Goal: Task Accomplishment & Management: Complete application form

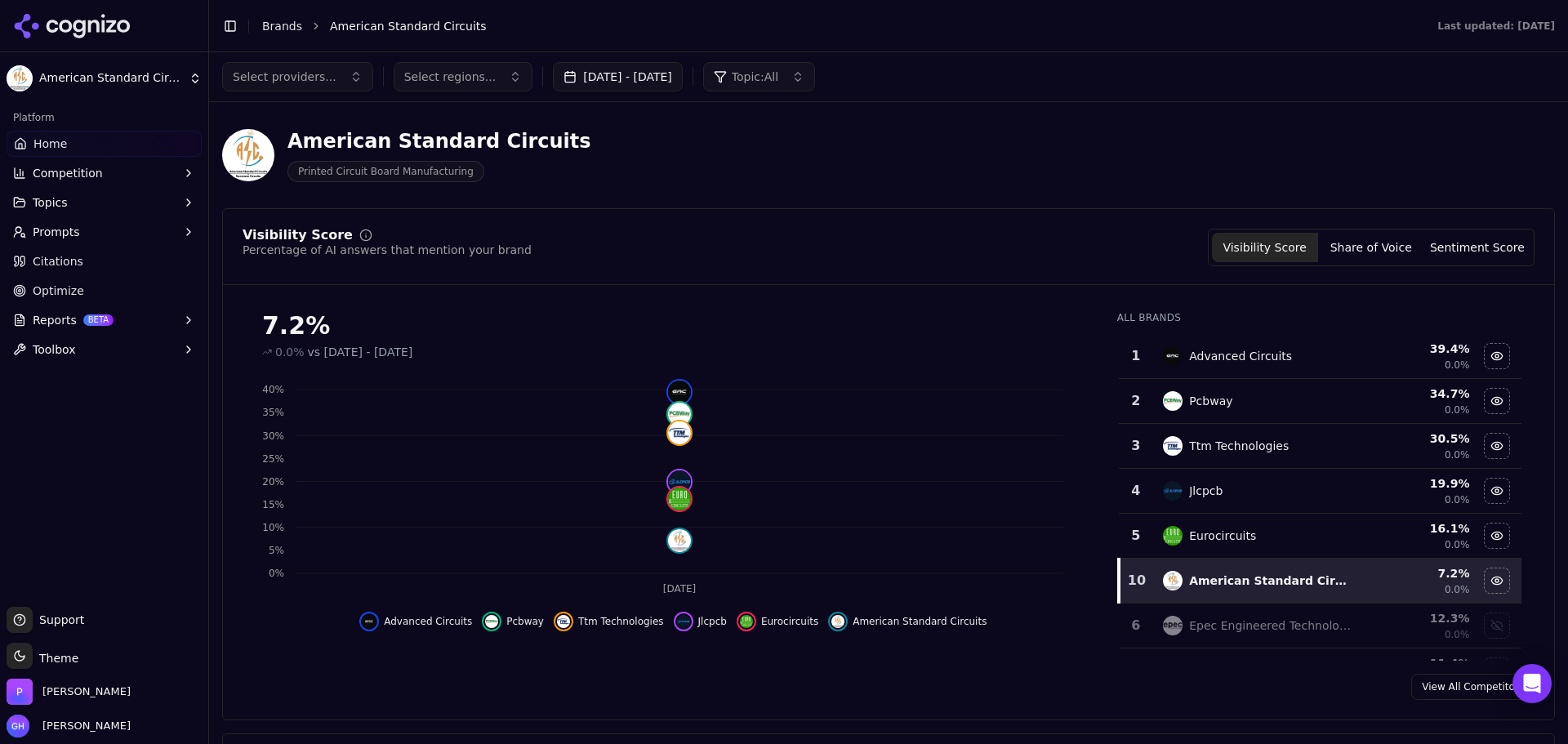
click at [627, 79] on button "[DATE] - [DATE]" at bounding box center [618, 77] width 130 height 30
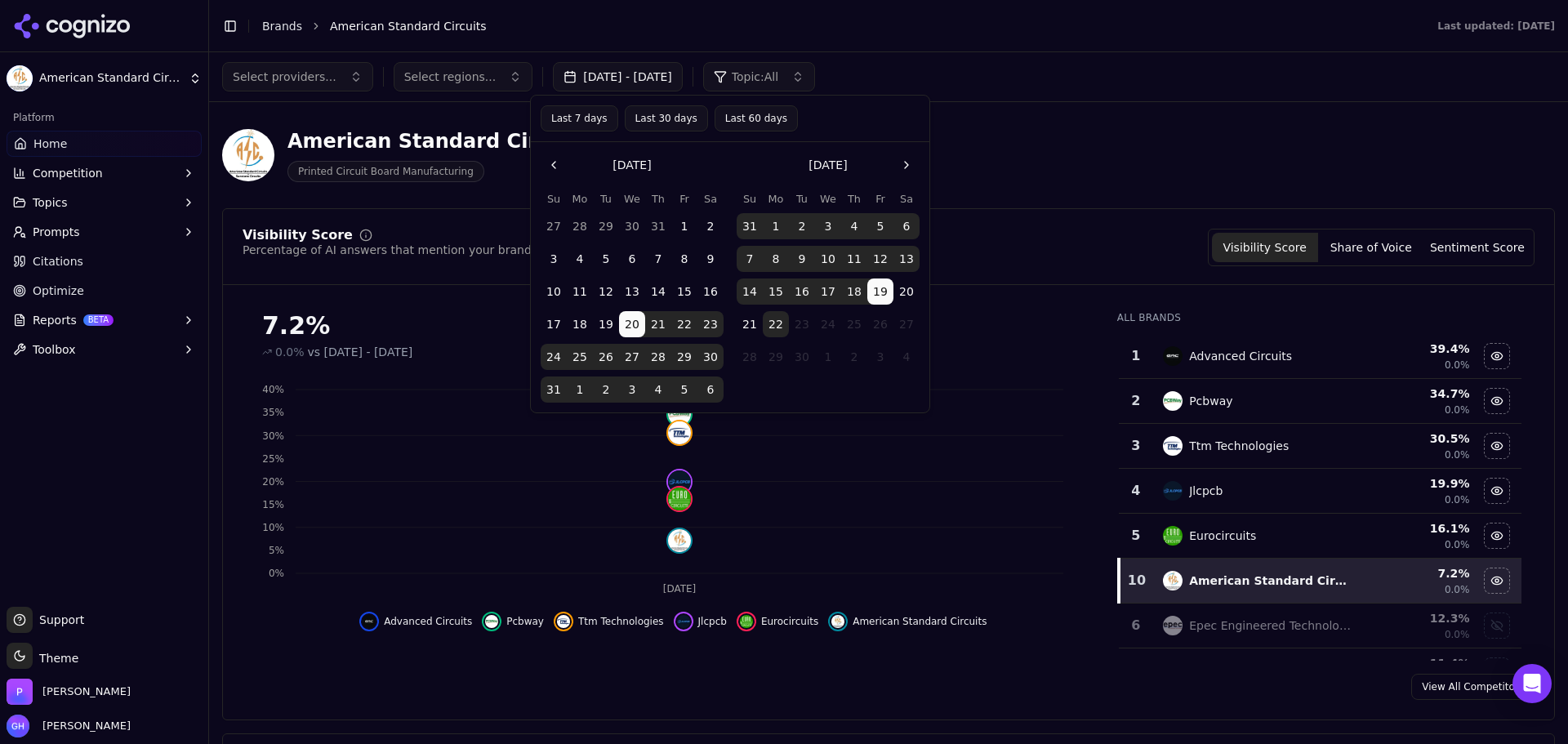
click at [601, 245] on tbody "27 28 29 30 31 1 2 3 4 5 6 7 8 9 10 11 12 13 14 15 16 17 18 19 20 21 22 23 24 2…" at bounding box center [632, 305] width 183 height 196
click at [677, 220] on button "1" at bounding box center [684, 226] width 26 height 26
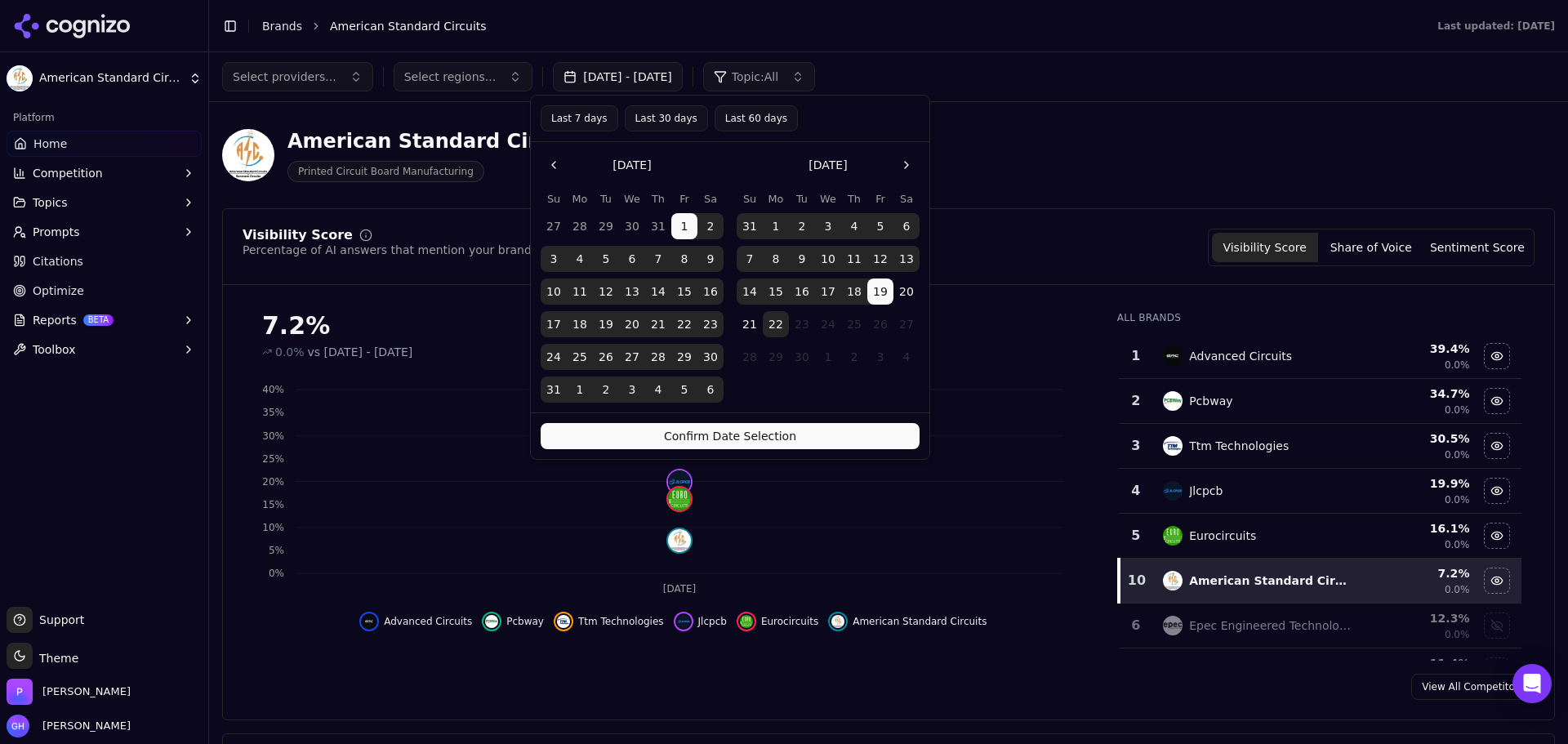
click at [741, 442] on button "Confirm Date Selection" at bounding box center [730, 436] width 379 height 26
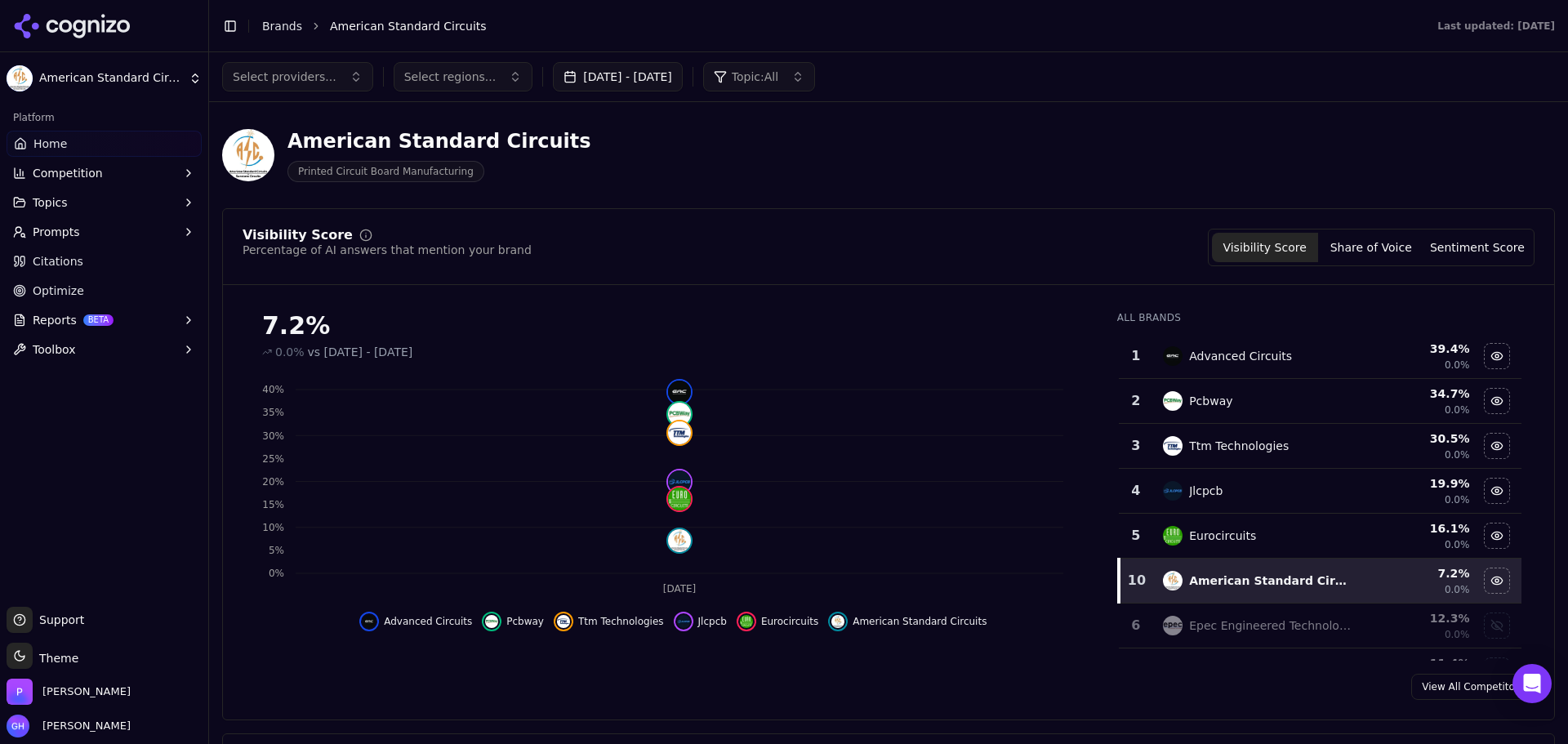
click at [641, 77] on button "[DATE] - [DATE]" at bounding box center [618, 77] width 130 height 30
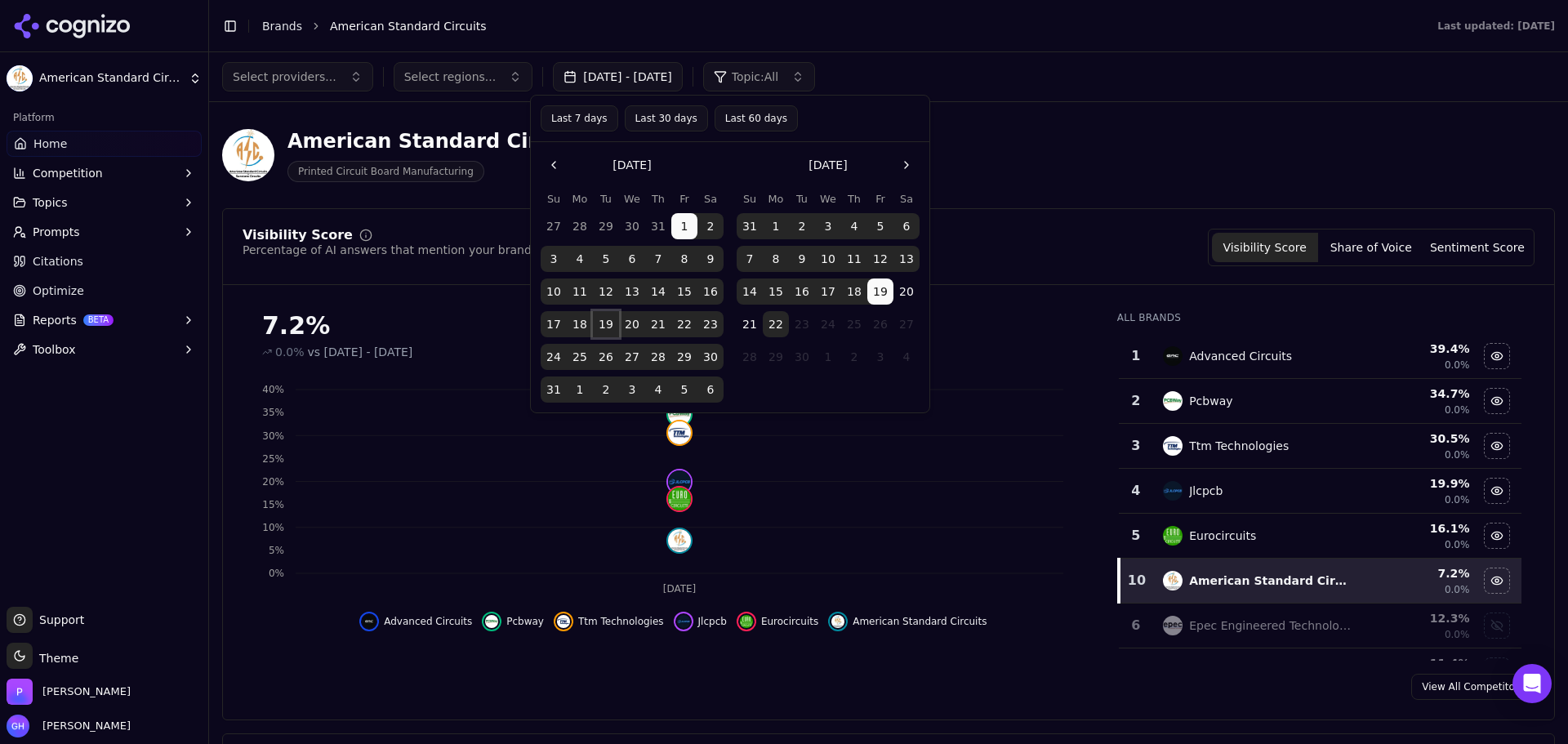
click at [604, 324] on button "19" at bounding box center [606, 324] width 26 height 26
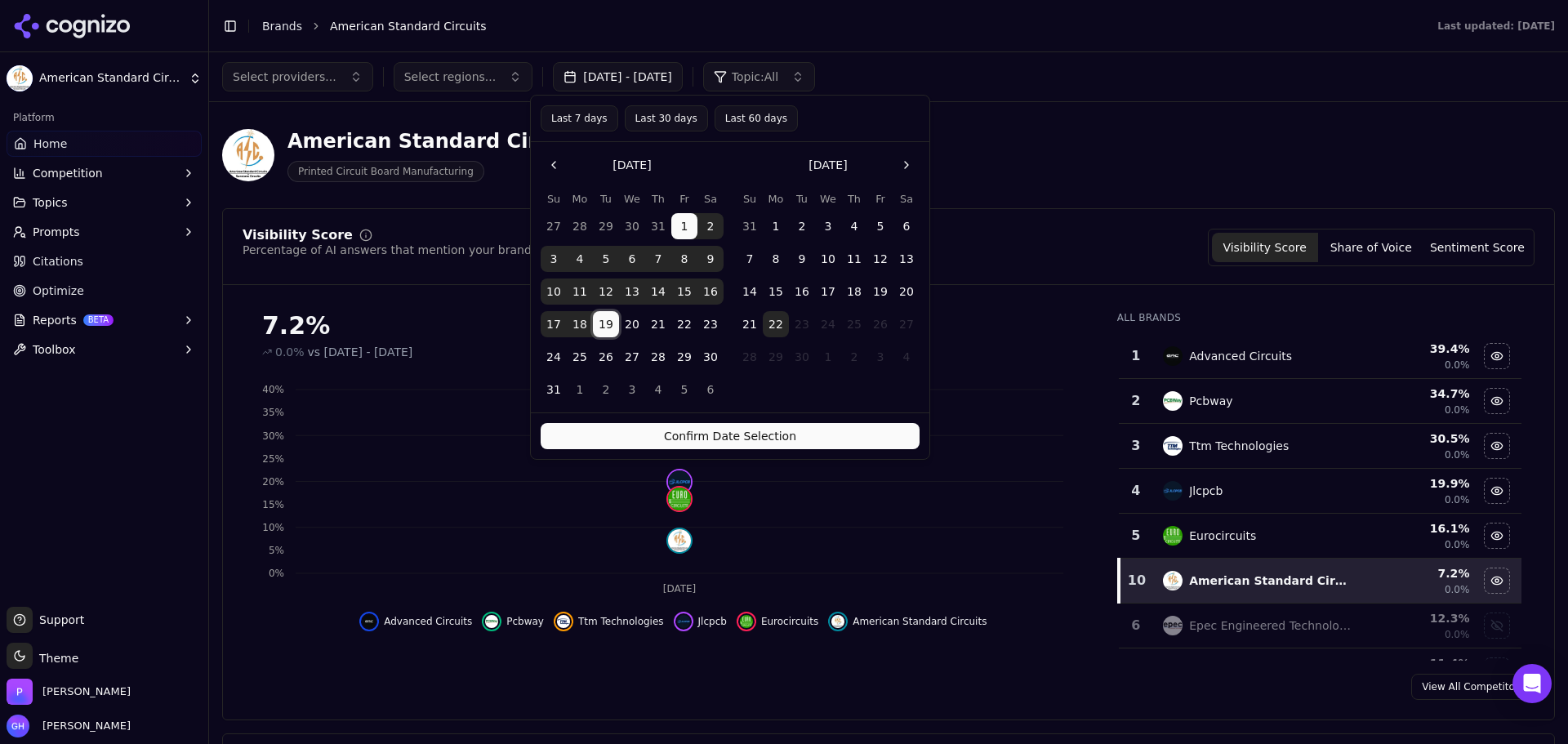
click at [766, 327] on button "22" at bounding box center [775, 324] width 26 height 26
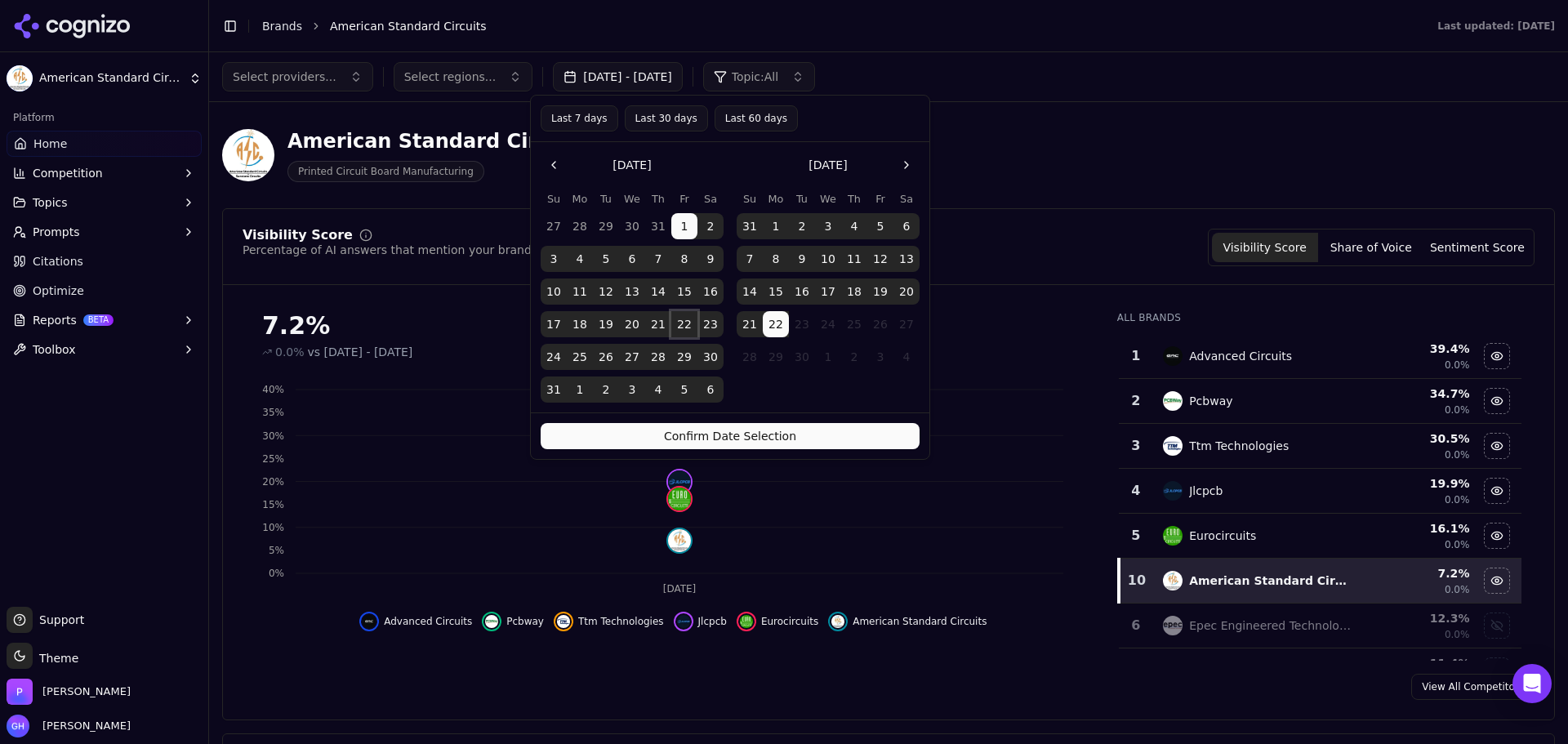
click at [680, 322] on button "22" at bounding box center [684, 324] width 26 height 26
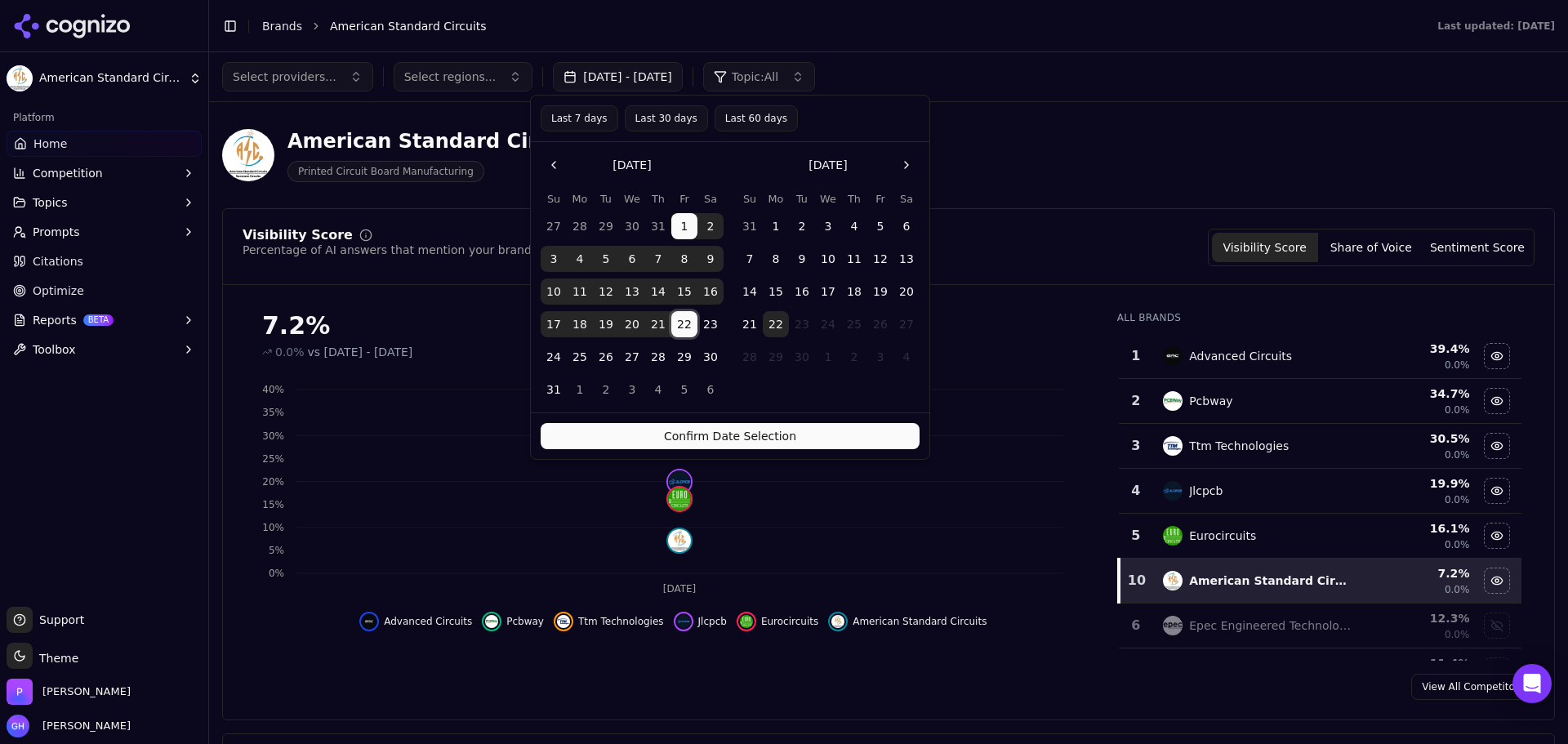
click at [677, 326] on button "22" at bounding box center [684, 324] width 26 height 26
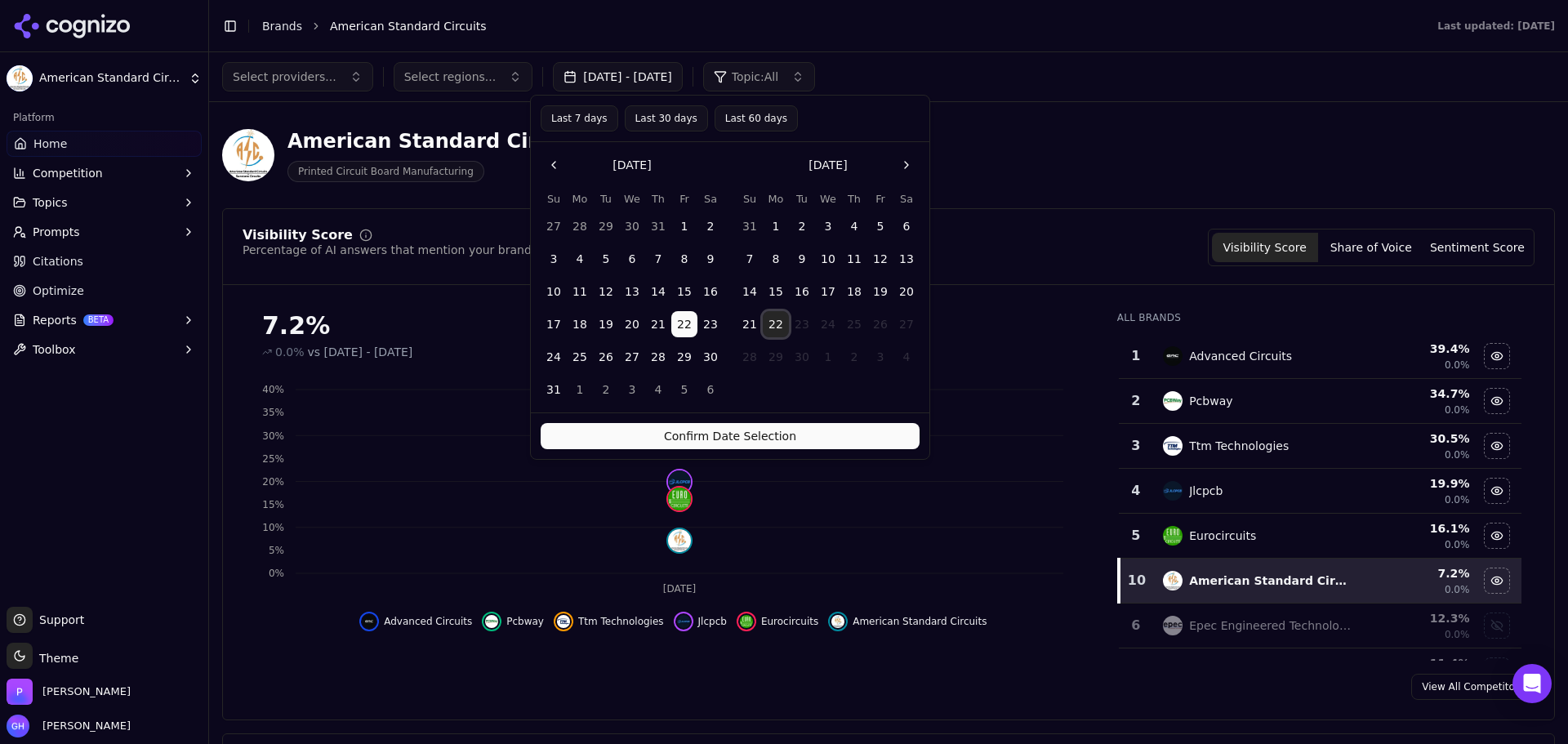
click at [770, 326] on button "22" at bounding box center [775, 324] width 26 height 26
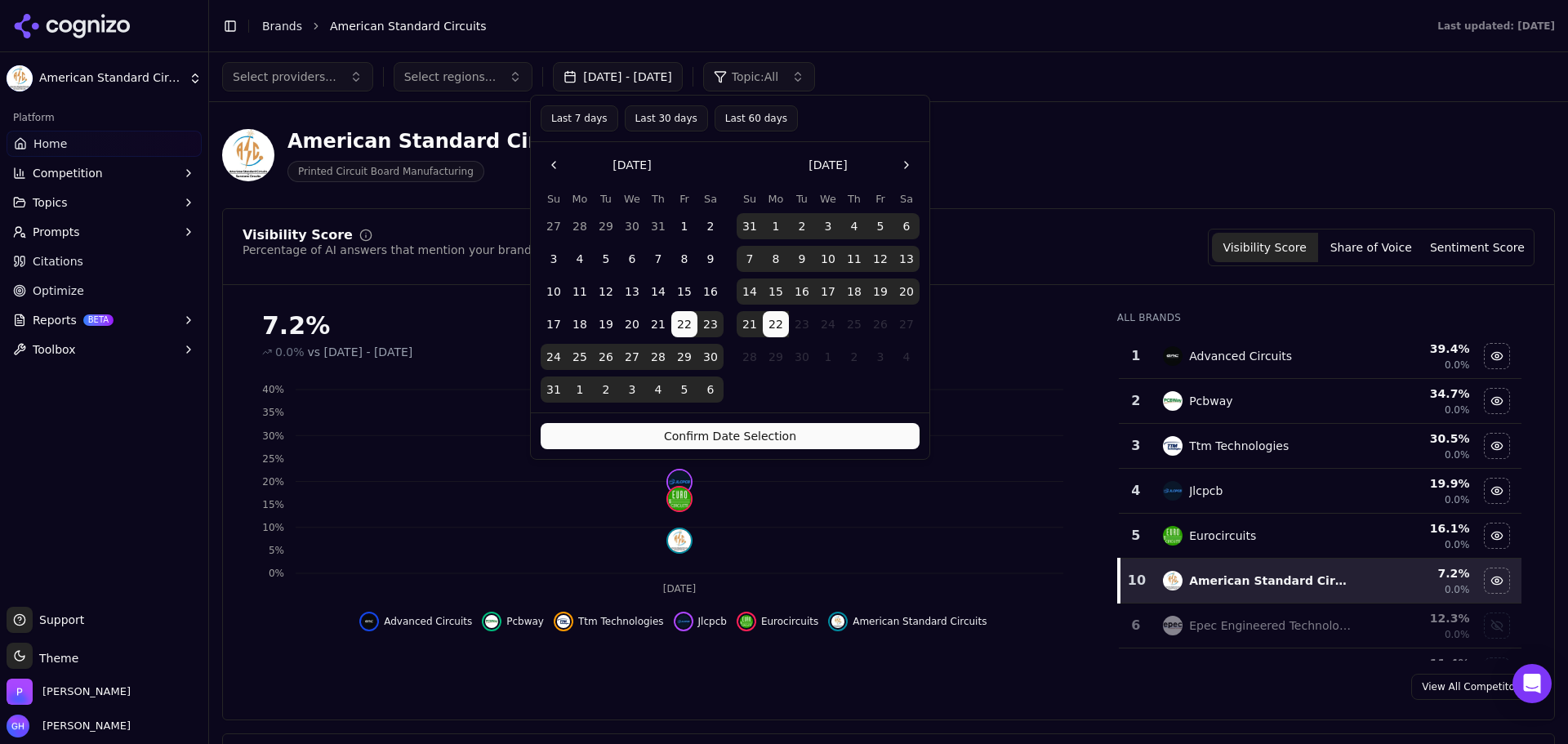
click at [782, 437] on button "Confirm Date Selection" at bounding box center [730, 436] width 379 height 26
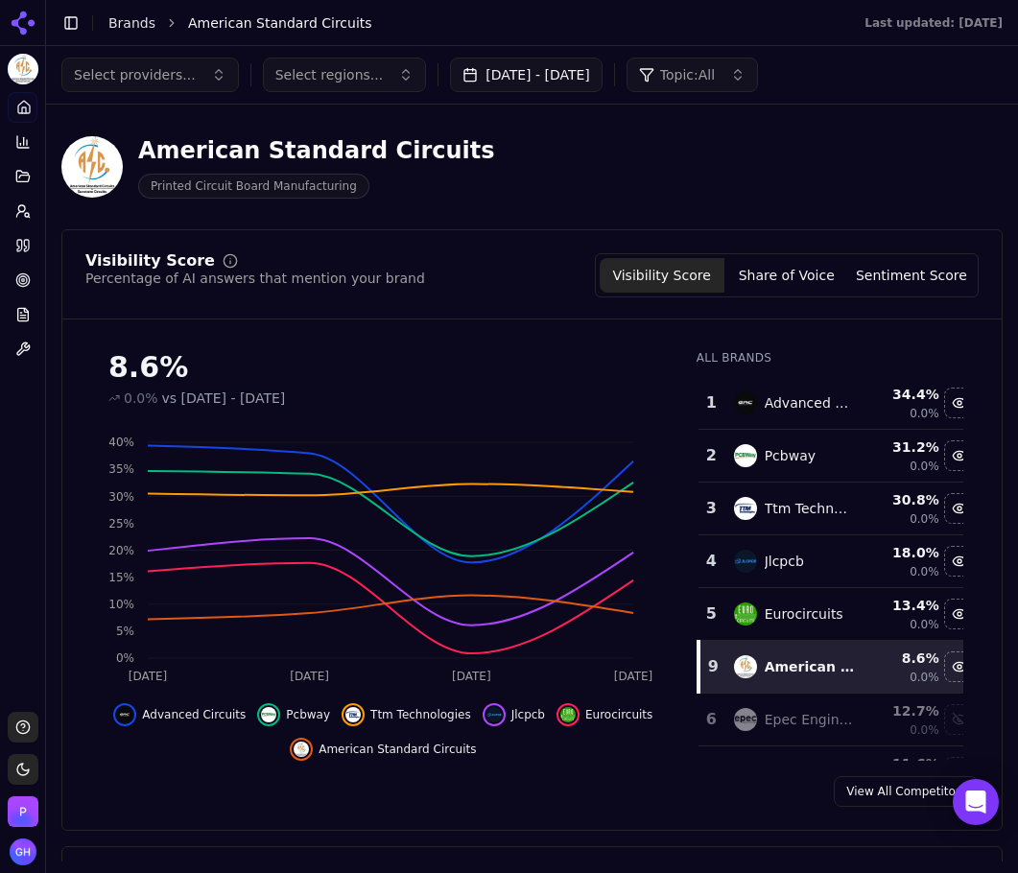
click at [730, 774] on div "Visibility Score Percentage of AI answers that mention your brand Visibility Sc…" at bounding box center [531, 530] width 941 height 602
click at [772, 265] on button "Share of Voice" at bounding box center [786, 275] width 125 height 35
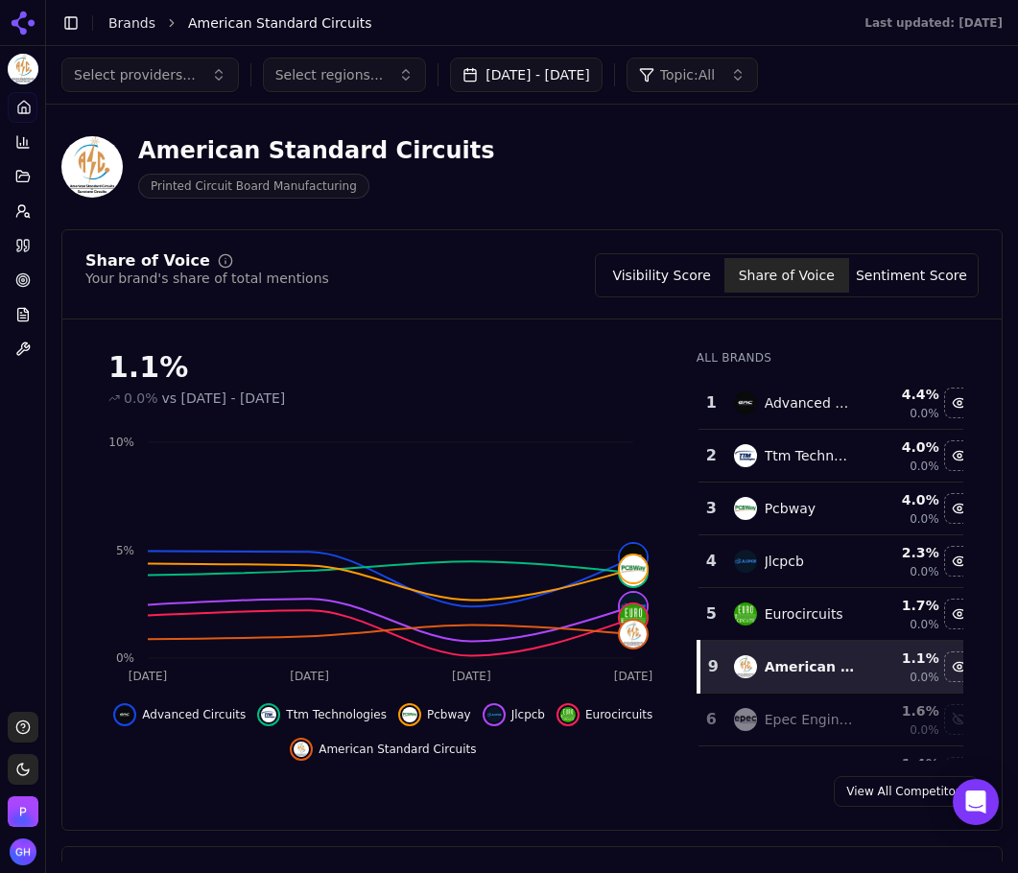
drag, startPoint x: 936, startPoint y: 294, endPoint x: 932, endPoint y: 283, distance: 11.6
click at [936, 294] on div "Visibility Score Share of Voice Sentiment Score" at bounding box center [787, 275] width 384 height 44
click at [929, 276] on button "Sentiment Score" at bounding box center [911, 275] width 125 height 35
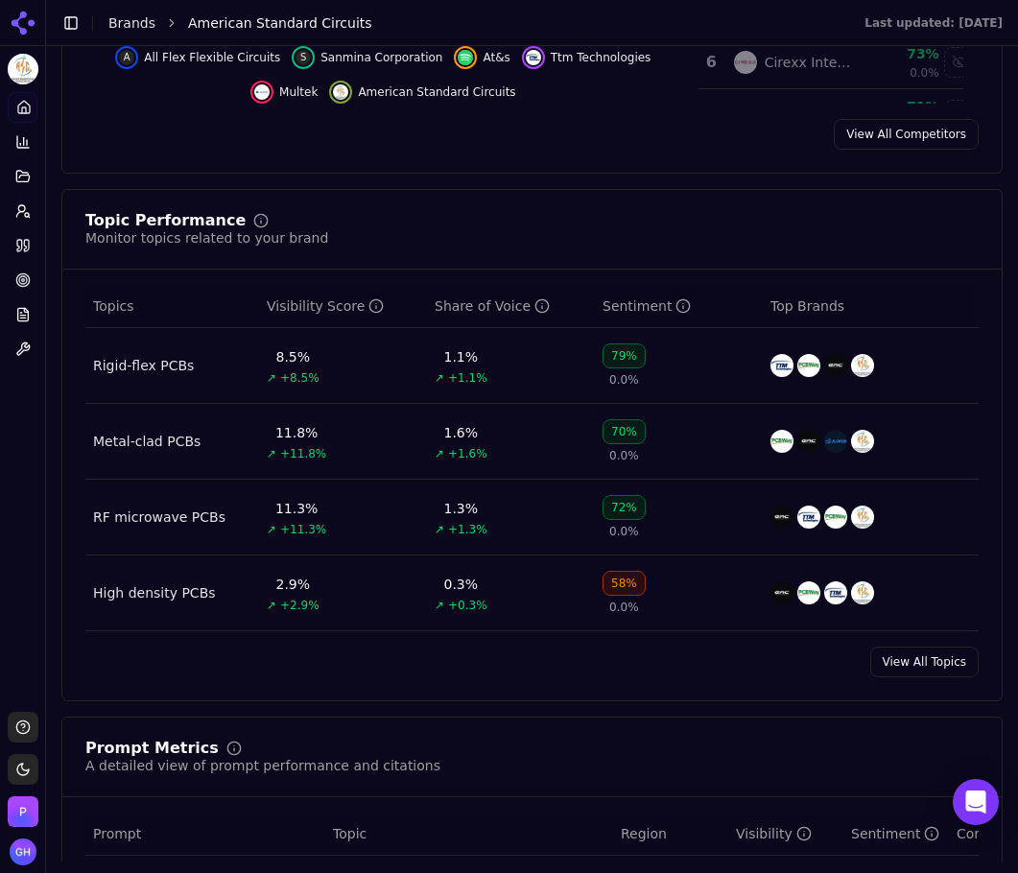
scroll to position [1247, 0]
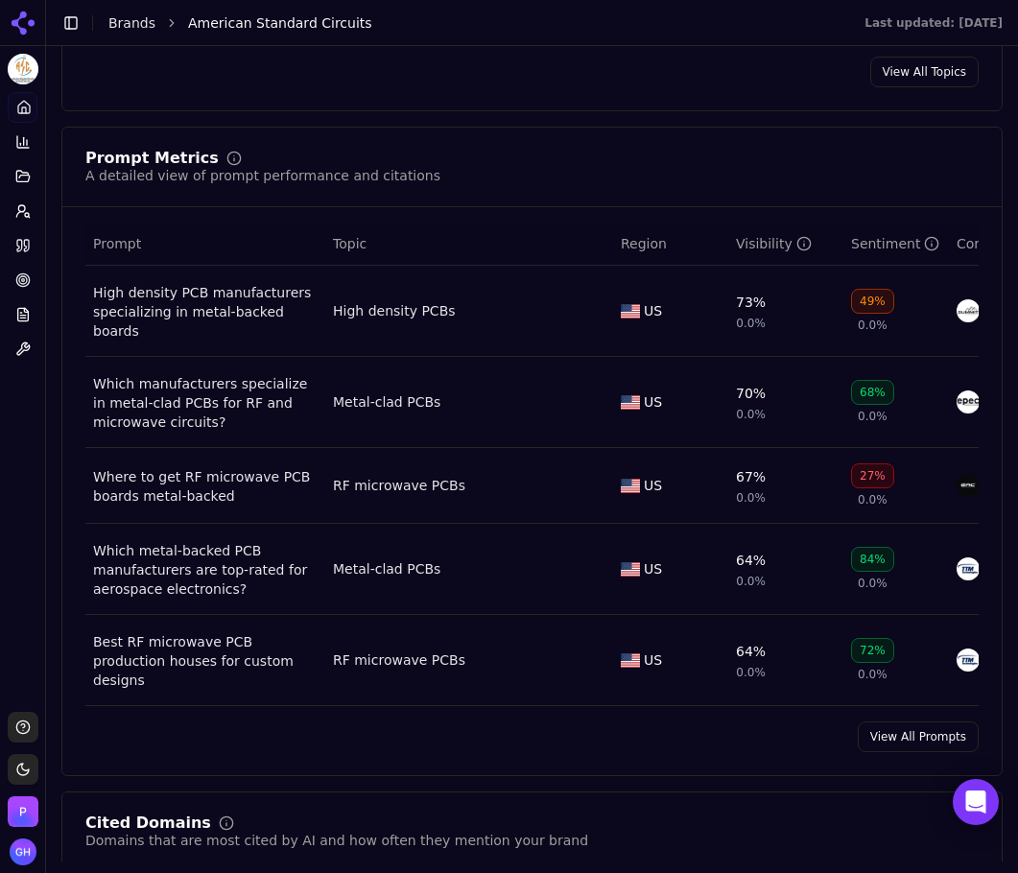
click at [916, 736] on link "View All Prompts" at bounding box center [918, 737] width 121 height 31
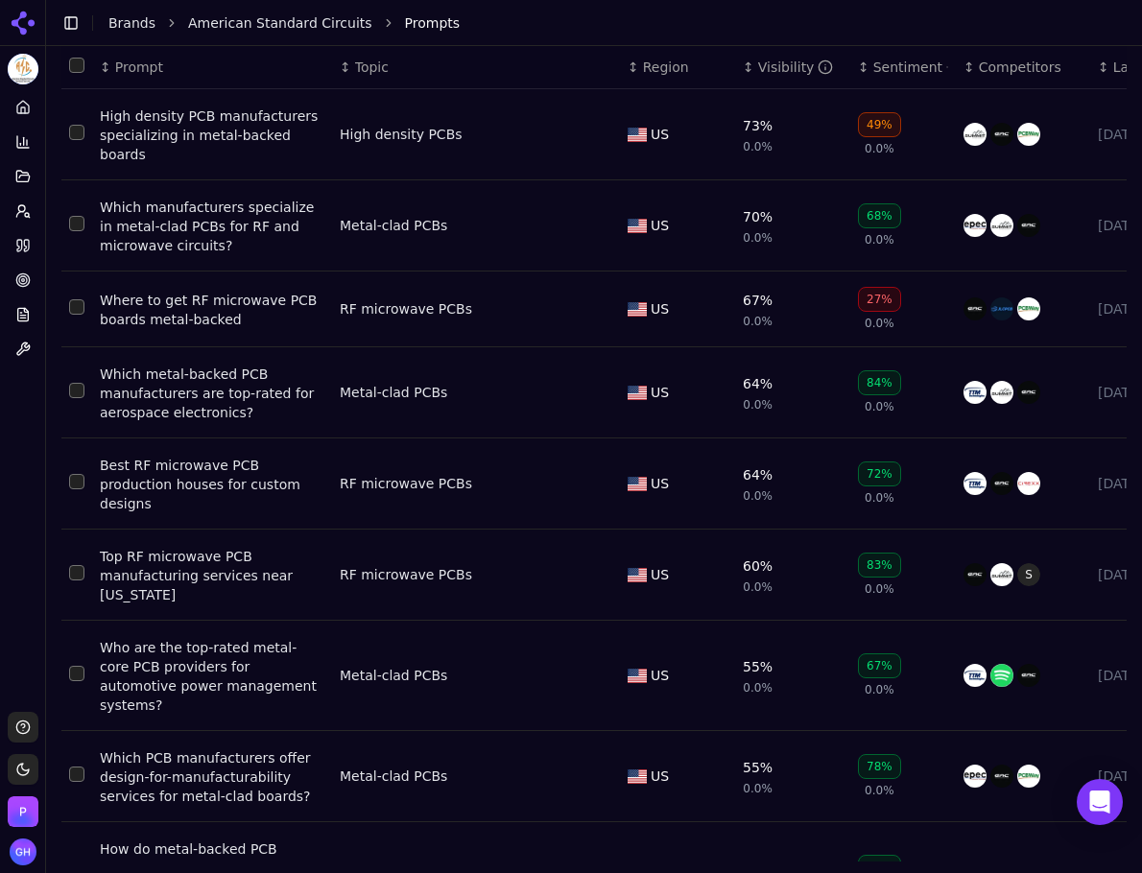
scroll to position [220, 0]
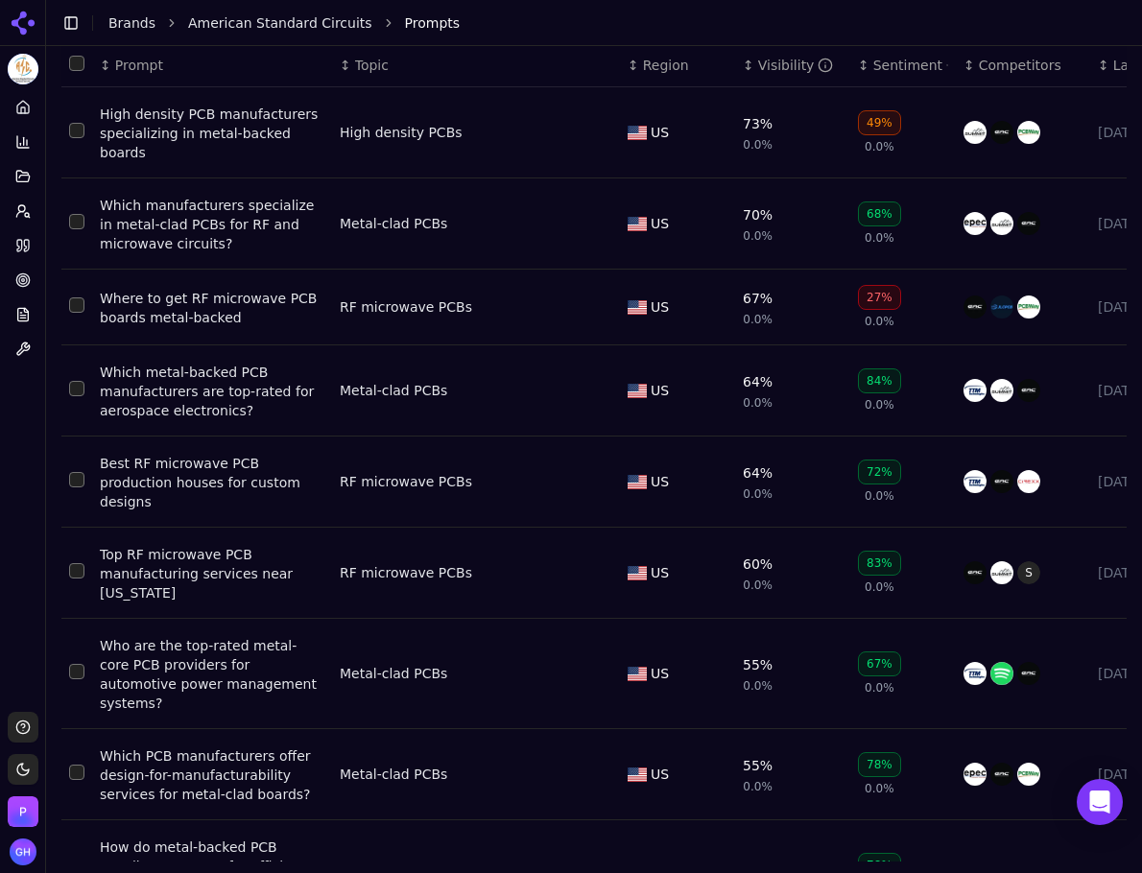
click at [34, 261] on ul "Home Competition Topics Prompts Citations Optimize Reports Toolbox" at bounding box center [23, 228] width 30 height 272
click at [26, 251] on icon at bounding box center [26, 246] width 5 height 12
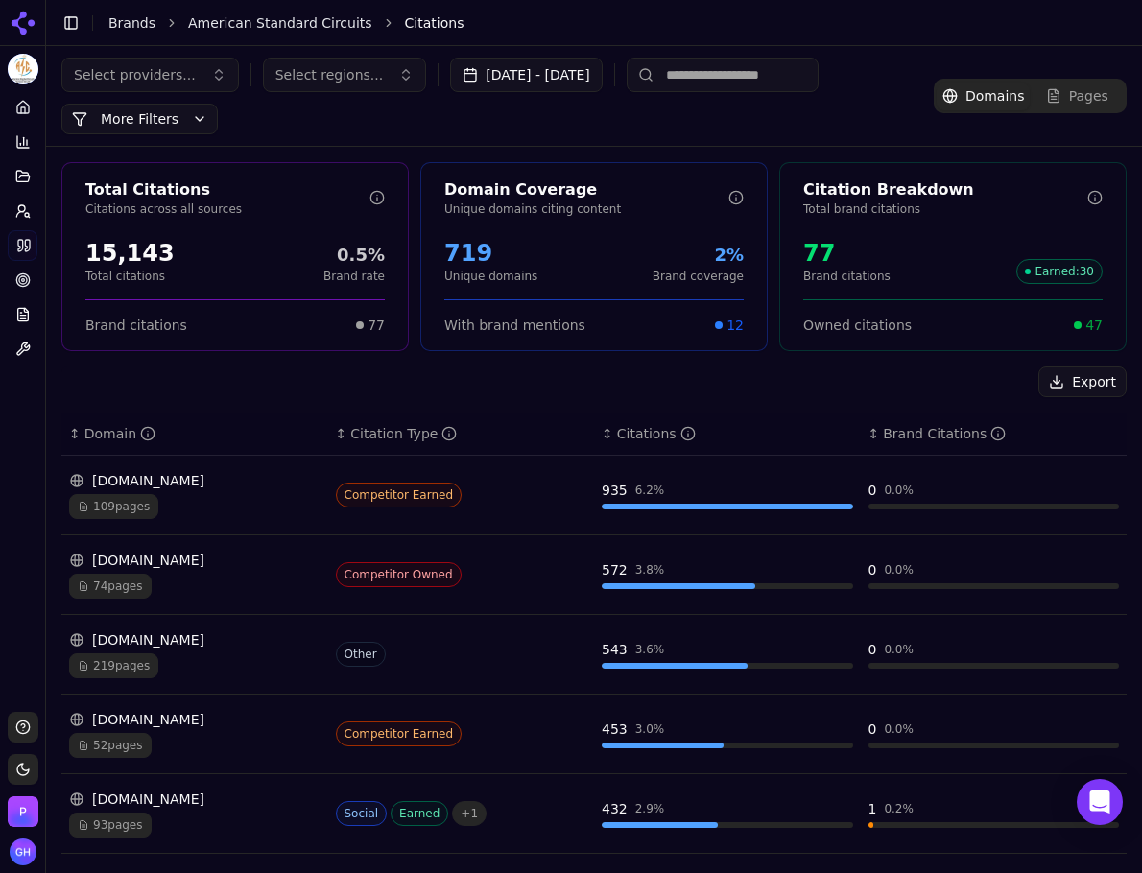
click at [128, 121] on button "More Filters" at bounding box center [139, 119] width 156 height 31
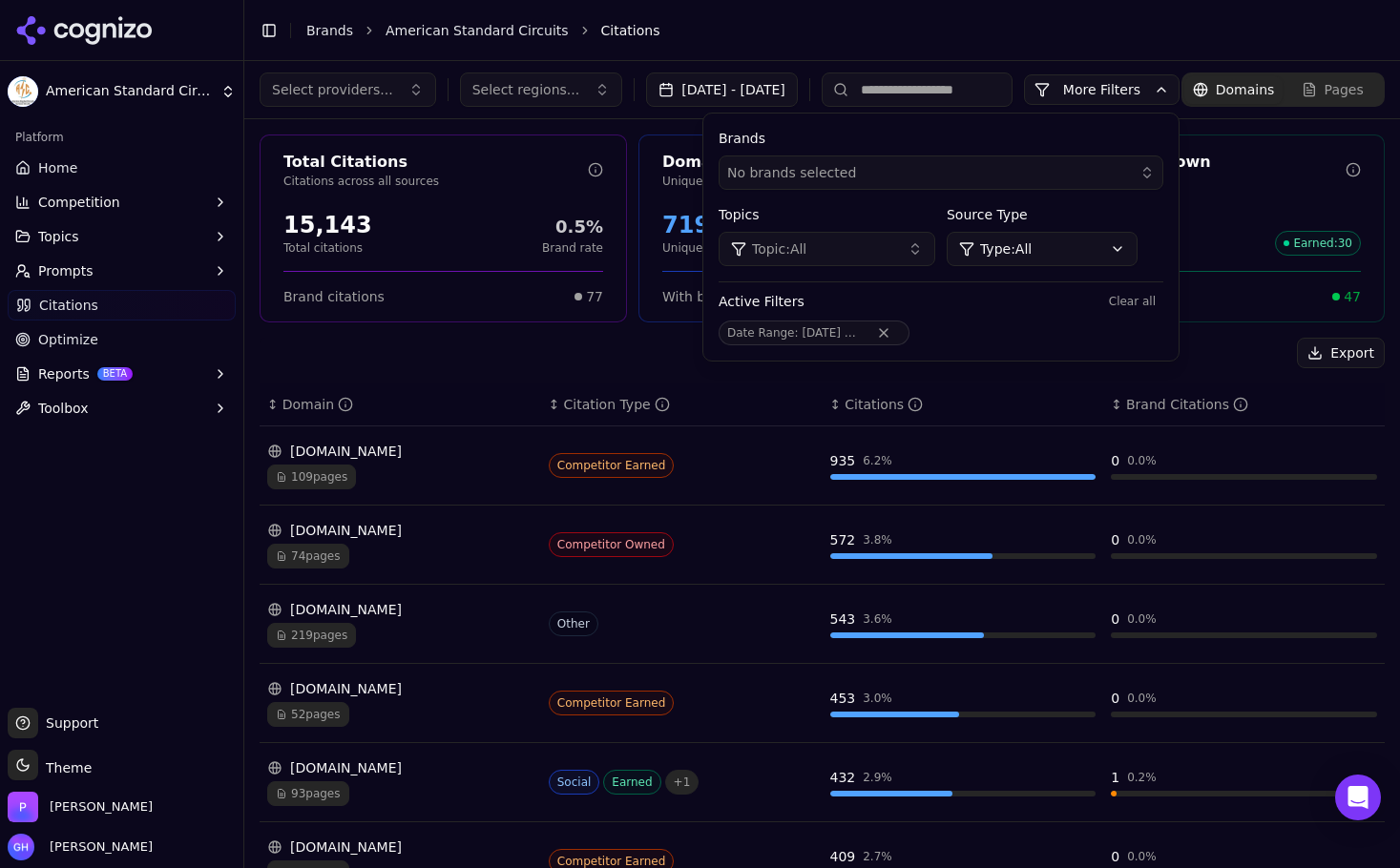
click at [566, 414] on div "Citation Type" at bounding box center [615, 404] width 106 height 19
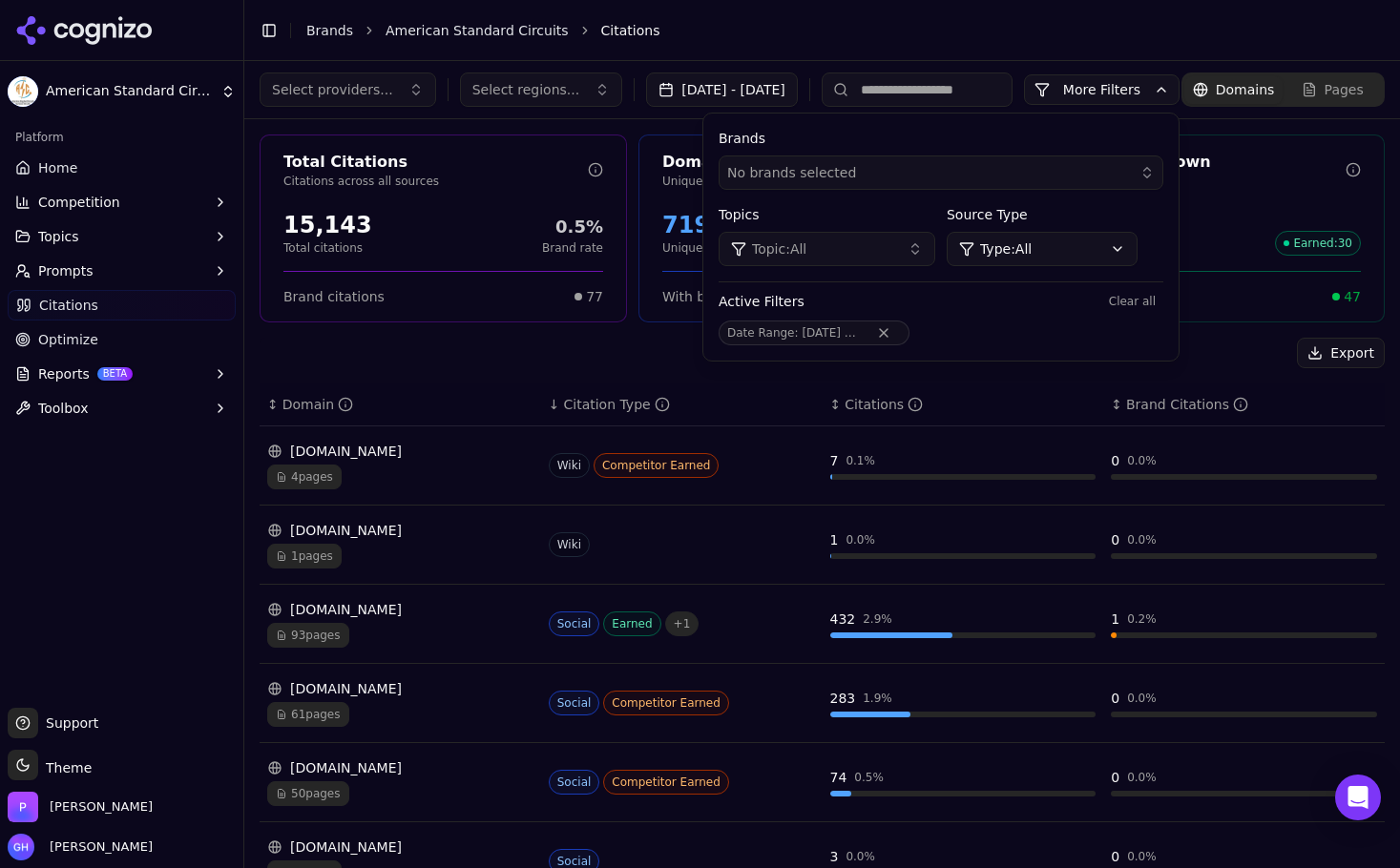
click at [1024, 105] on button "More Filters" at bounding box center [1102, 89] width 155 height 31
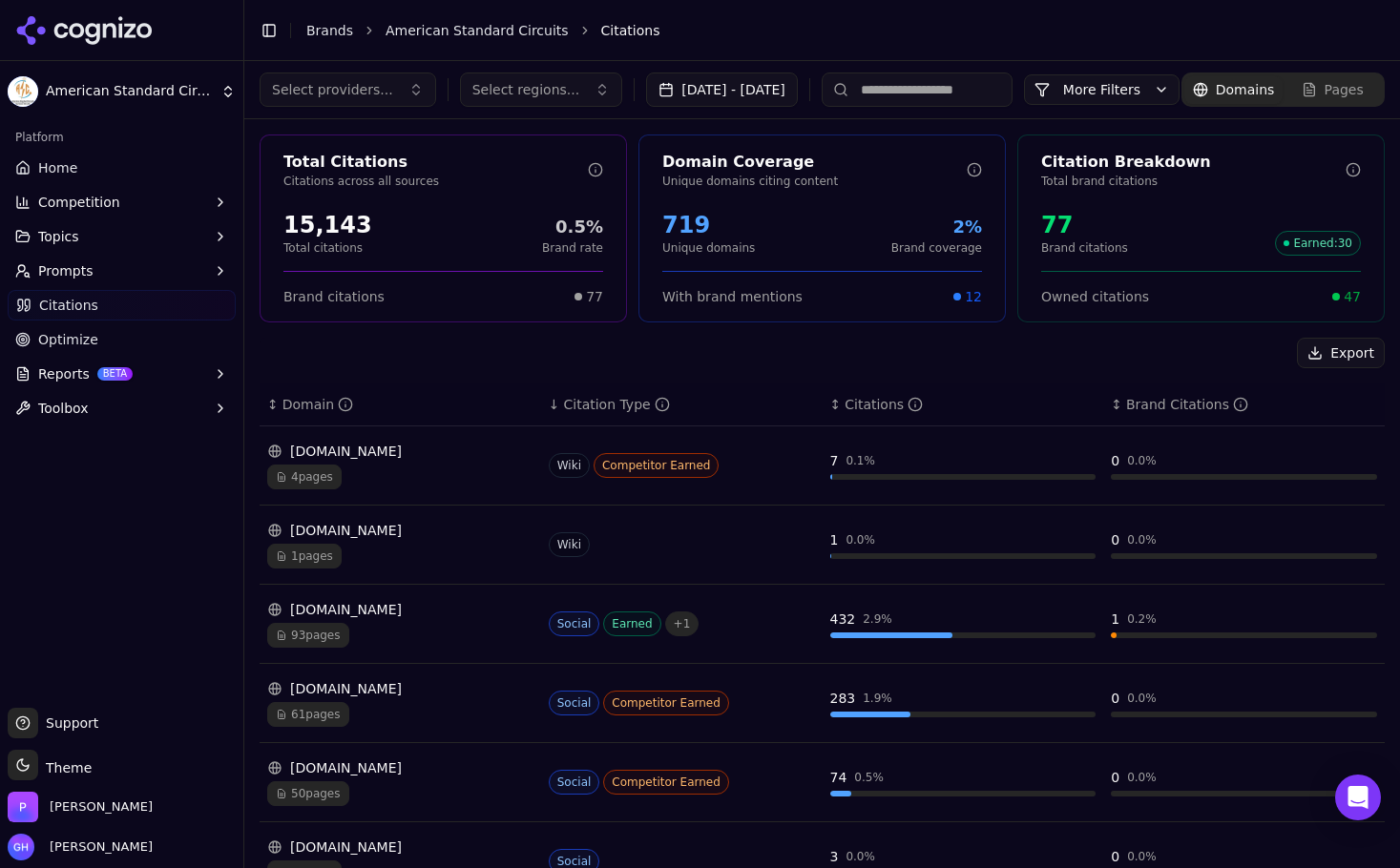
click at [1024, 105] on button "More Filters" at bounding box center [1102, 89] width 155 height 31
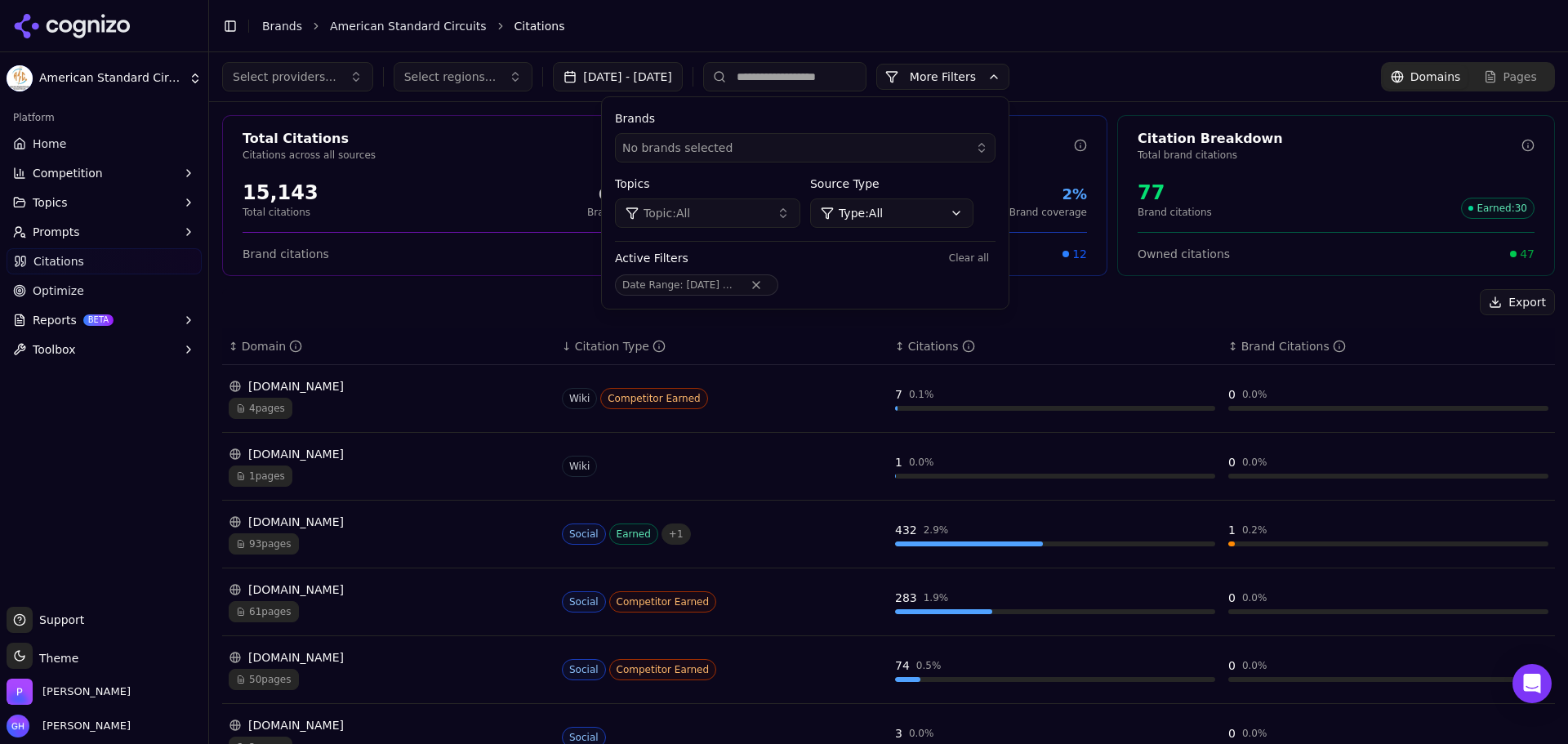
click at [690, 205] on span "Topic: All" at bounding box center [667, 213] width 47 height 16
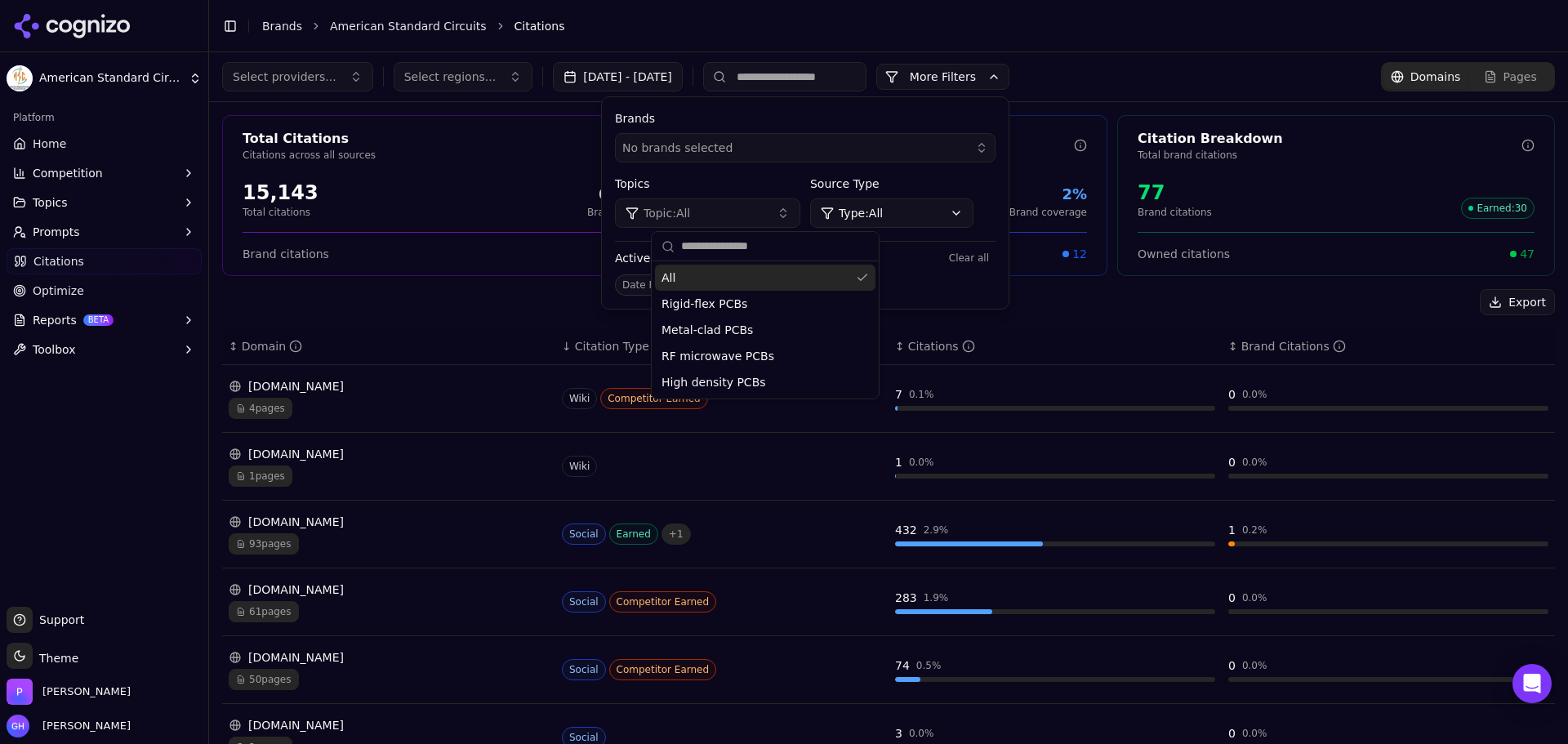
click at [690, 205] on span "Topic: All" at bounding box center [667, 213] width 47 height 16
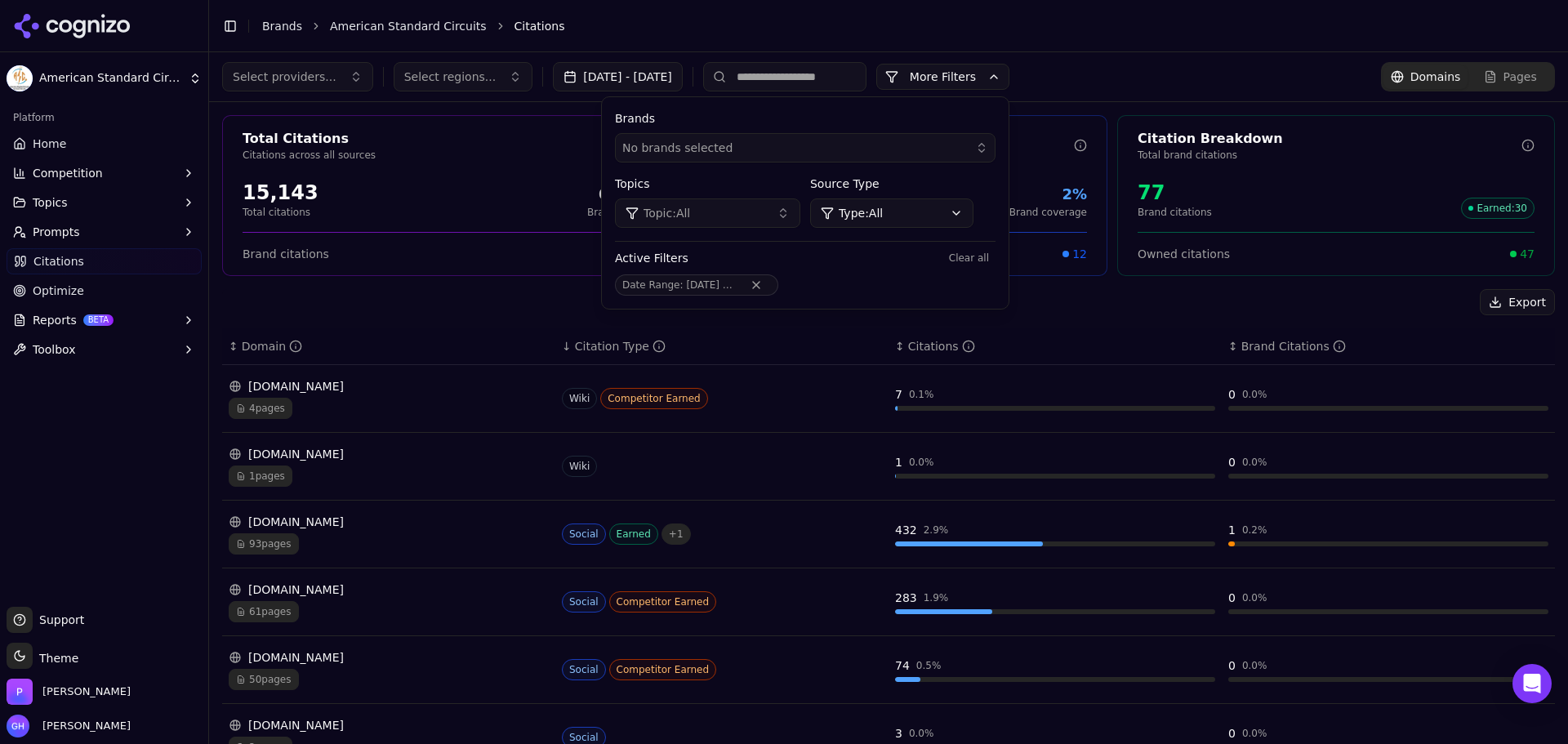
click at [972, 205] on html "American Standard Circuits Platform Home Competition Topics Prompts Citations O…" at bounding box center [784, 372] width 1568 height 744
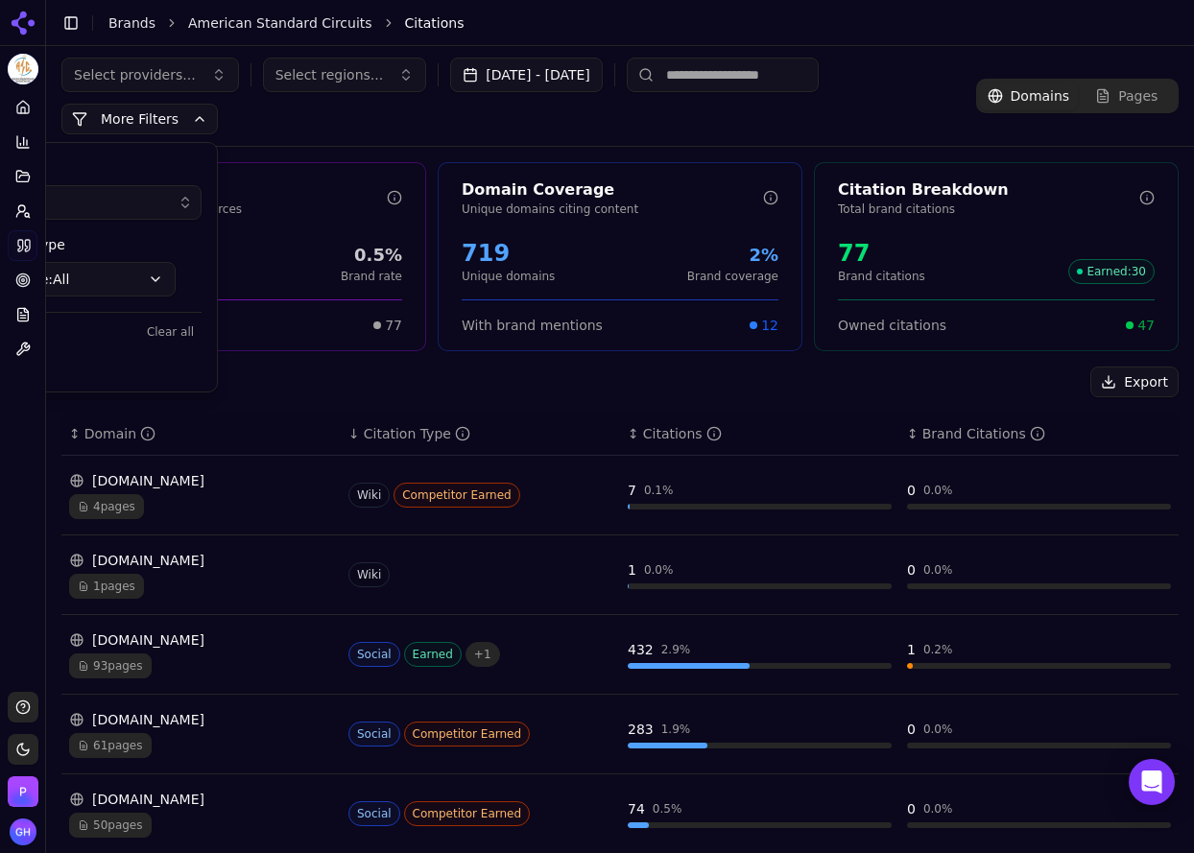
click at [160, 124] on button "More Filters" at bounding box center [139, 119] width 156 height 31
click at [790, 852] on main "Toggle Sidebar Brands American Standard Circuits Citations Select providers... …" at bounding box center [620, 426] width 1148 height 853
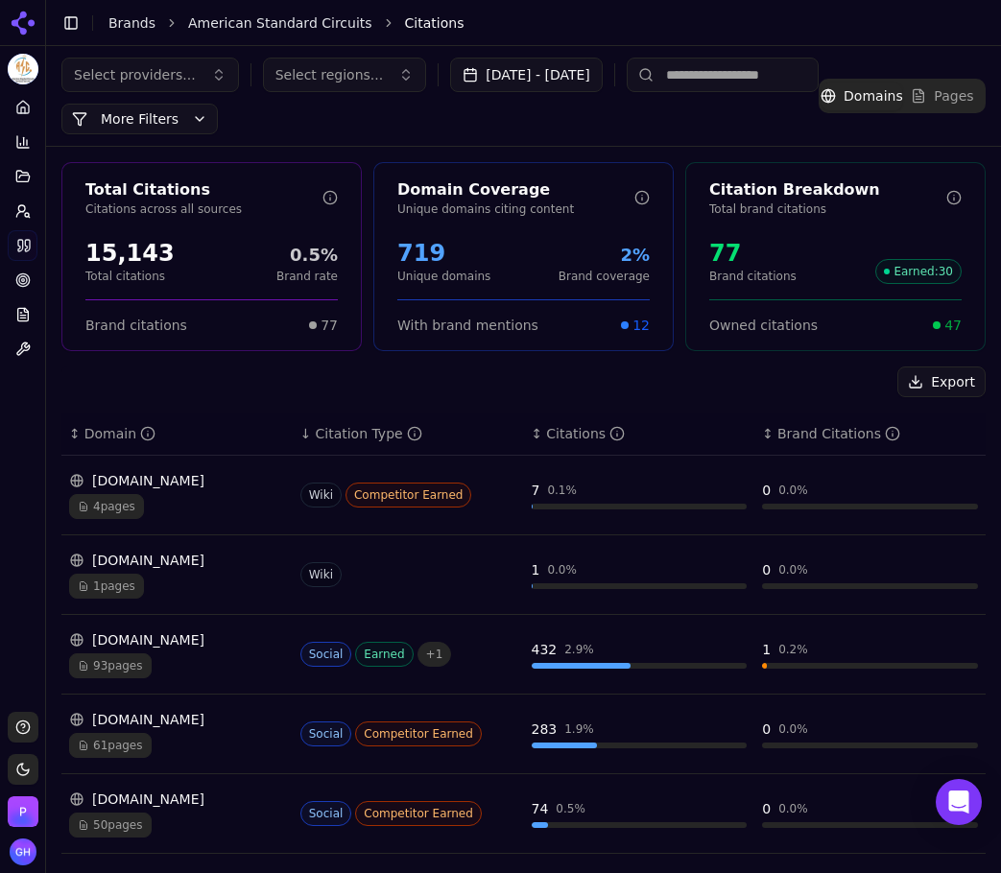
click at [41, 246] on button "Toggle Sidebar" at bounding box center [44, 436] width 15 height 873
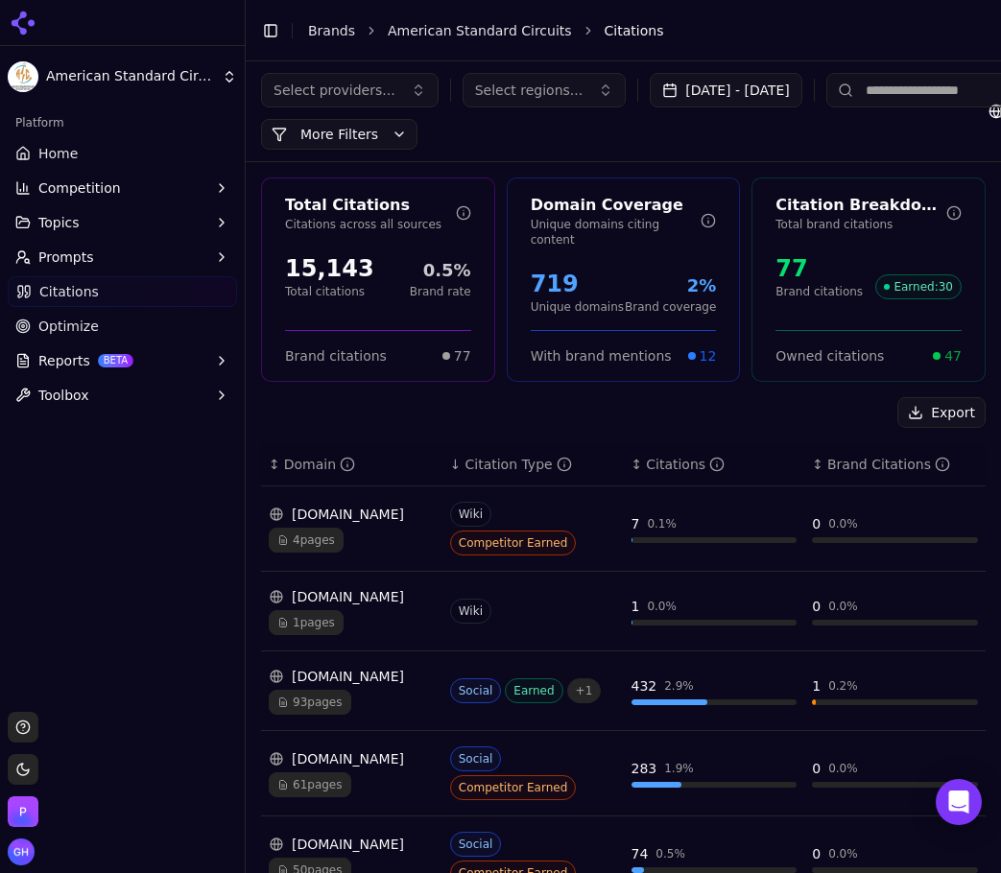
click at [841, 132] on div "Select providers... Select regions... [DATE] - [DATE] More More Filters" at bounding box center [639, 111] width 757 height 77
click at [479, 31] on link "American Standard Circuits" at bounding box center [480, 30] width 184 height 19
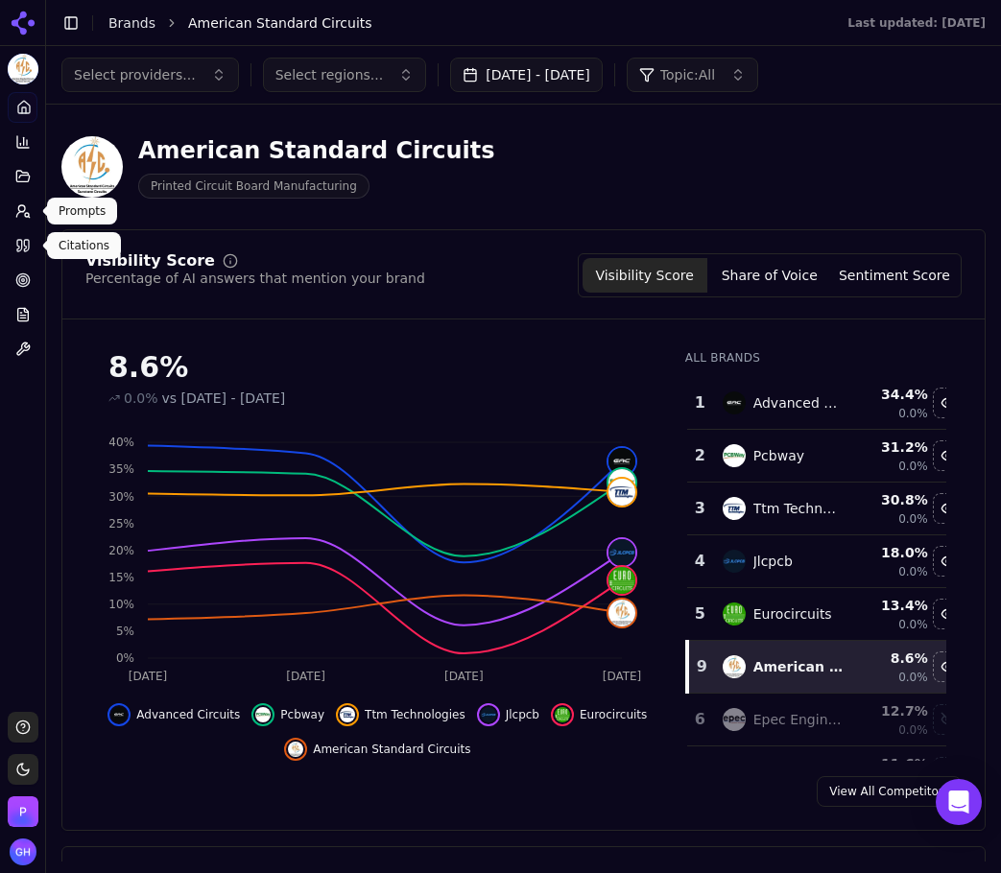
click at [17, 211] on icon at bounding box center [22, 210] width 15 height 15
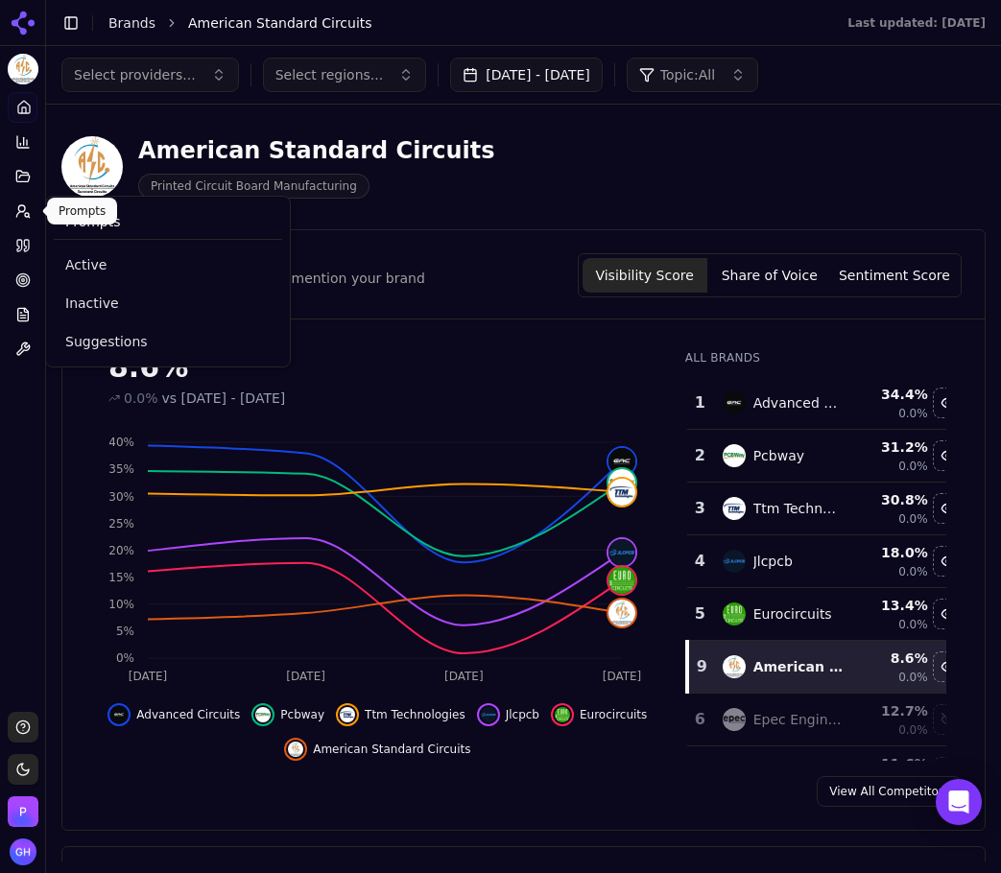
click at [24, 221] on button "Prompts" at bounding box center [23, 211] width 30 height 31
click at [15, 200] on button "Prompts" at bounding box center [23, 211] width 30 height 31
click at [98, 255] on span "Active" at bounding box center [167, 264] width 205 height 19
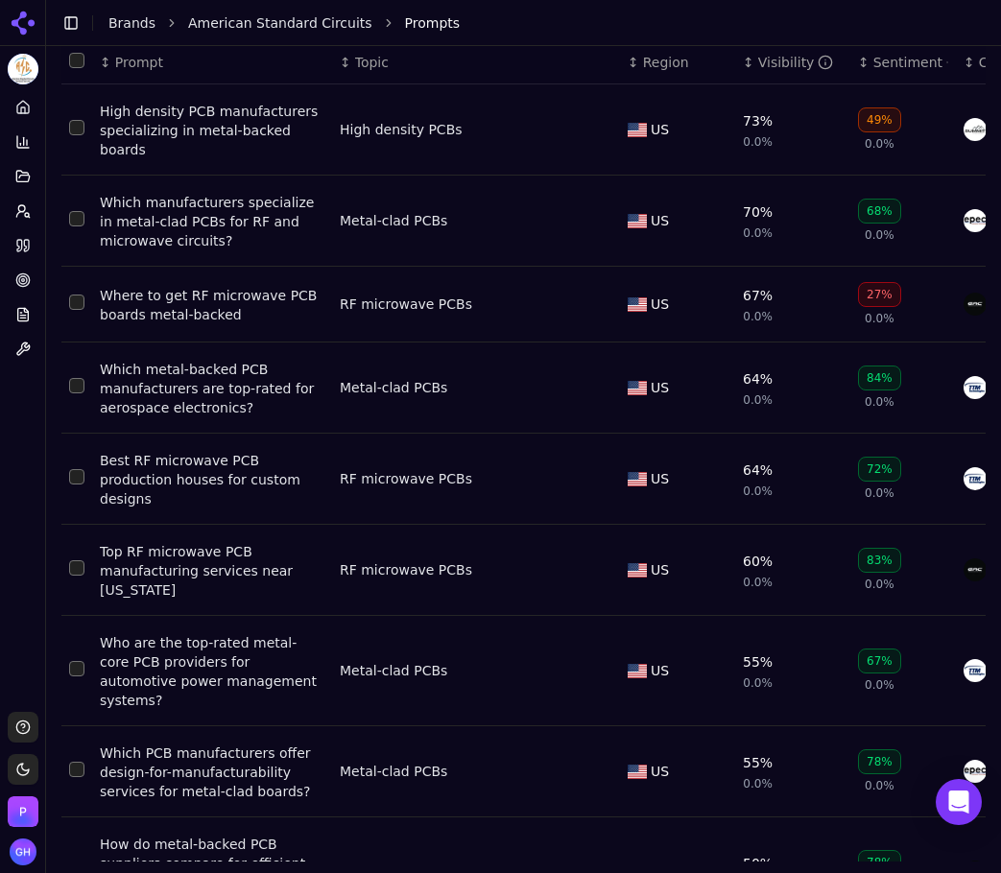
scroll to position [361, 0]
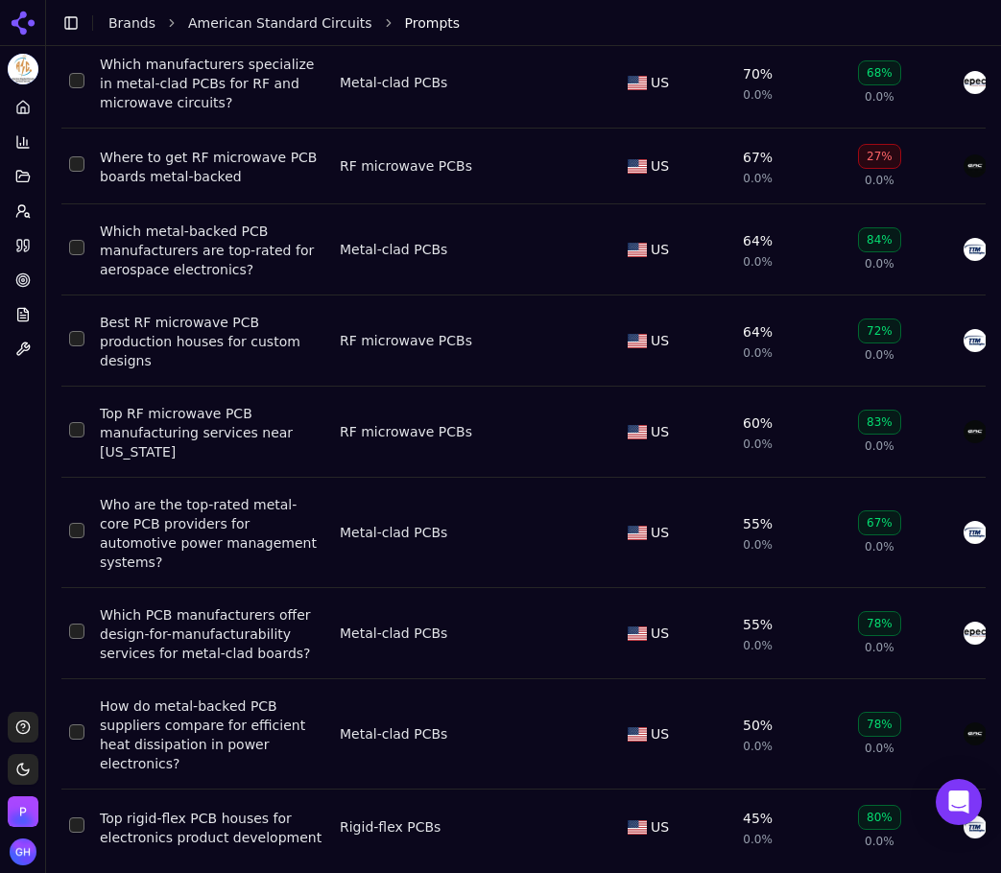
click at [728, 182] on td "US" at bounding box center [677, 167] width 115 height 76
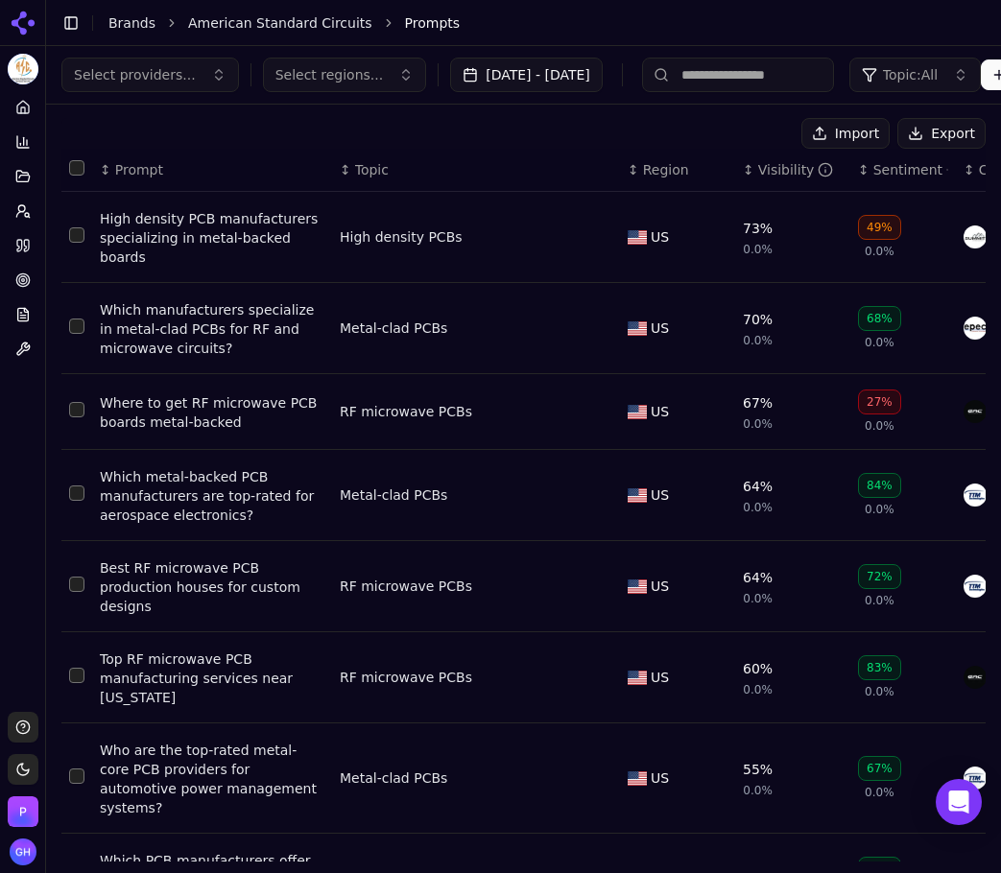
scroll to position [0, 0]
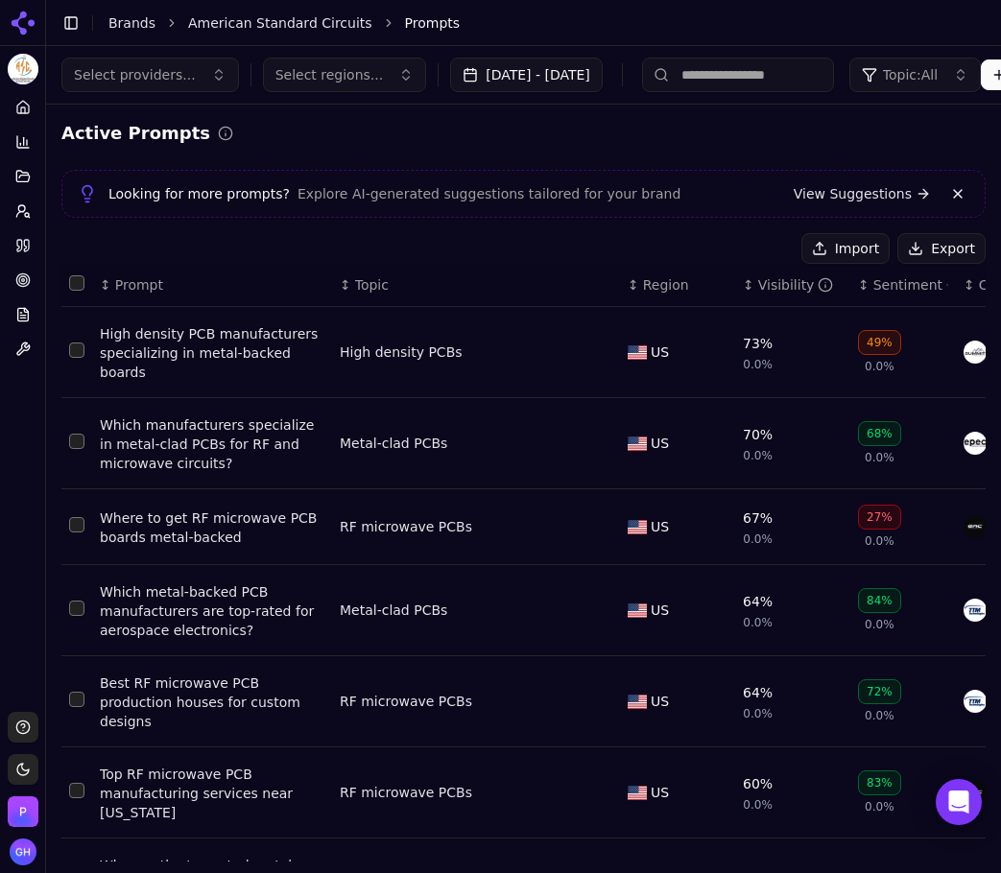
click at [926, 246] on button "Export" at bounding box center [941, 248] width 88 height 31
click at [16, 258] on link "Citations" at bounding box center [23, 245] width 30 height 31
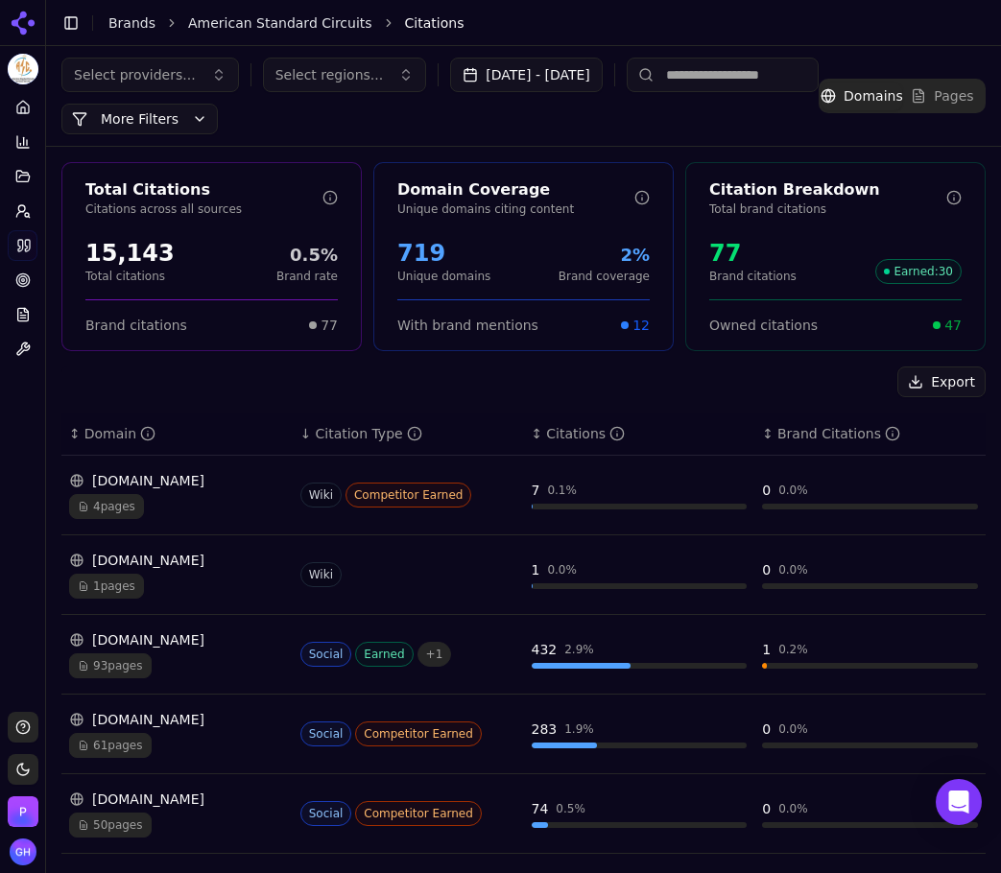
click at [919, 392] on button "Export" at bounding box center [941, 382] width 88 height 31
click at [129, 25] on link "Brands" at bounding box center [131, 22] width 47 height 15
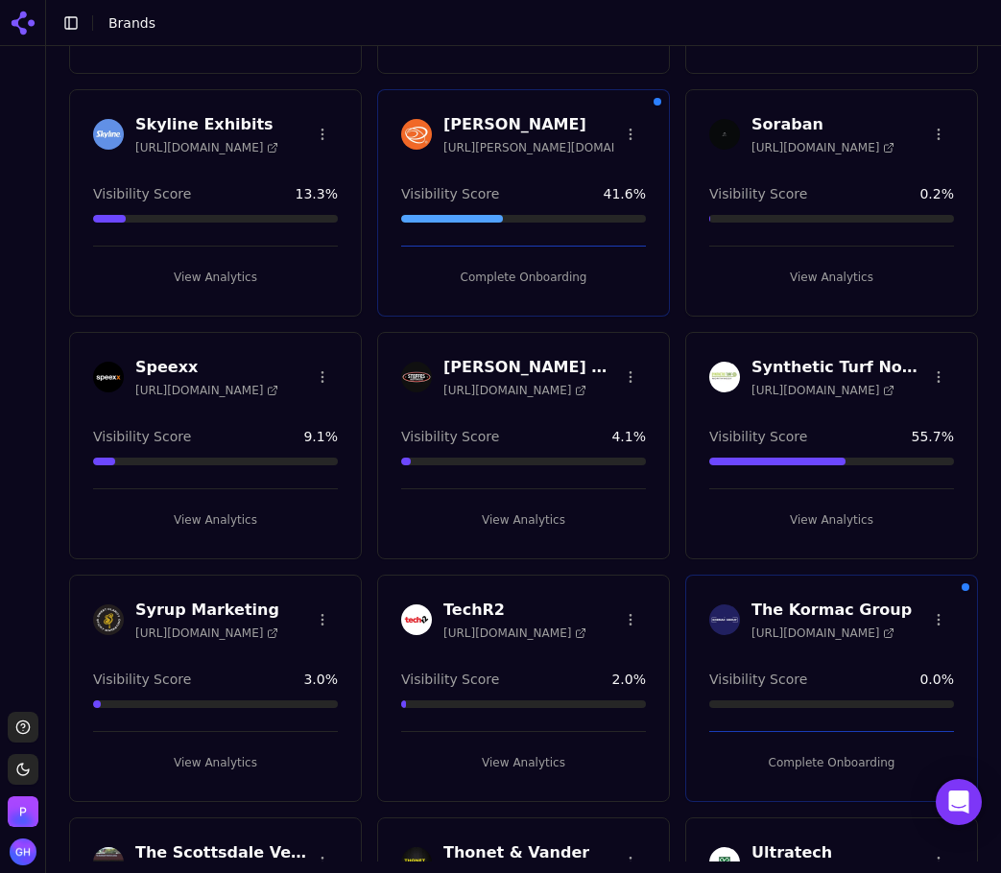
scroll to position [3799, 0]
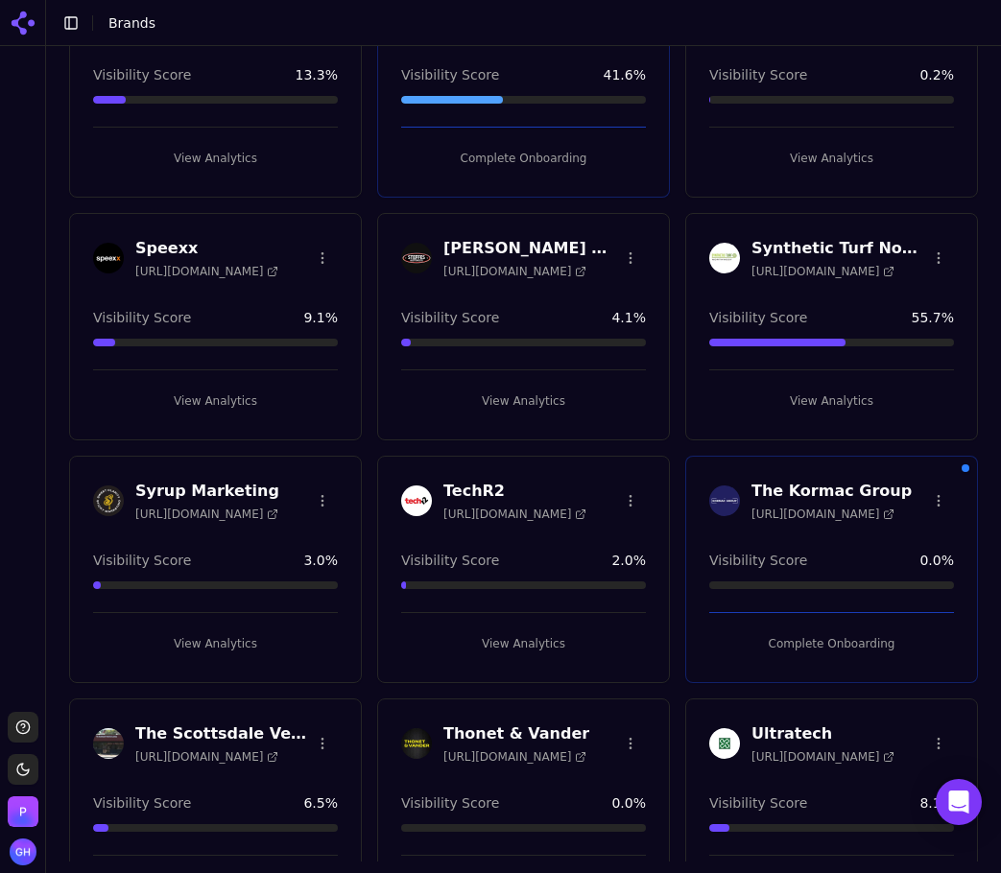
click at [189, 632] on button "View Analytics" at bounding box center [215, 643] width 245 height 31
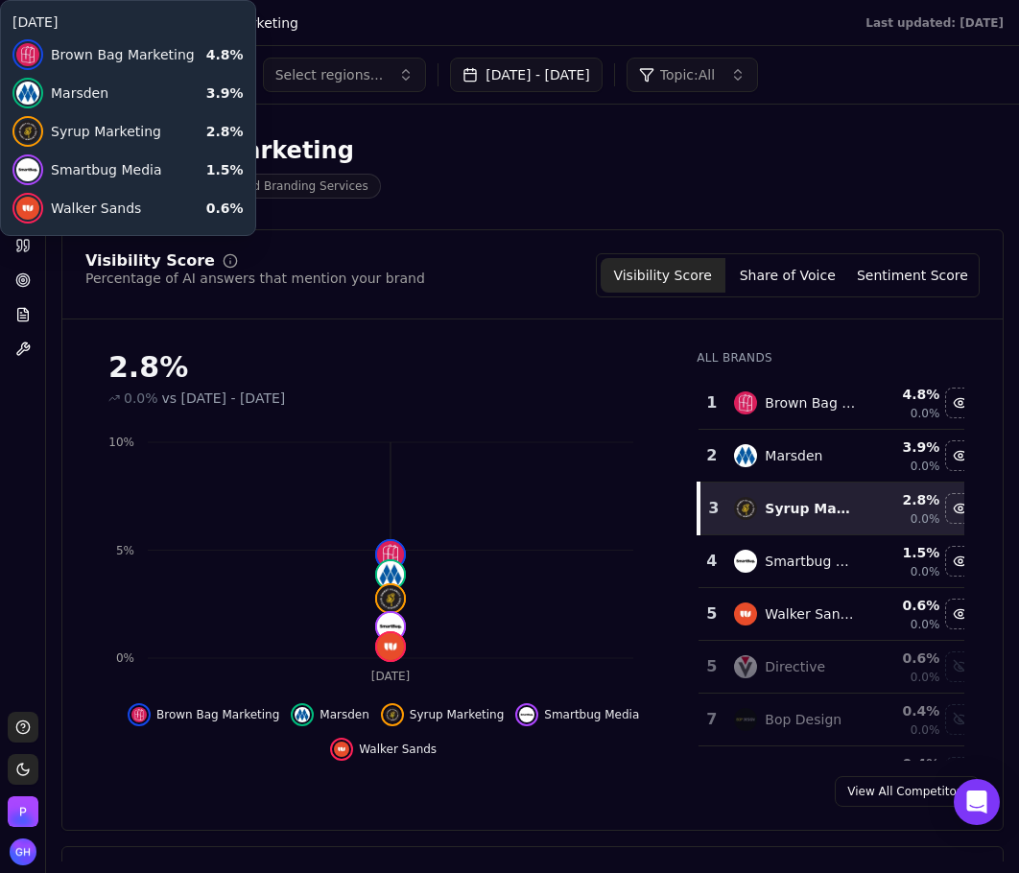
click at [533, 620] on icon "[DATE] 0% 5% 10%" at bounding box center [378, 557] width 586 height 269
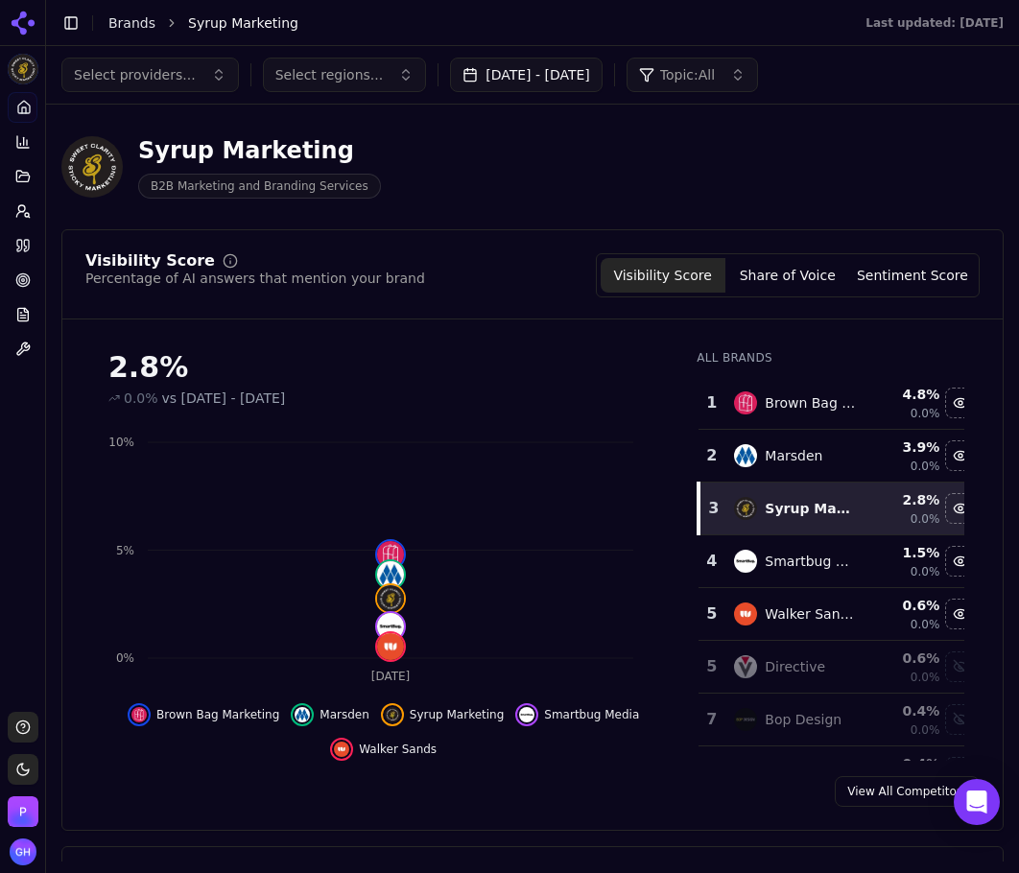
click at [571, 81] on button "[DATE] - [DATE]" at bounding box center [526, 75] width 153 height 35
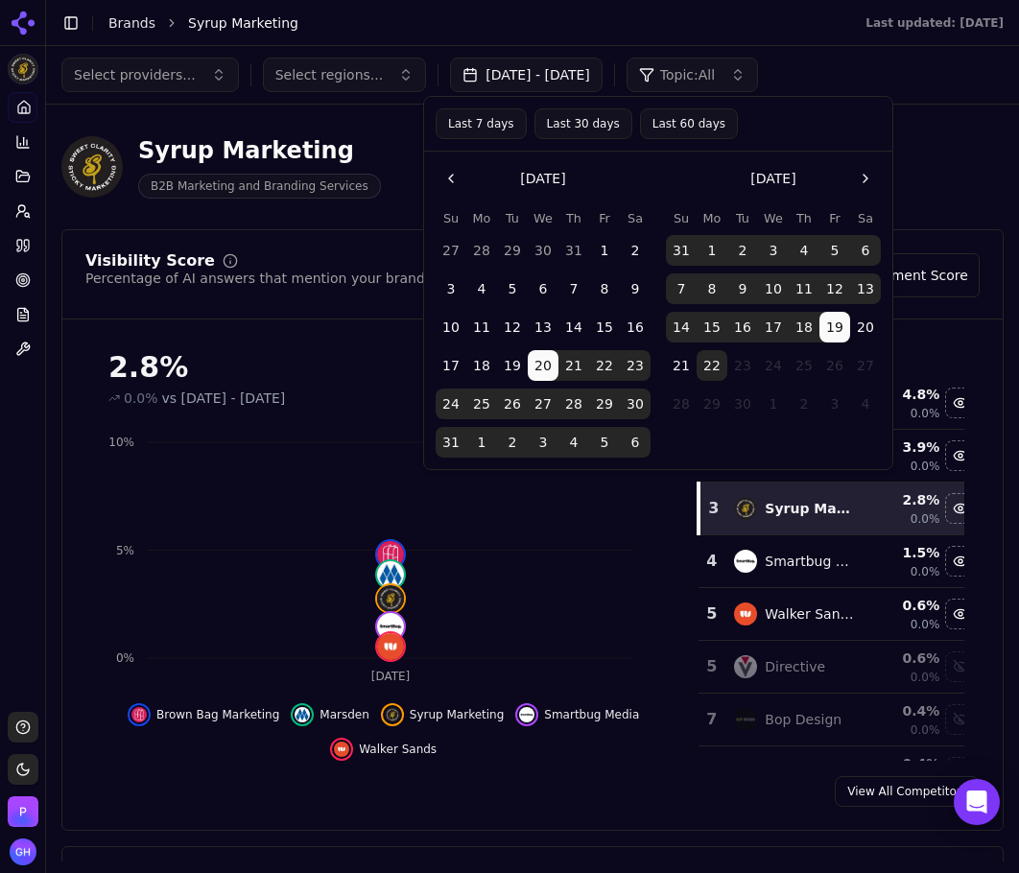
click at [597, 264] on button "1" at bounding box center [604, 250] width 31 height 31
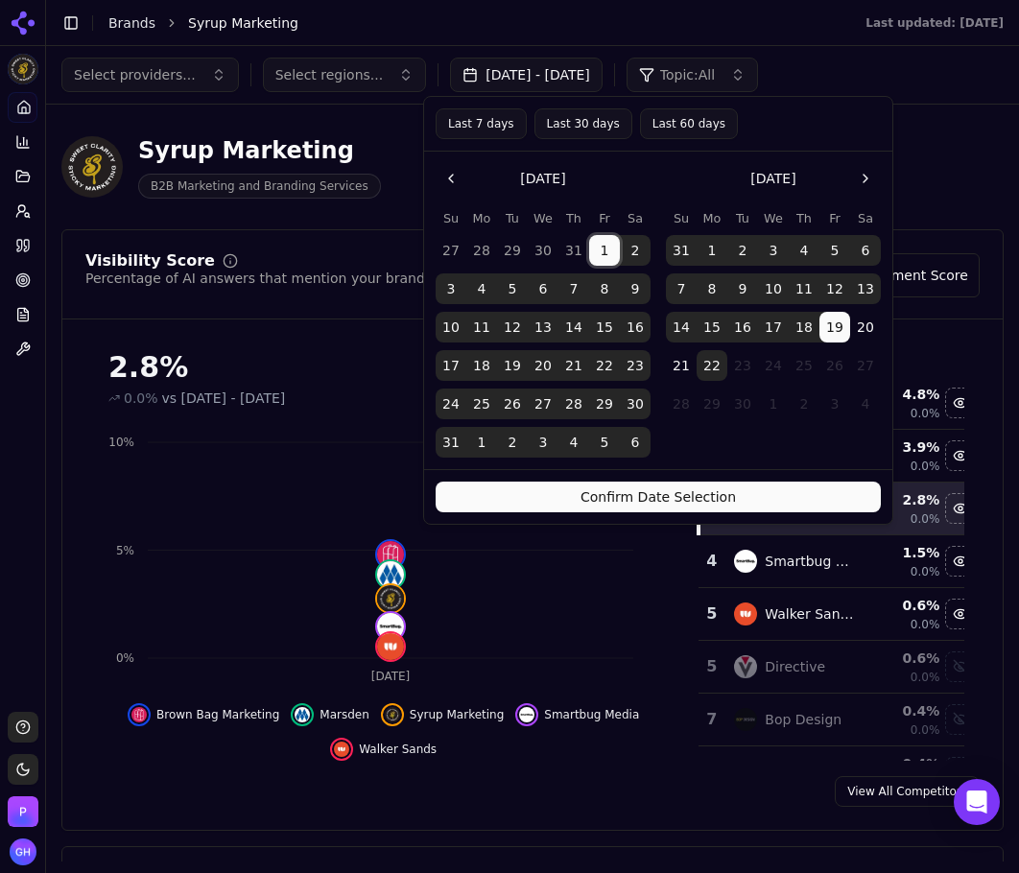
click at [773, 491] on button "Confirm Date Selection" at bounding box center [658, 497] width 445 height 31
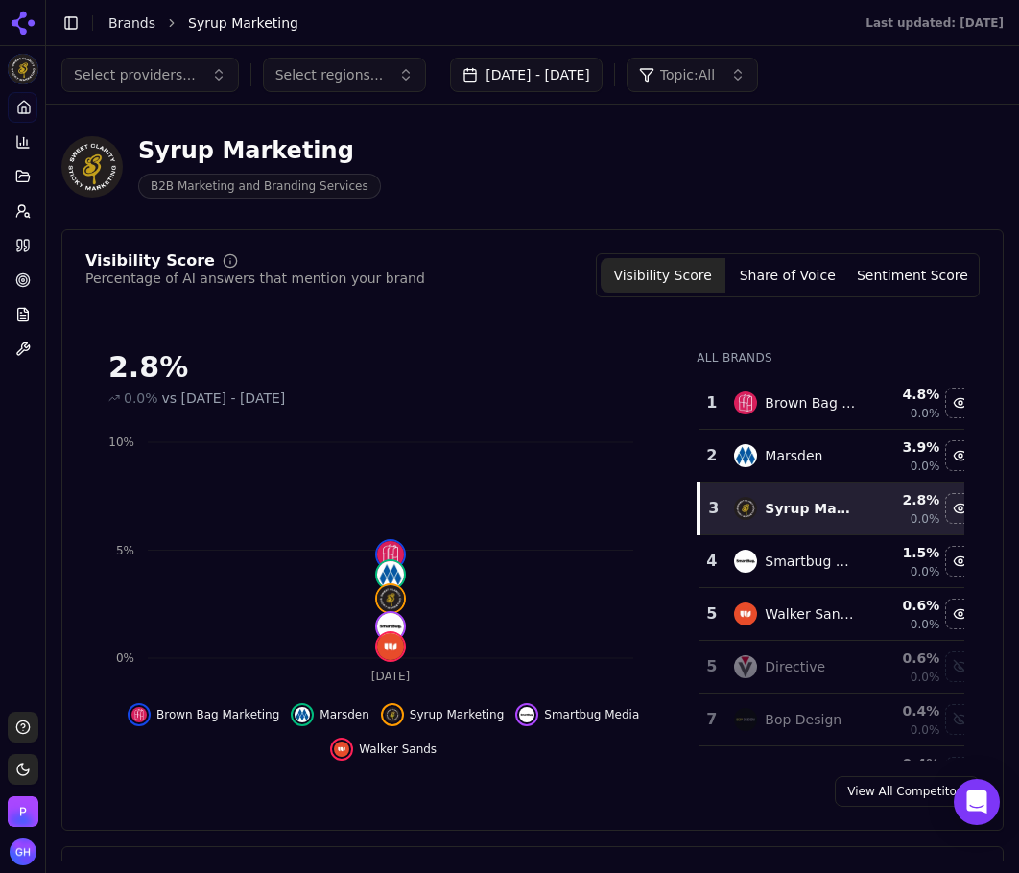
click at [547, 55] on div "Select providers... Select regions... [DATE] - [DATE] Topic: All" at bounding box center [532, 75] width 973 height 58
click at [526, 74] on button "[DATE] - [DATE]" at bounding box center [526, 75] width 153 height 35
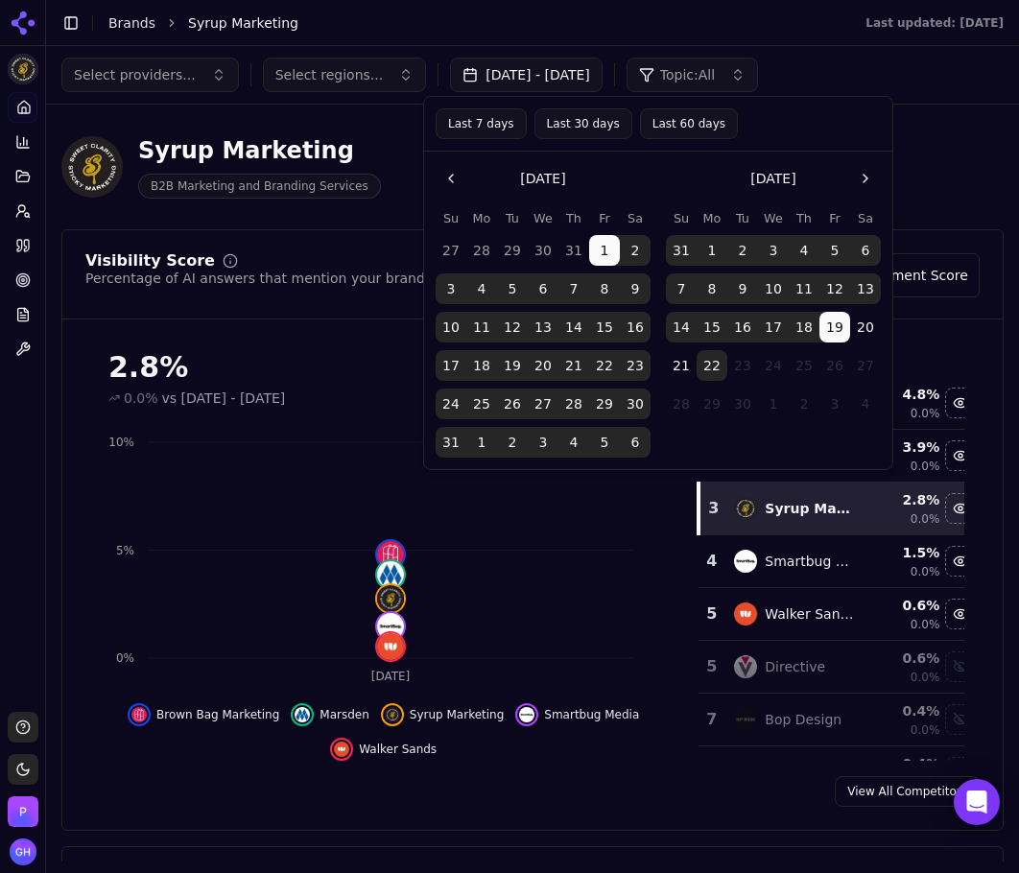
click at [546, 308] on tbody "27 28 29 30 31 1 2 3 4 5 6 7 8 9 10 11 12 13 14 15 16 17 18 19 20 21 22 23 24 2…" at bounding box center [543, 342] width 215 height 230
click at [551, 366] on button "20" at bounding box center [543, 365] width 31 height 31
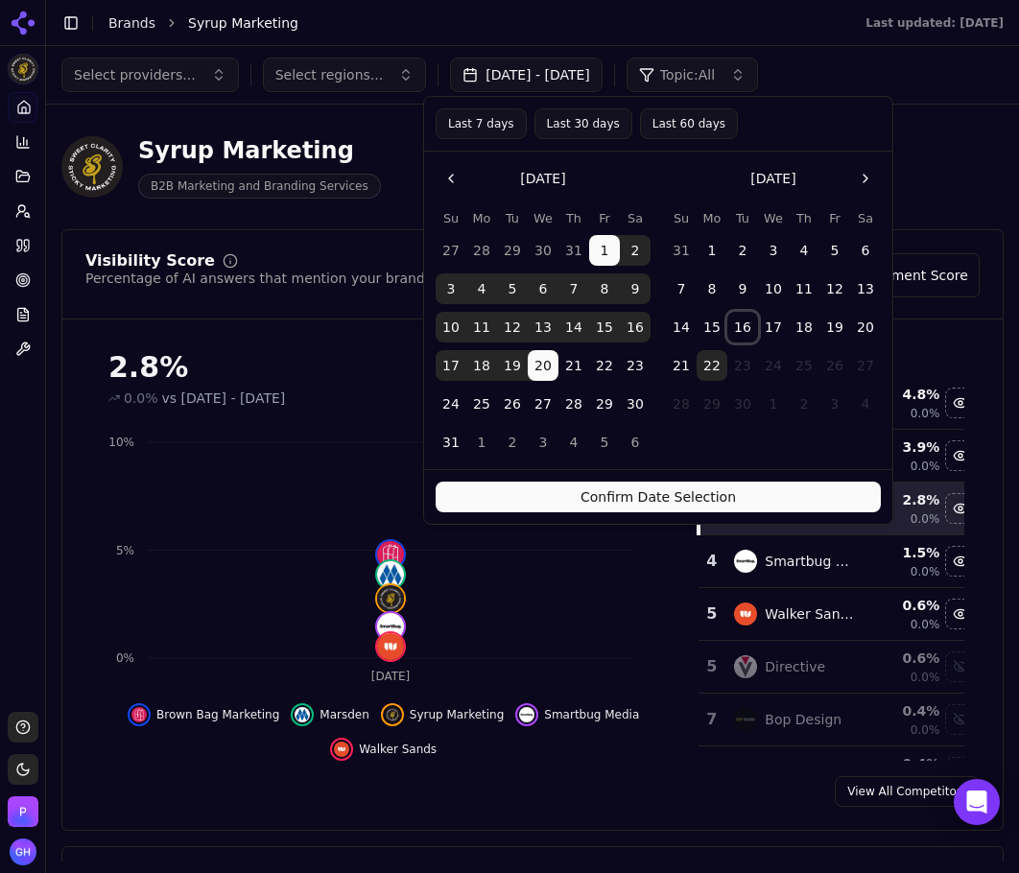
click at [746, 313] on button "16" at bounding box center [742, 327] width 31 height 31
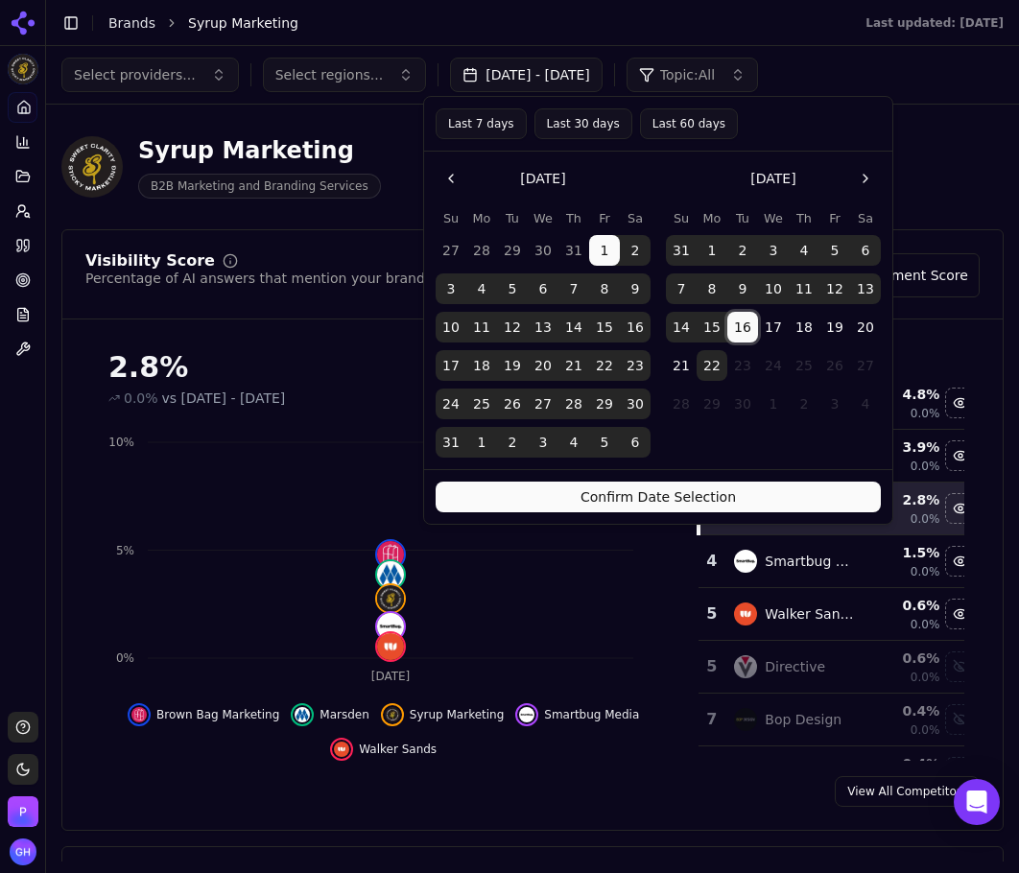
click at [674, 495] on button "Confirm Date Selection" at bounding box center [658, 497] width 445 height 31
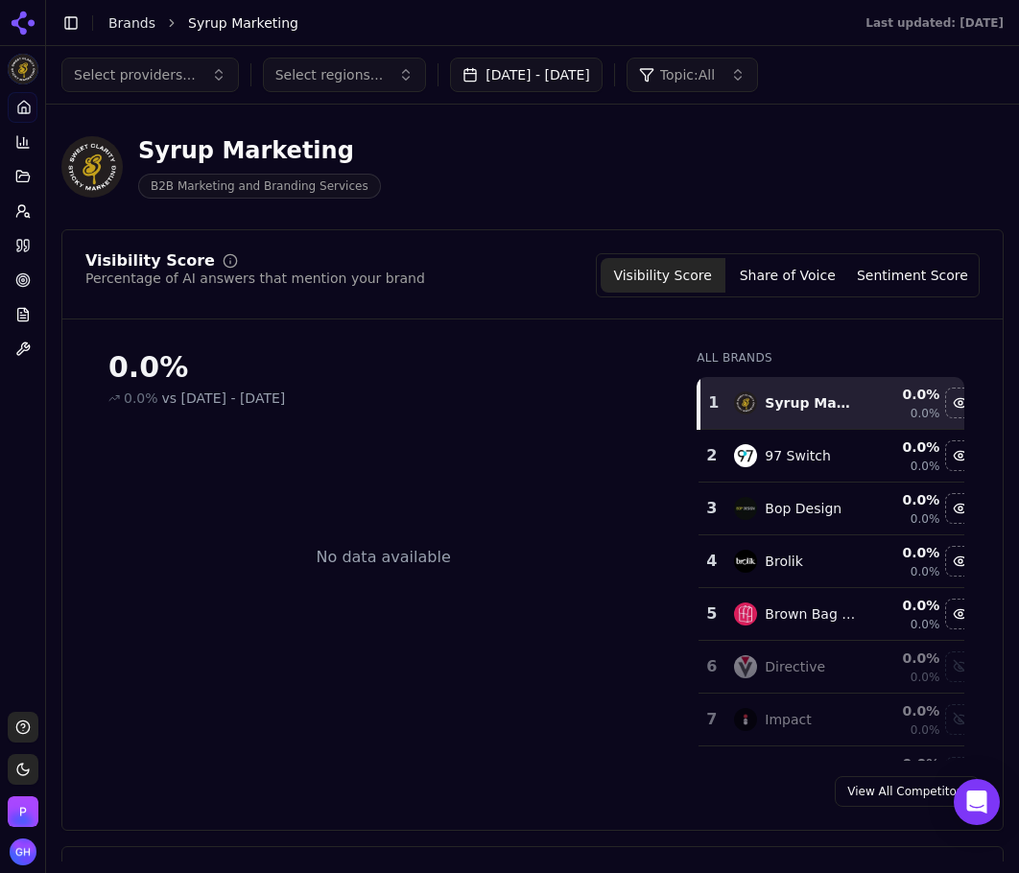
click at [569, 71] on button "[DATE] - [DATE]" at bounding box center [526, 75] width 153 height 35
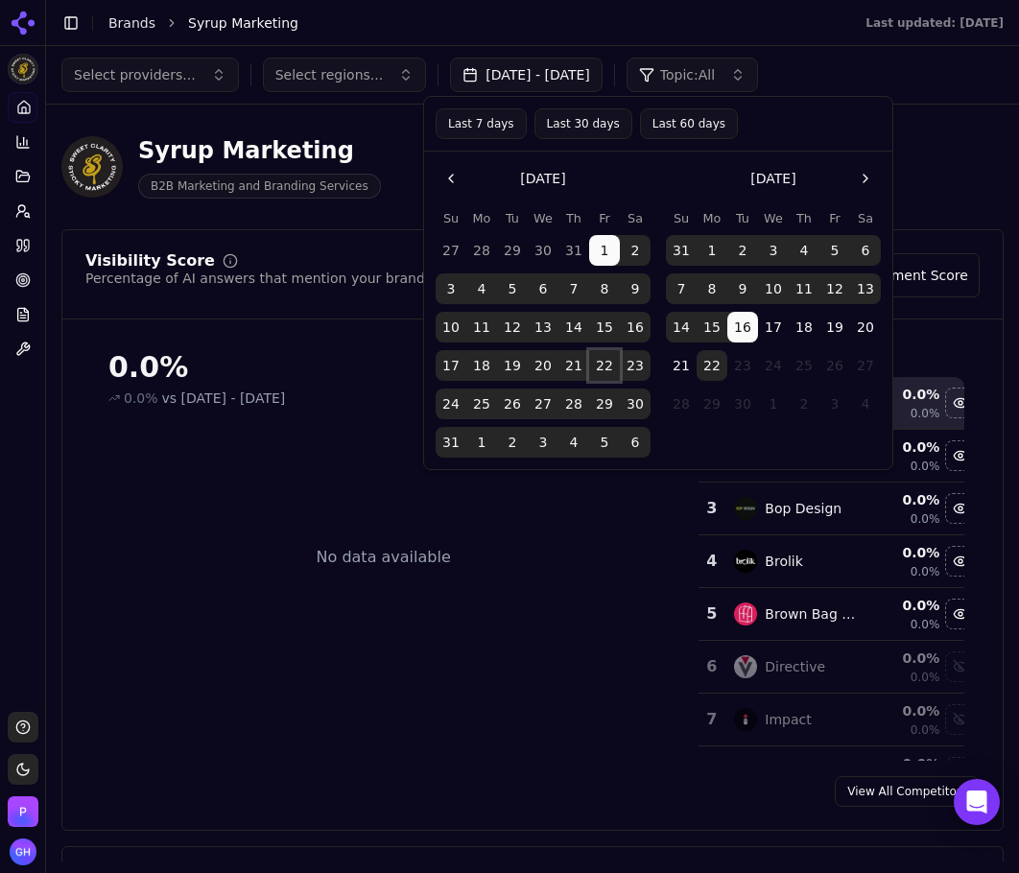
click at [600, 366] on button "22" at bounding box center [604, 365] width 31 height 31
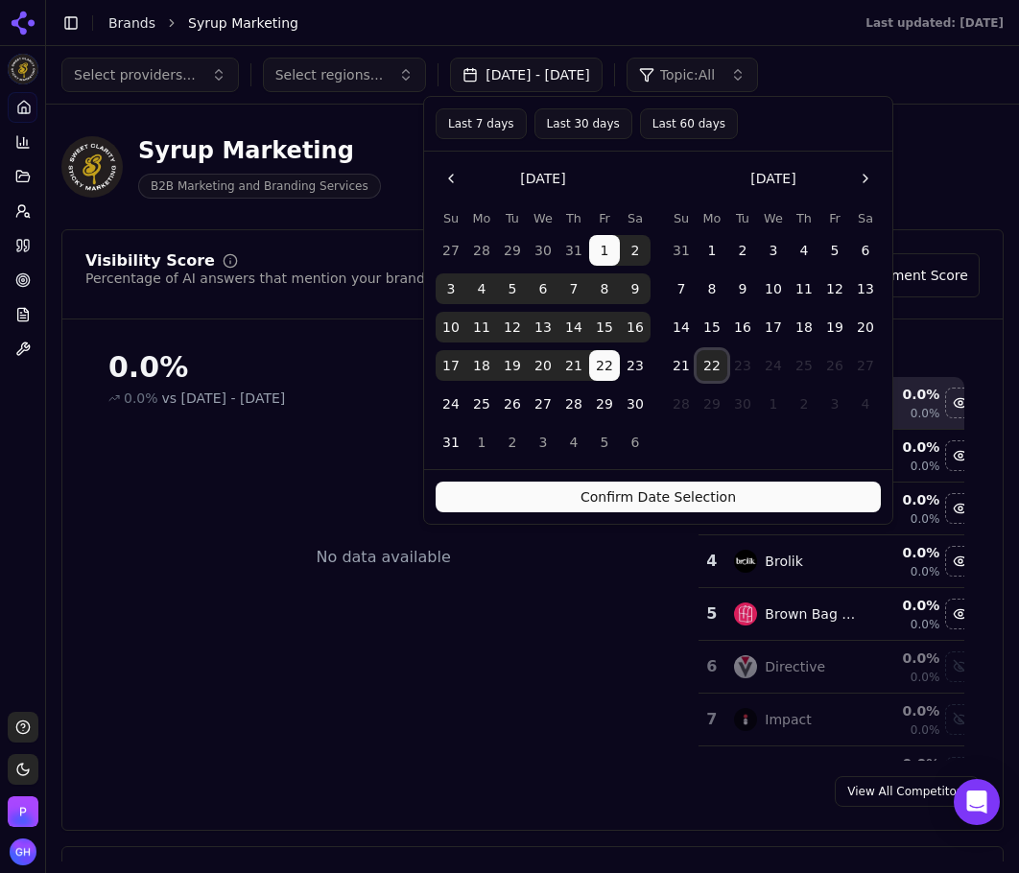
click at [718, 367] on button "22" at bounding box center [712, 365] width 31 height 31
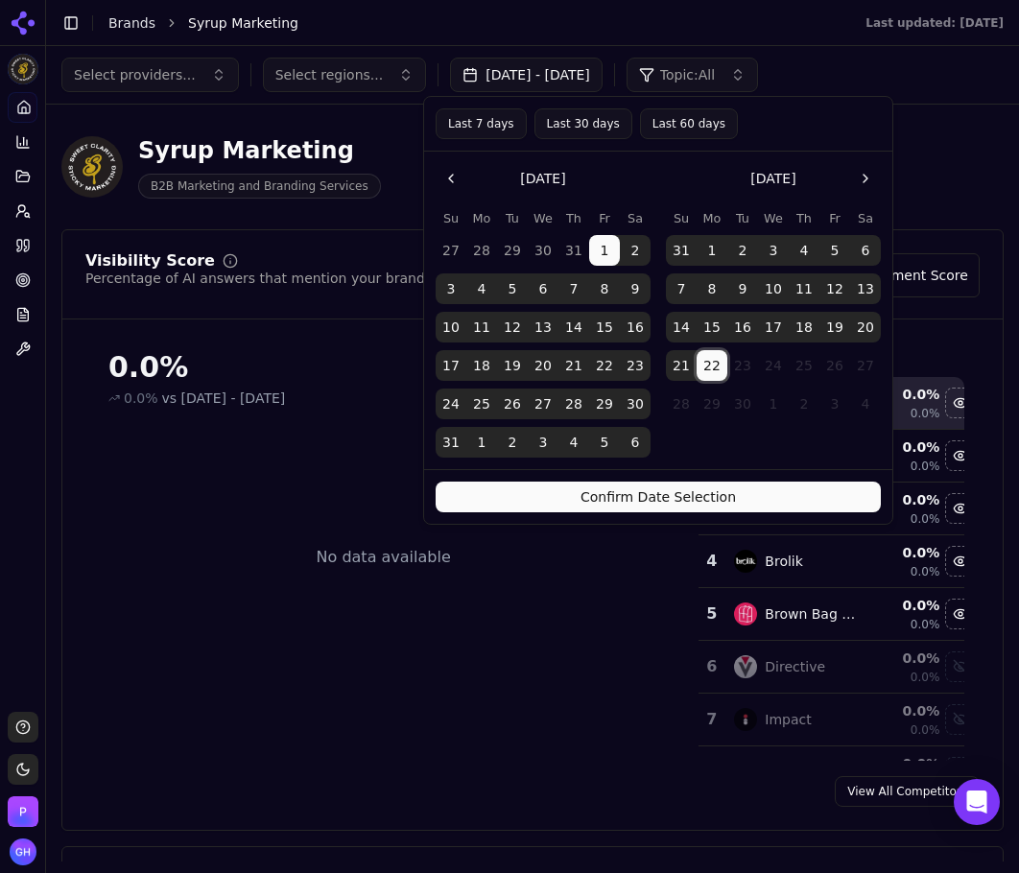
click at [591, 359] on button "22" at bounding box center [604, 365] width 31 height 31
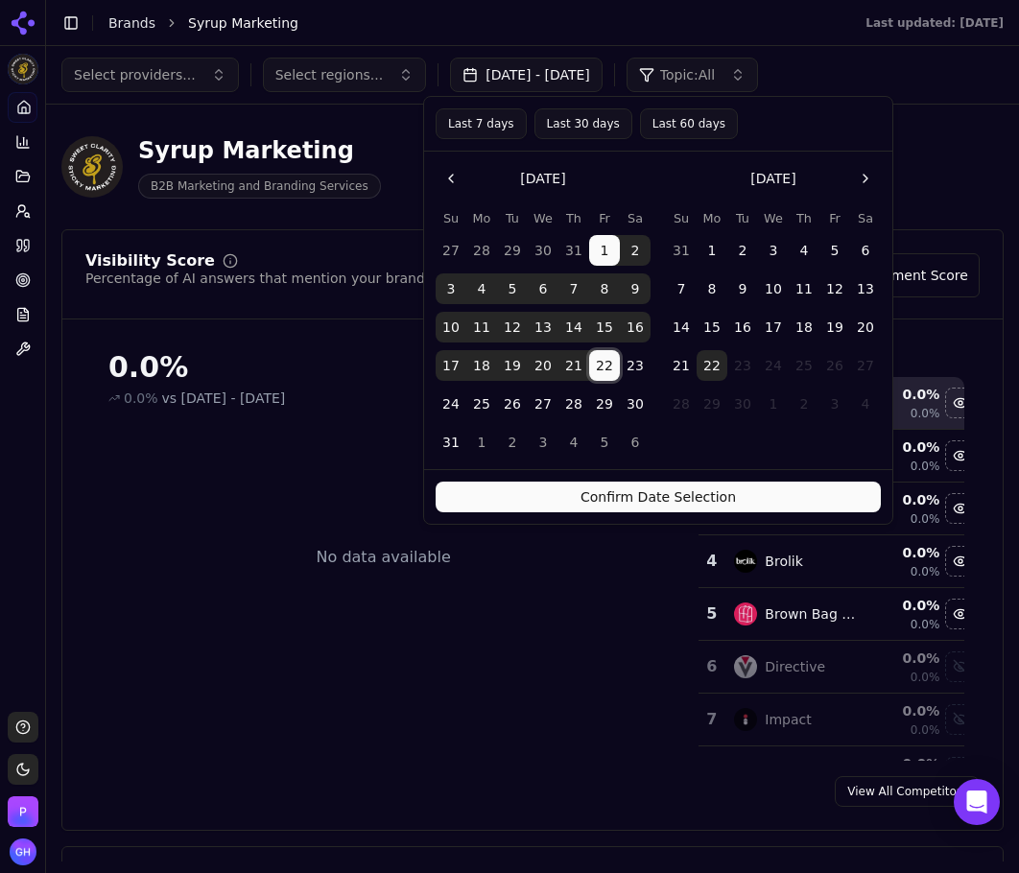
click at [594, 359] on button "22" at bounding box center [604, 365] width 31 height 31
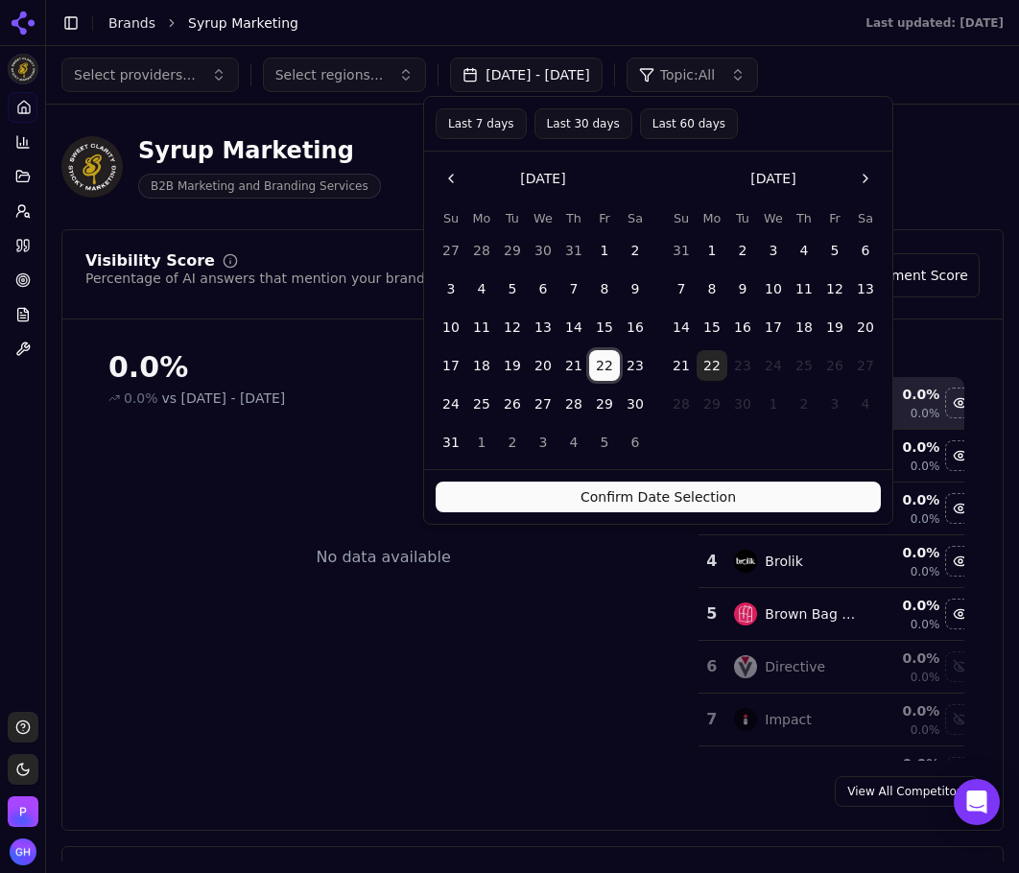
click at [688, 363] on button "21" at bounding box center [681, 365] width 31 height 31
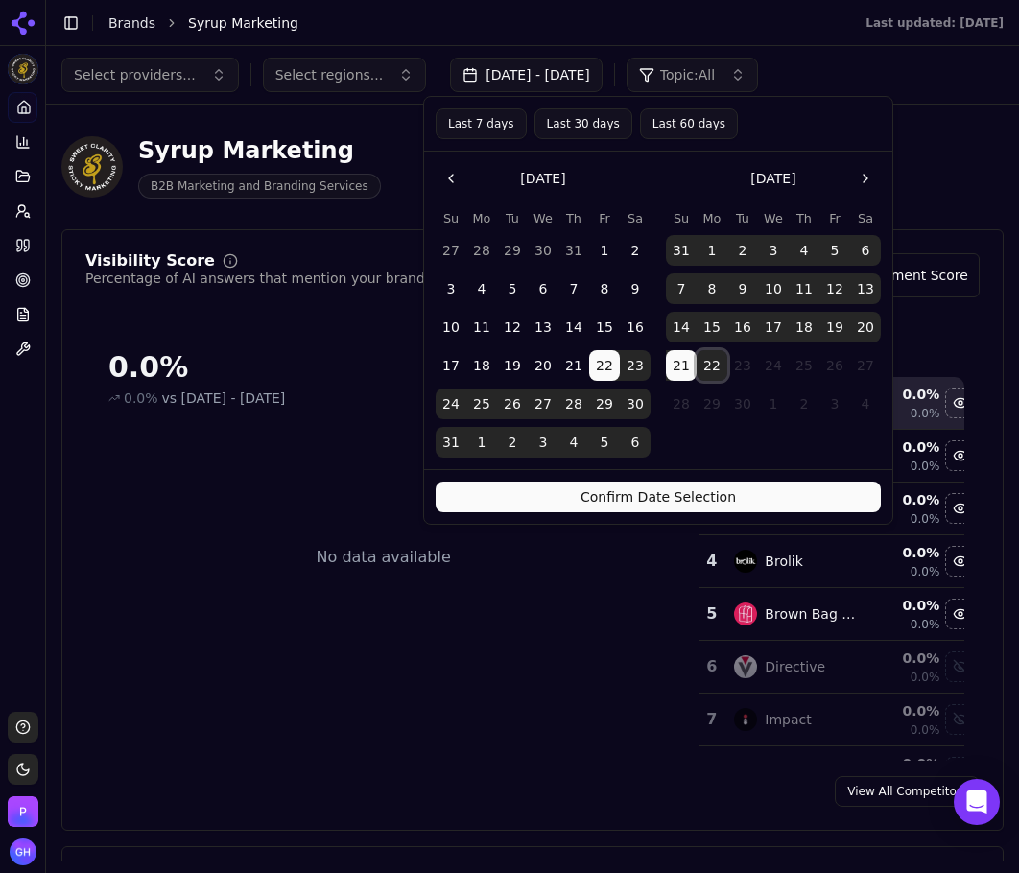
click at [710, 367] on button "22" at bounding box center [712, 365] width 31 height 31
click at [656, 499] on button "Confirm Date Selection" at bounding box center [658, 497] width 445 height 31
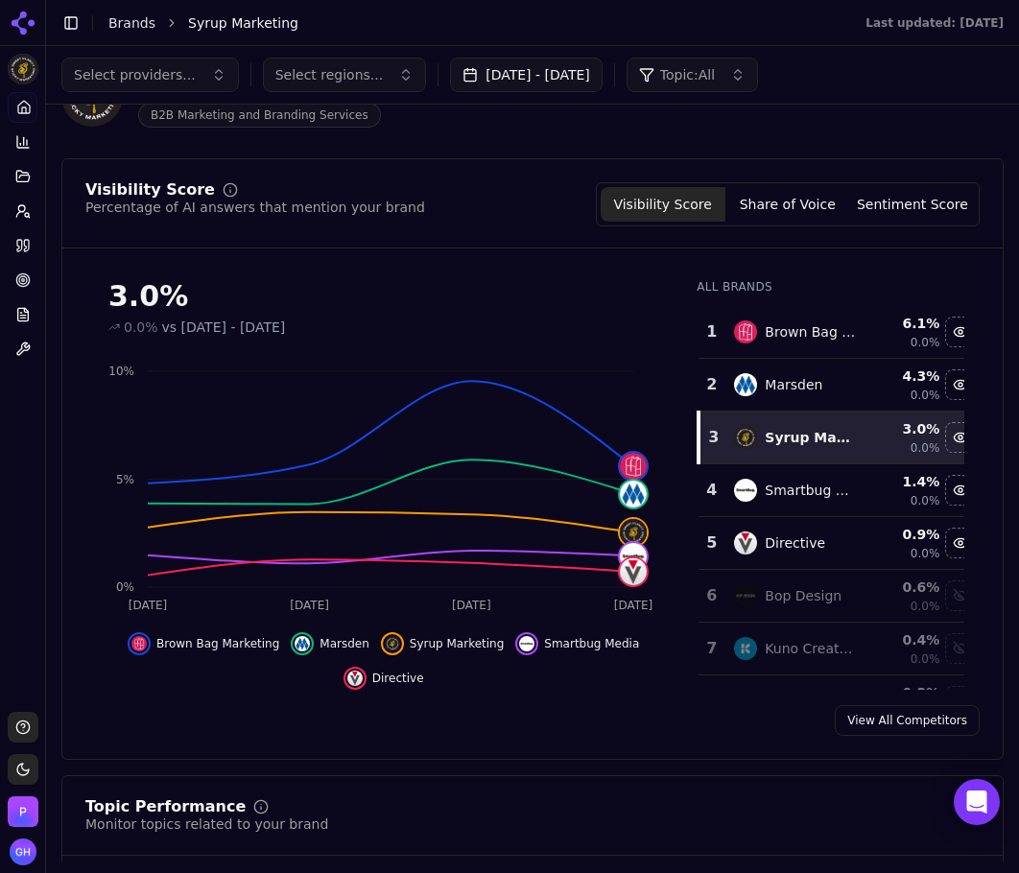
scroll to position [77, 0]
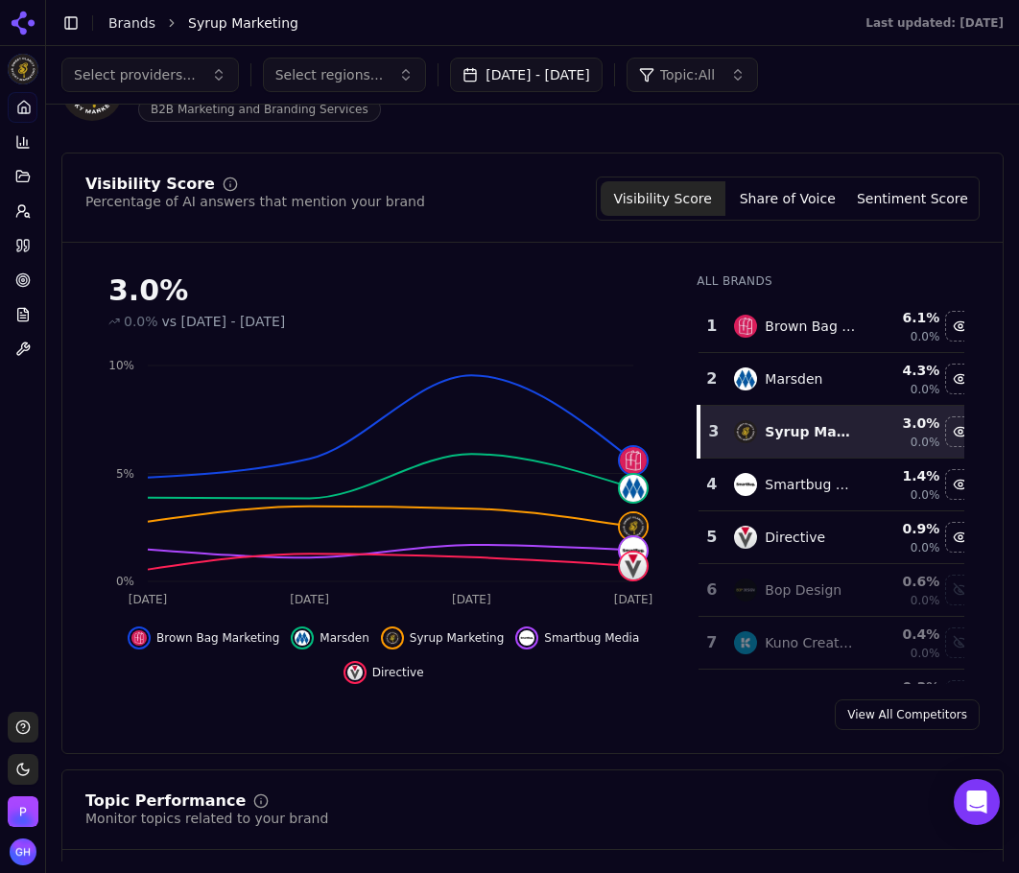
click at [814, 200] on button "Share of Voice" at bounding box center [787, 198] width 125 height 35
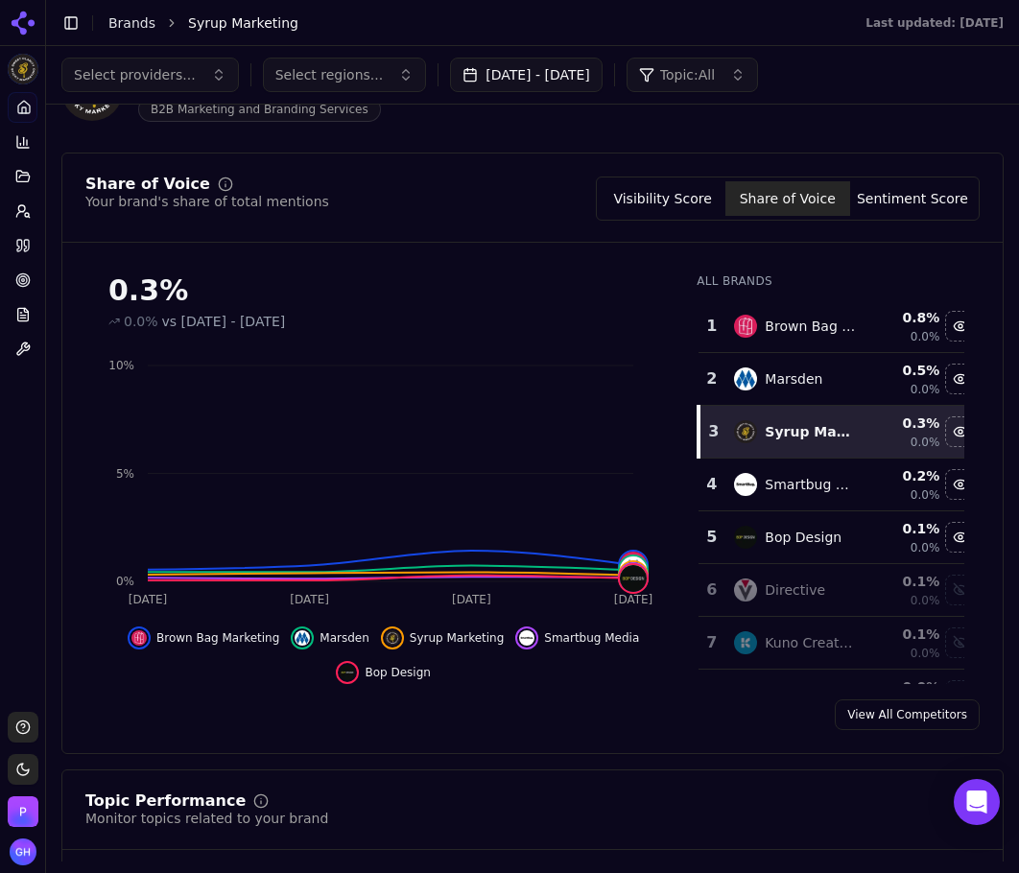
click at [868, 192] on button "Sentiment Score" at bounding box center [912, 198] width 125 height 35
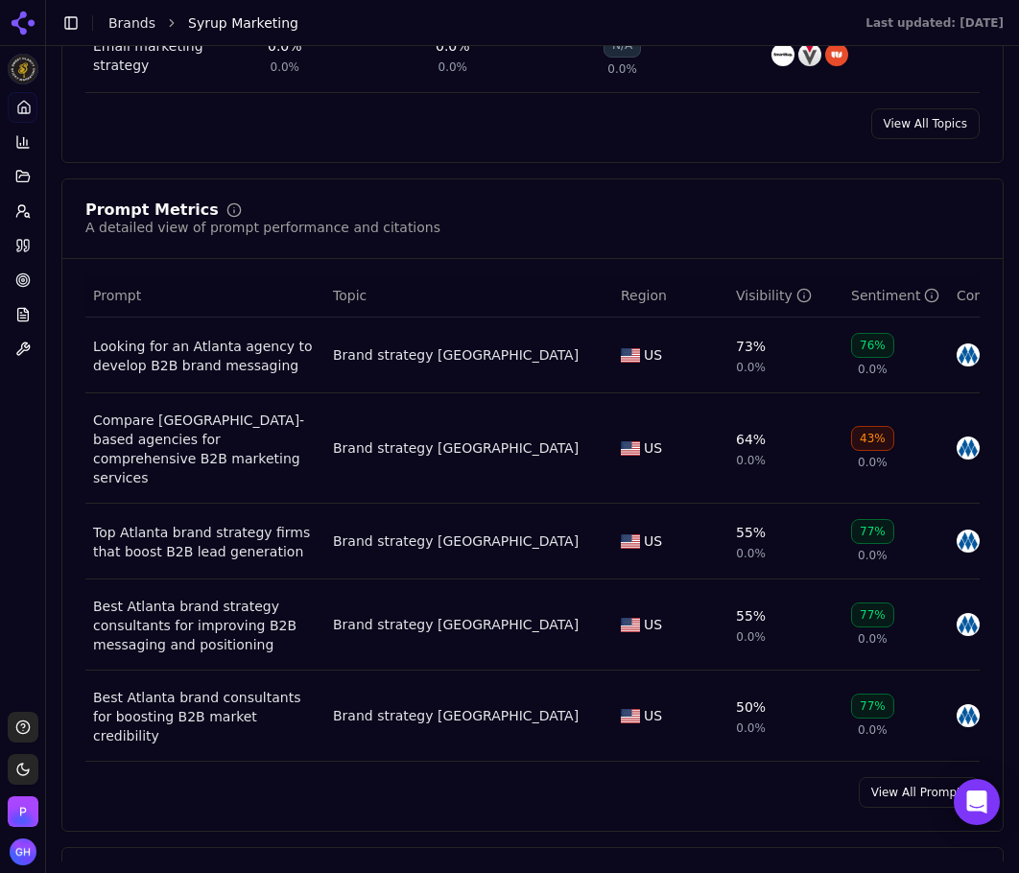
scroll to position [1228, 0]
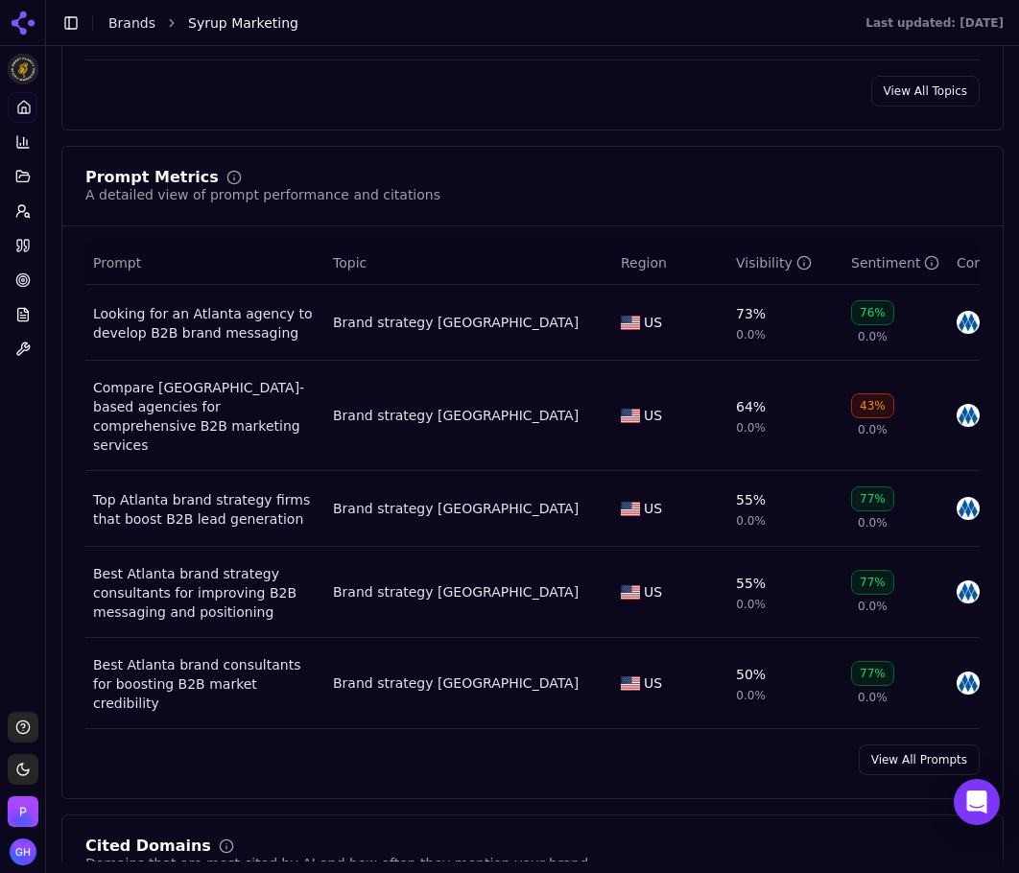
click at [912, 756] on link "View All Prompts" at bounding box center [919, 760] width 121 height 31
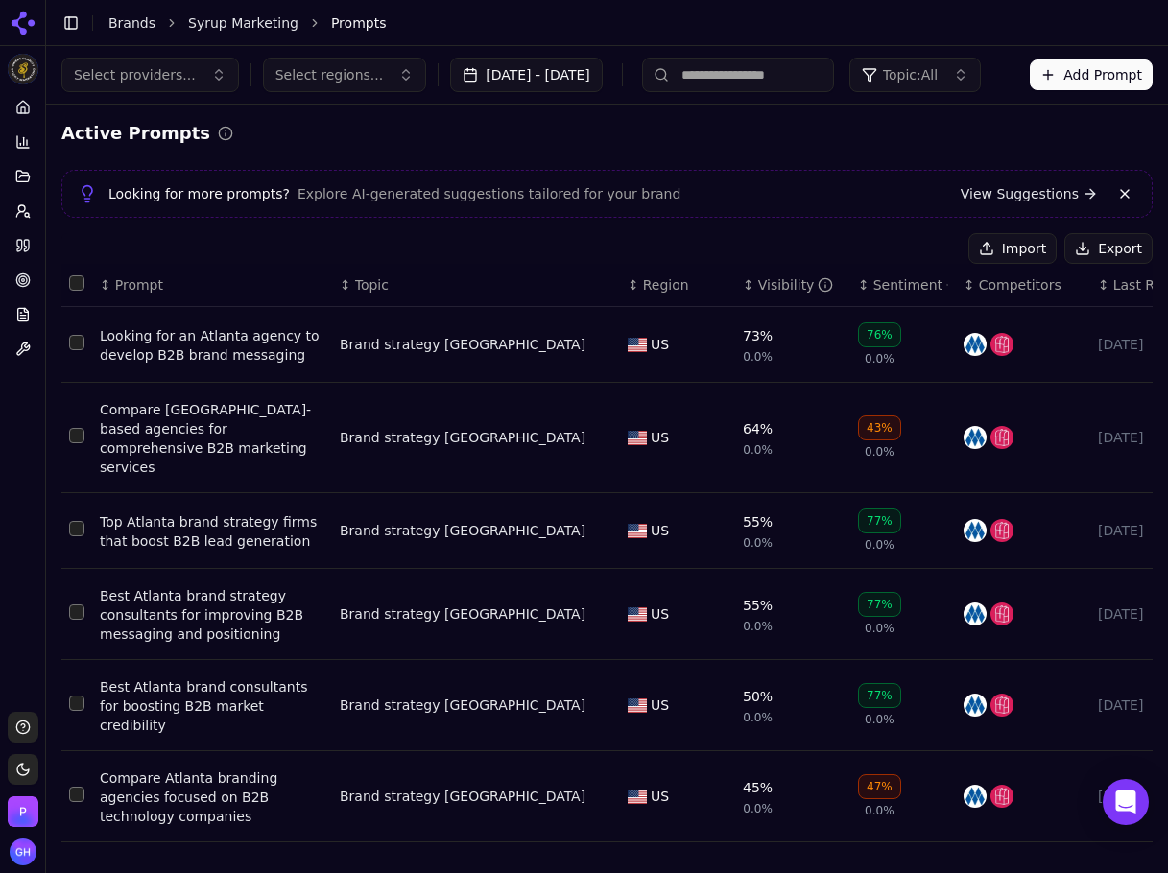
scroll to position [361, 0]
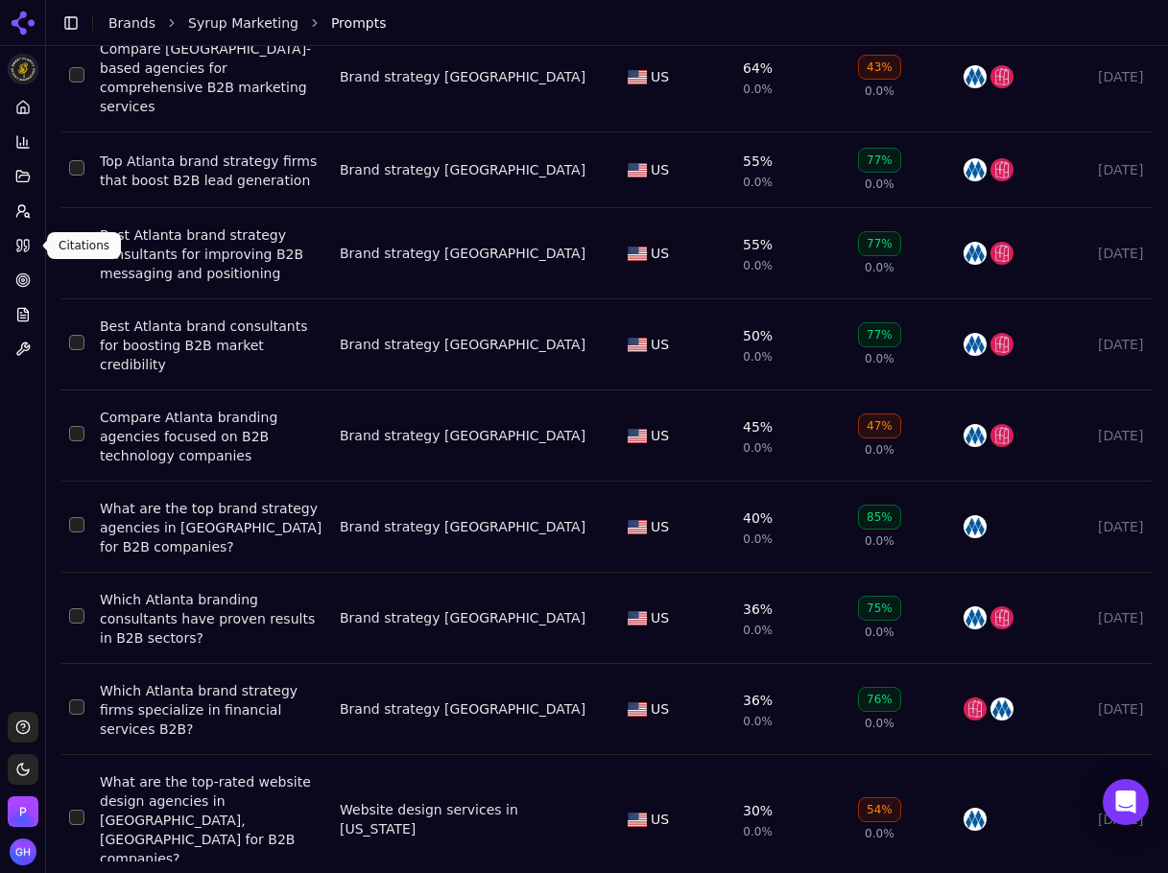
click at [33, 245] on link "Citations" at bounding box center [23, 245] width 30 height 31
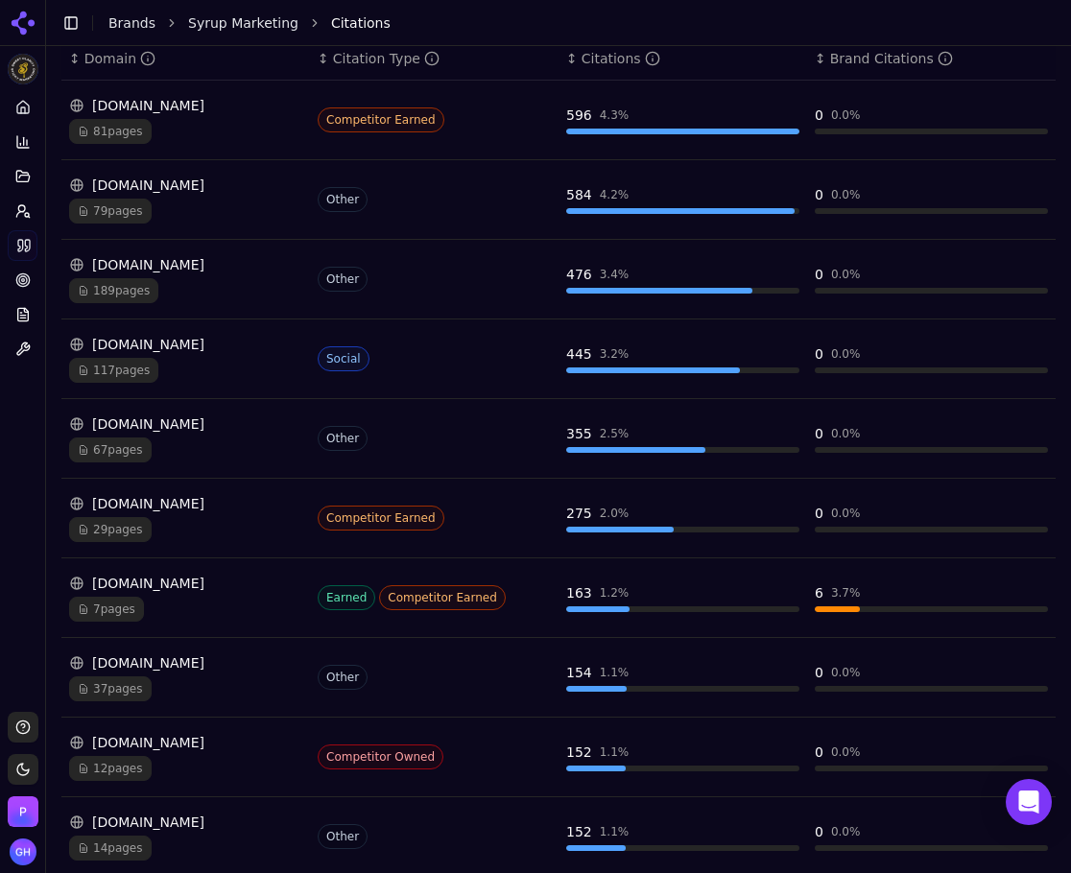
scroll to position [377, 0]
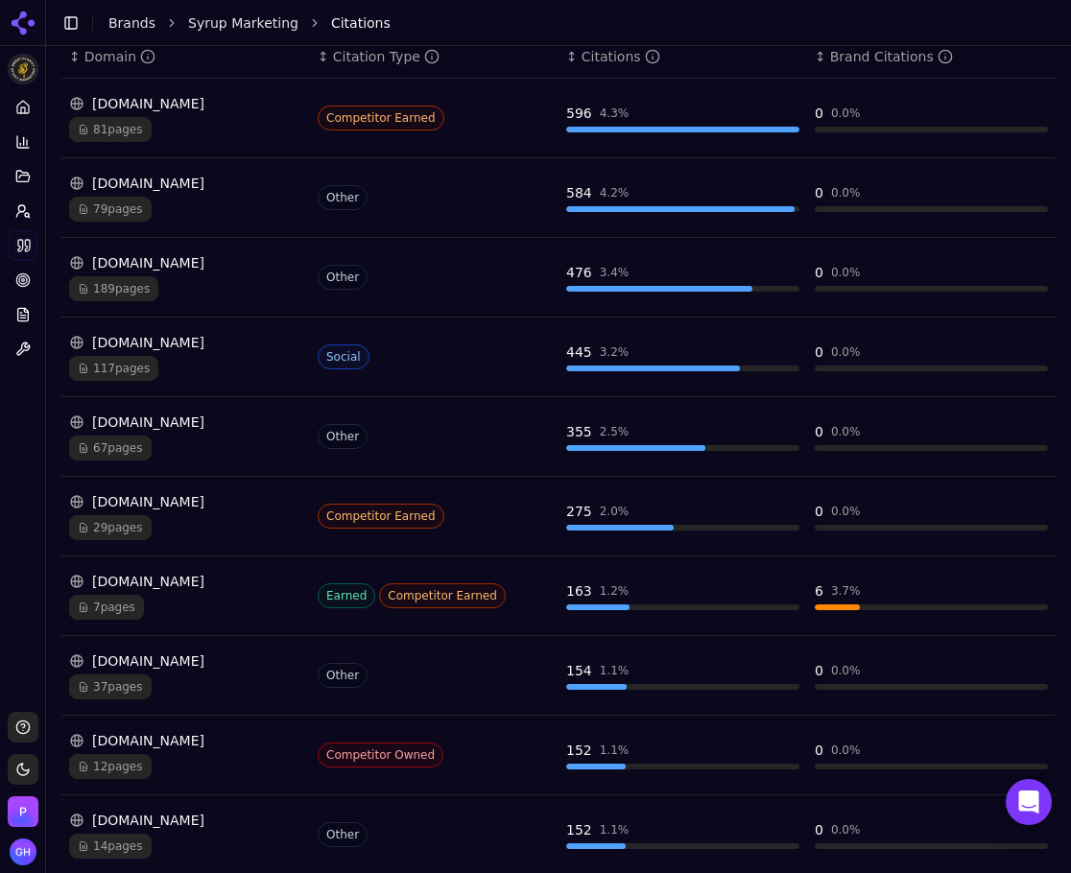
click at [21, 447] on div "Platform Home Competition Topics Prompts Citations Optimize Reports Toolbox" at bounding box center [22, 394] width 45 height 620
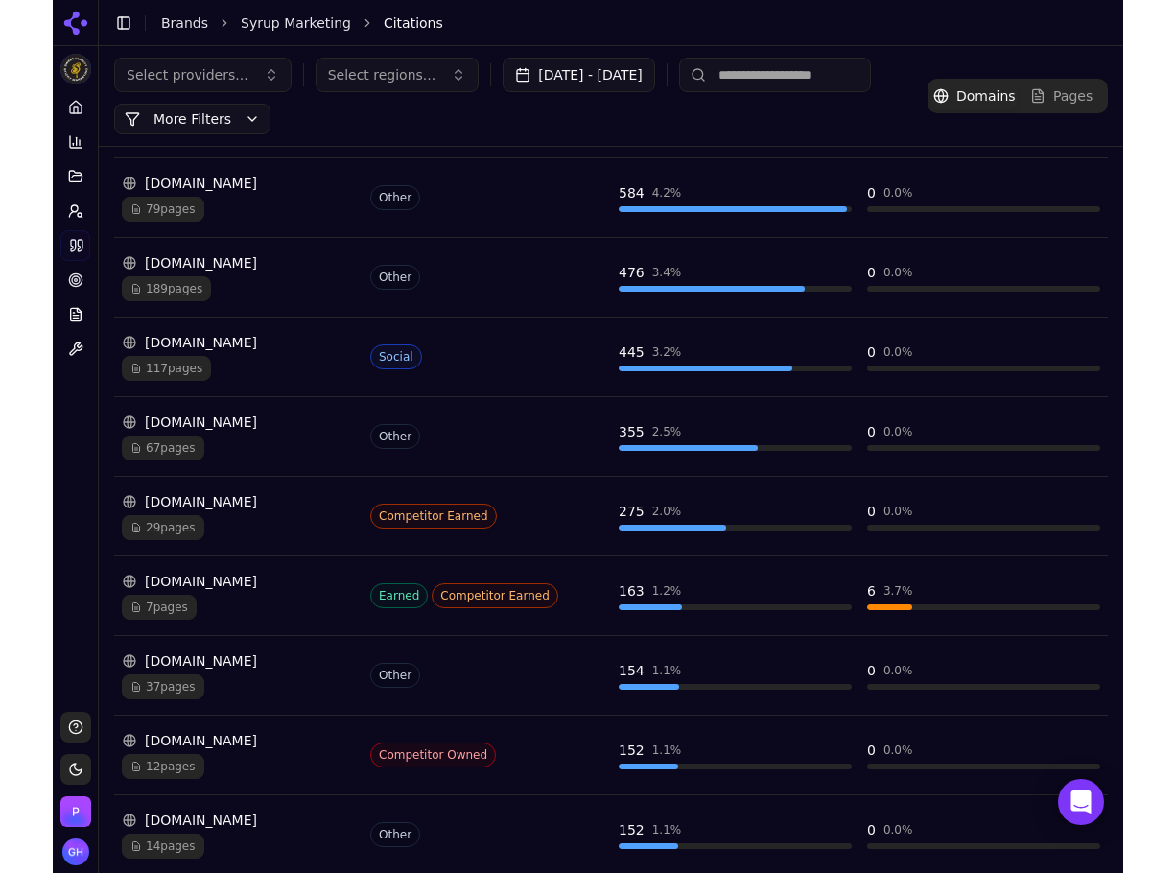
scroll to position [0, 0]
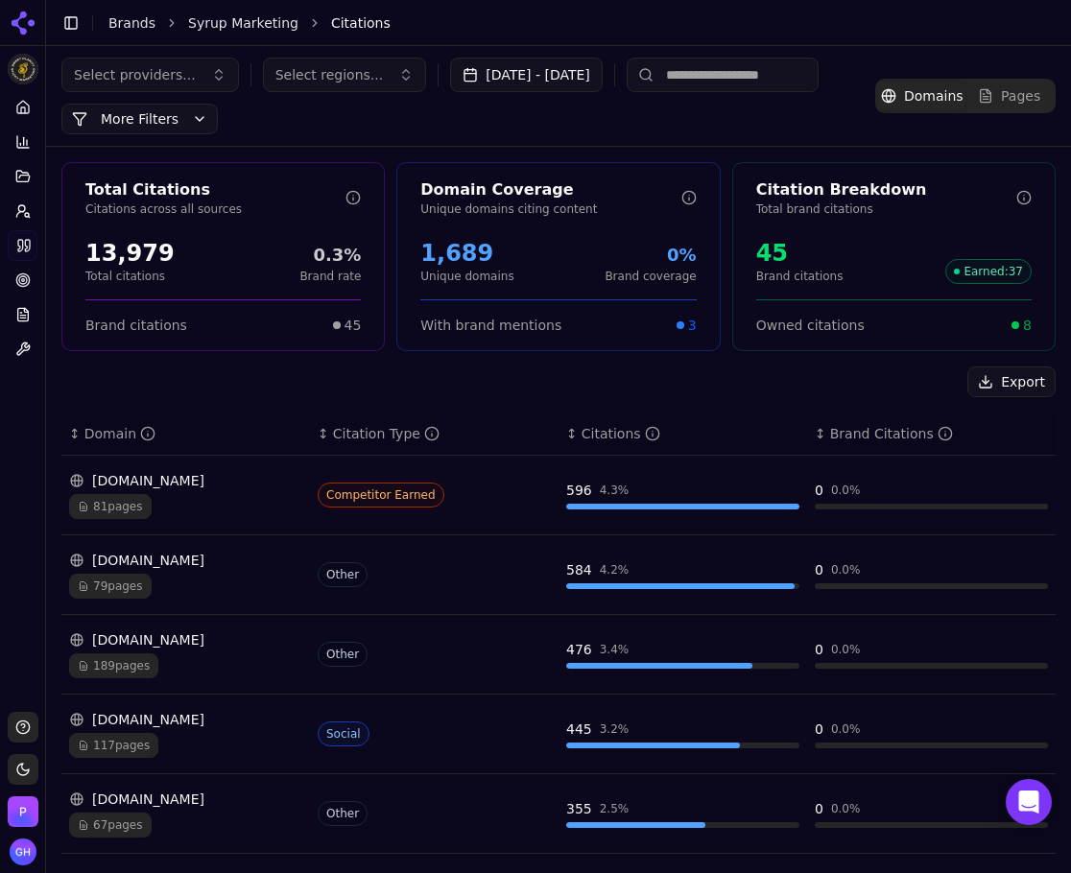
click at [995, 381] on button "Export" at bounding box center [1011, 382] width 88 height 31
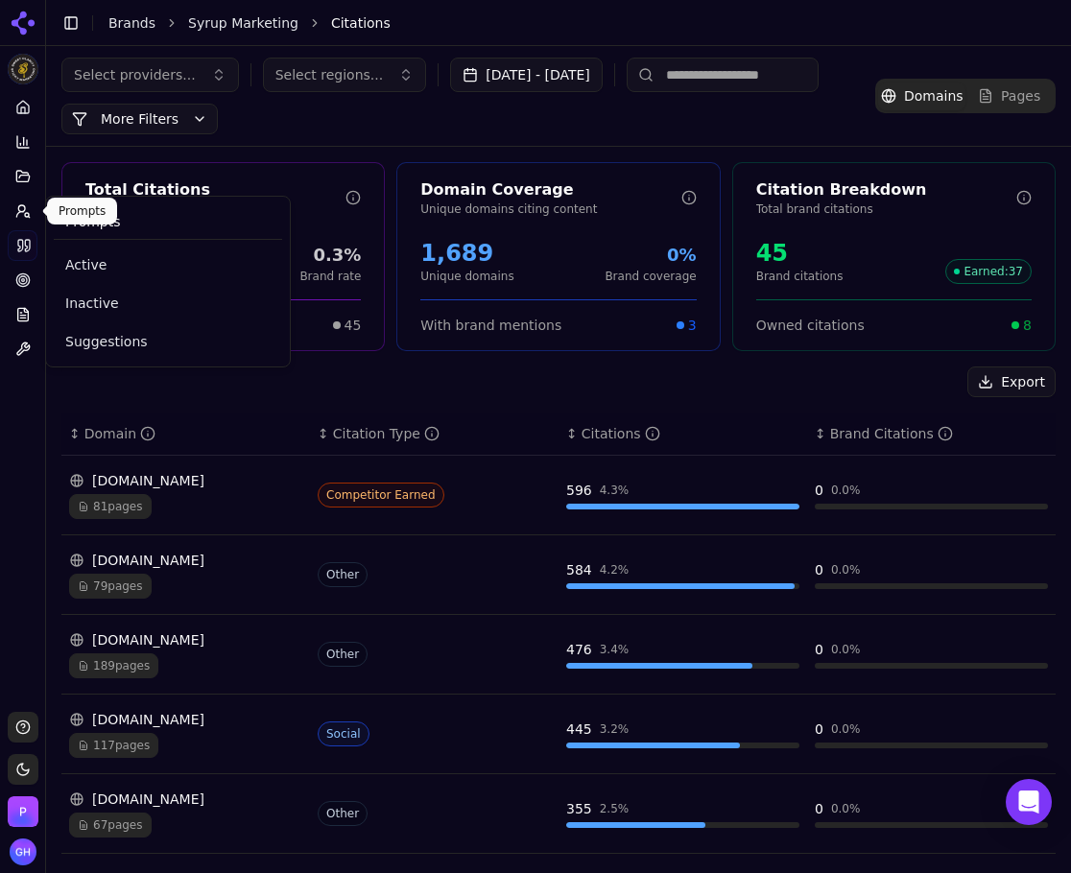
click at [16, 214] on icon at bounding box center [22, 210] width 15 height 15
click at [23, 212] on icon at bounding box center [19, 214] width 7 height 5
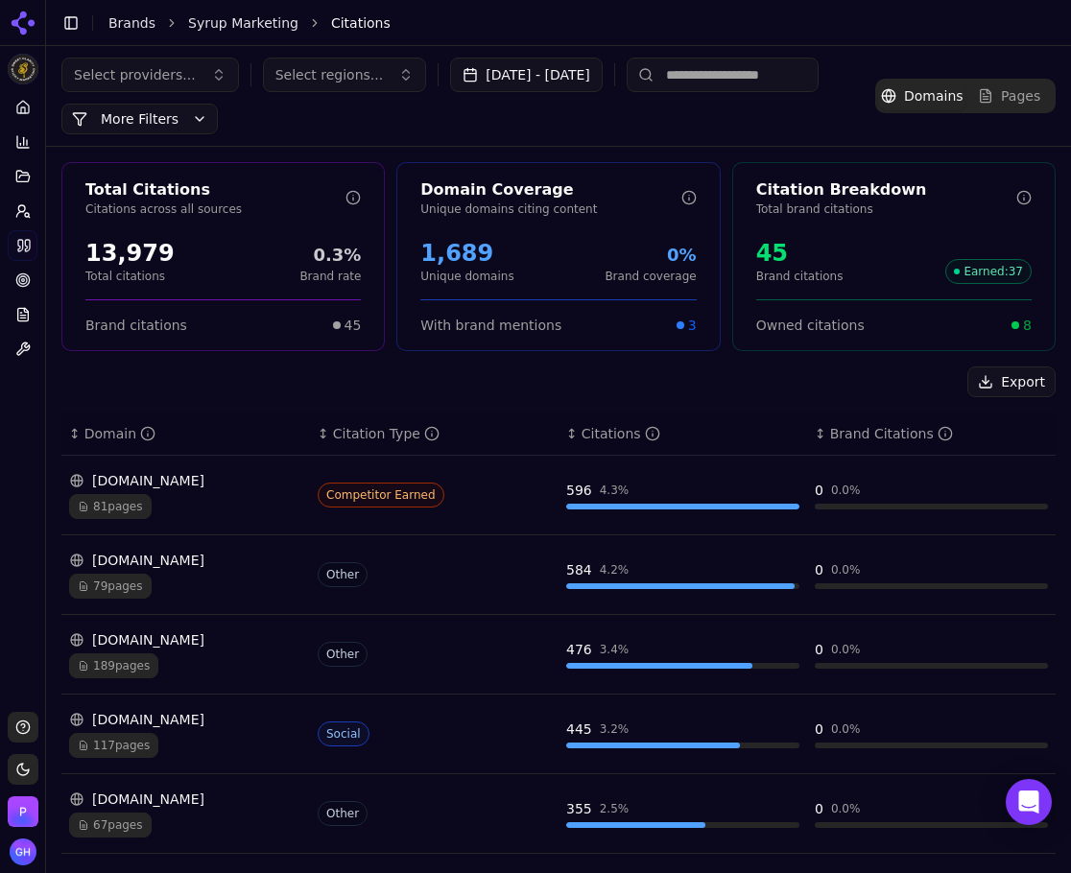
click at [17, 221] on button "Prompts" at bounding box center [23, 211] width 30 height 31
click at [17, 209] on icon at bounding box center [22, 210] width 15 height 15
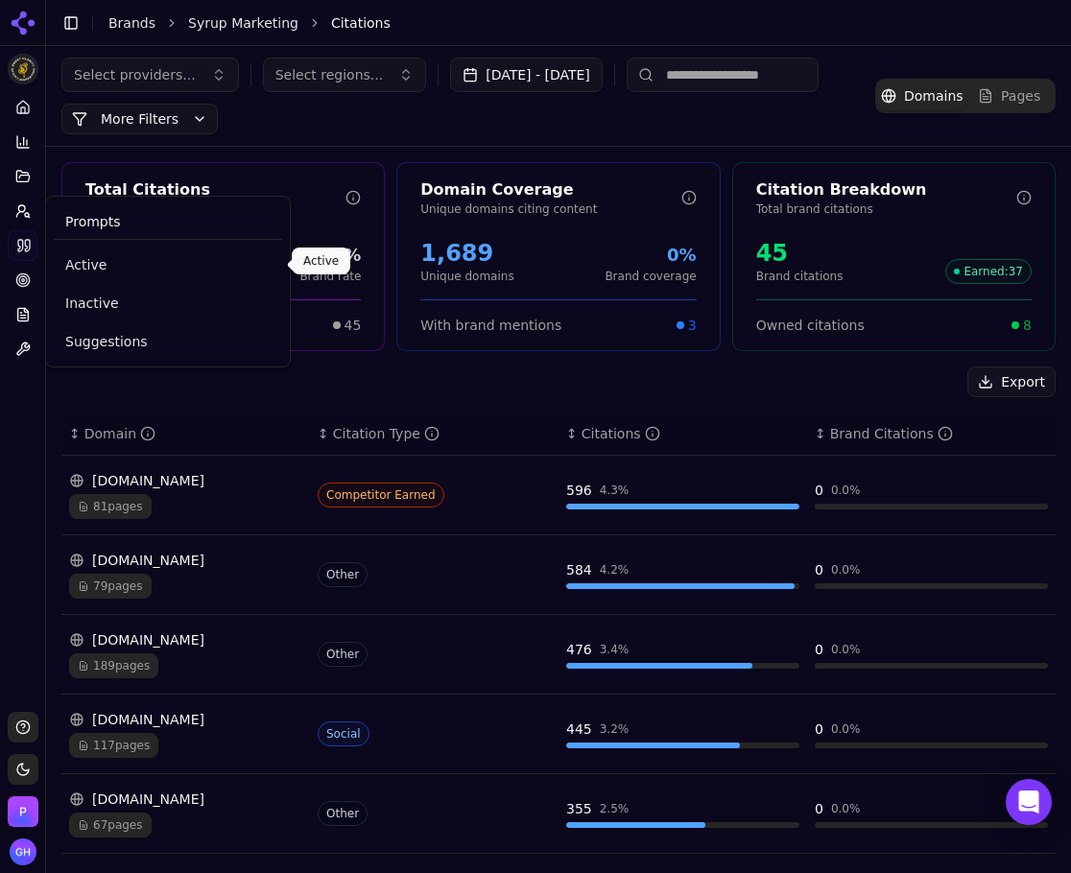
click at [94, 264] on span "Active" at bounding box center [167, 264] width 205 height 19
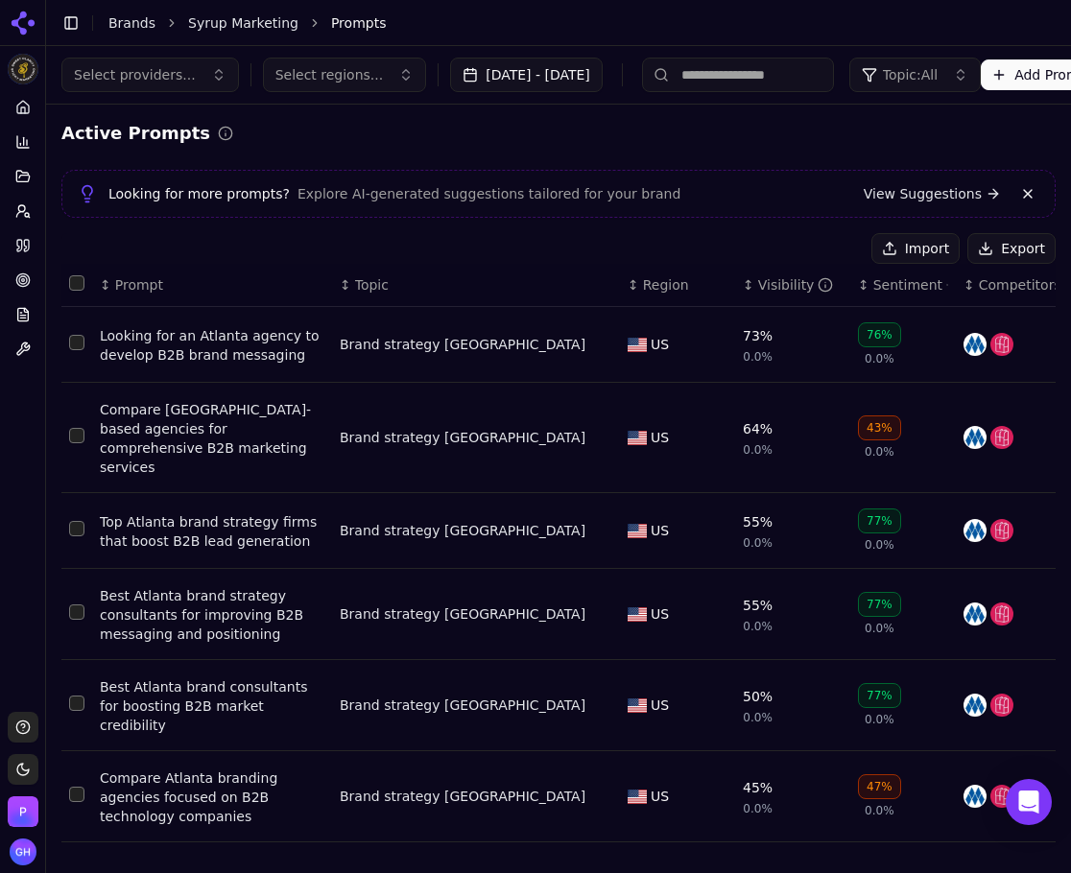
click at [993, 240] on button "Export" at bounding box center [1011, 248] width 88 height 31
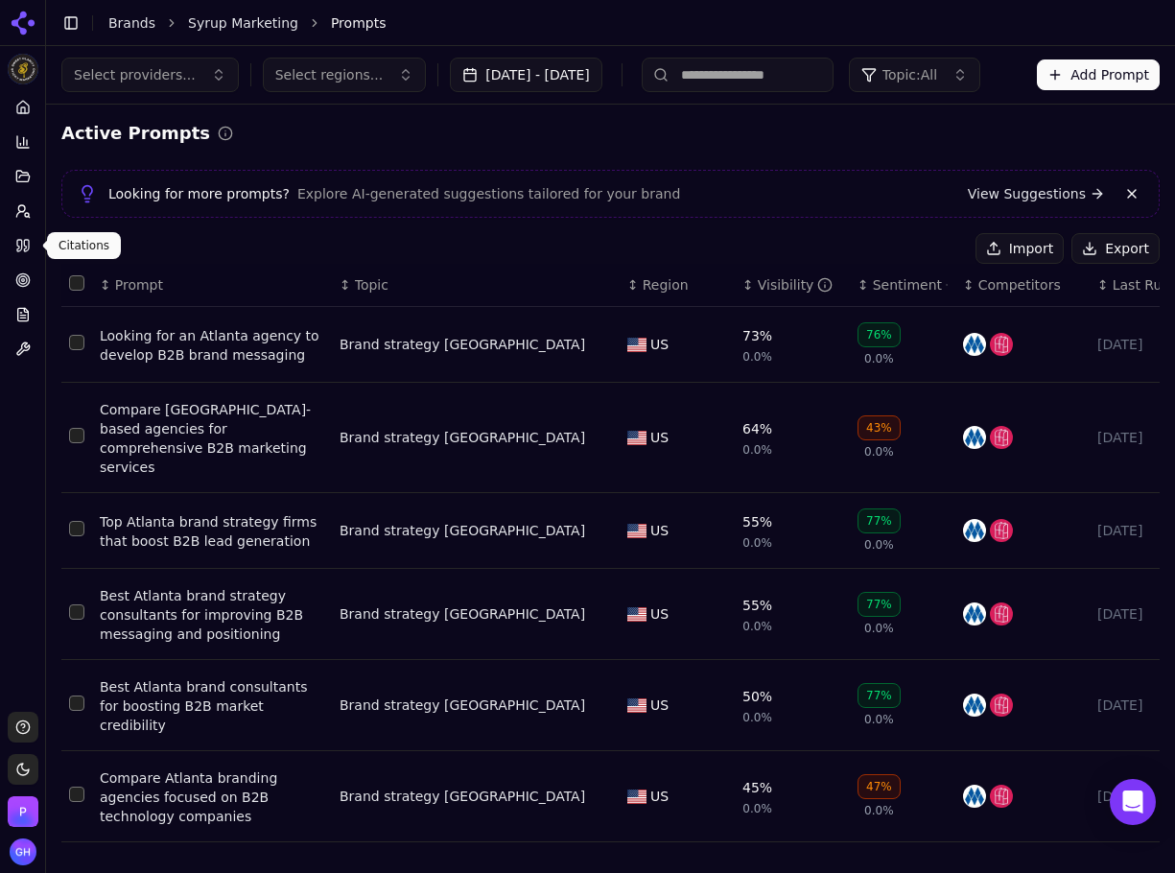
click at [36, 250] on link "Citations" at bounding box center [23, 245] width 30 height 31
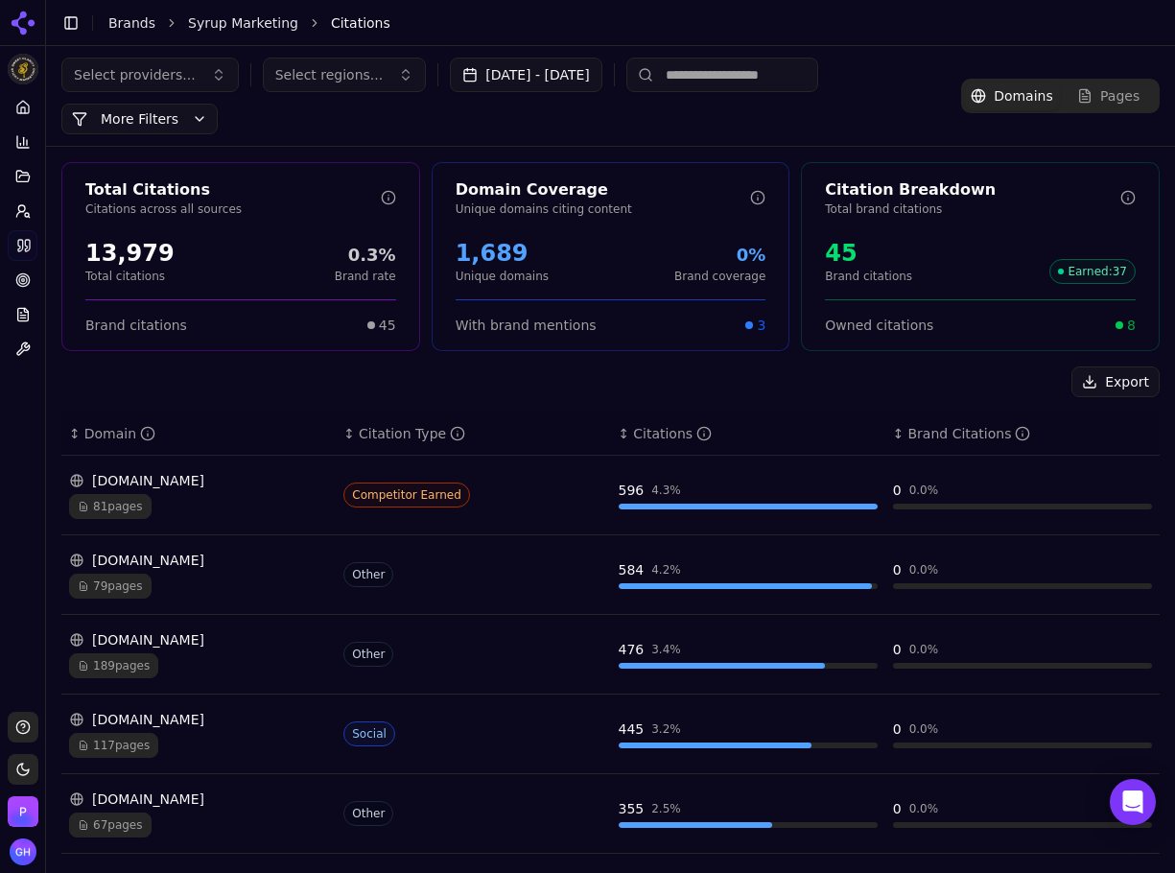
click at [1107, 358] on div "Total Citations Citations across all sources 13,979 Total citations 0.3% Brand …" at bounding box center [610, 730] width 1129 height 1167
click at [1110, 385] on button "Export" at bounding box center [1116, 382] width 88 height 31
click at [25, 217] on icon at bounding box center [22, 210] width 15 height 15
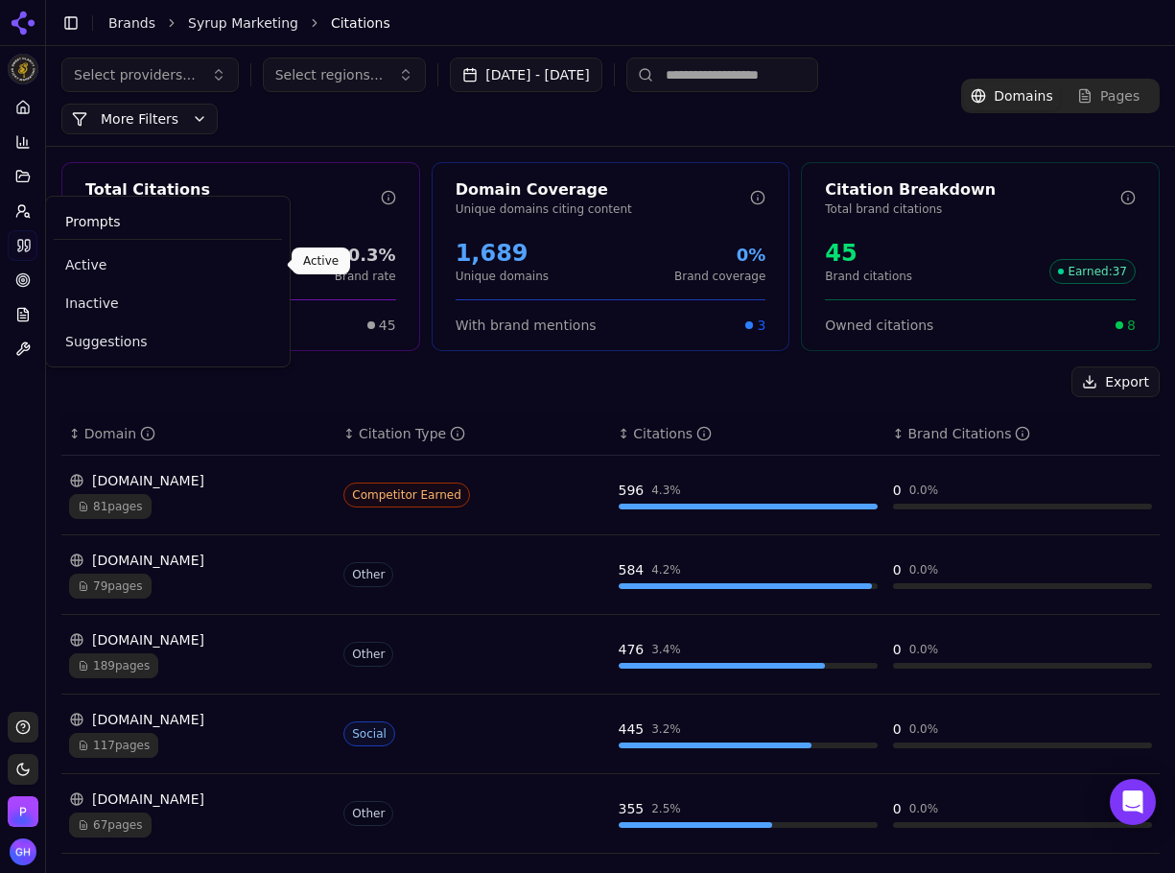
click at [89, 274] on link "Active" at bounding box center [168, 265] width 228 height 35
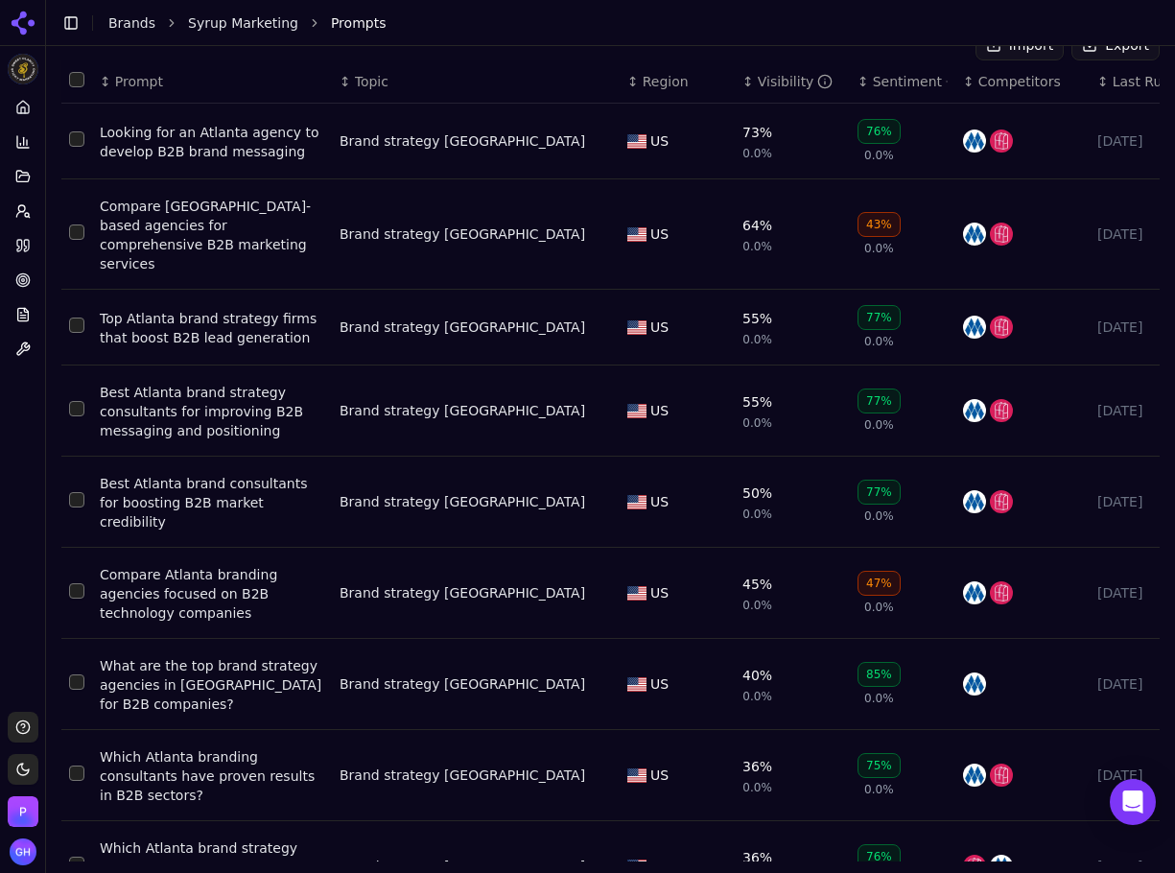
scroll to position [361, 0]
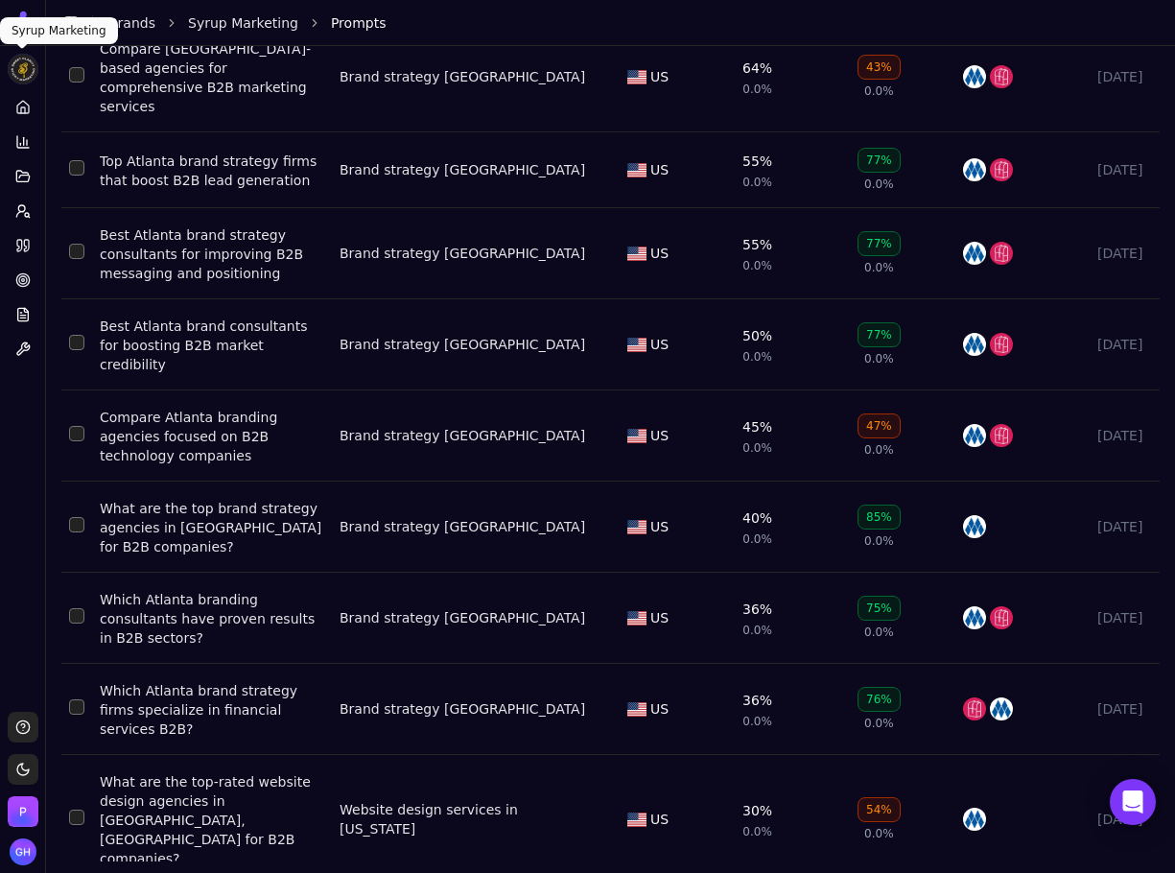
click at [25, 28] on html "Syrup Marketing Platform Home Competition Topics Prompts Citations Optimize Rep…" at bounding box center [587, 436] width 1175 height 873
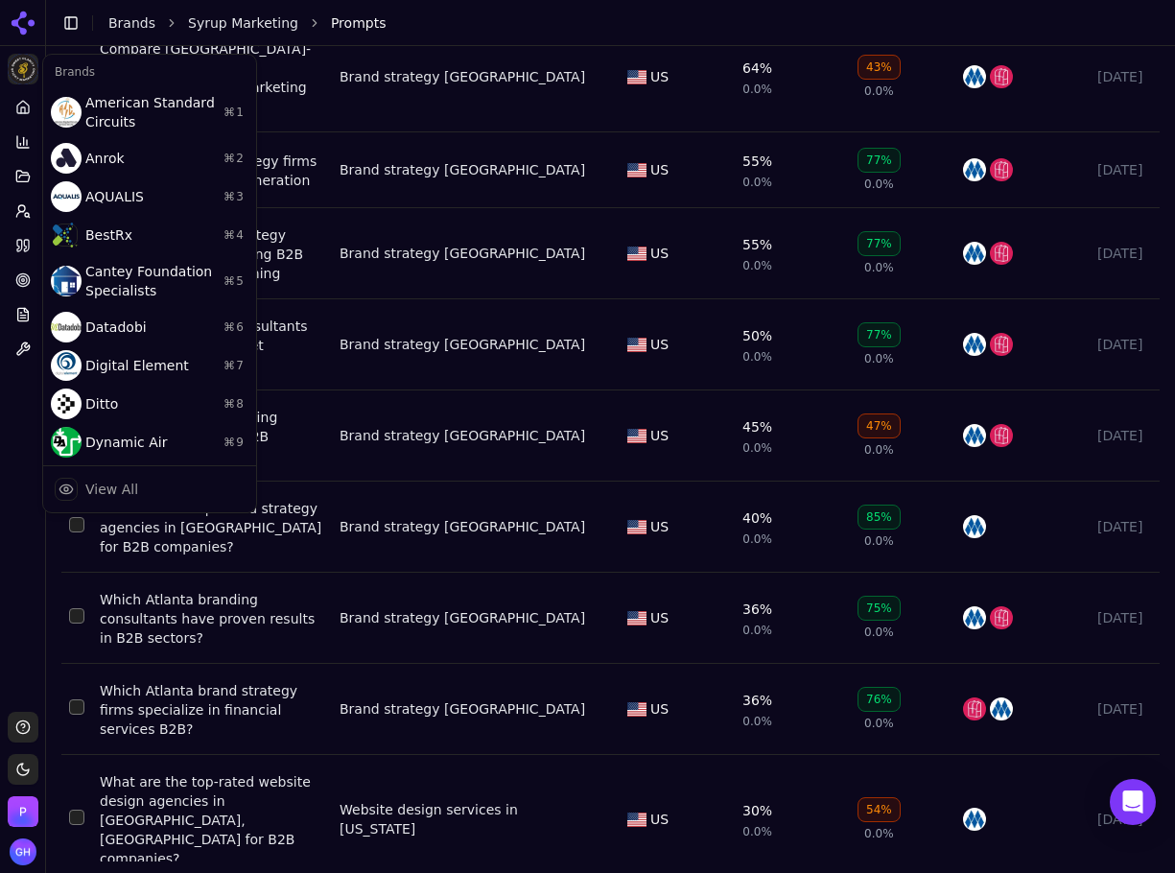
click at [110, 26] on html "Syrup Marketing Platform Home Competition Topics Prompts Citations Optimize Rep…" at bounding box center [587, 436] width 1175 height 873
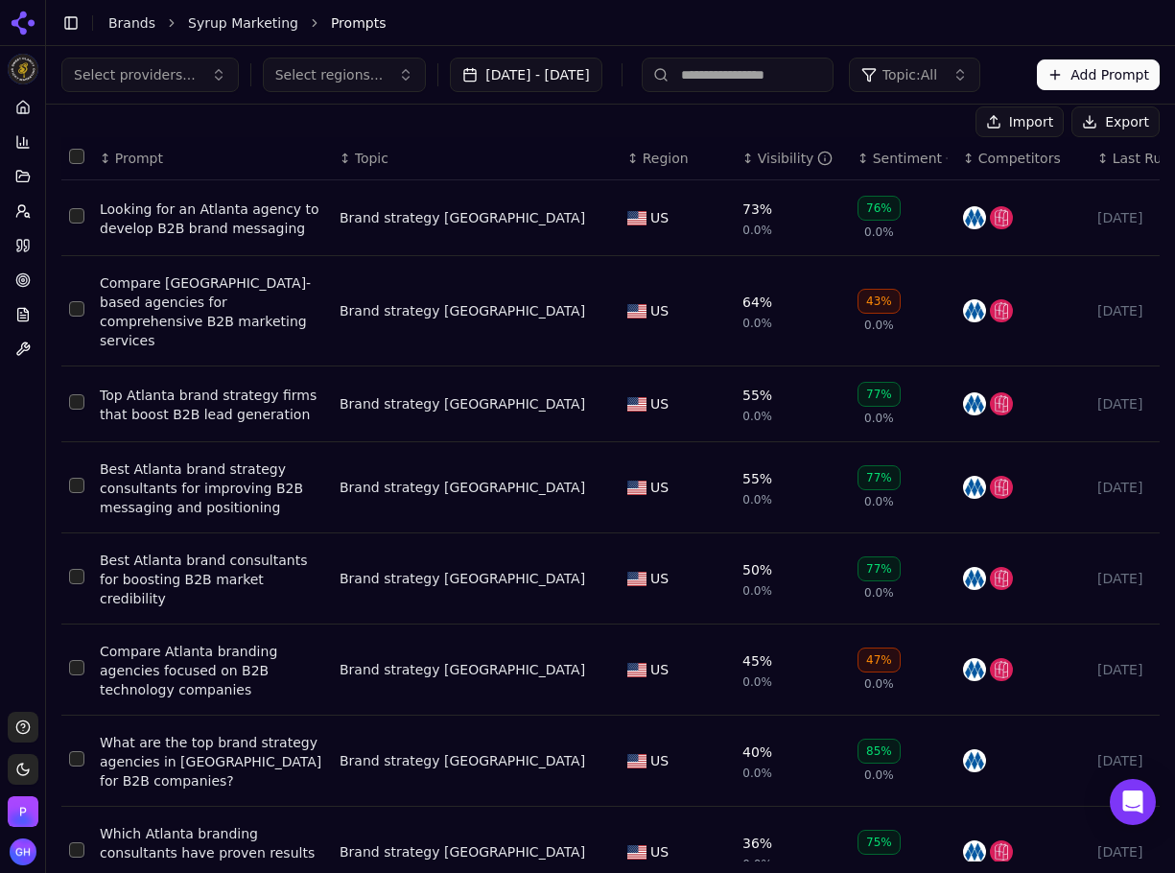
scroll to position [0, 0]
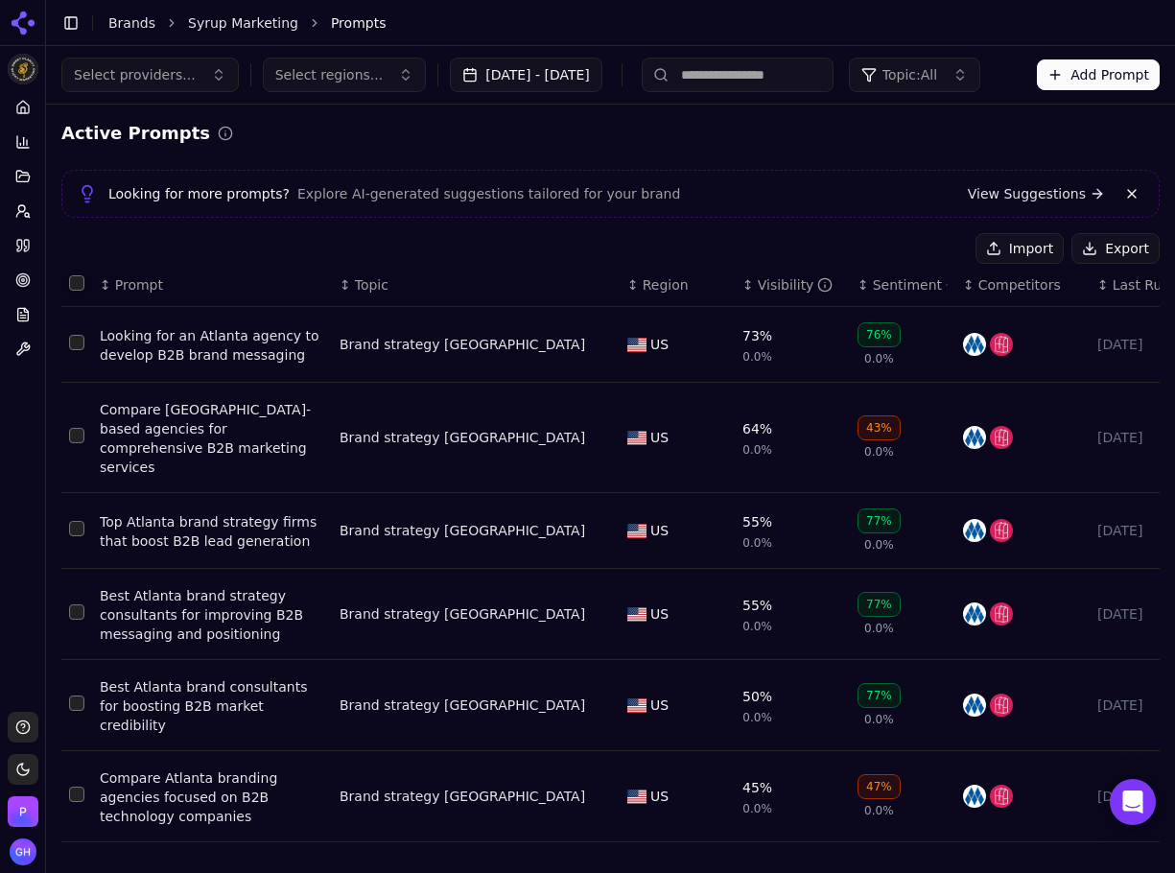
click at [122, 18] on link "Brands" at bounding box center [131, 22] width 47 height 15
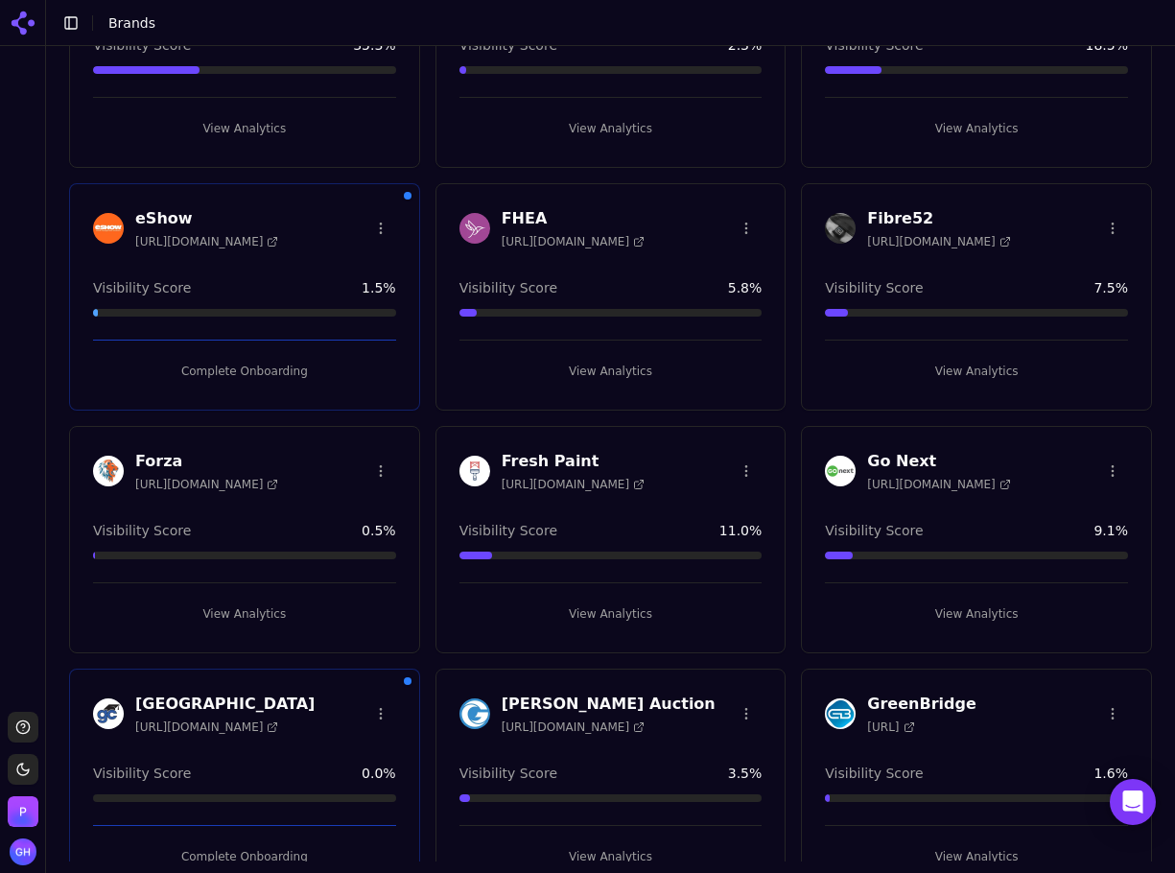
scroll to position [959, 0]
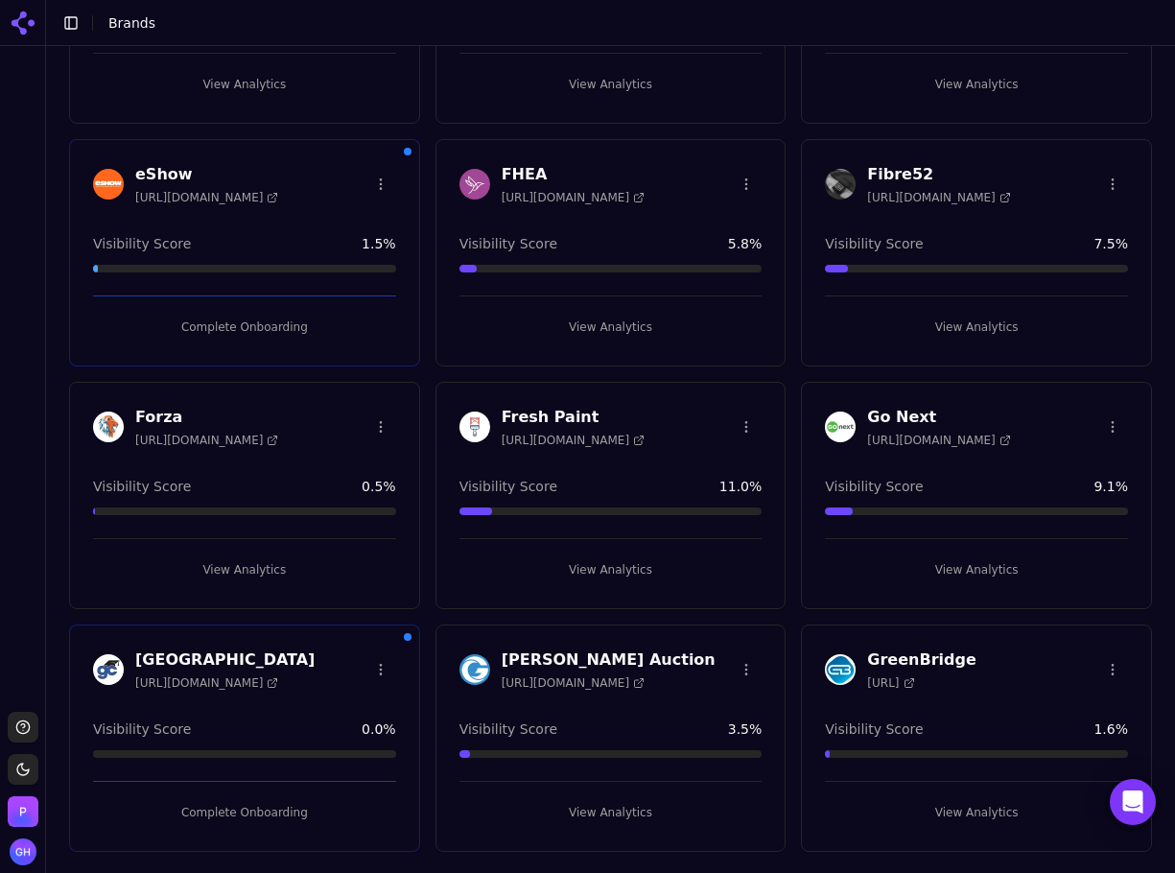
click at [269, 575] on button "View Analytics" at bounding box center [244, 570] width 303 height 31
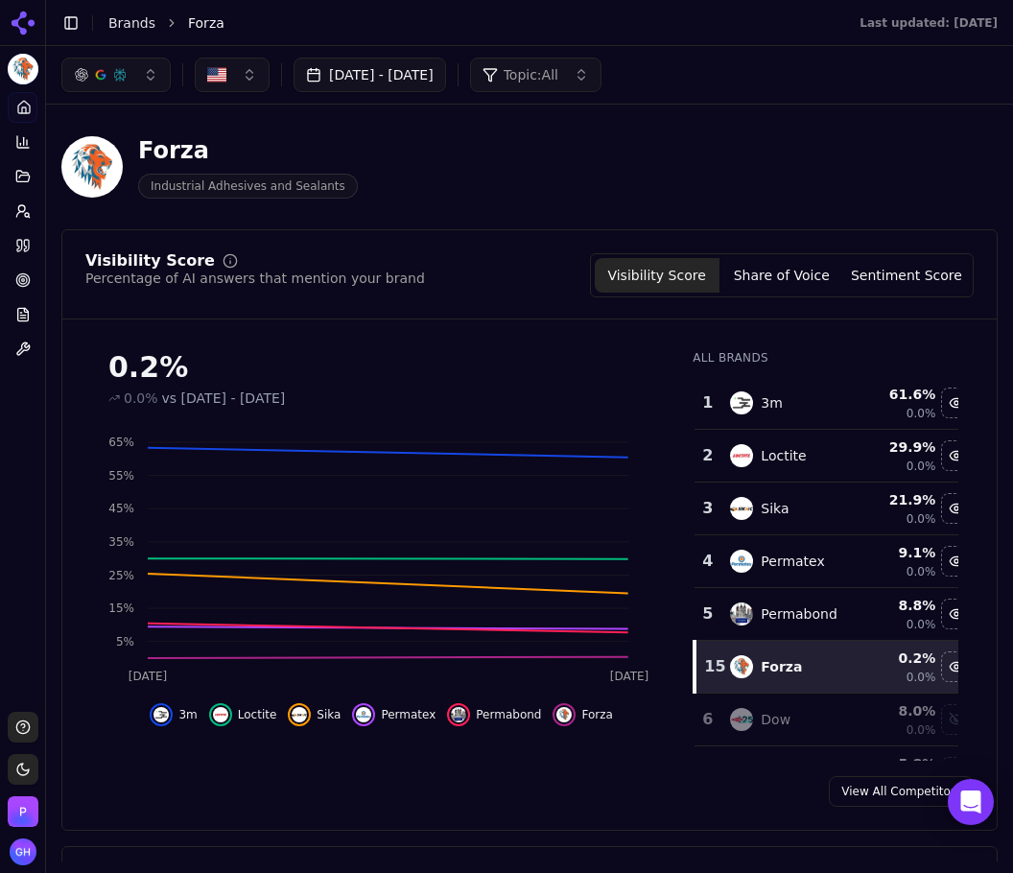
click at [773, 275] on button "Share of Voice" at bounding box center [782, 275] width 125 height 35
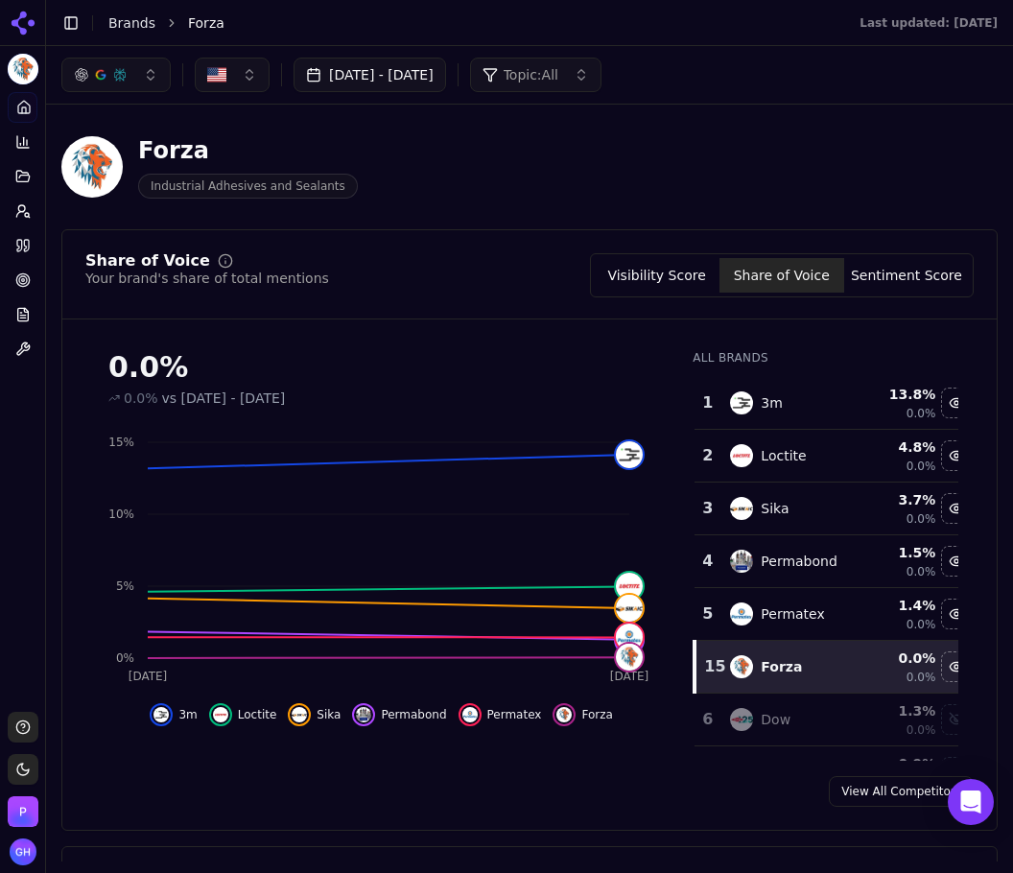
click at [664, 272] on button "Visibility Score" at bounding box center [657, 275] width 125 height 35
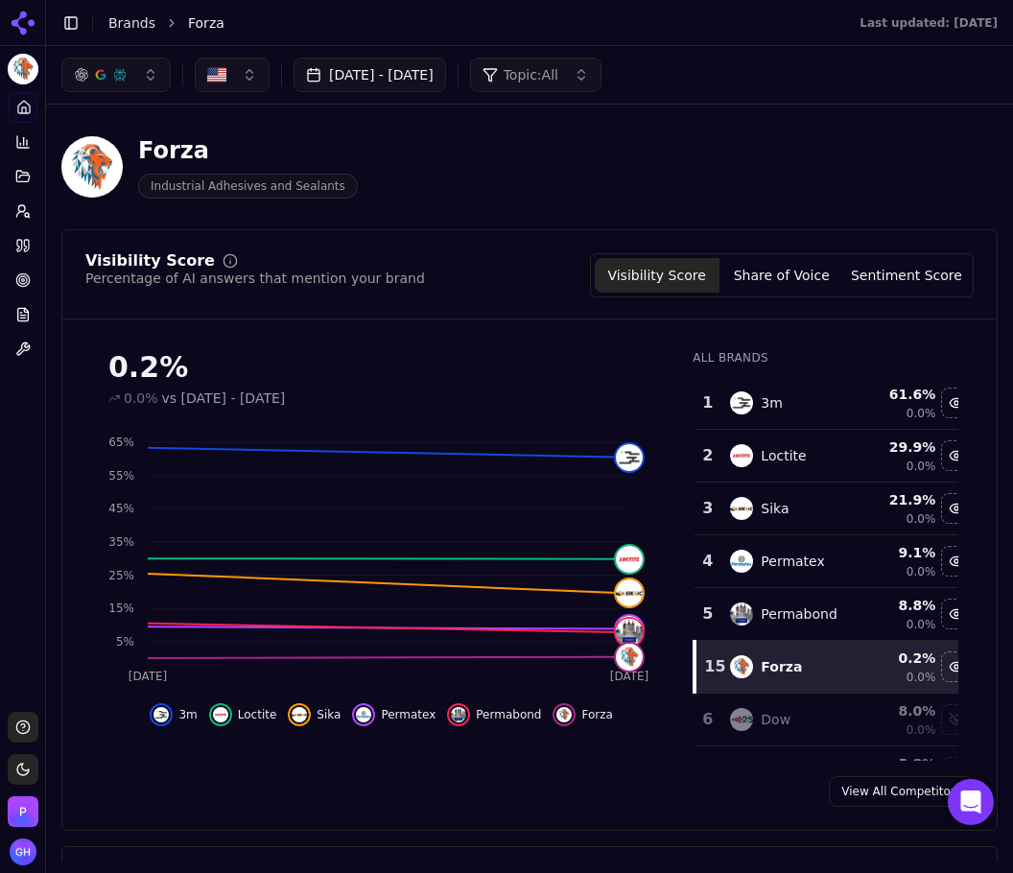
click at [757, 250] on div "Visibility Score Percentage of AI answers that mention your brand Visibility Sc…" at bounding box center [529, 530] width 936 height 602
click at [784, 282] on button "Share of Voice" at bounding box center [782, 275] width 125 height 35
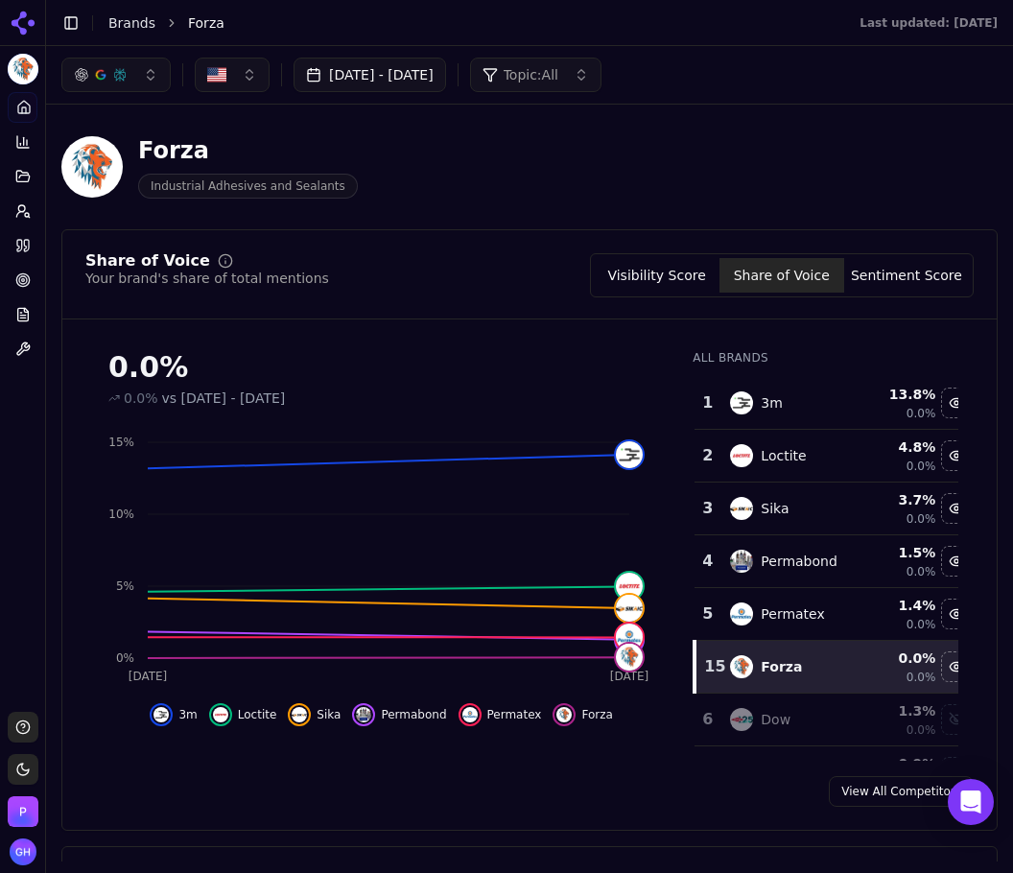
click at [908, 269] on button "Sentiment Score" at bounding box center [906, 275] width 125 height 35
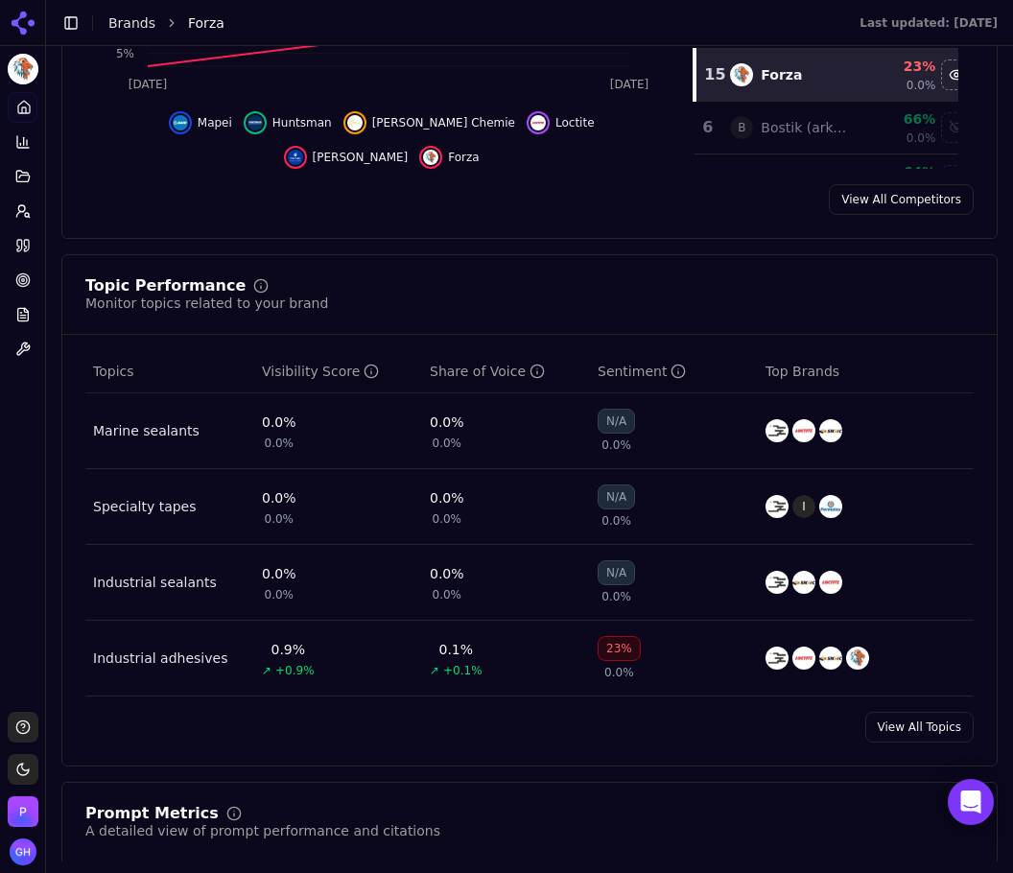
scroll to position [672, 0]
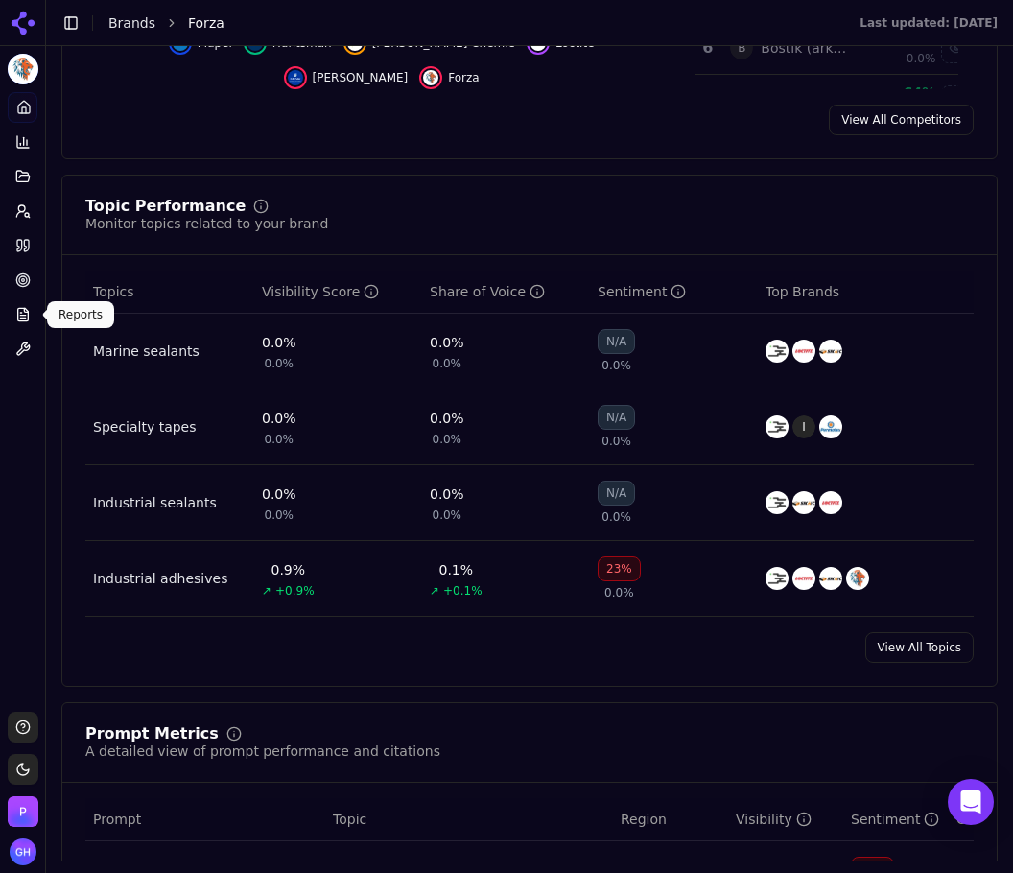
click at [17, 491] on div "Platform Home Competition Topics Prompts Citations Optimize Reports Toolbox" at bounding box center [22, 394] width 45 height 620
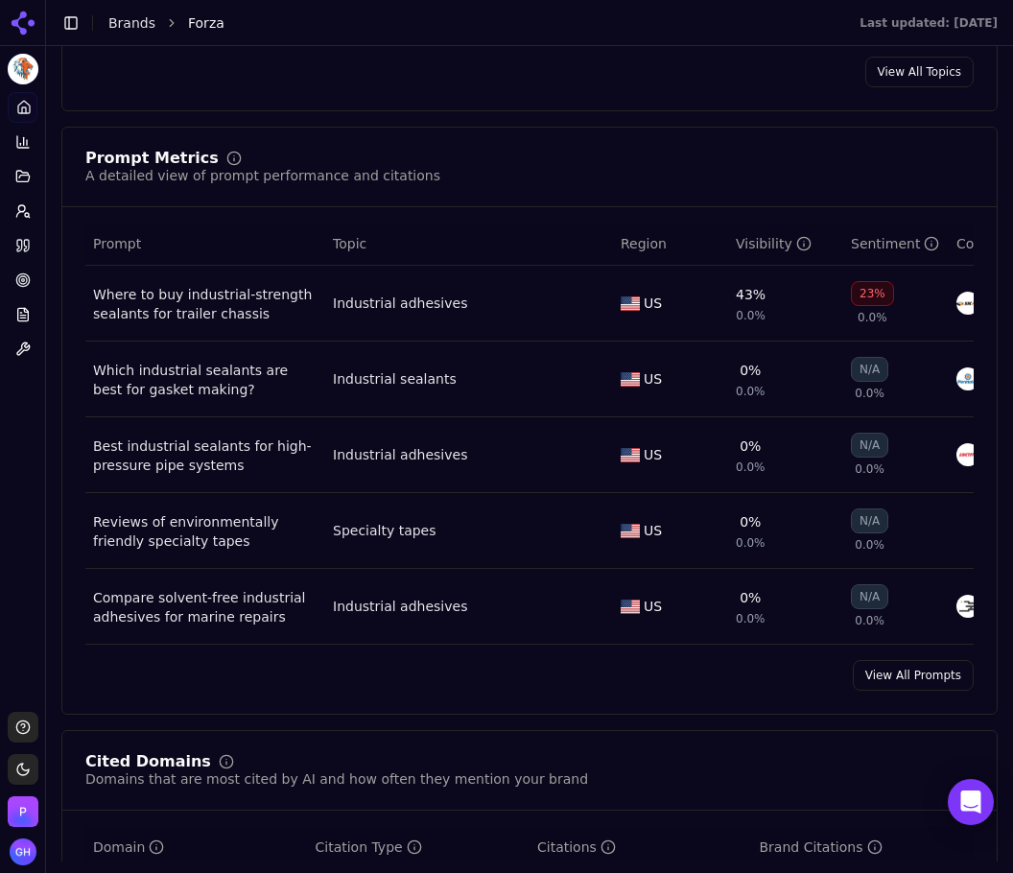
drag, startPoint x: 938, startPoint y: 697, endPoint x: 924, endPoint y: 693, distance: 14.9
click at [938, 691] on link "View All Prompts" at bounding box center [913, 675] width 121 height 31
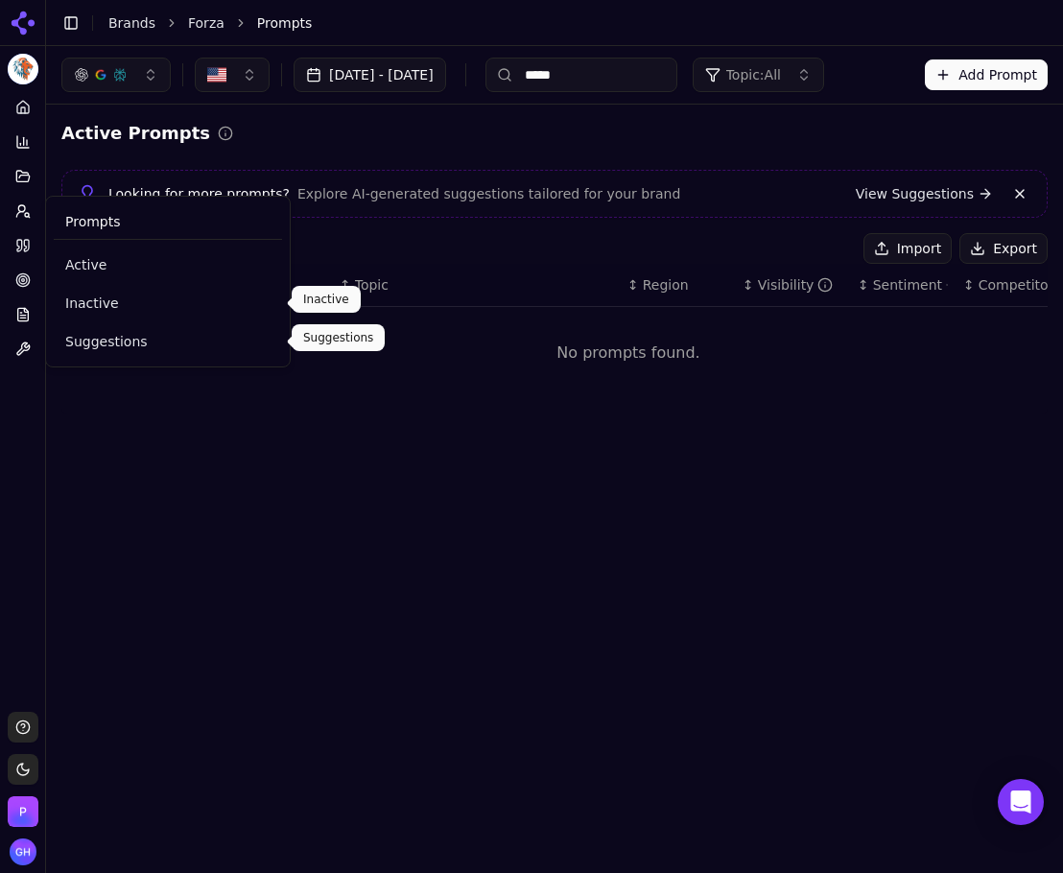
click at [86, 327] on link "Suggestions" at bounding box center [168, 341] width 228 height 35
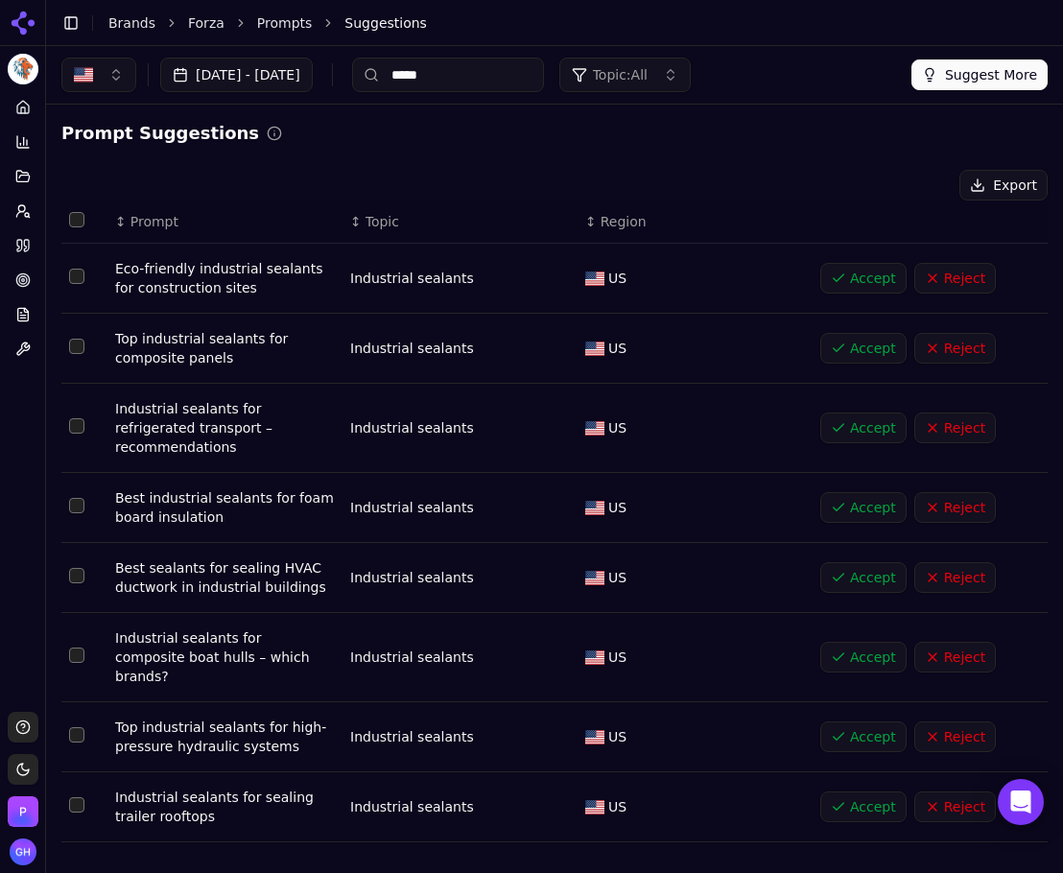
click at [76, 218] on button "Select all rows" at bounding box center [76, 219] width 15 height 15
click at [761, 189] on button "Accept ( 80 )" at bounding box center [766, 185] width 122 height 31
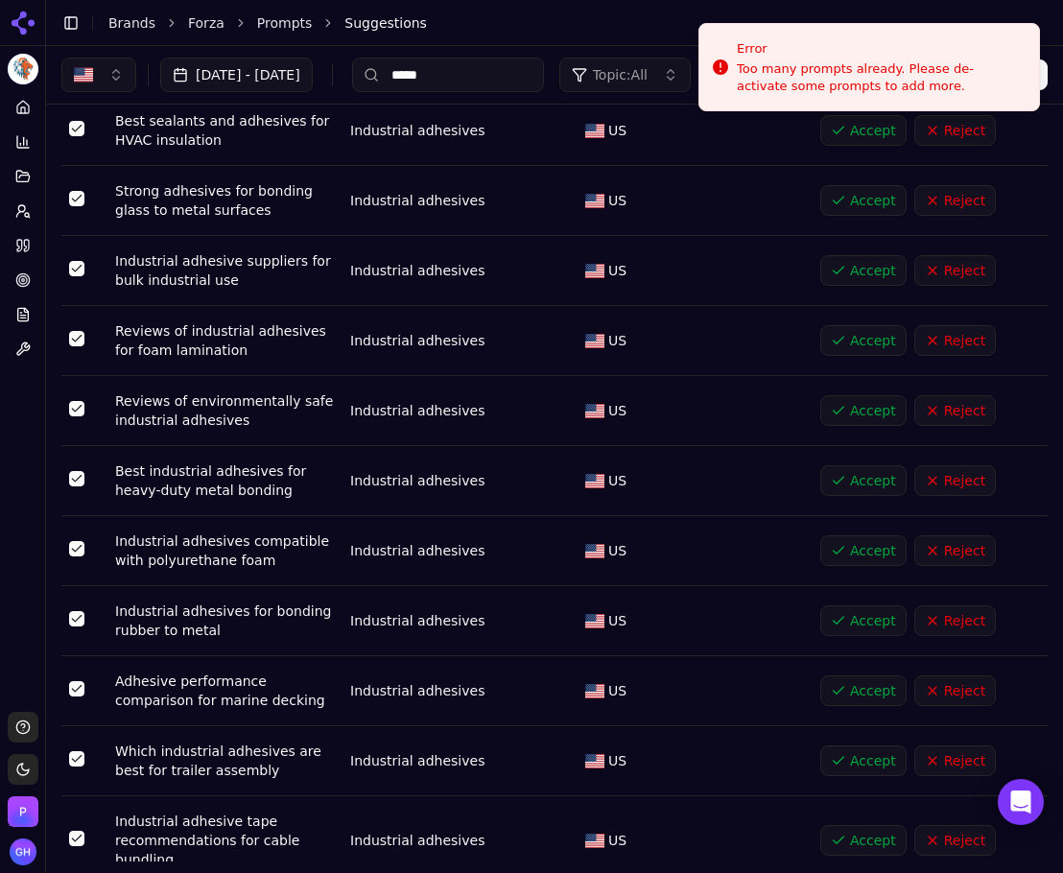
scroll to position [3646, 0]
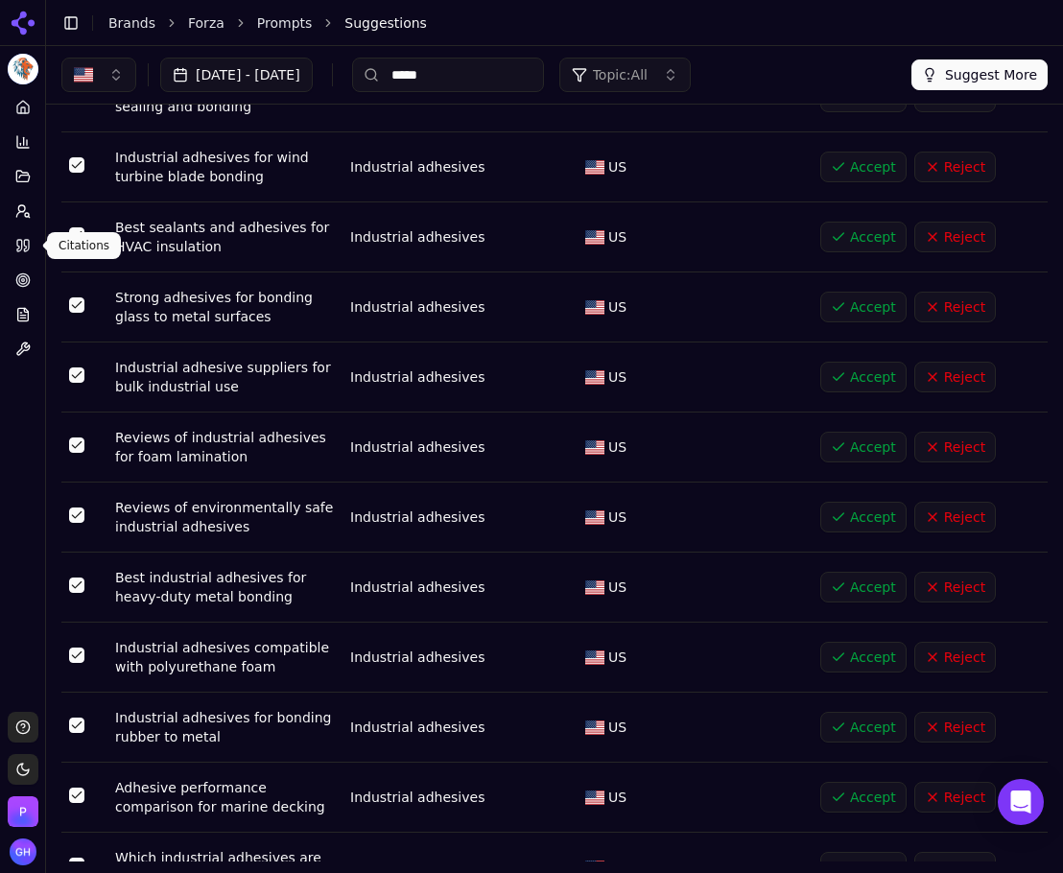
click at [29, 251] on icon at bounding box center [22, 245] width 15 height 15
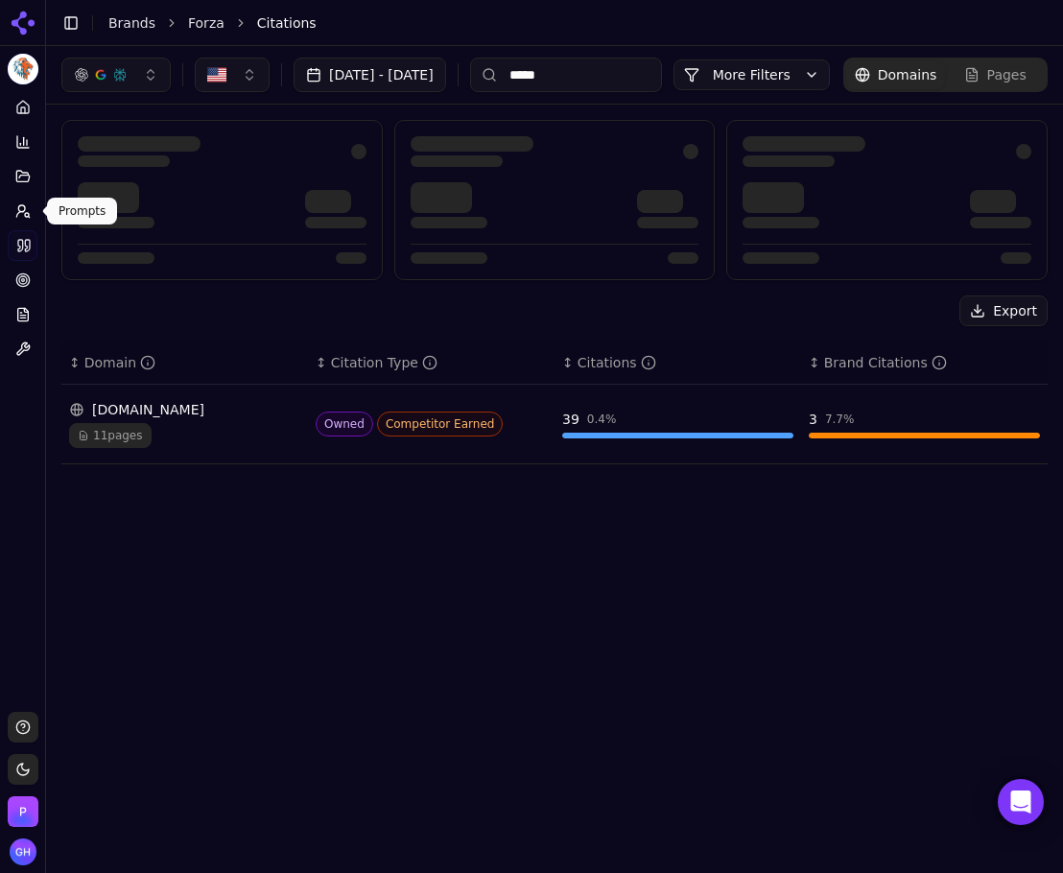
click at [15, 207] on icon at bounding box center [22, 210] width 15 height 15
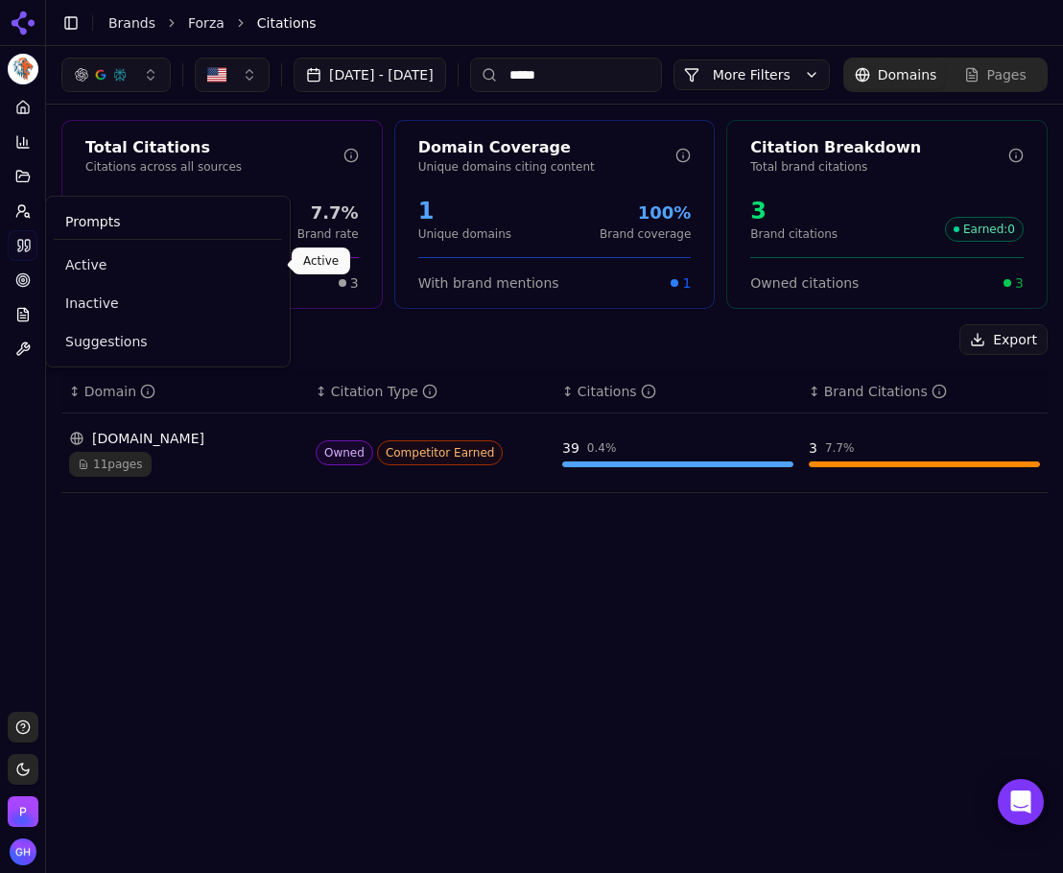
click at [114, 272] on span "Active" at bounding box center [167, 264] width 205 height 19
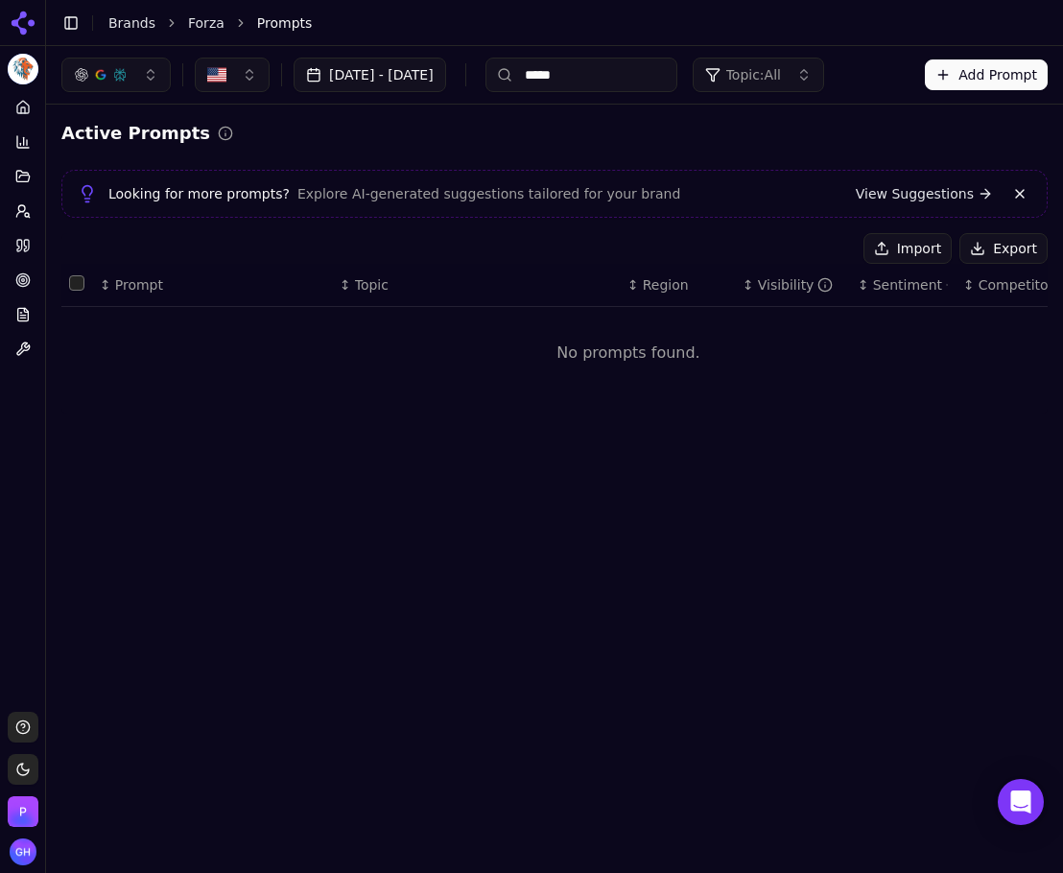
click at [920, 270] on th "↕ Sentiment" at bounding box center [903, 285] width 106 height 43
click at [439, 71] on button "[DATE] - [DATE]" at bounding box center [370, 75] width 153 height 35
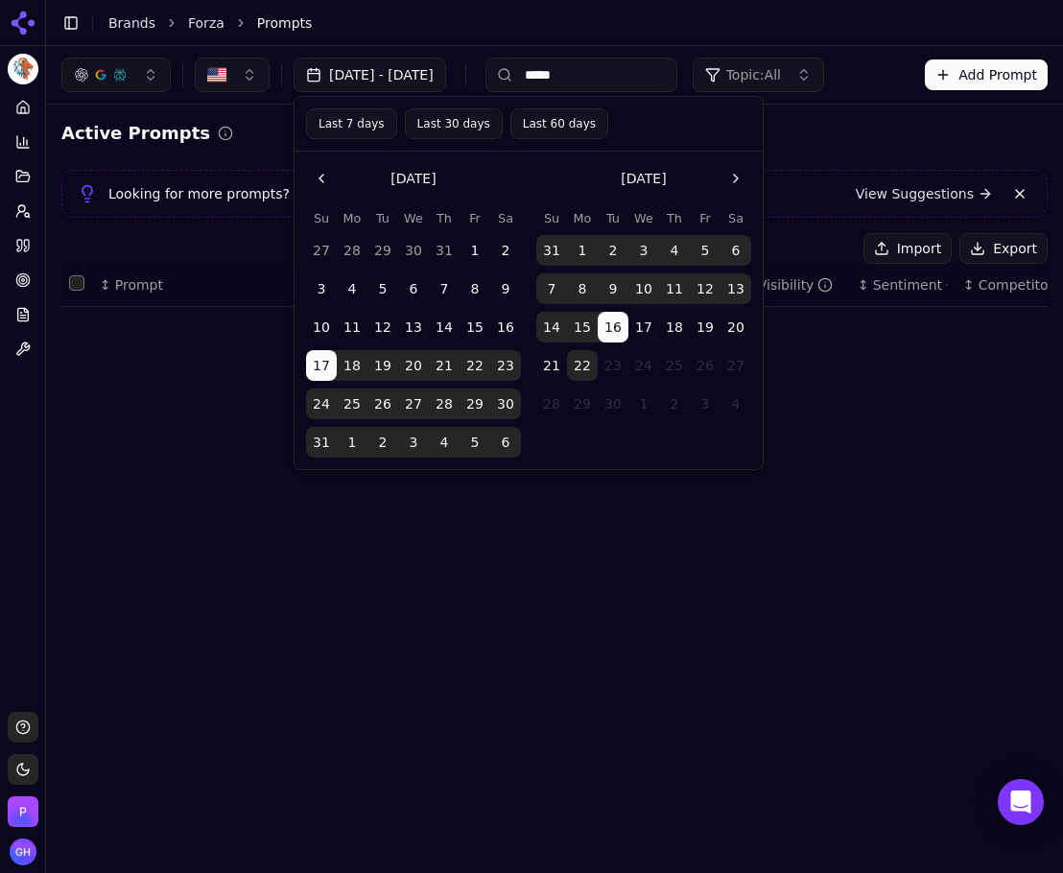
click at [591, 316] on button "15" at bounding box center [582, 327] width 31 height 31
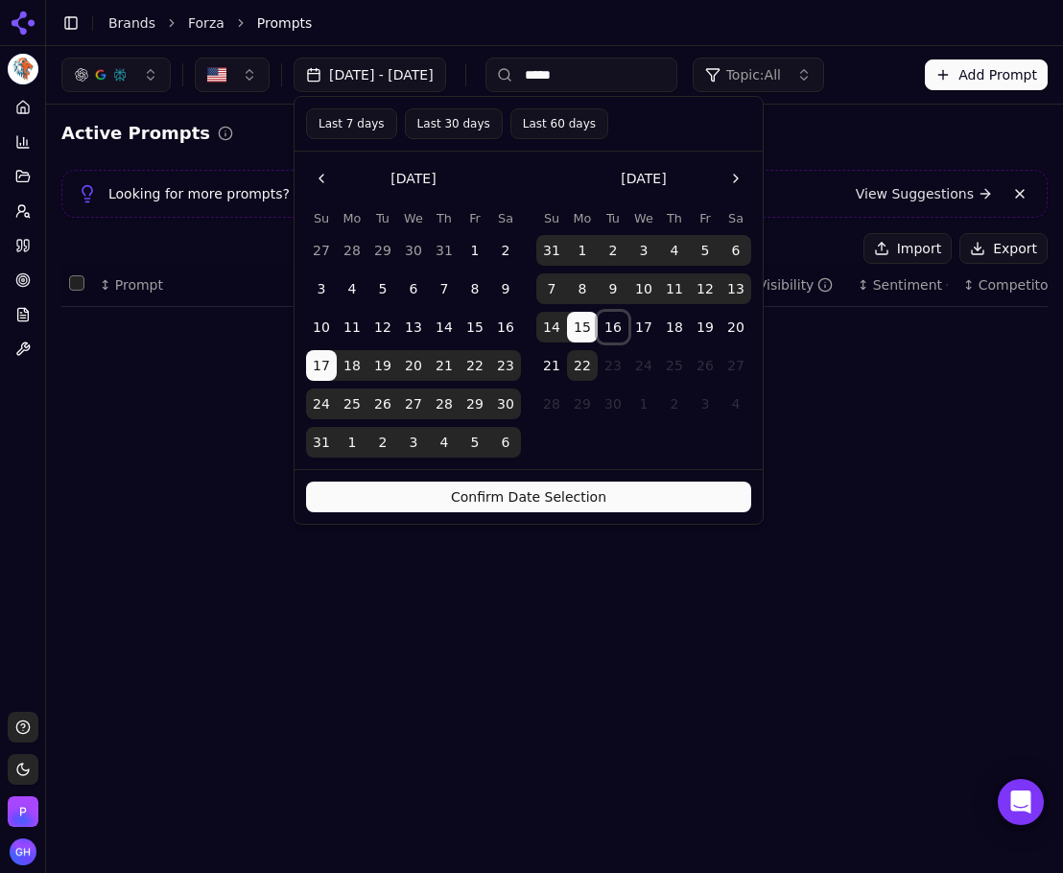
click at [615, 325] on button "16" at bounding box center [613, 327] width 31 height 31
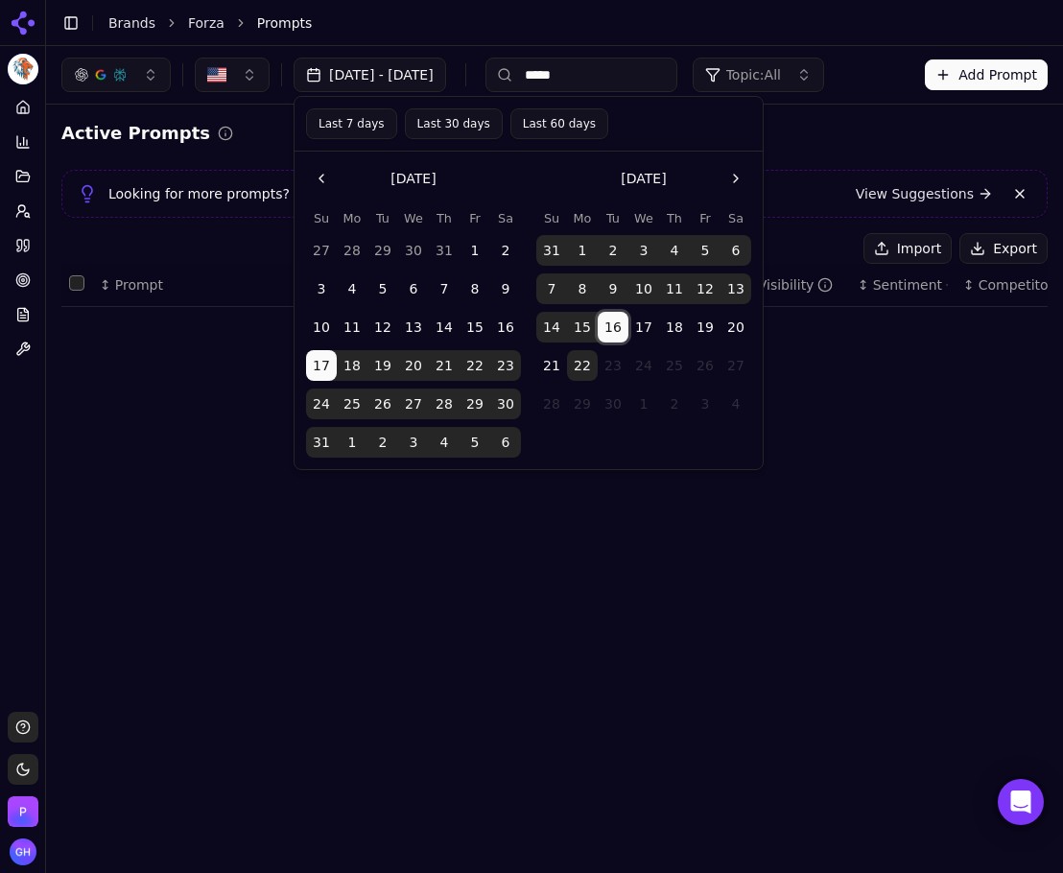
click at [596, 369] on button "22" at bounding box center [582, 365] width 31 height 31
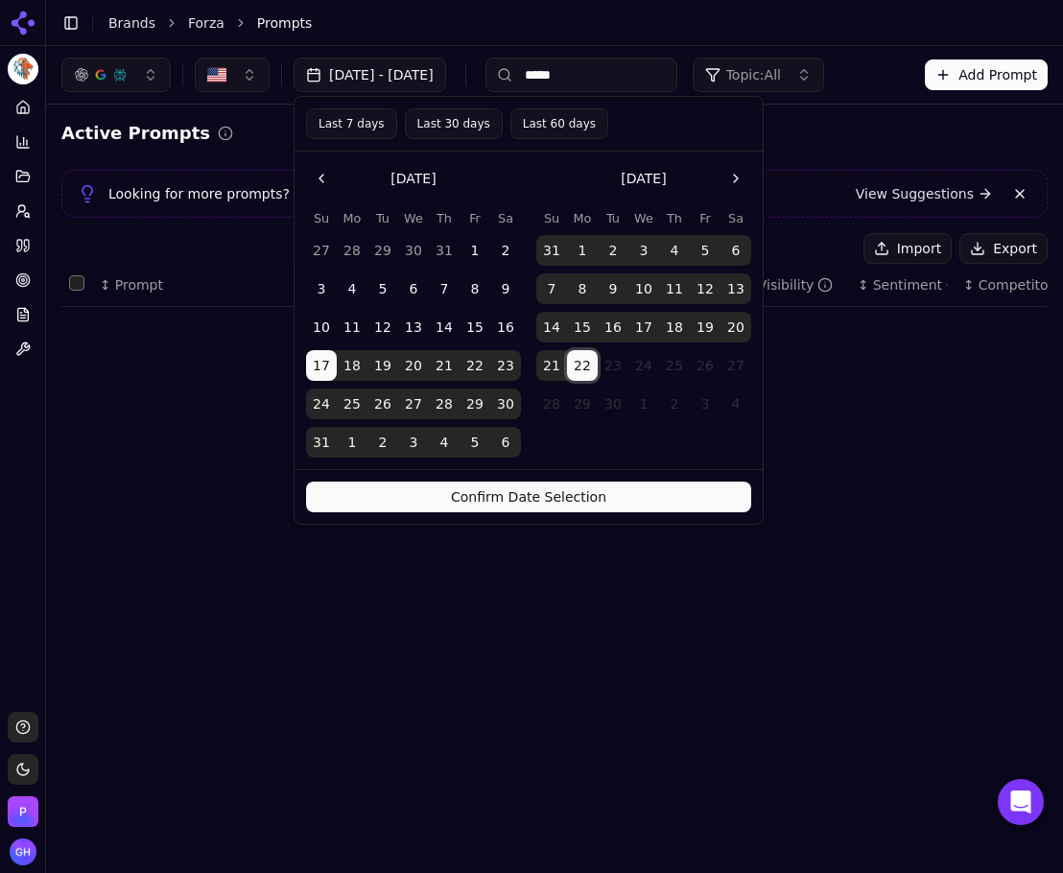
click at [584, 488] on button "Confirm Date Selection" at bounding box center [528, 497] width 445 height 31
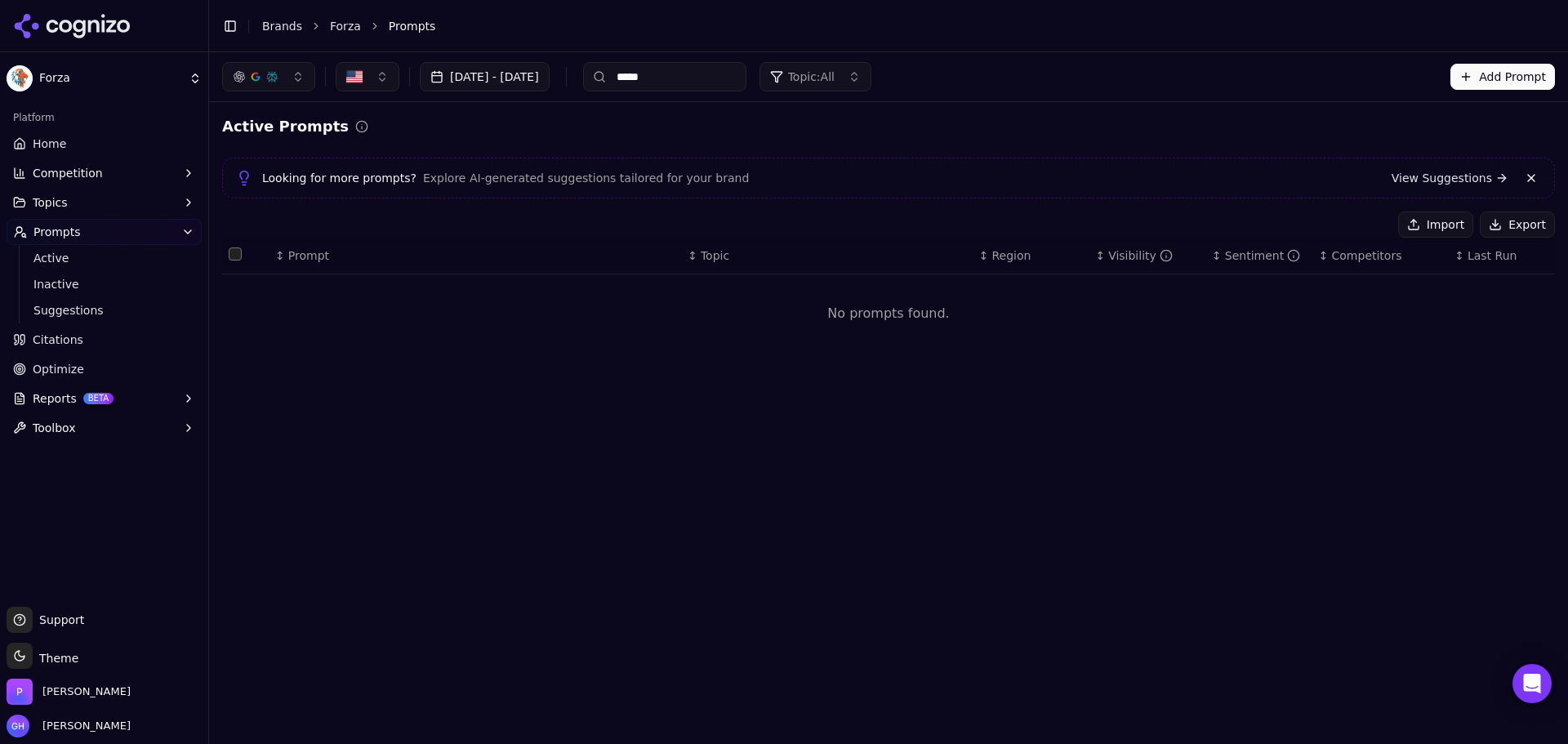
click at [1229, 465] on div "[DATE] - [DATE] ***** Topic: All Add Prompt Active Prompts Looking for more pro…" at bounding box center [889, 398] width 1359 height 692
click at [96, 265] on span "Active" at bounding box center [104, 258] width 142 height 16
click at [81, 290] on span "Inactive" at bounding box center [104, 283] width 142 height 16
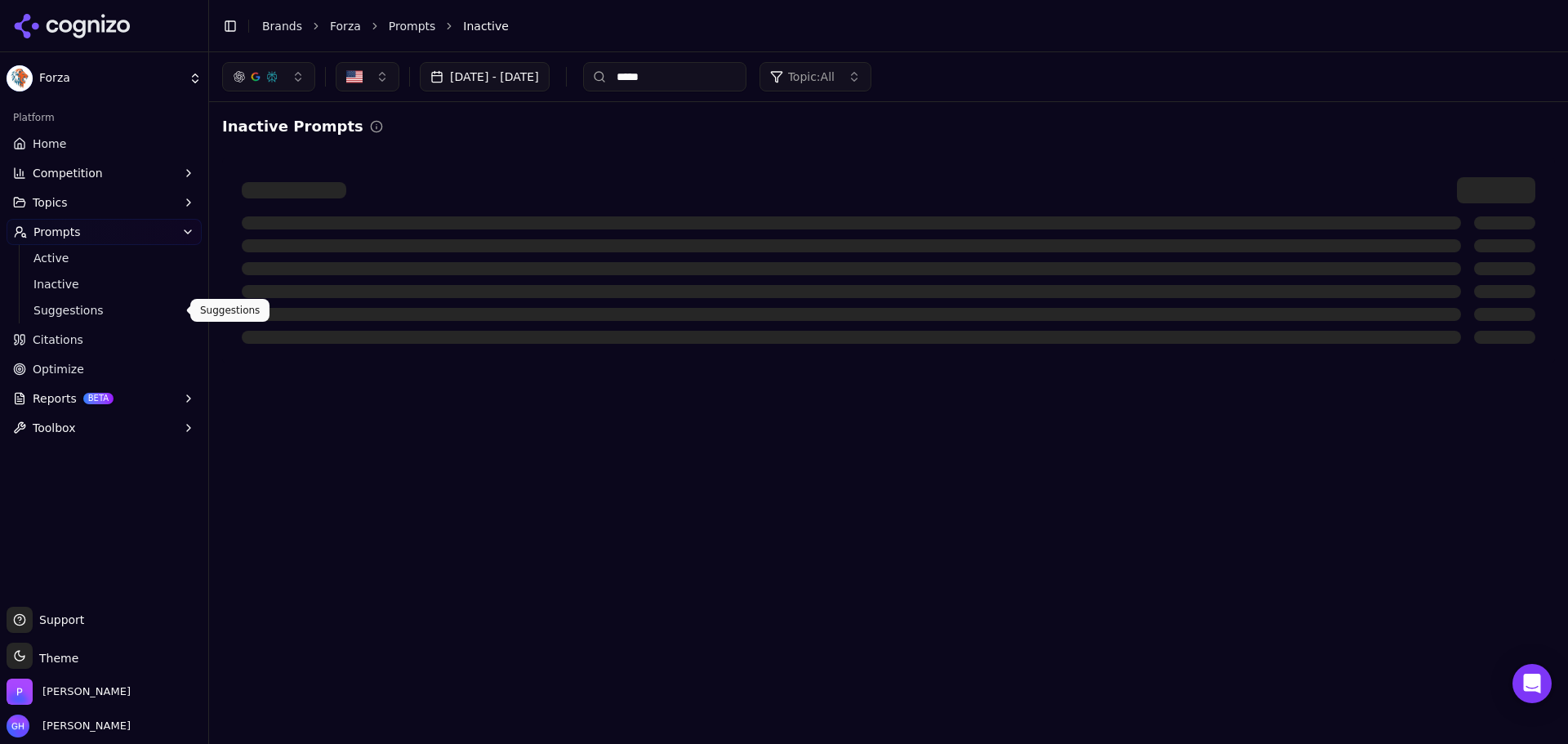
click at [74, 312] on span "Suggestions" at bounding box center [104, 310] width 142 height 16
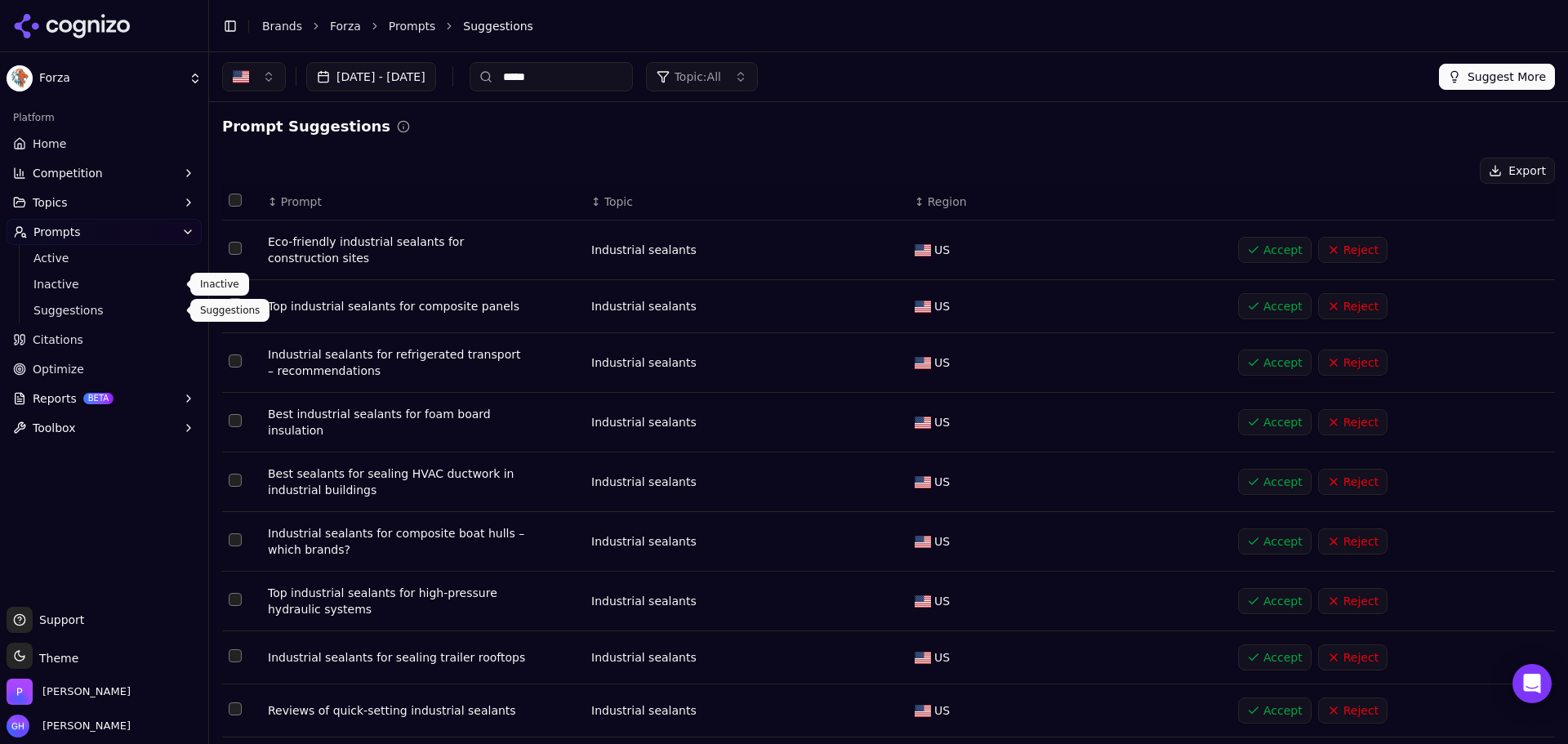
click at [72, 289] on span "Inactive" at bounding box center [104, 283] width 142 height 16
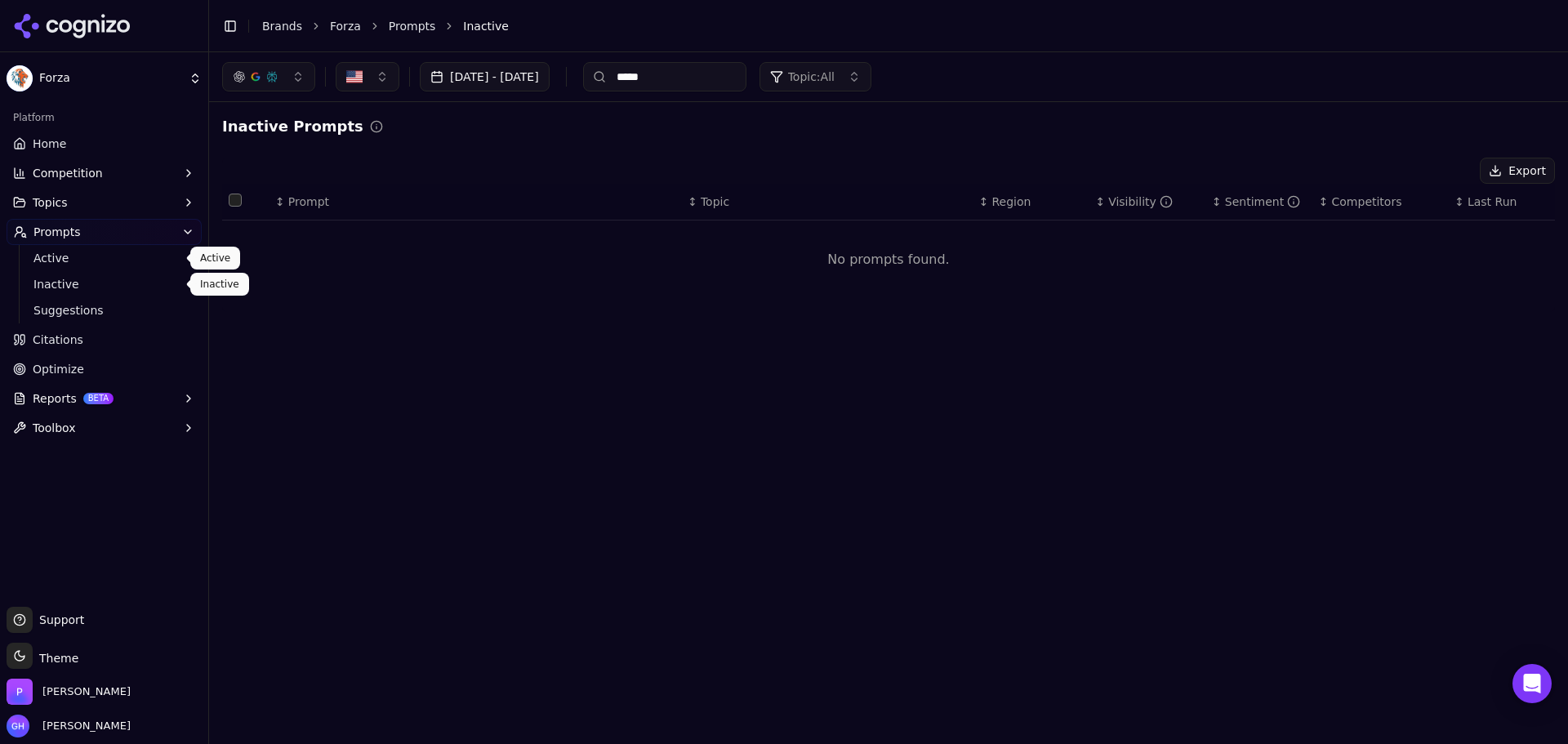
click at [74, 263] on span "Active" at bounding box center [104, 258] width 142 height 16
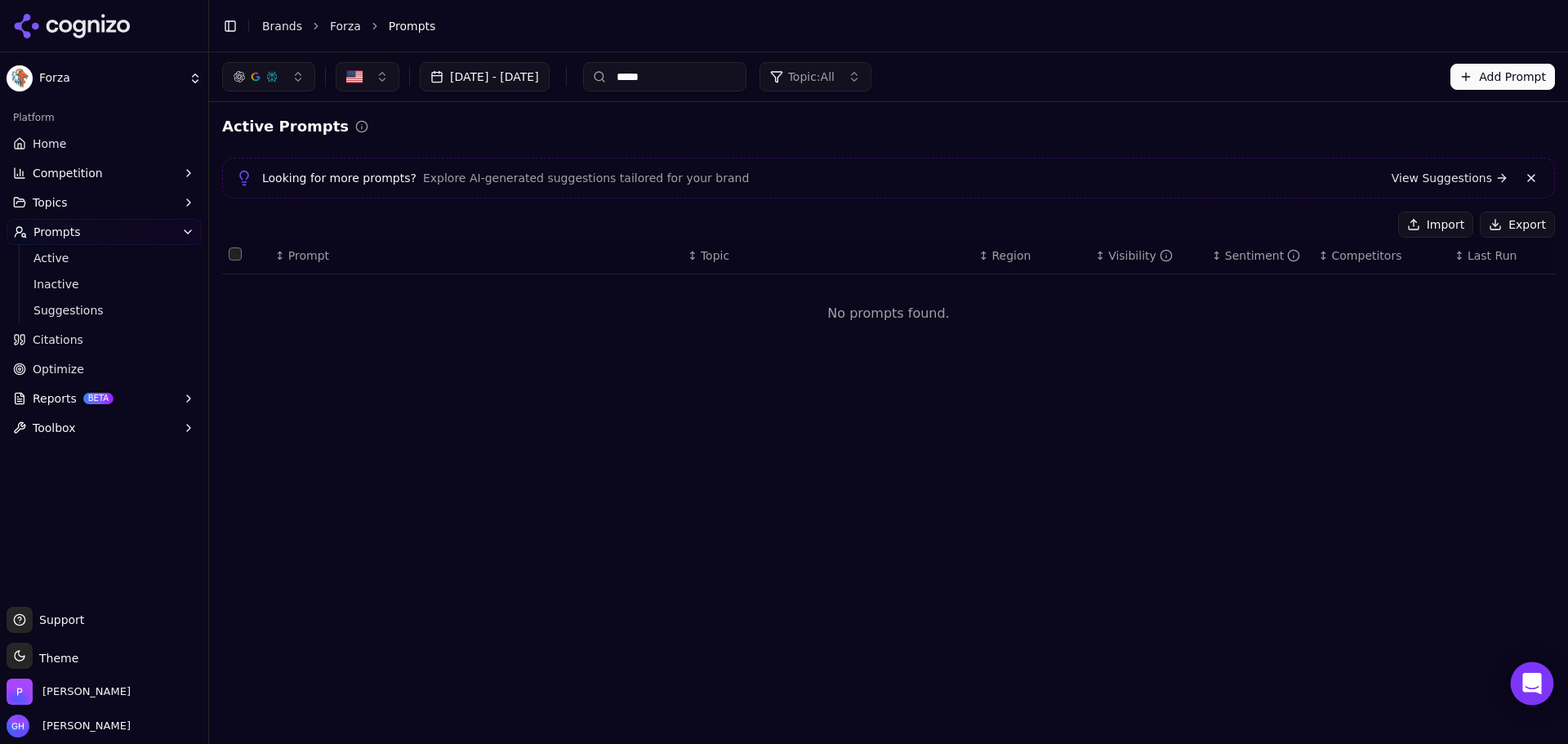
click at [1535, 688] on icon "Open Intercom Messenger" at bounding box center [1532, 684] width 21 height 21
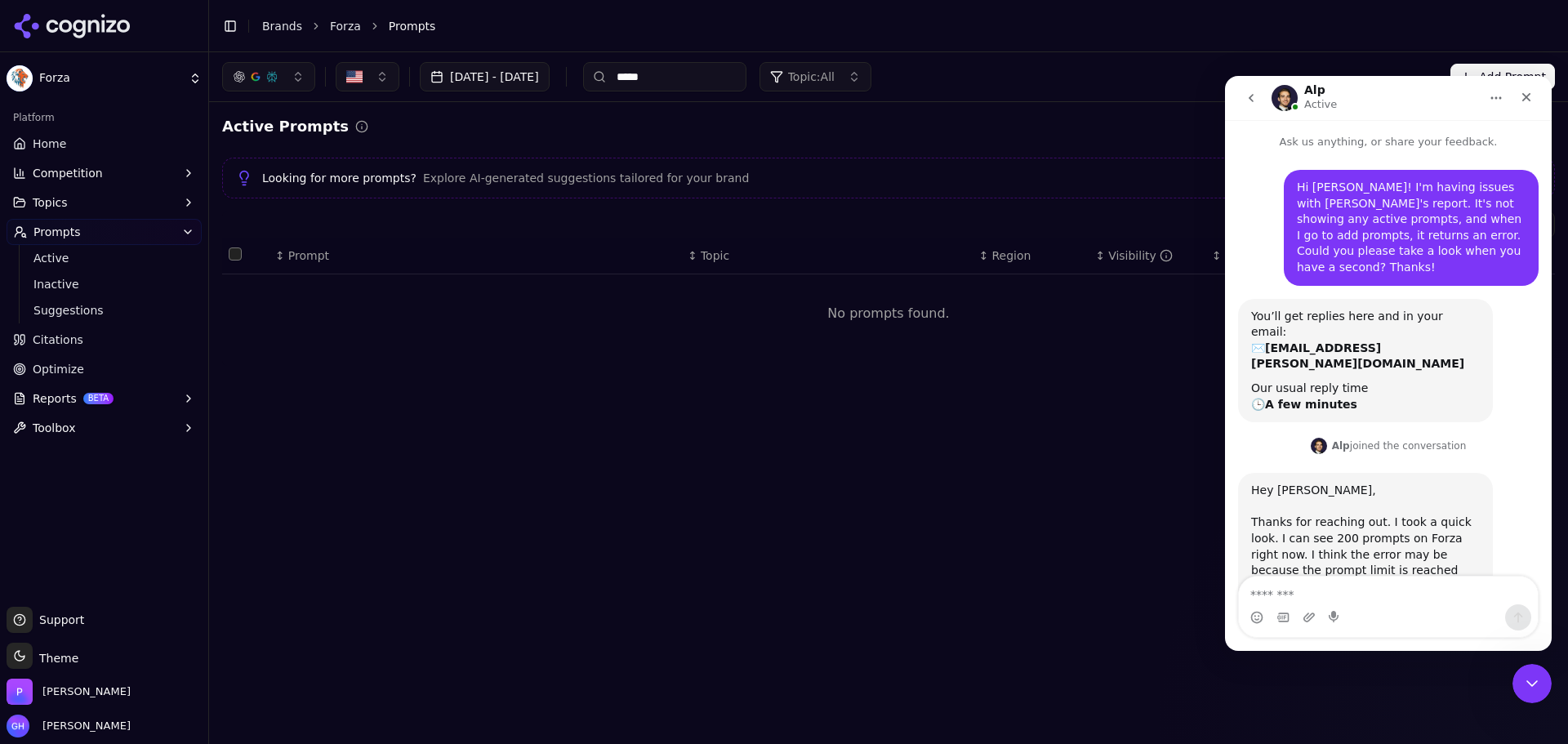
scroll to position [62, 0]
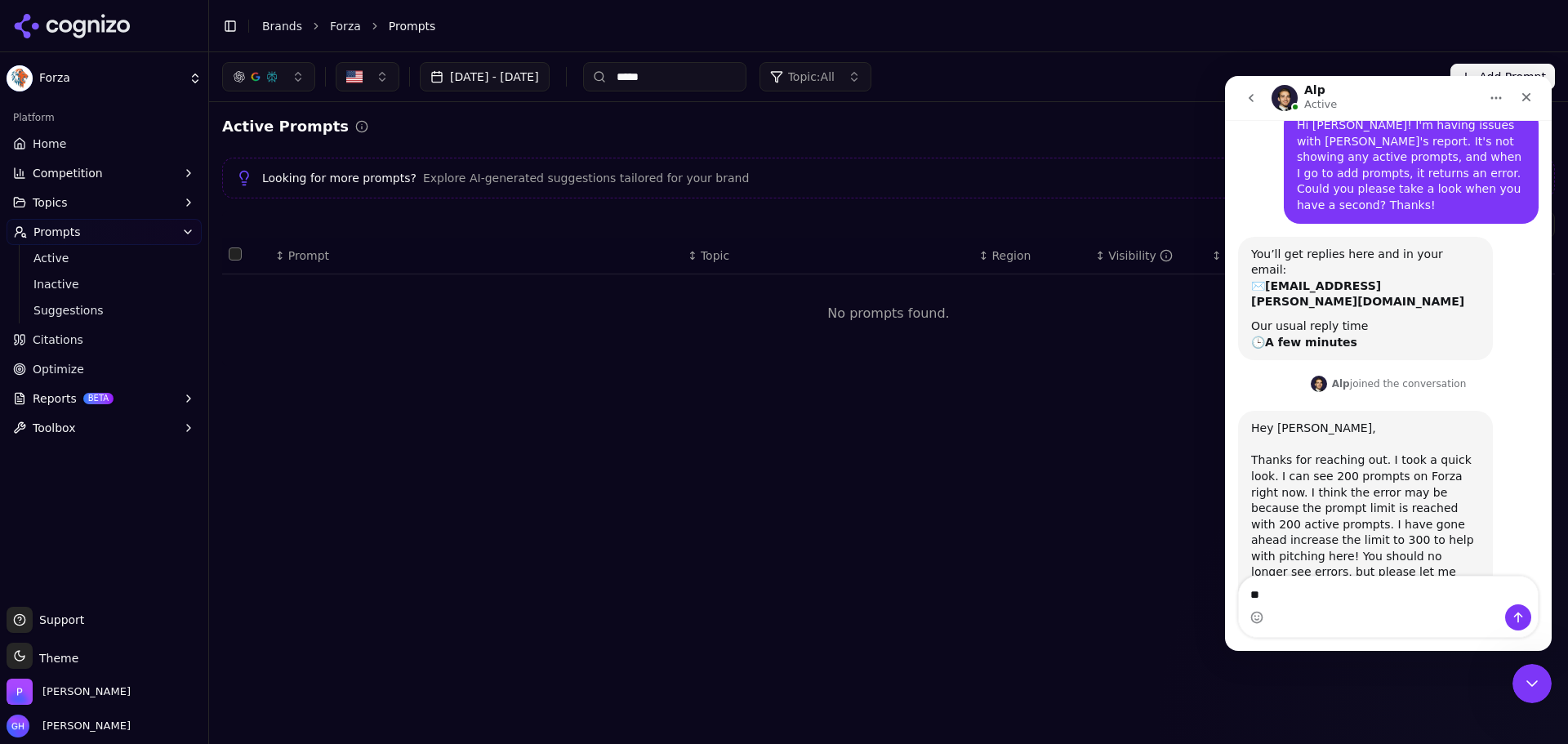
type textarea "*"
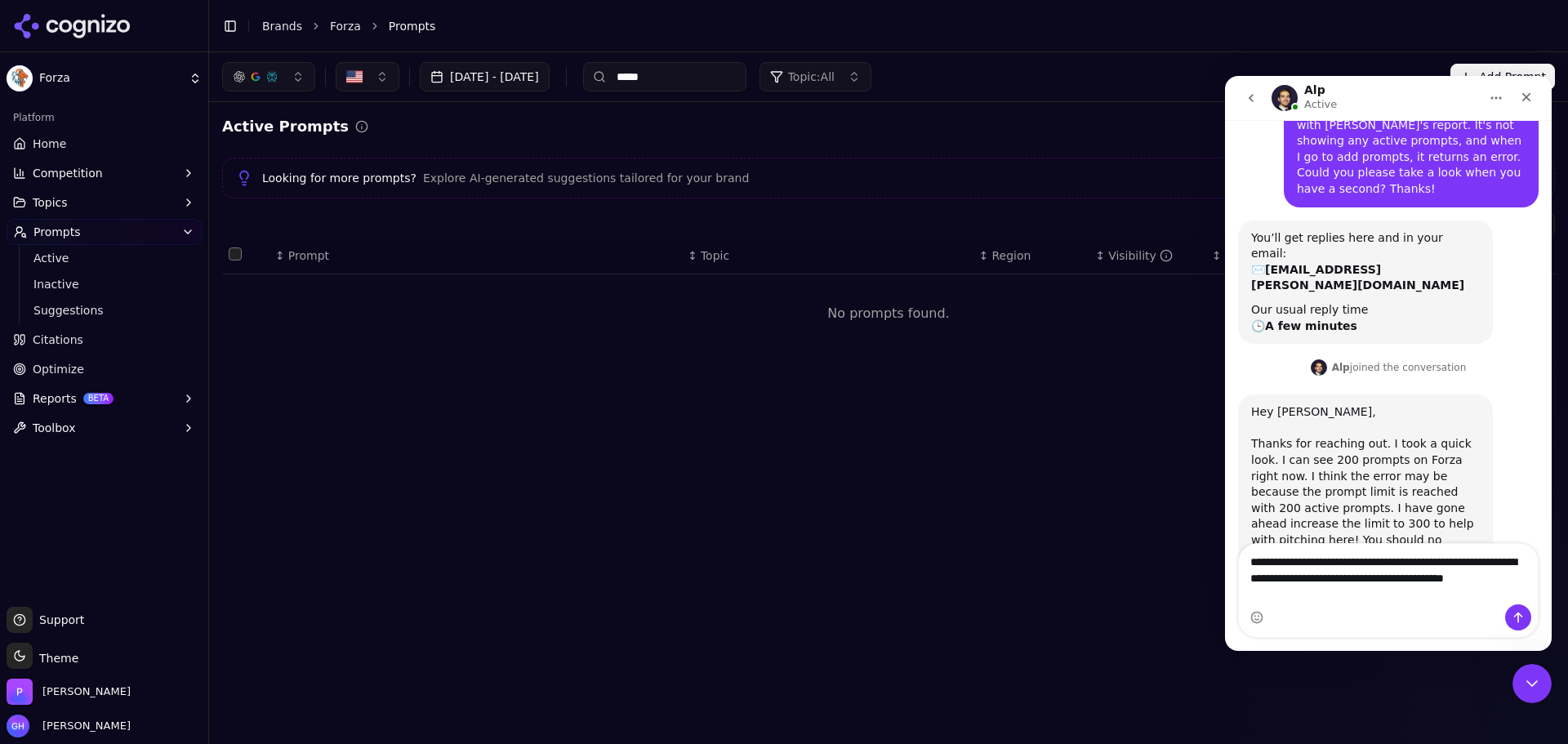
scroll to position [94, 0]
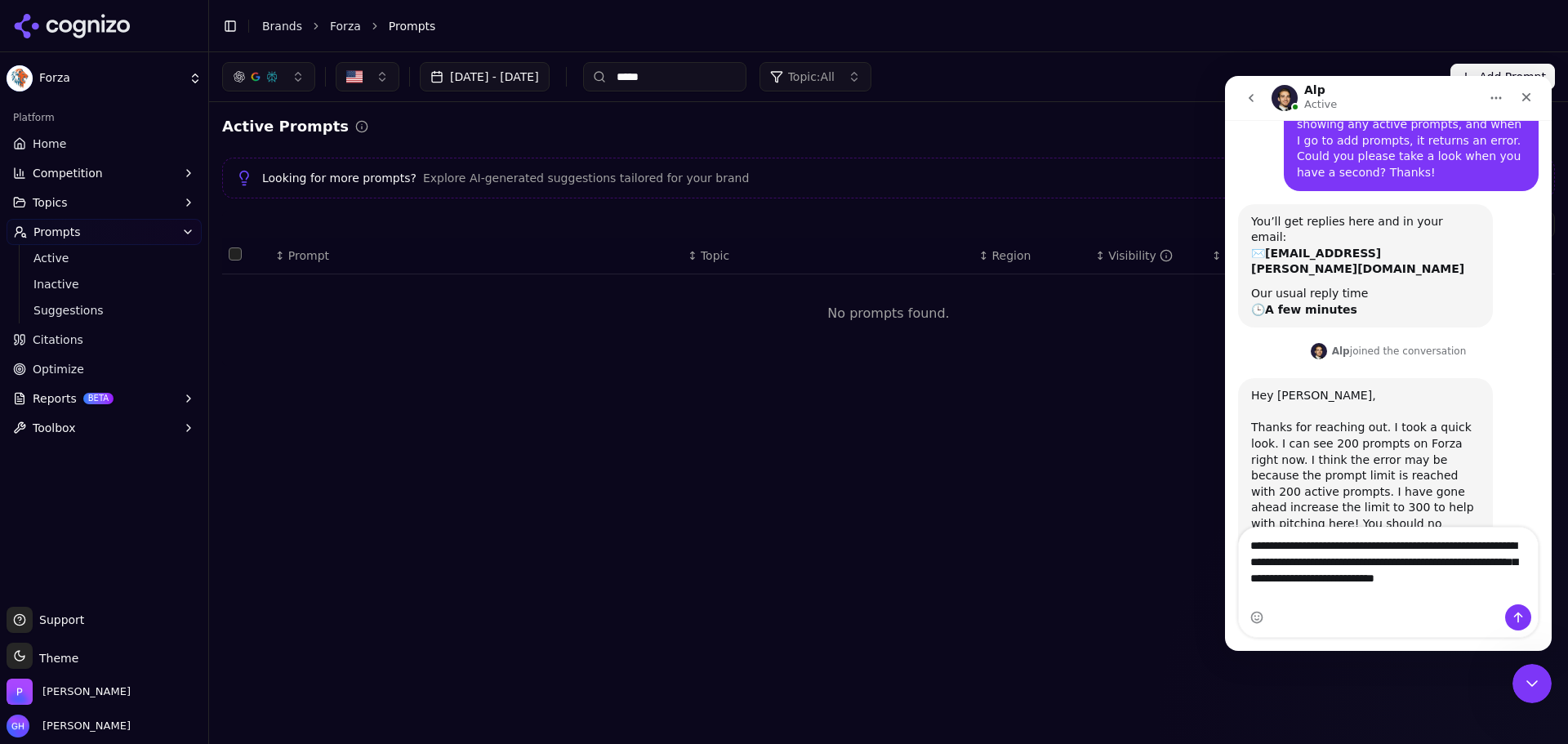
type textarea "**********"
click at [1525, 619] on button "Send a message…" at bounding box center [1518, 617] width 26 height 26
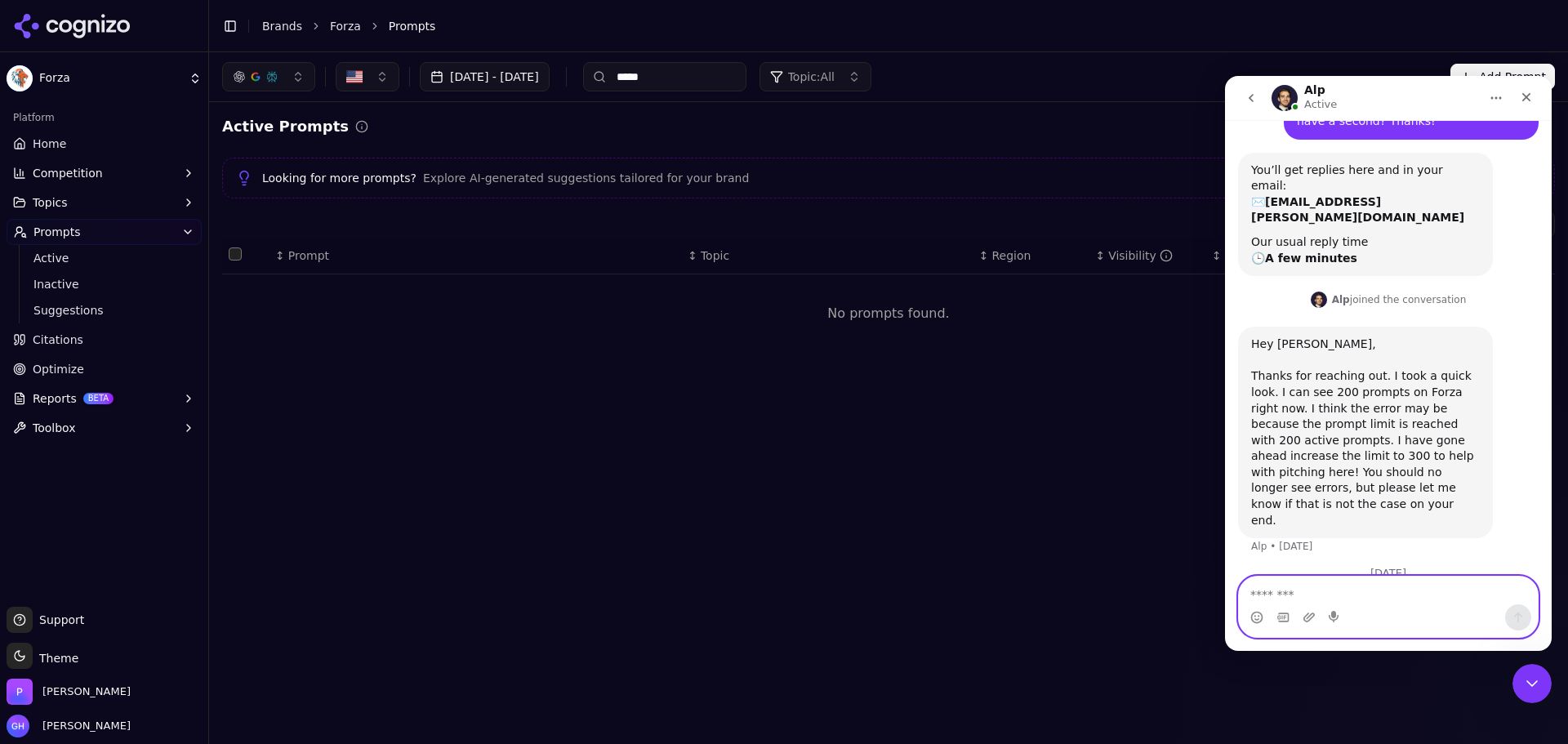
scroll to position [203, 0]
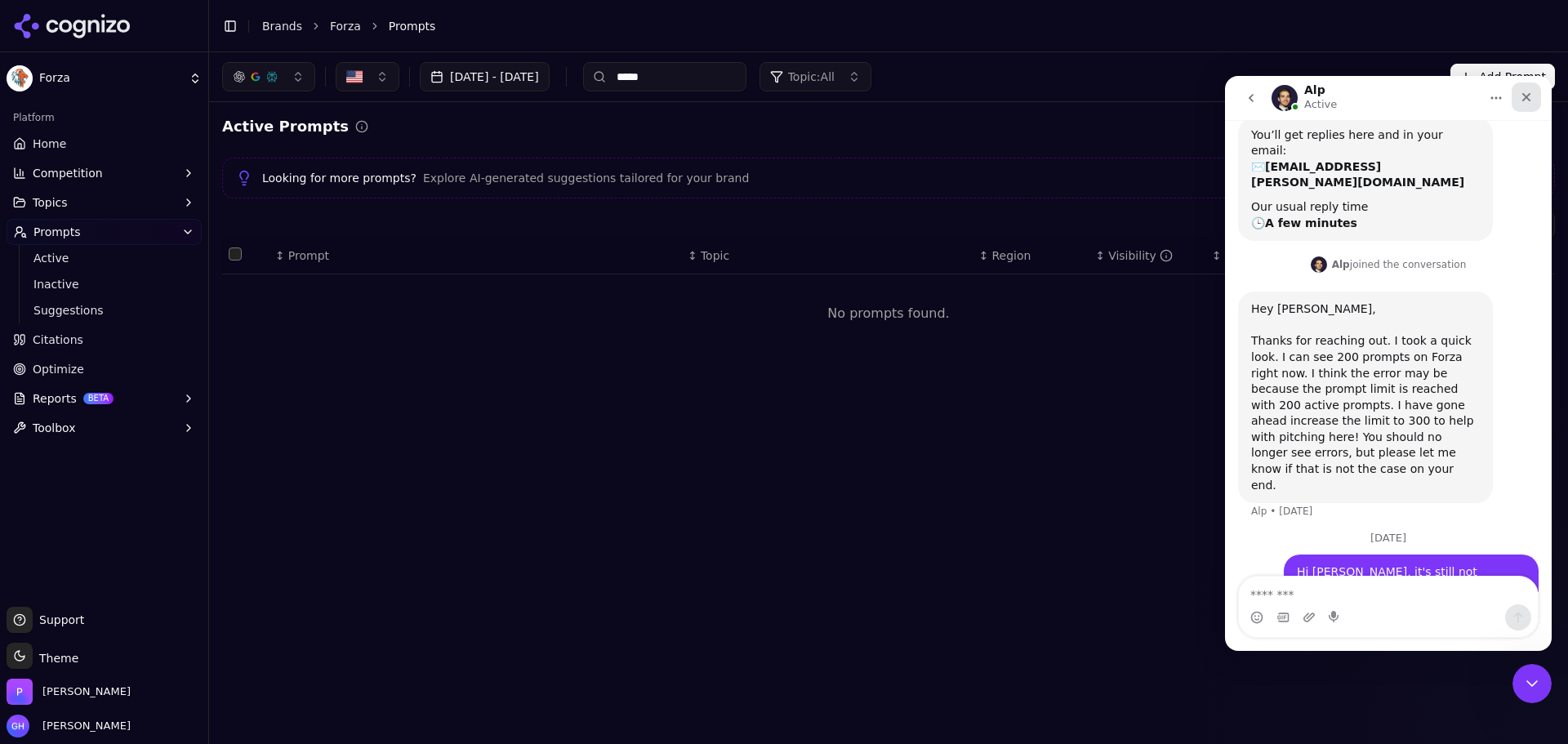
click at [1539, 96] on div "Close" at bounding box center [1526, 97] width 30 height 30
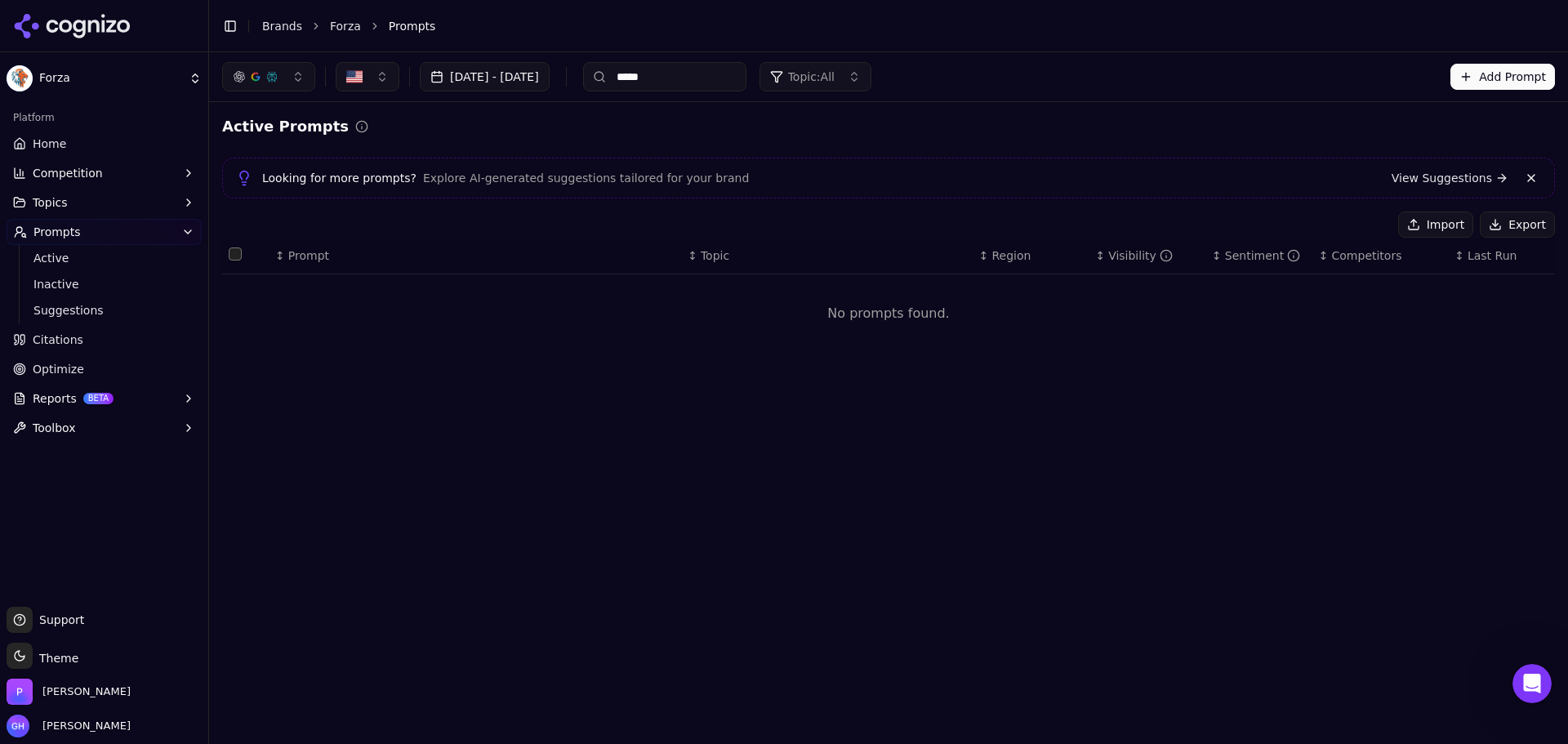
click at [856, 449] on div "[DATE] - [DATE] ***** Topic: All Add Prompt Active Prompts Looking for more pro…" at bounding box center [889, 398] width 1359 height 692
click at [119, 20] on icon at bounding box center [72, 26] width 118 height 25
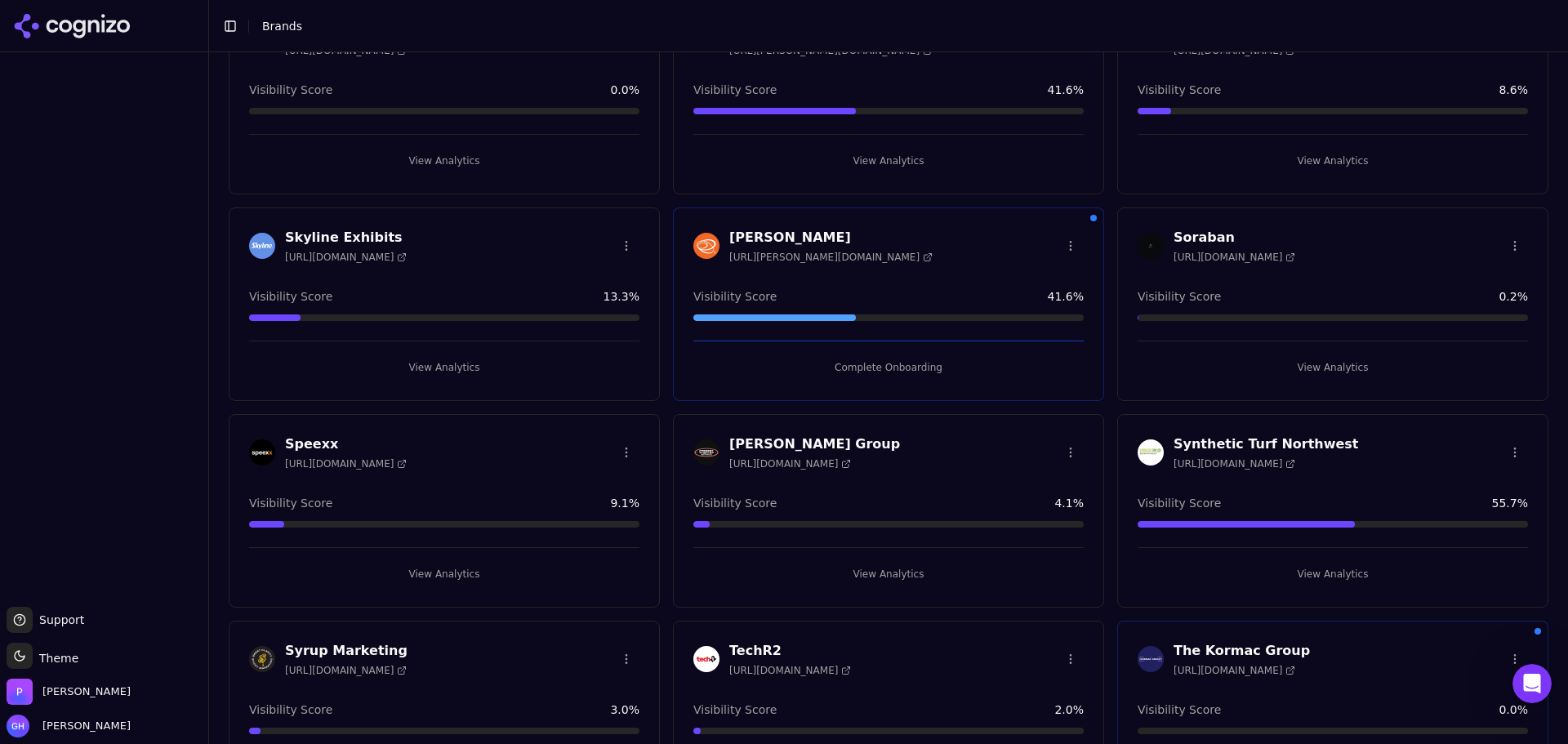
scroll to position [2931, 0]
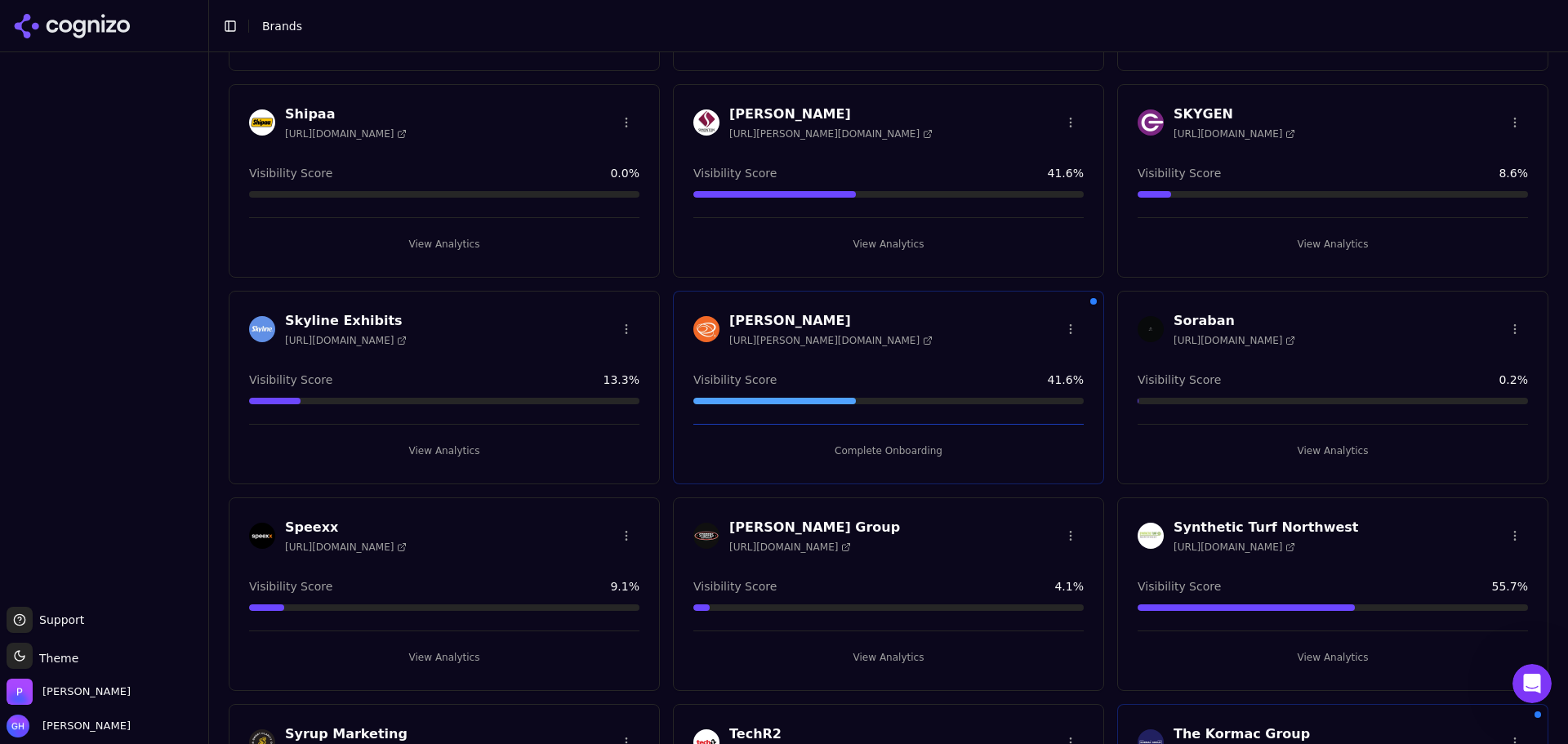
click at [1366, 661] on button "View Analytics" at bounding box center [1333, 657] width 391 height 26
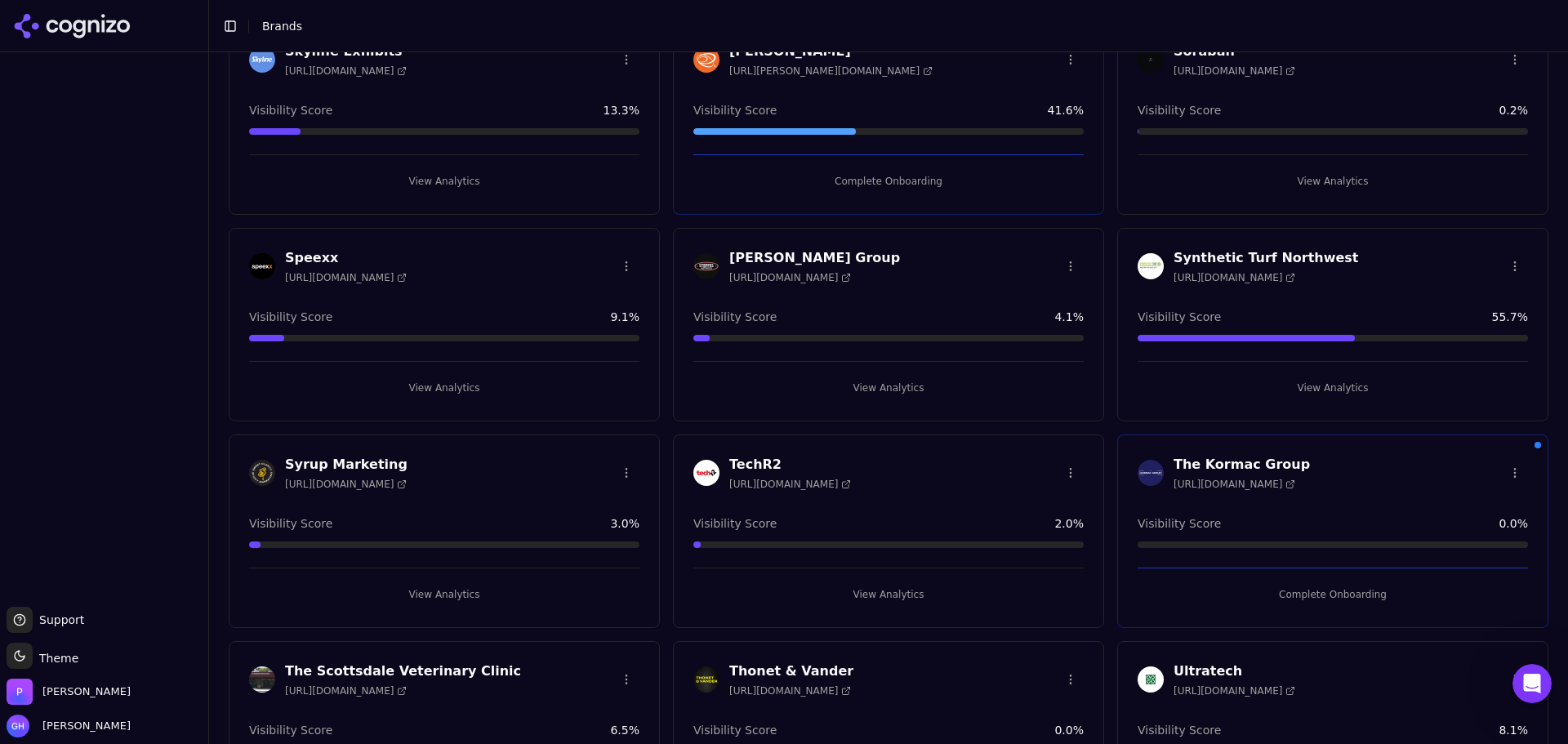
scroll to position [3257, 0]
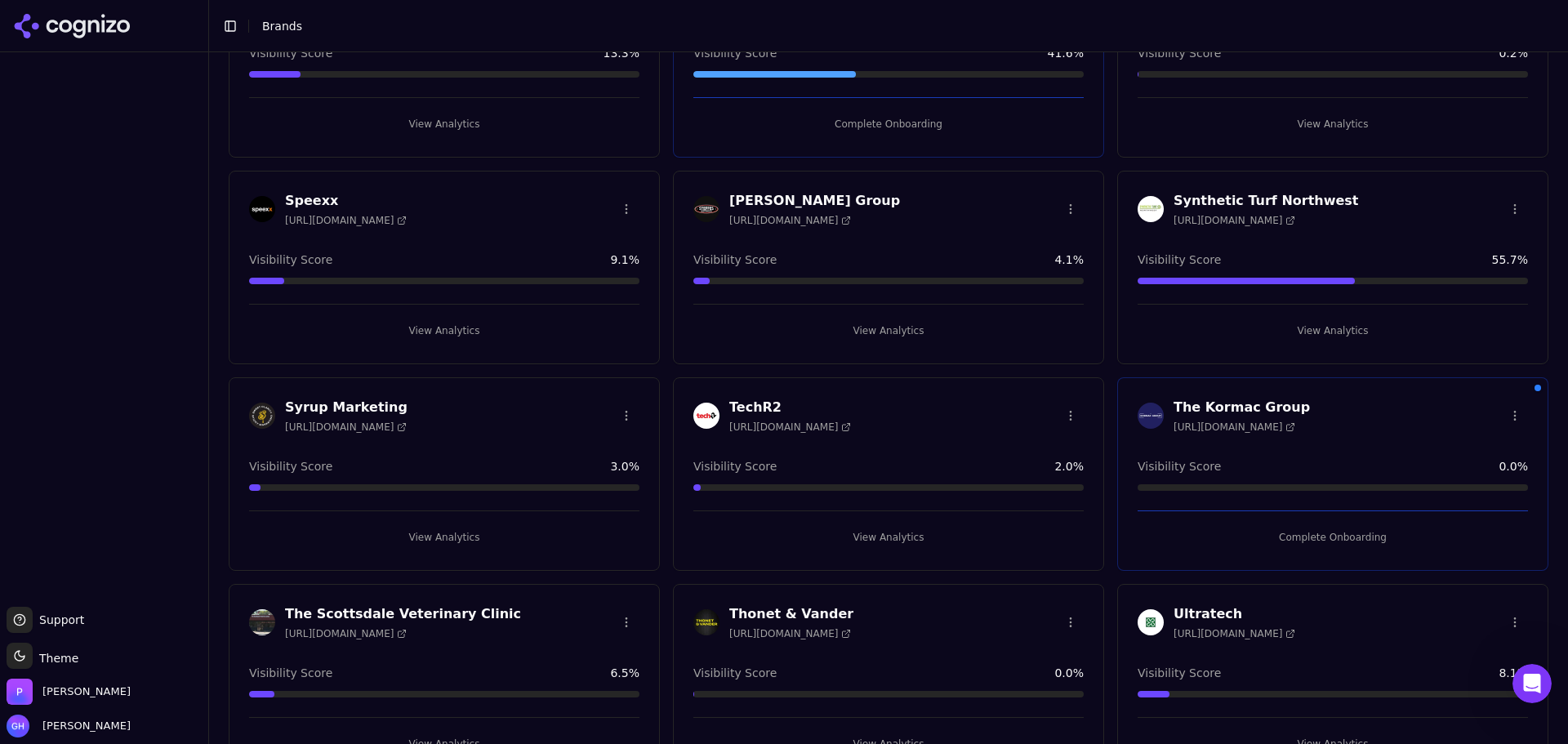
click at [1338, 551] on div "The Kormac Group [URL][DOMAIN_NAME] Visibility Score 0.0 % Complete Onboarding" at bounding box center [1333, 473] width 432 height 193
click at [1330, 540] on button "Complete Onboarding" at bounding box center [1333, 537] width 391 height 26
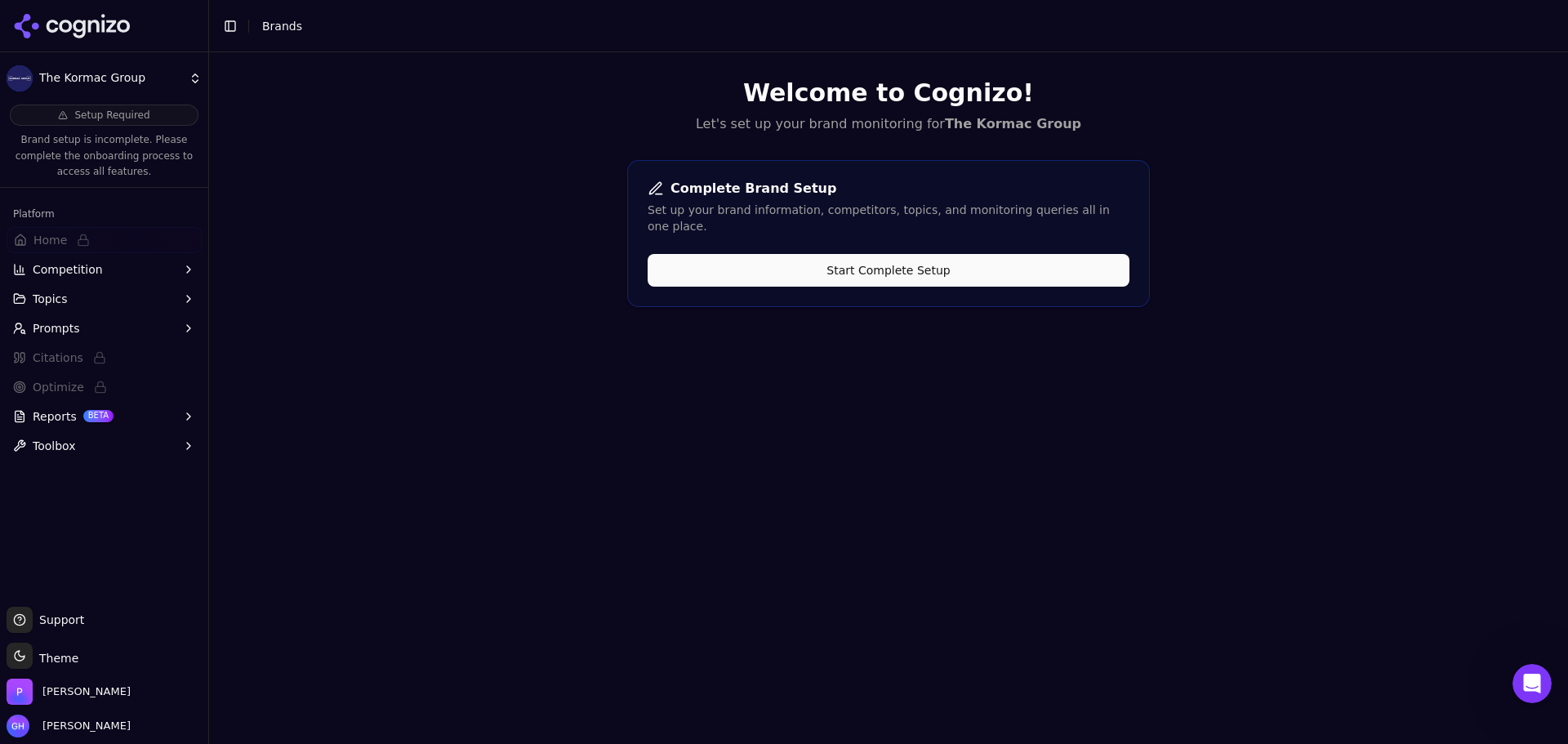
click at [722, 254] on button "Start Complete Setup" at bounding box center [889, 270] width 482 height 32
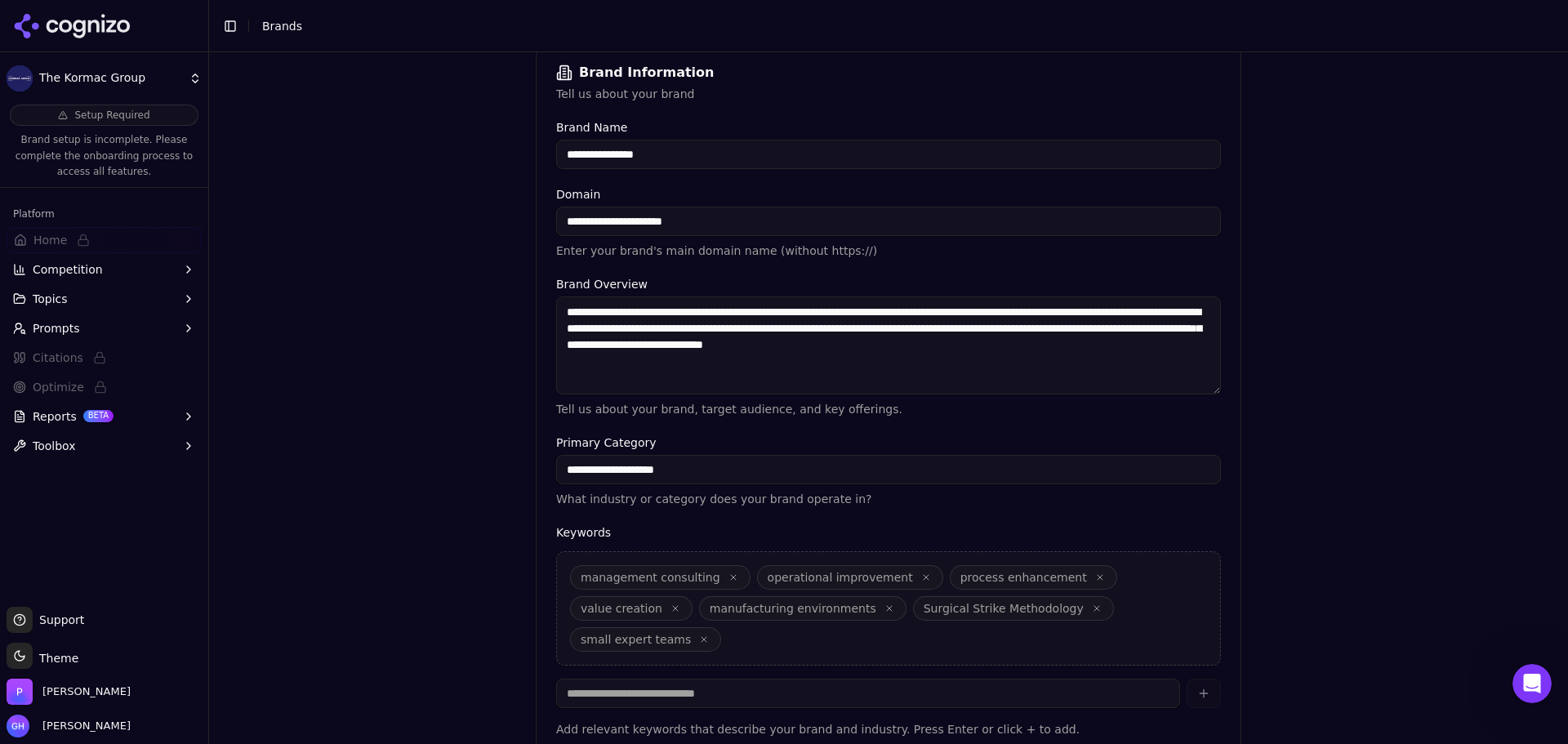
scroll to position [312, 0]
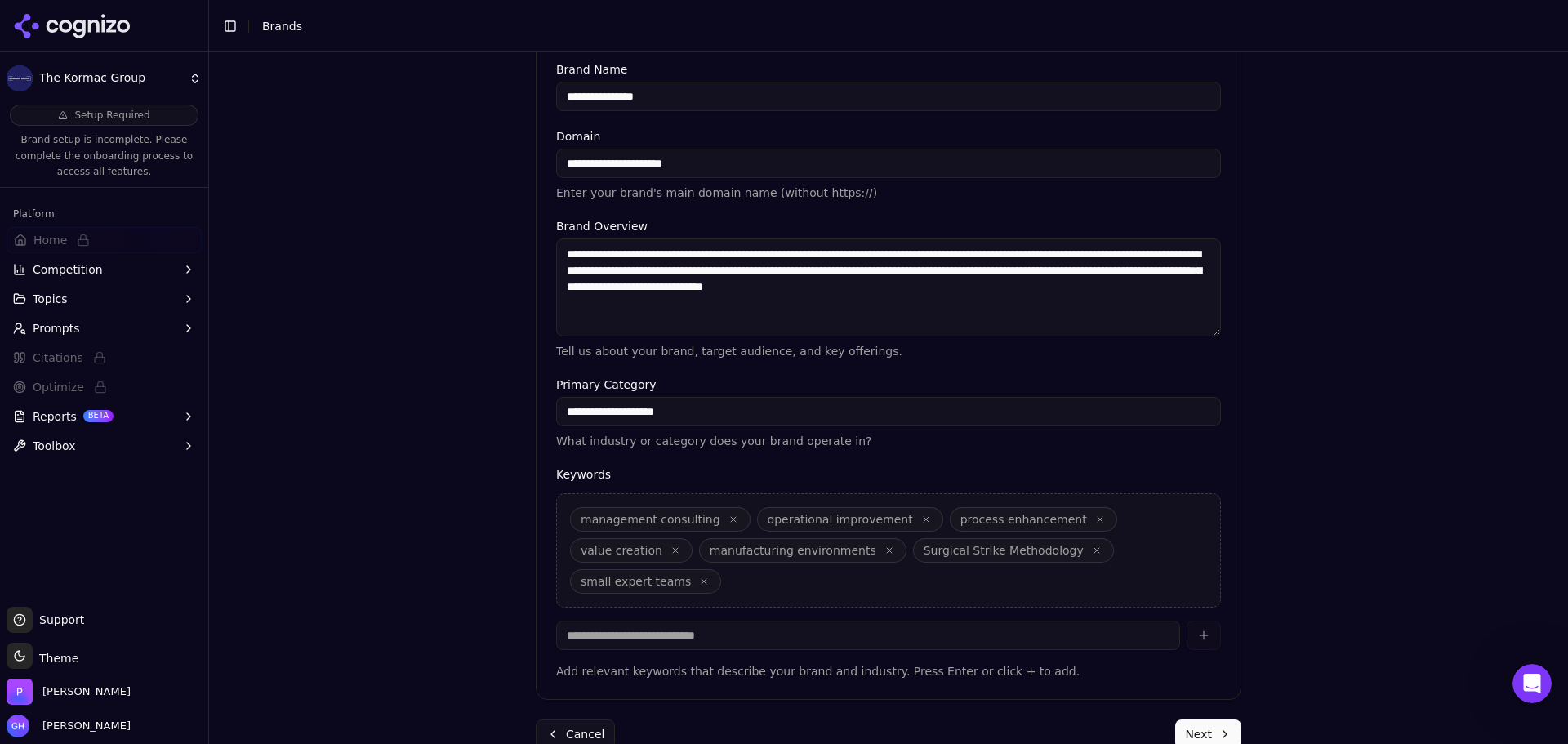
click at [1236, 685] on div "**********" at bounding box center [889, 258] width 732 height 1034
click at [1200, 719] on button "Next" at bounding box center [1209, 734] width 66 height 30
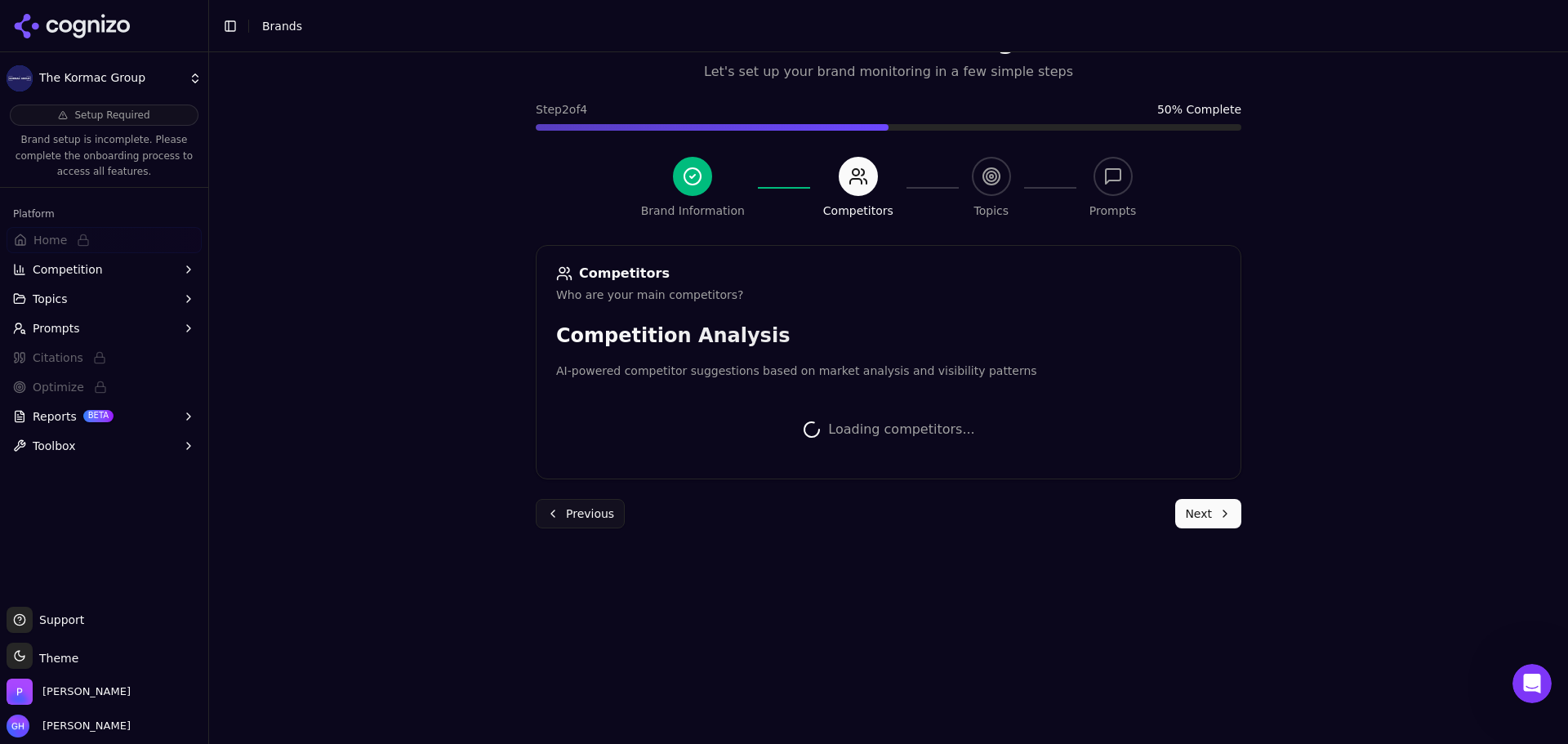
scroll to position [308, 0]
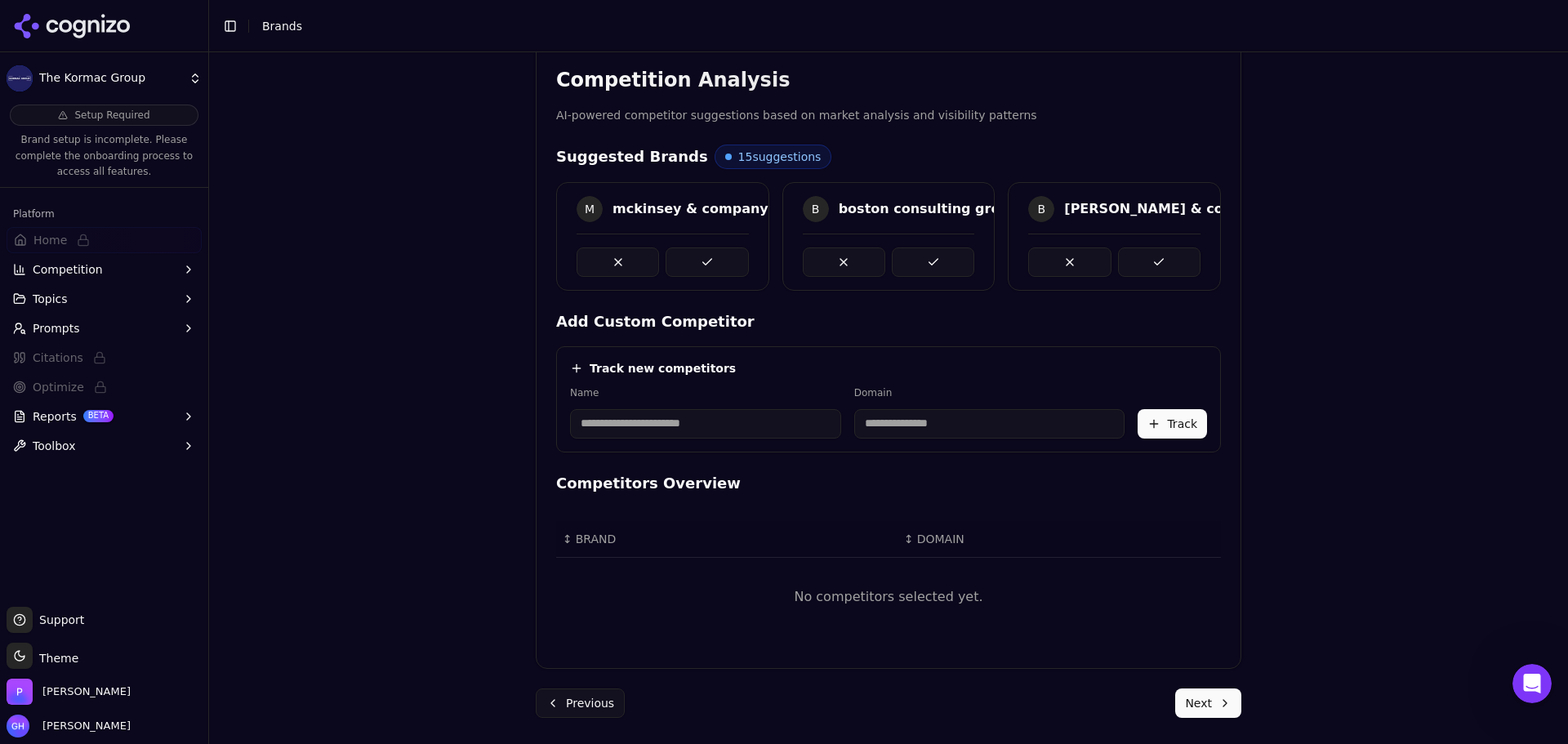
click at [770, 433] on input at bounding box center [706, 424] width 272 height 30
type input "********"
click at [728, 355] on div "Track new competitors Name ******** Domain D Deloitte Track" at bounding box center [888, 399] width 665 height 106
type input "**********"
click at [1159, 425] on button "Track" at bounding box center [1173, 424] width 70 height 30
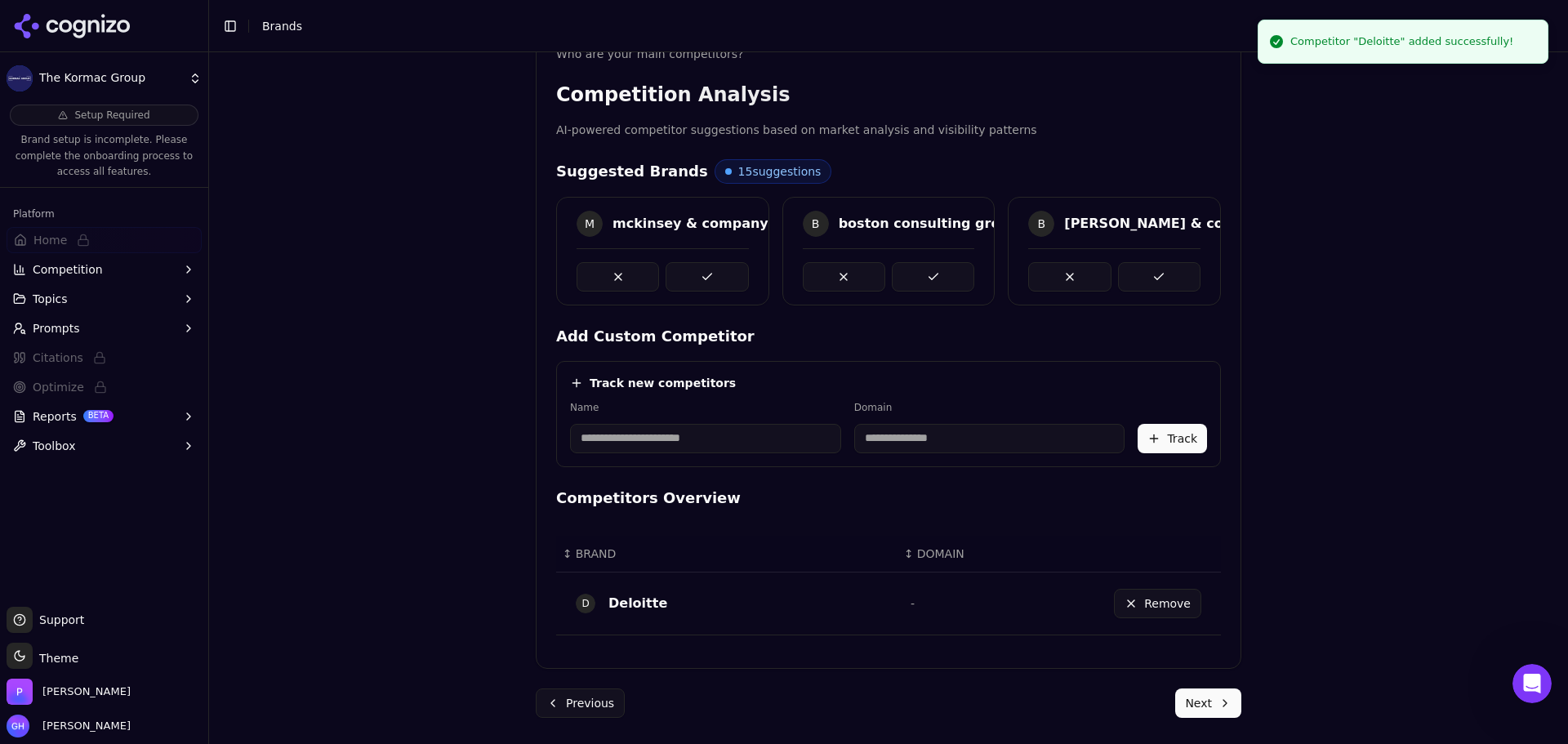
scroll to position [293, 0]
click at [695, 426] on input at bounding box center [706, 438] width 272 height 30
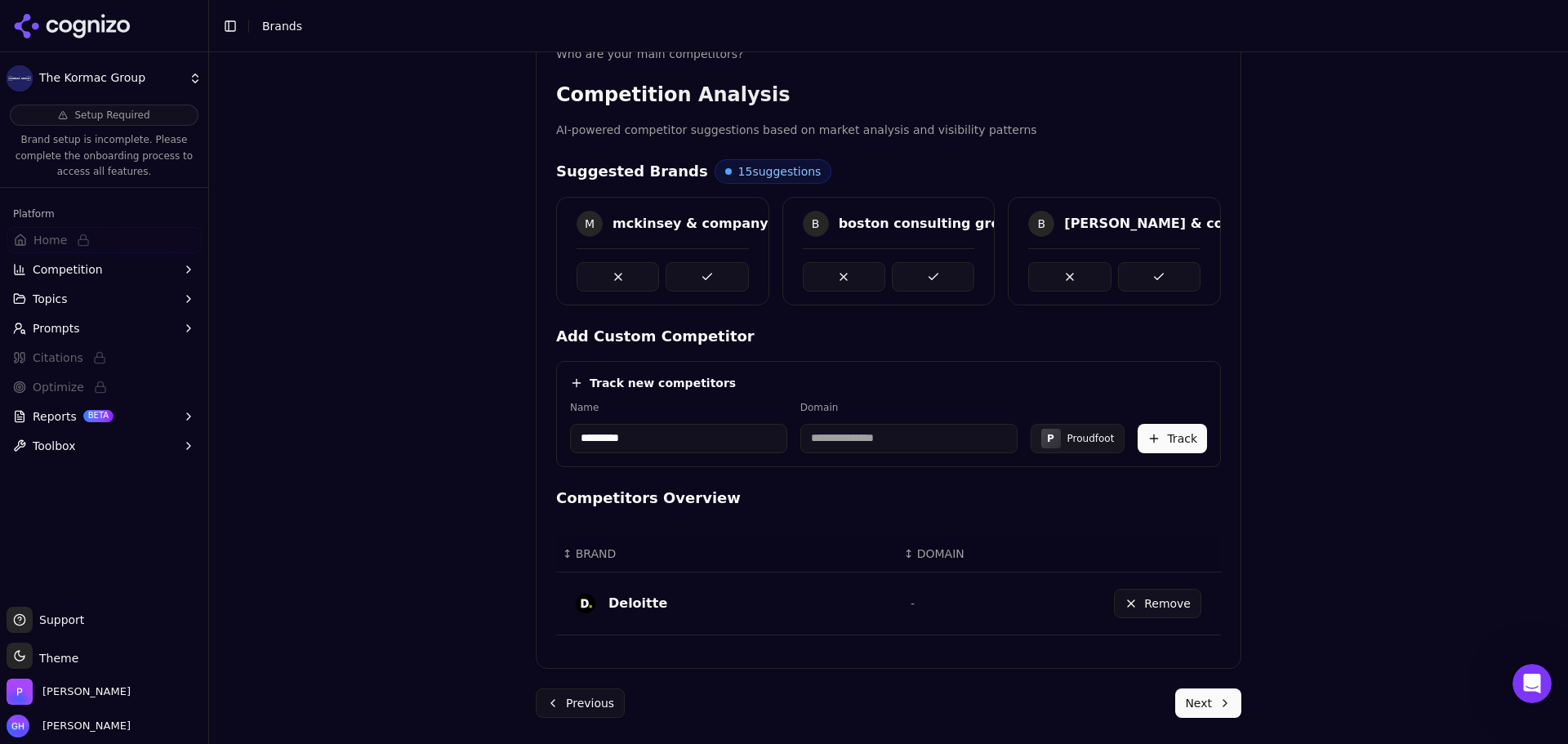
type input "*********"
click at [747, 409] on label "Name" at bounding box center [678, 407] width 217 height 13
type input "**********"
click at [1186, 434] on button "Track" at bounding box center [1173, 438] width 70 height 30
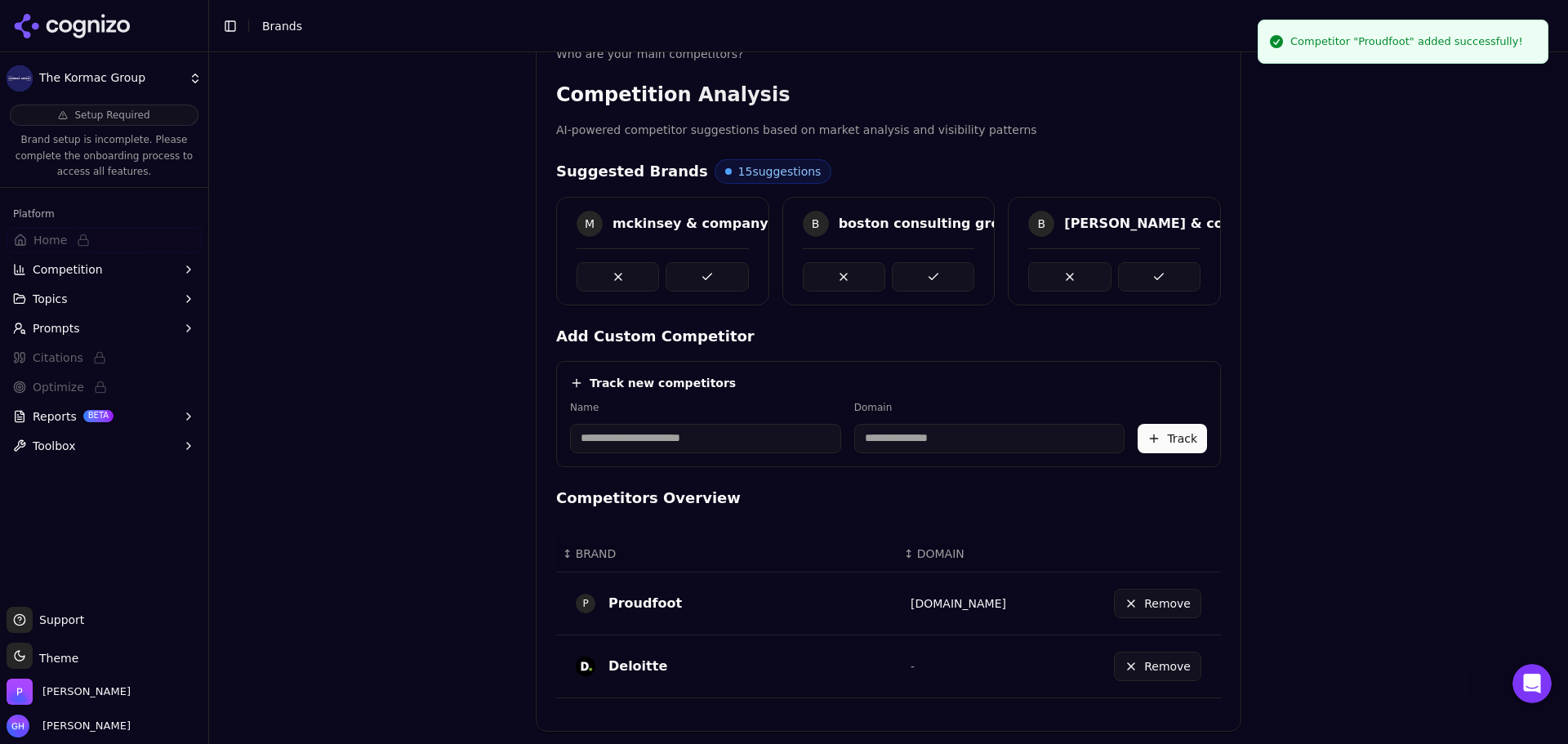
click at [672, 436] on input at bounding box center [706, 438] width 272 height 30
type input "******"
click at [746, 397] on div "Track new competitors Name ****** Domain R Renoir Track" at bounding box center [888, 414] width 665 height 106
type input "**********"
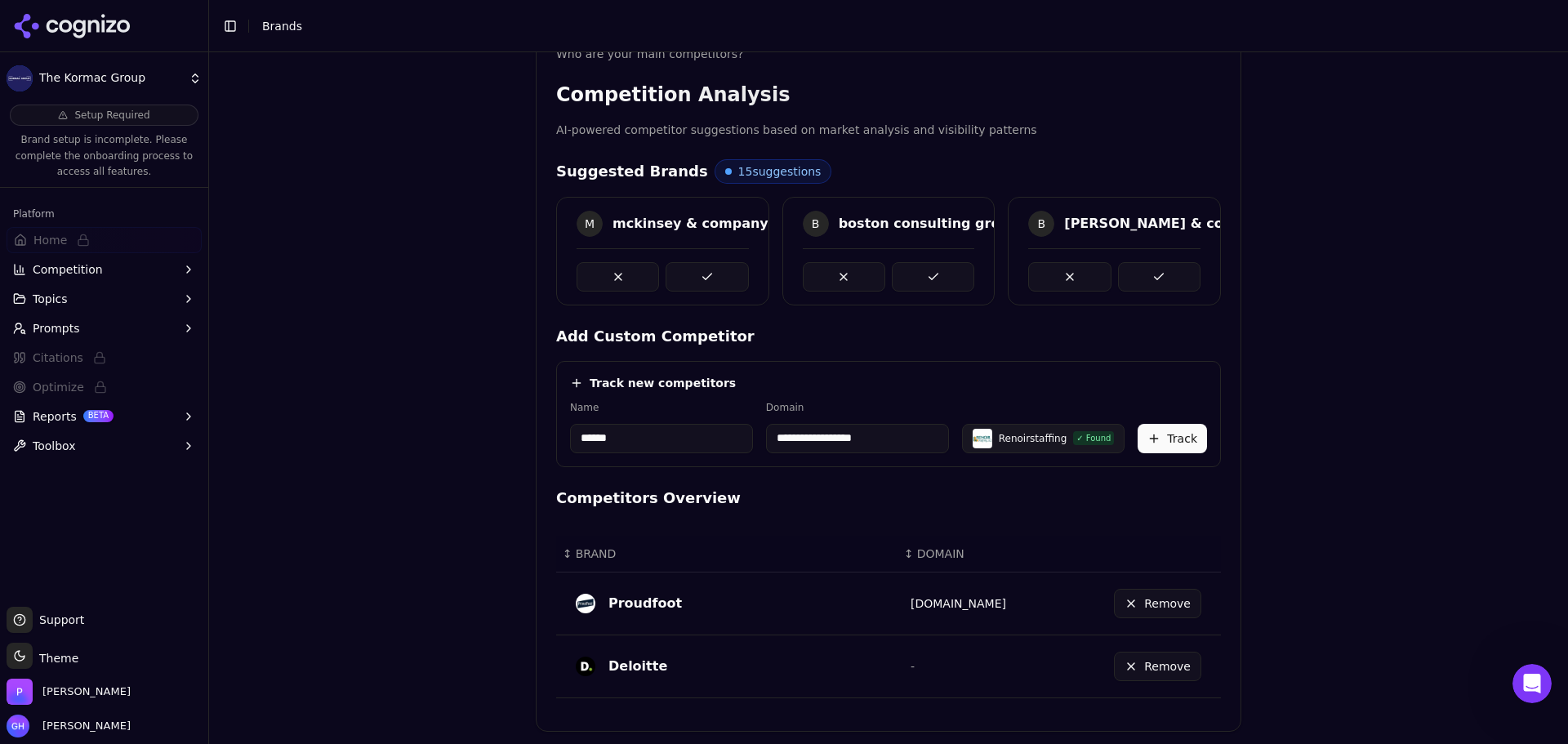
click at [1161, 427] on button "Track" at bounding box center [1173, 438] width 70 height 30
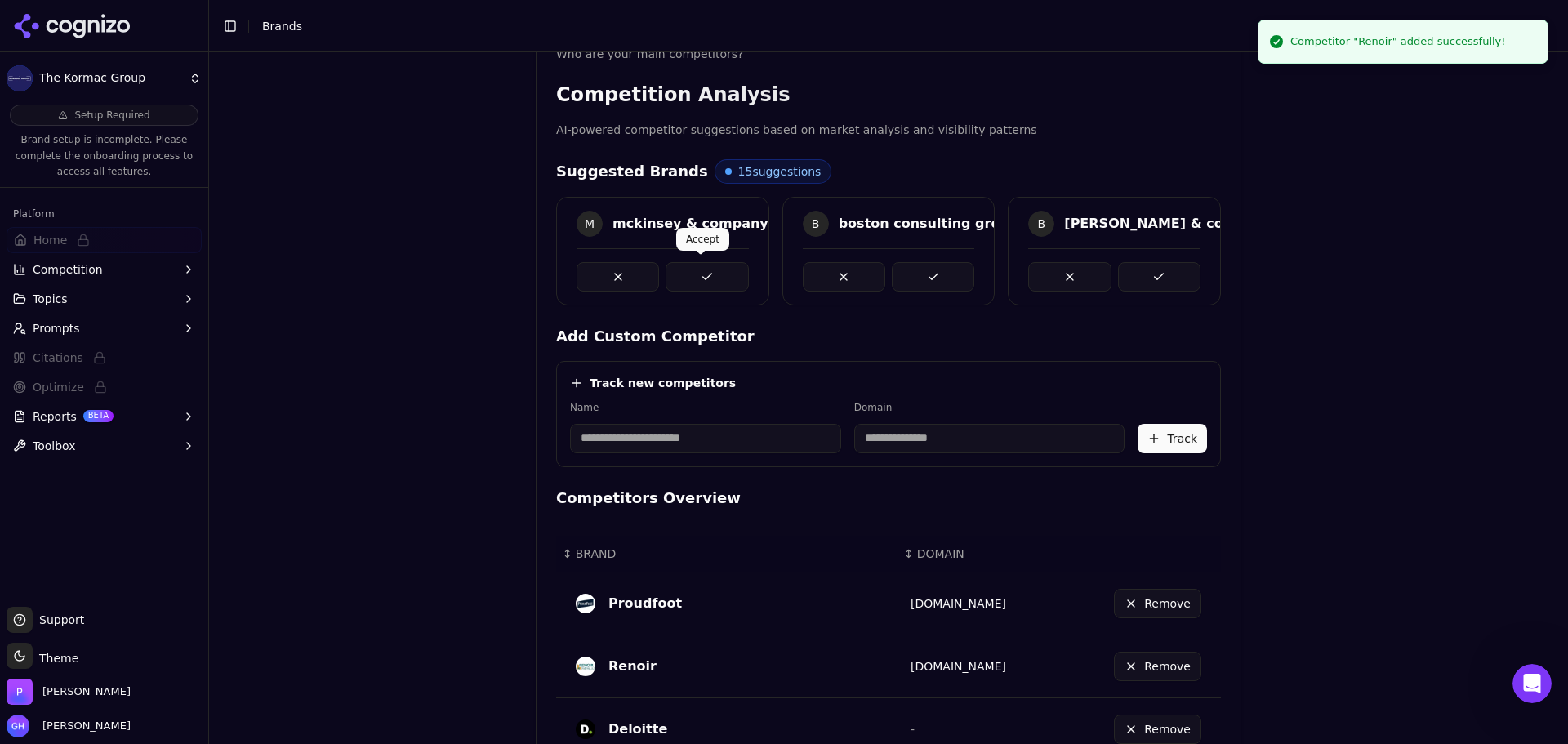
click at [730, 278] on button at bounding box center [707, 277] width 83 height 30
click at [971, 275] on div at bounding box center [889, 270] width 212 height 43
click at [713, 274] on button at bounding box center [707, 277] width 83 height 30
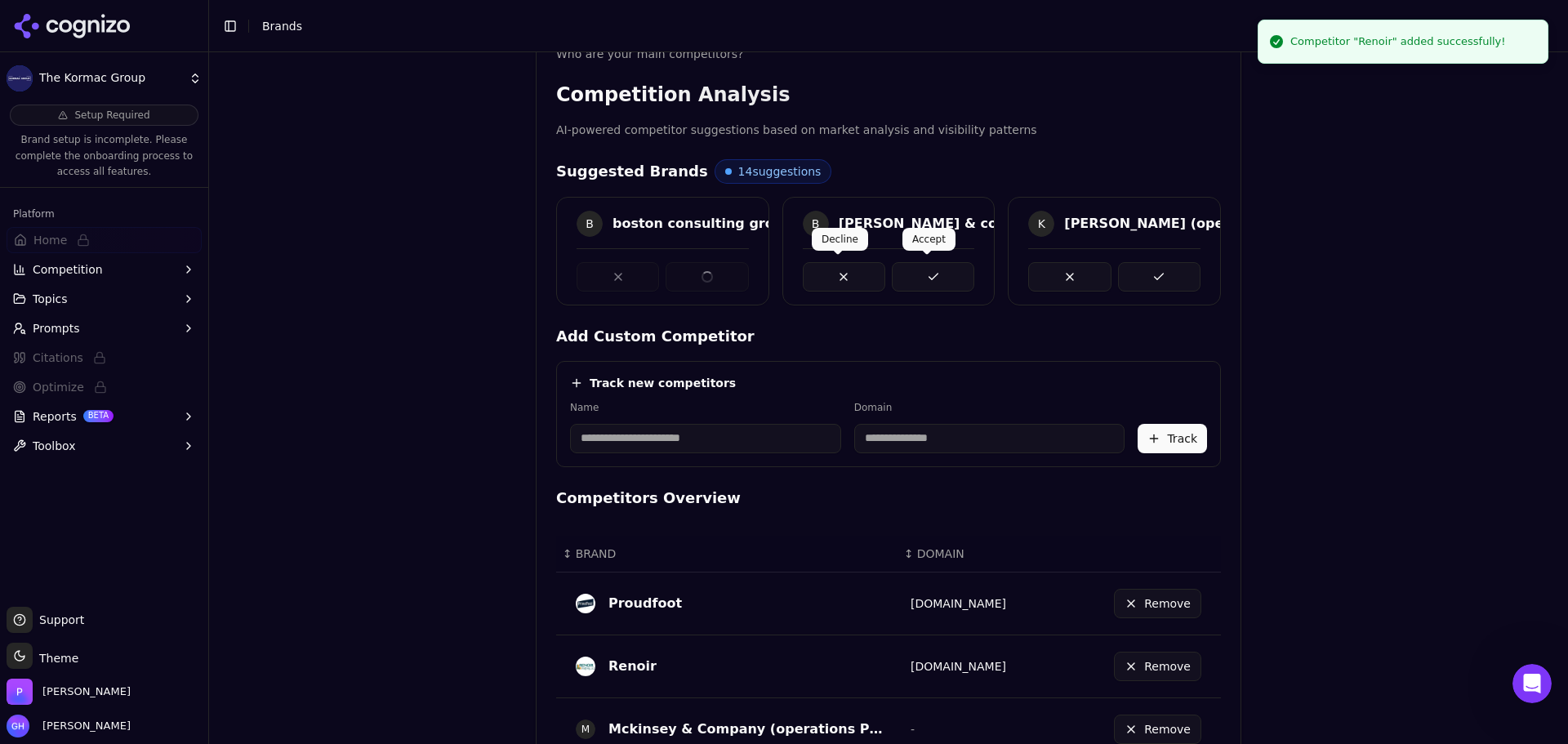
click at [949, 278] on button at bounding box center [933, 277] width 83 height 30
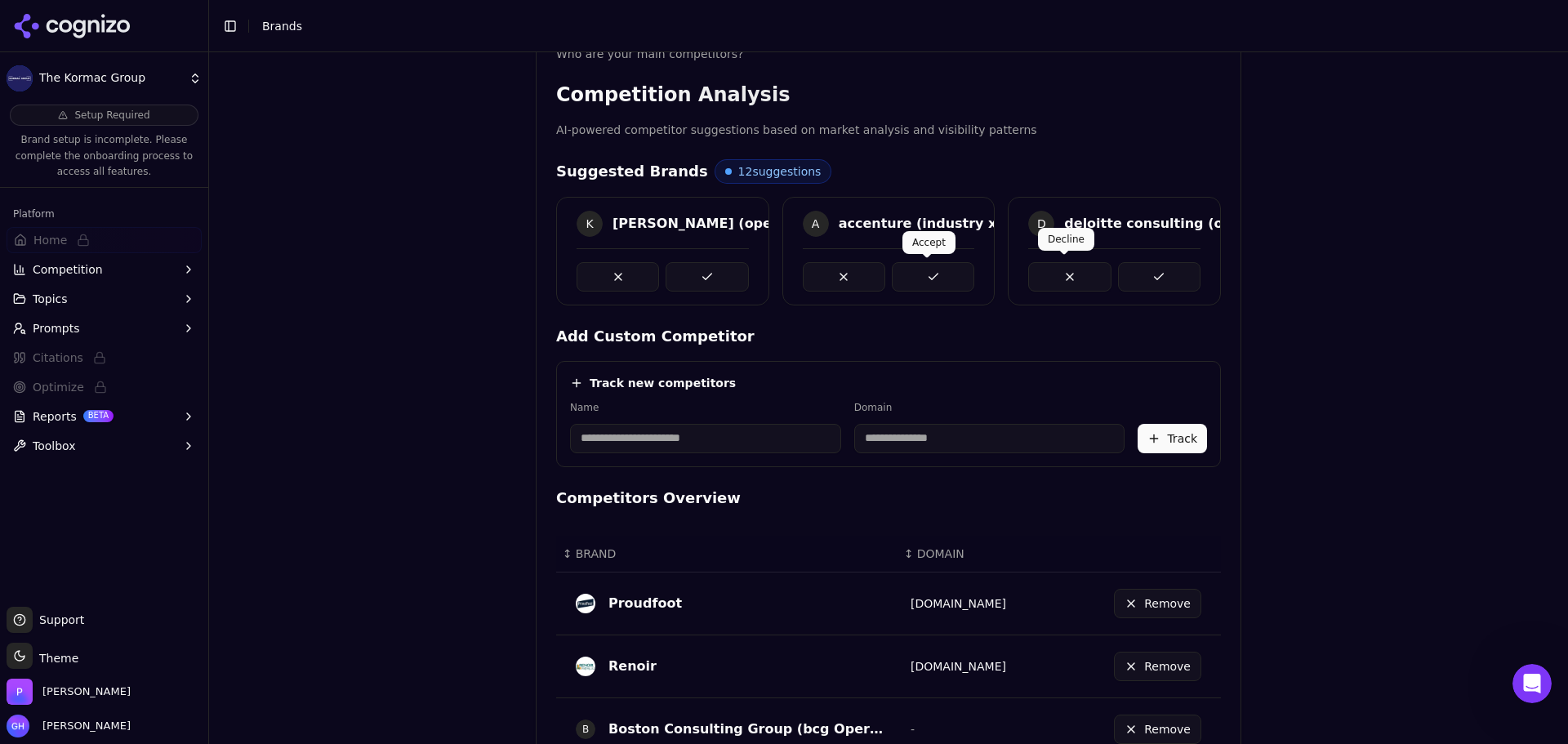
click at [917, 269] on button at bounding box center [933, 277] width 83 height 30
click at [716, 284] on button at bounding box center [707, 277] width 83 height 30
click at [932, 274] on button at bounding box center [933, 277] width 83 height 30
click at [1144, 274] on button at bounding box center [1159, 277] width 83 height 30
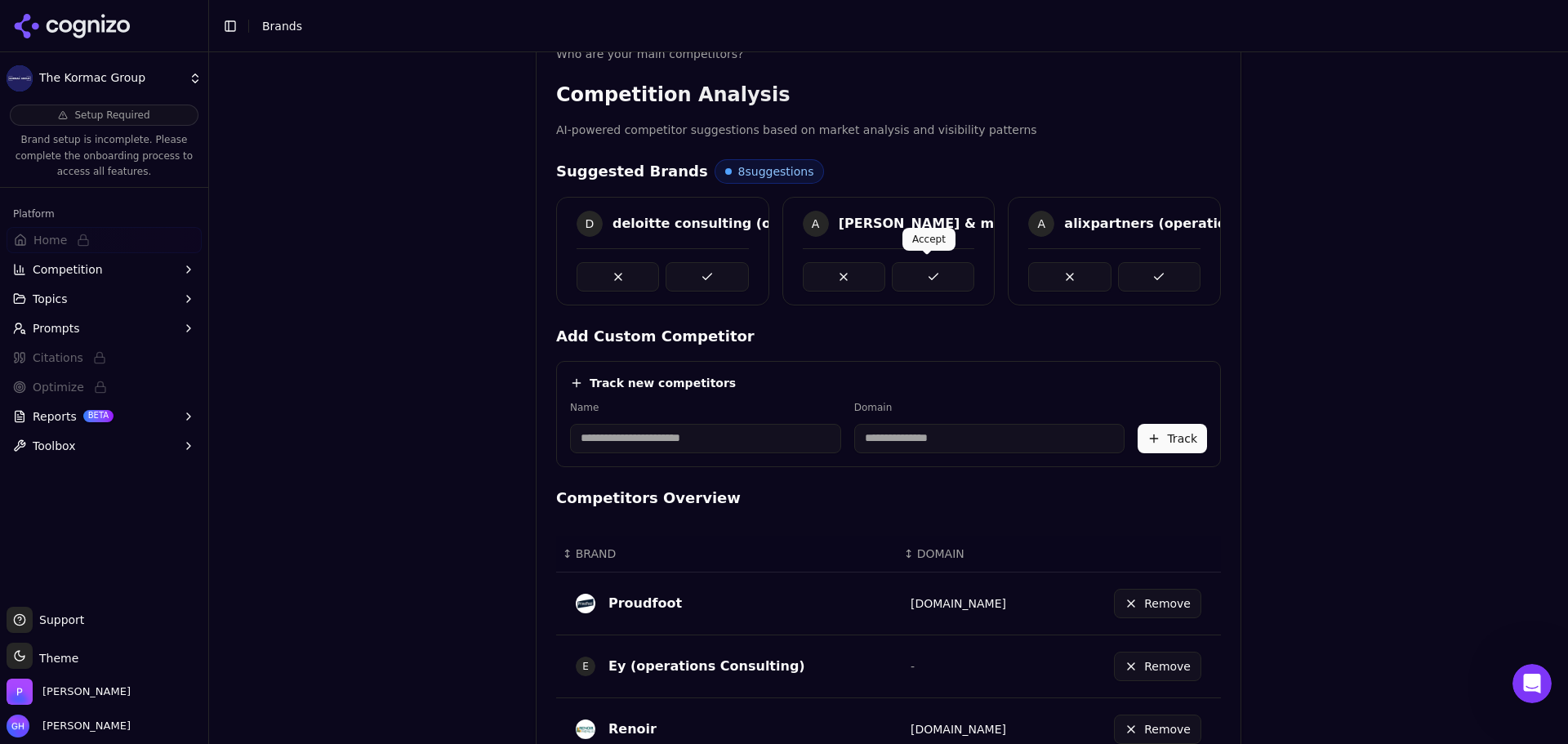
click at [916, 272] on button at bounding box center [933, 277] width 83 height 30
click at [1208, 271] on div at bounding box center [1114, 270] width 212 height 43
click at [1189, 271] on button at bounding box center [1159, 277] width 83 height 30
click at [1176, 272] on button at bounding box center [1159, 277] width 83 height 30
click at [1153, 262] on button at bounding box center [1159, 277] width 83 height 30
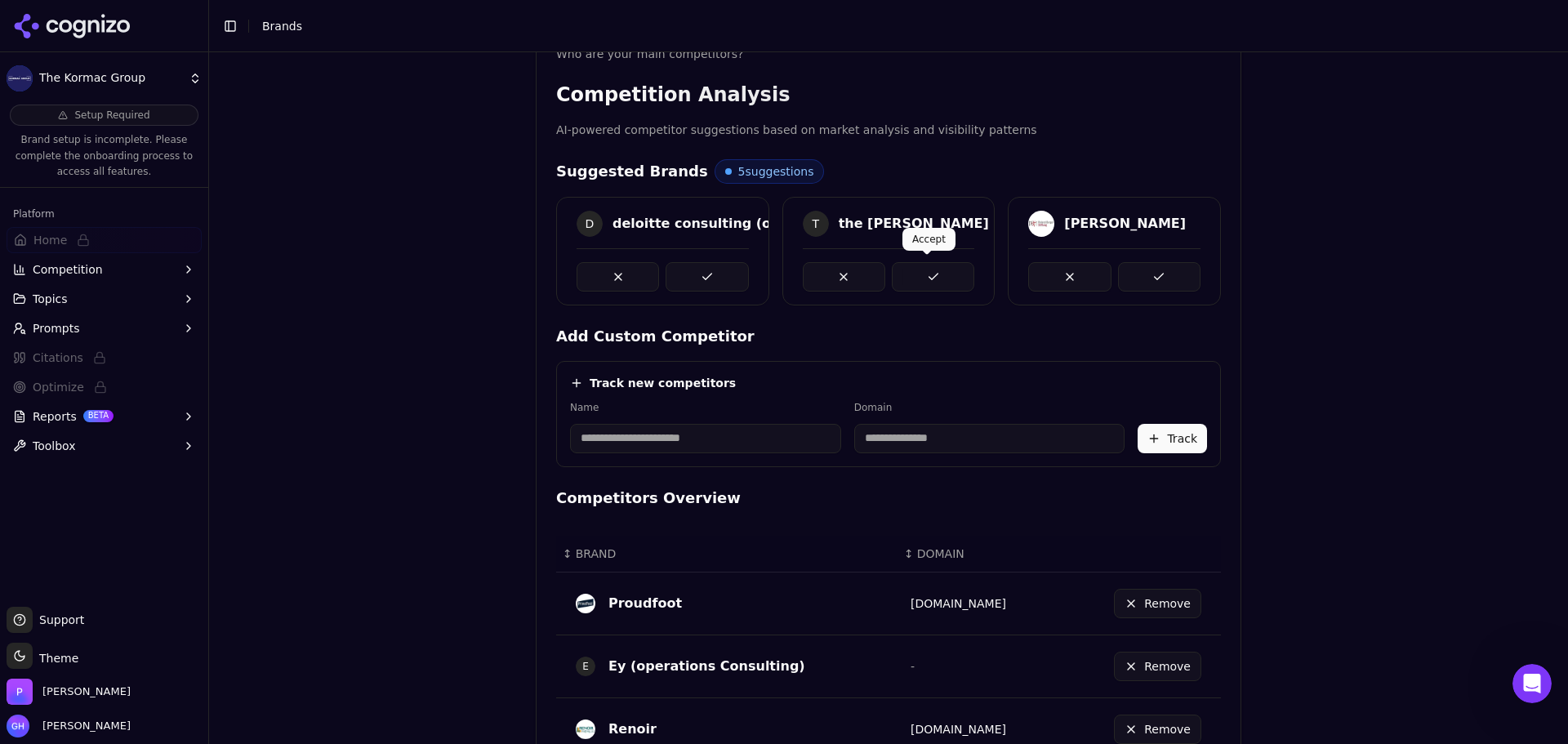
click at [937, 281] on button at bounding box center [933, 277] width 83 height 30
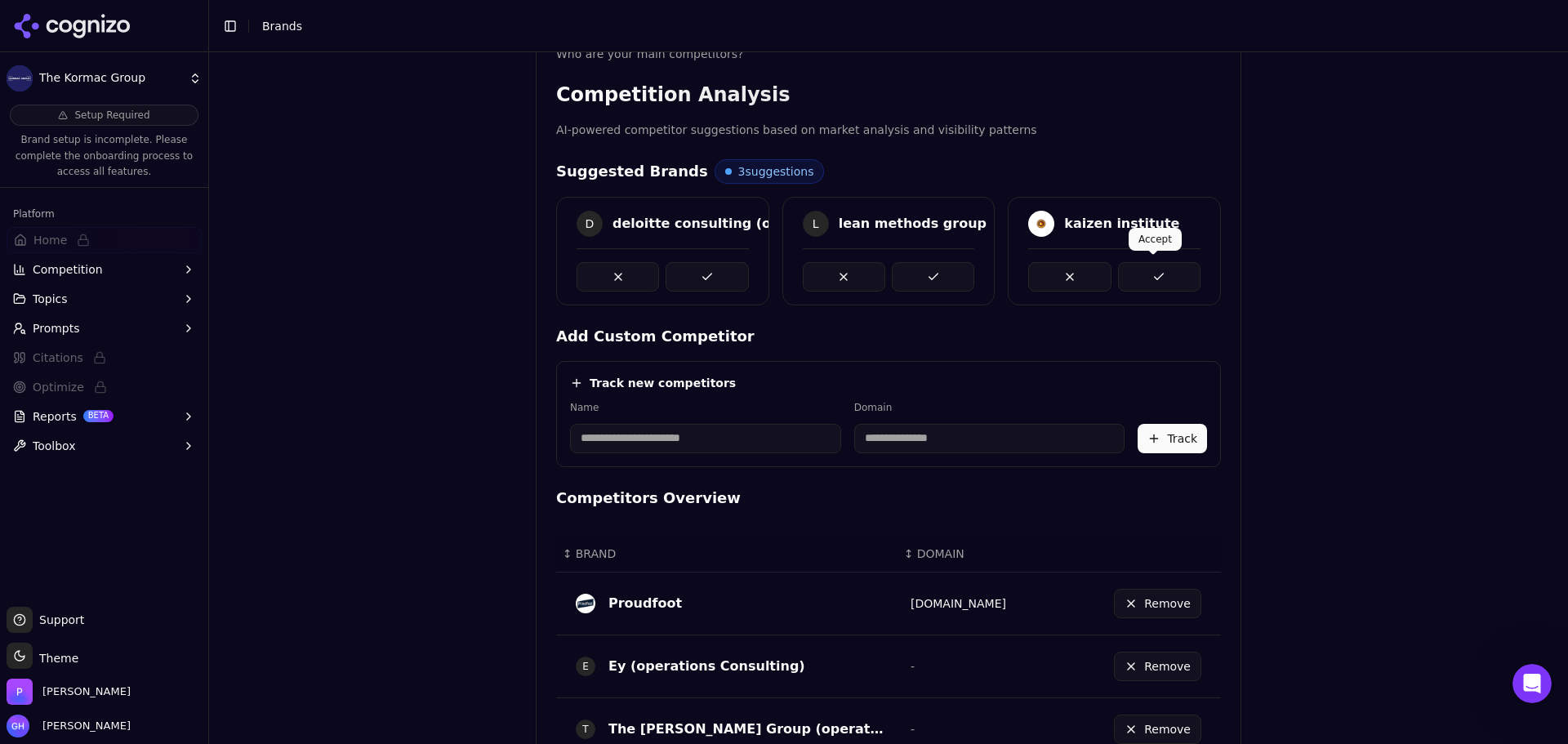
click at [1145, 272] on button at bounding box center [1159, 277] width 83 height 30
click at [937, 279] on button at bounding box center [933, 277] width 83 height 30
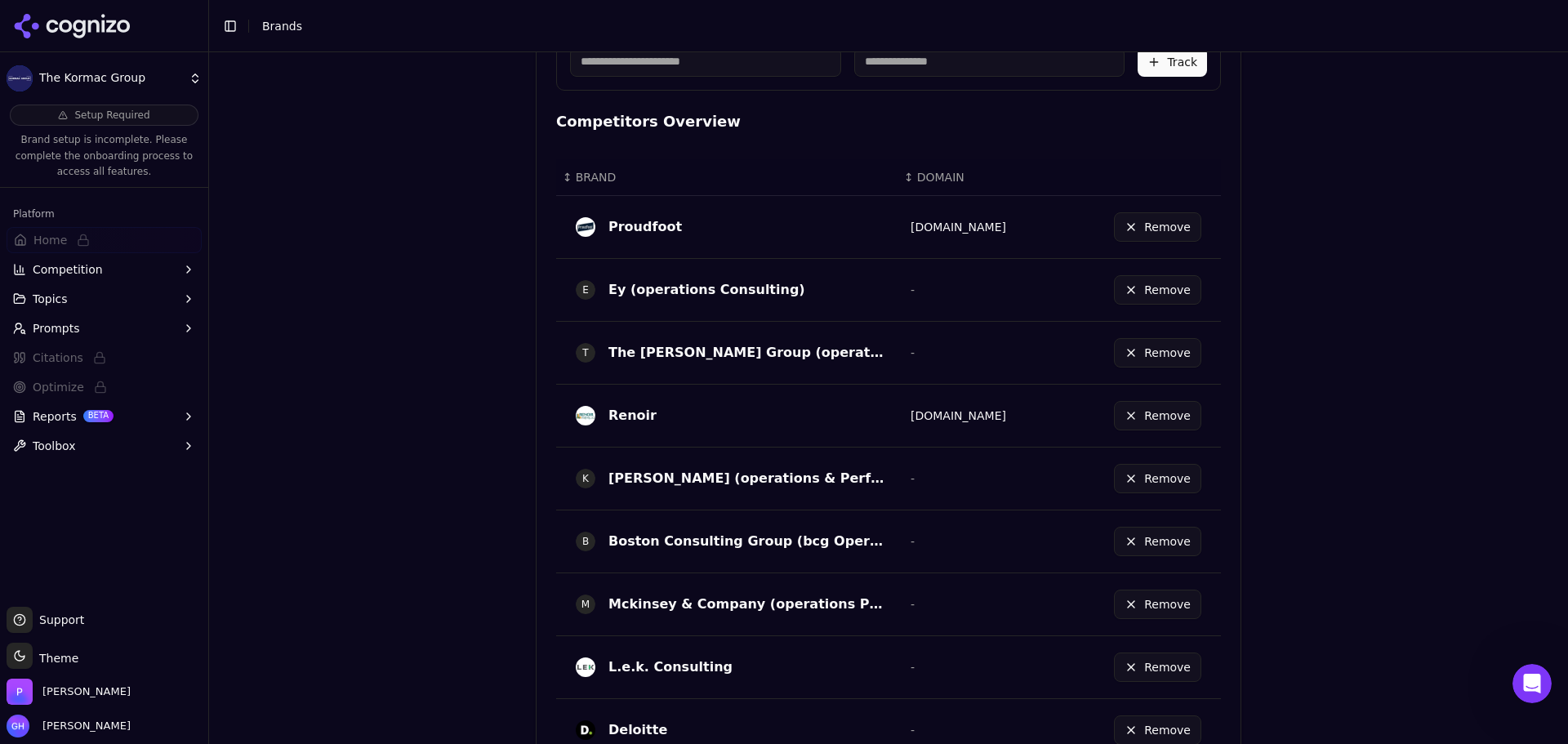
scroll to position [885, 0]
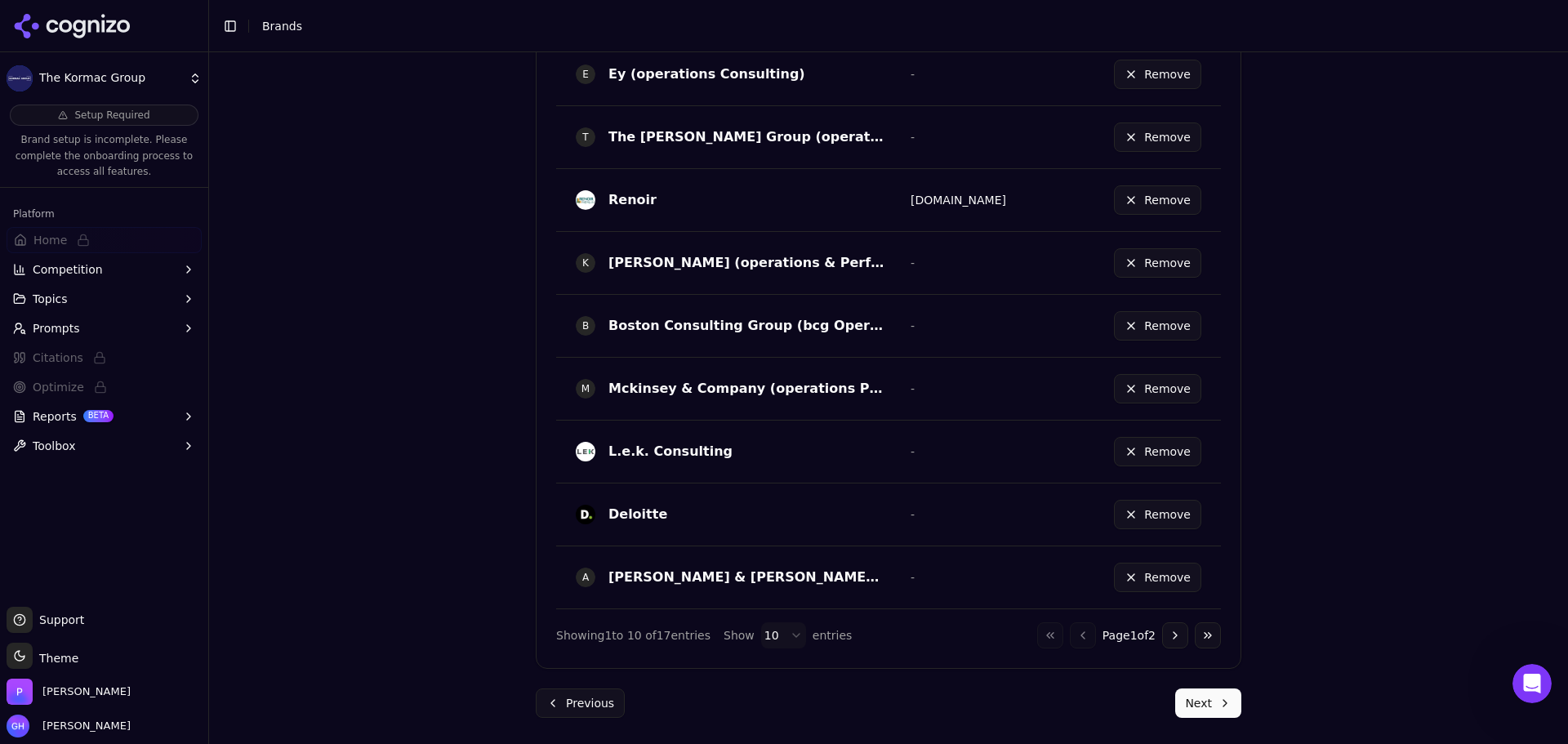
click at [1200, 714] on button "Next" at bounding box center [1209, 703] width 66 height 30
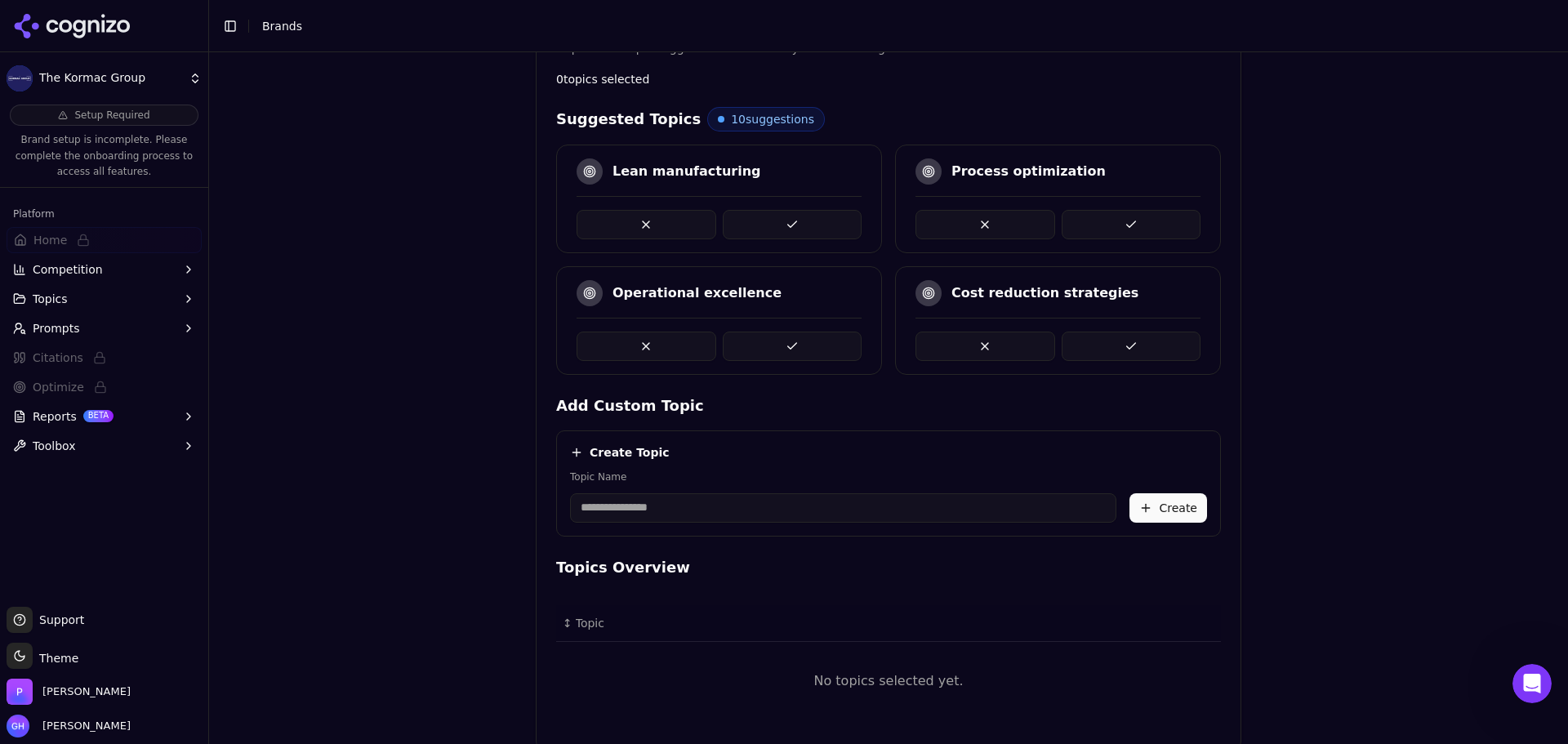
scroll to position [295, 0]
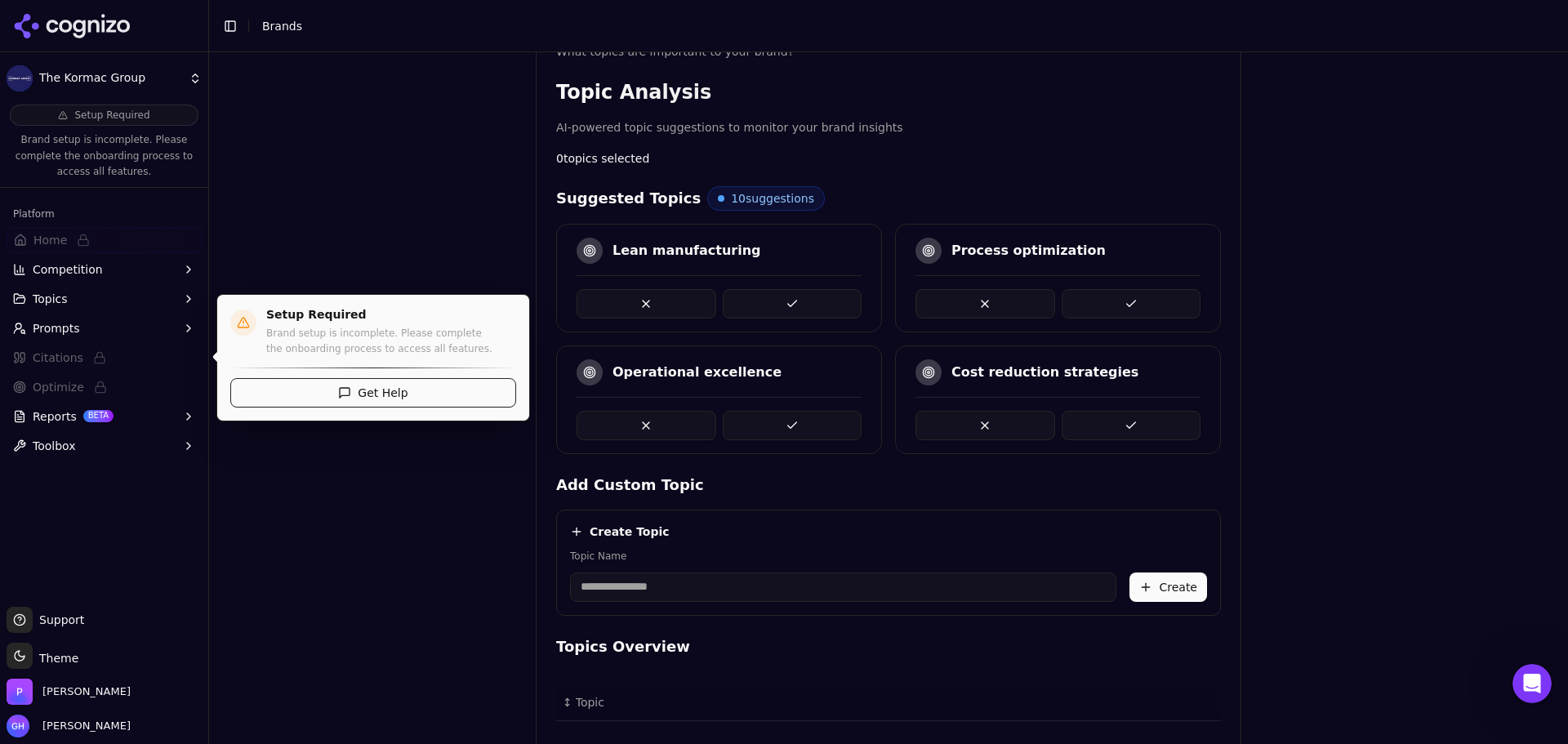
click at [327, 512] on div "Brand Onboarding Let's set up your brand monitoring in a few simple steps Step …" at bounding box center [889, 398] width 1359 height 692
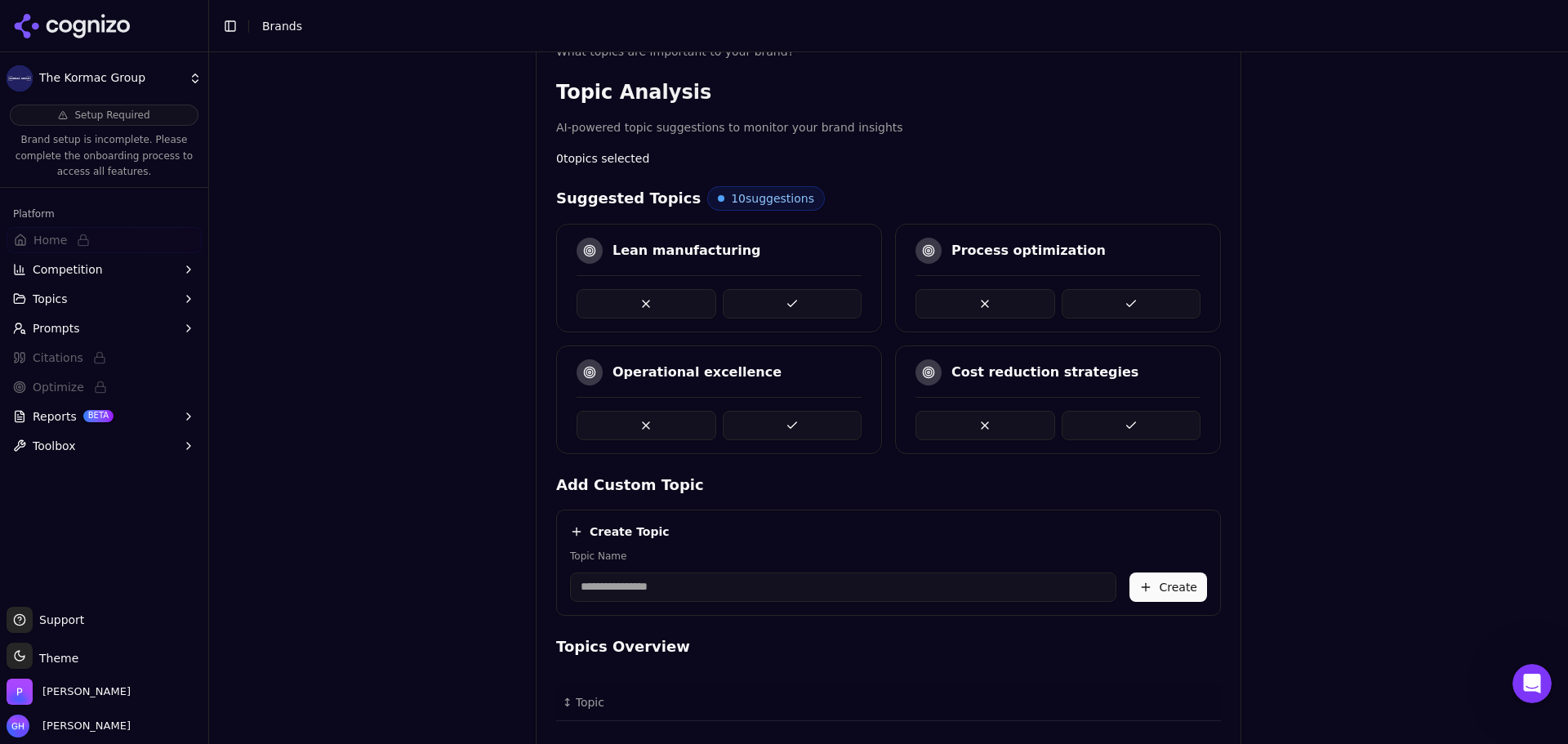
click at [788, 436] on button at bounding box center [793, 426] width 140 height 30
click at [695, 583] on input "Topic Name" at bounding box center [844, 587] width 547 height 30
type input "**********"
click at [1135, 592] on button "Create" at bounding box center [1168, 587] width 77 height 30
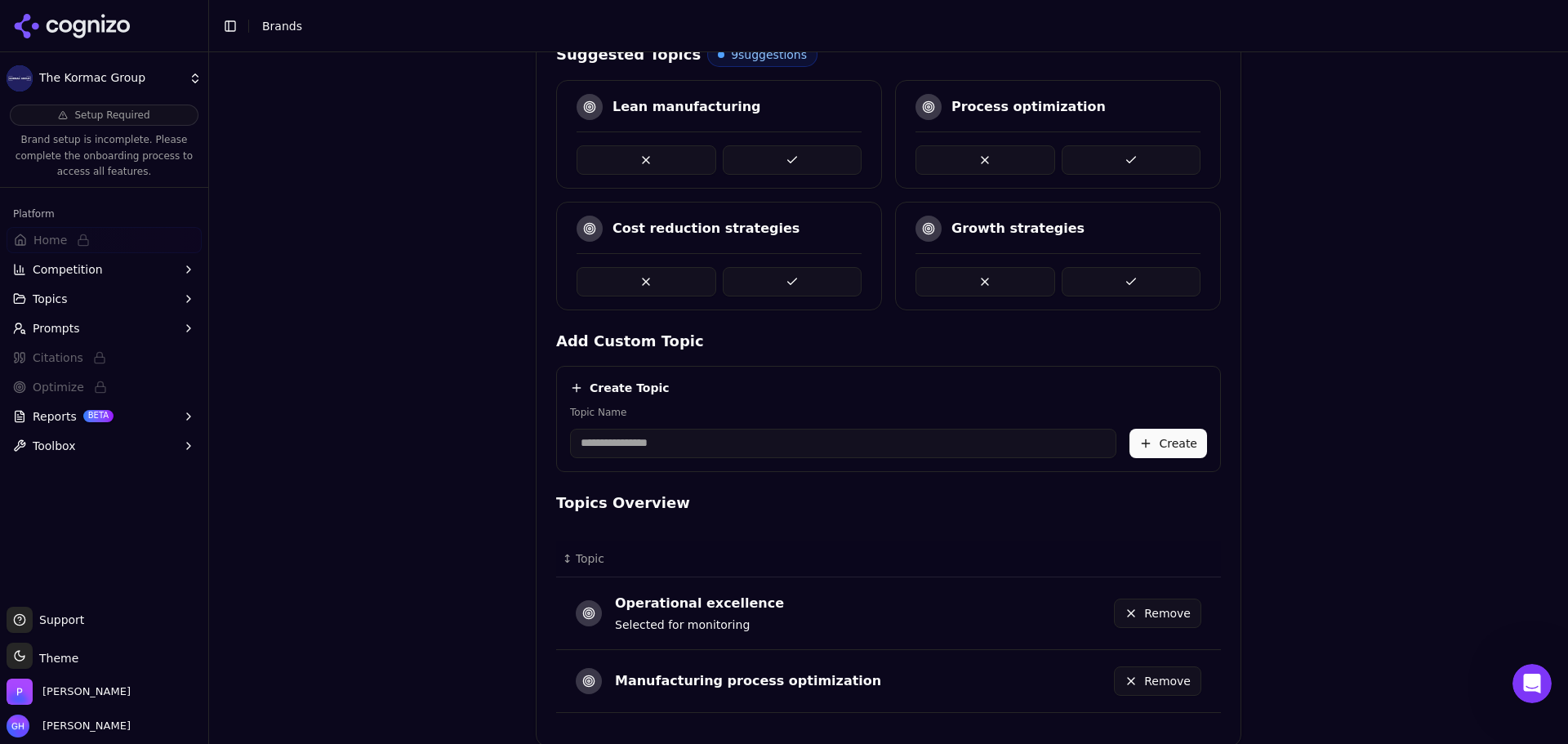
scroll to position [353, 0]
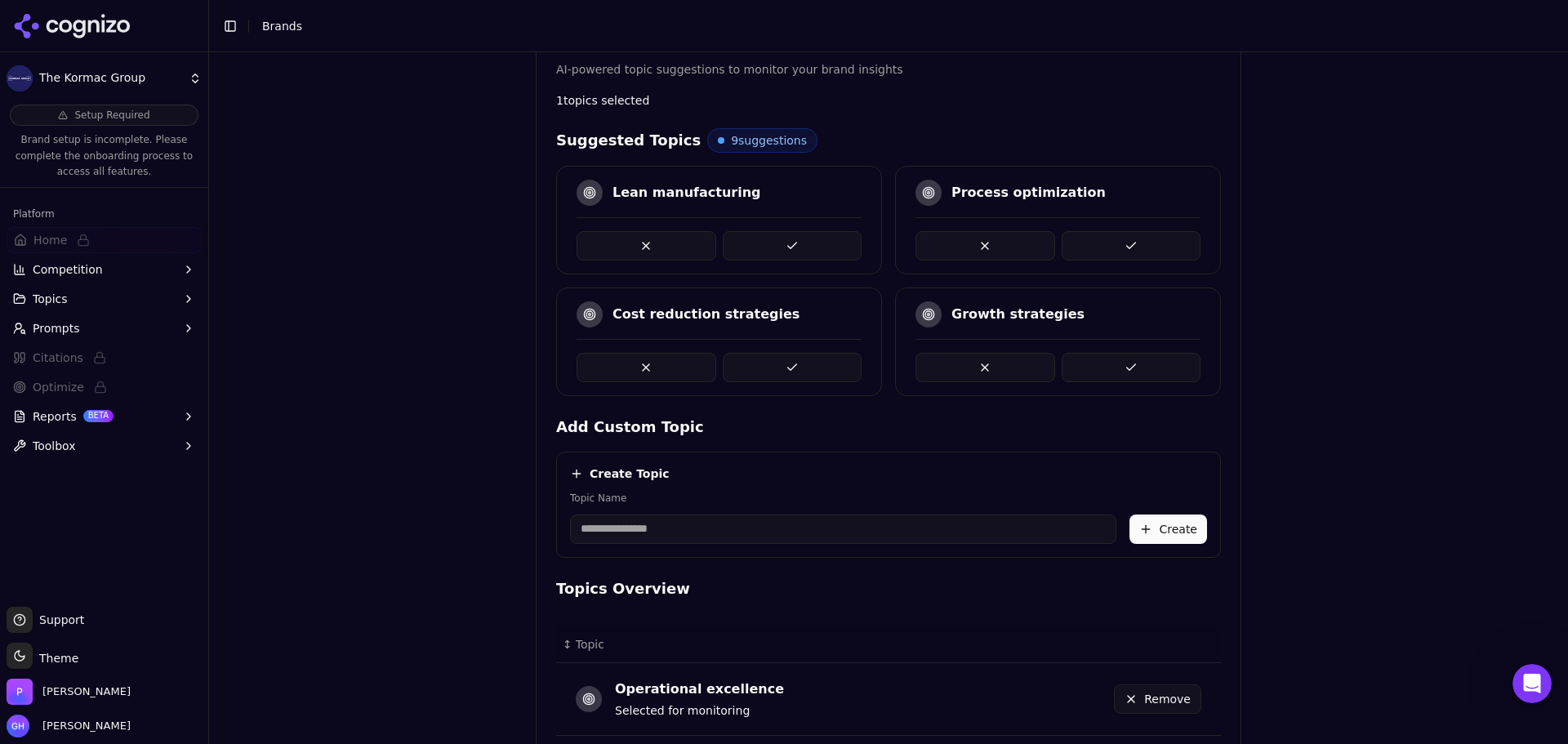
click at [806, 220] on div at bounding box center [718, 238] width 285 height 43
click at [792, 233] on button at bounding box center [793, 246] width 140 height 30
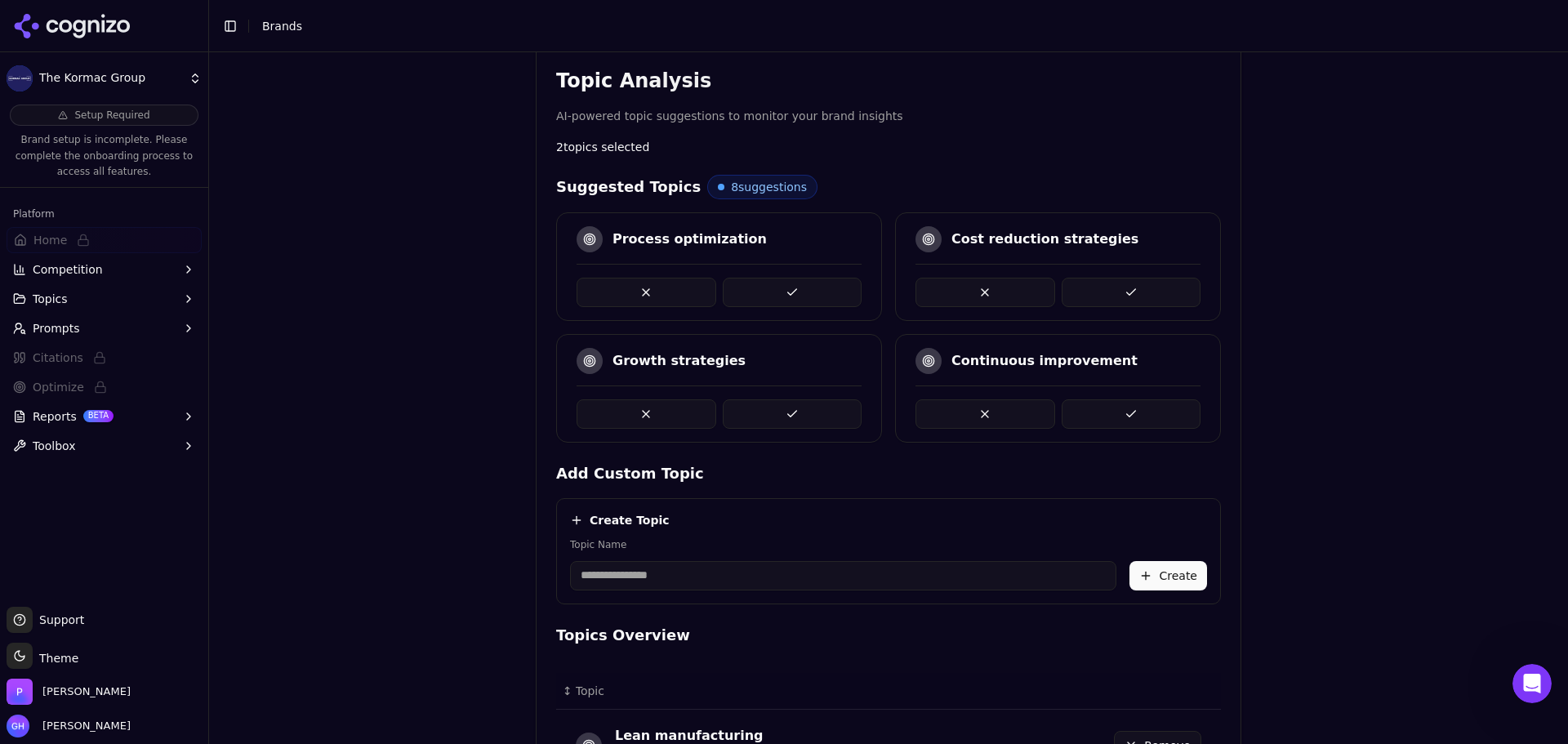
scroll to position [263, 0]
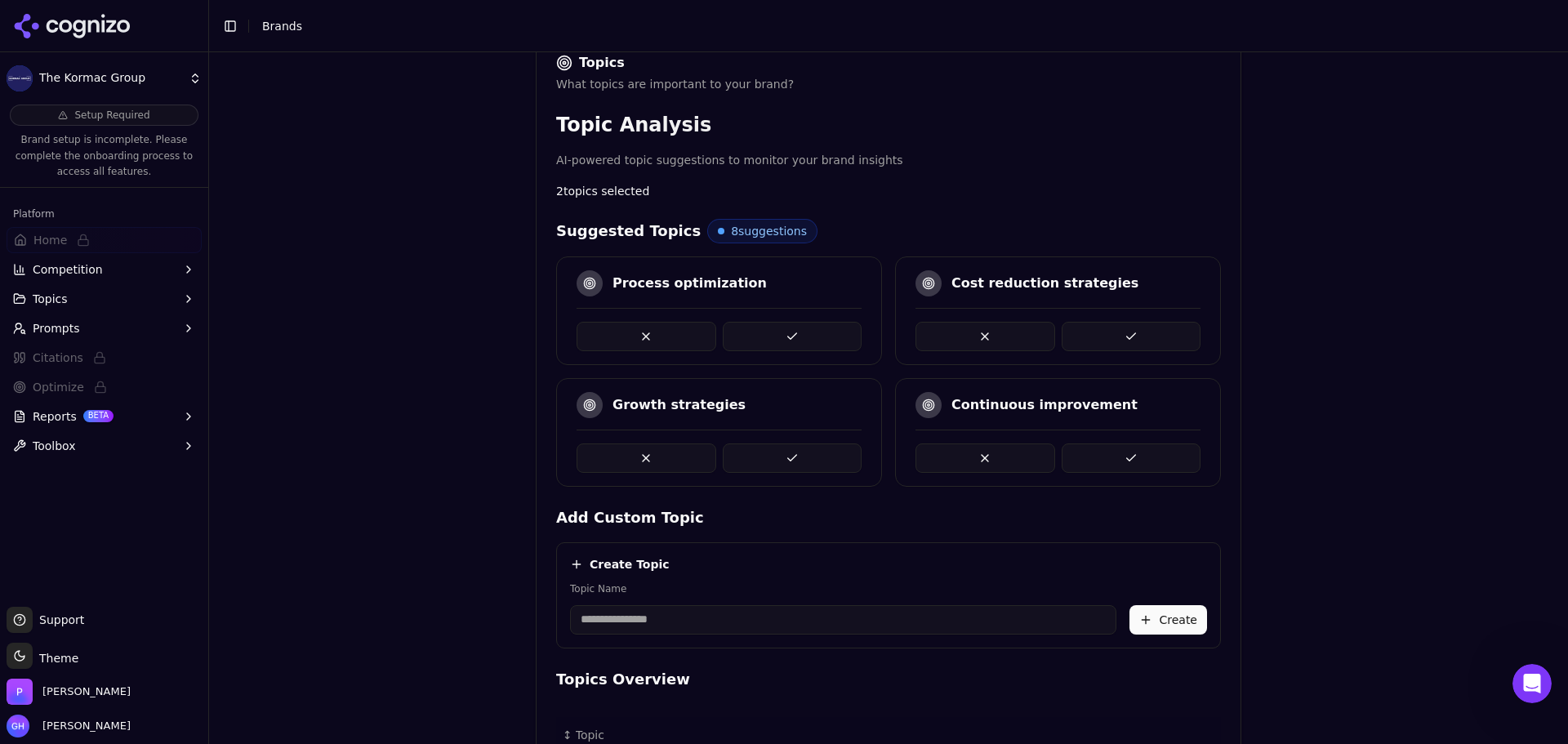
click at [997, 446] on button at bounding box center [986, 458] width 140 height 30
click at [1136, 466] on button at bounding box center [1131, 458] width 140 height 30
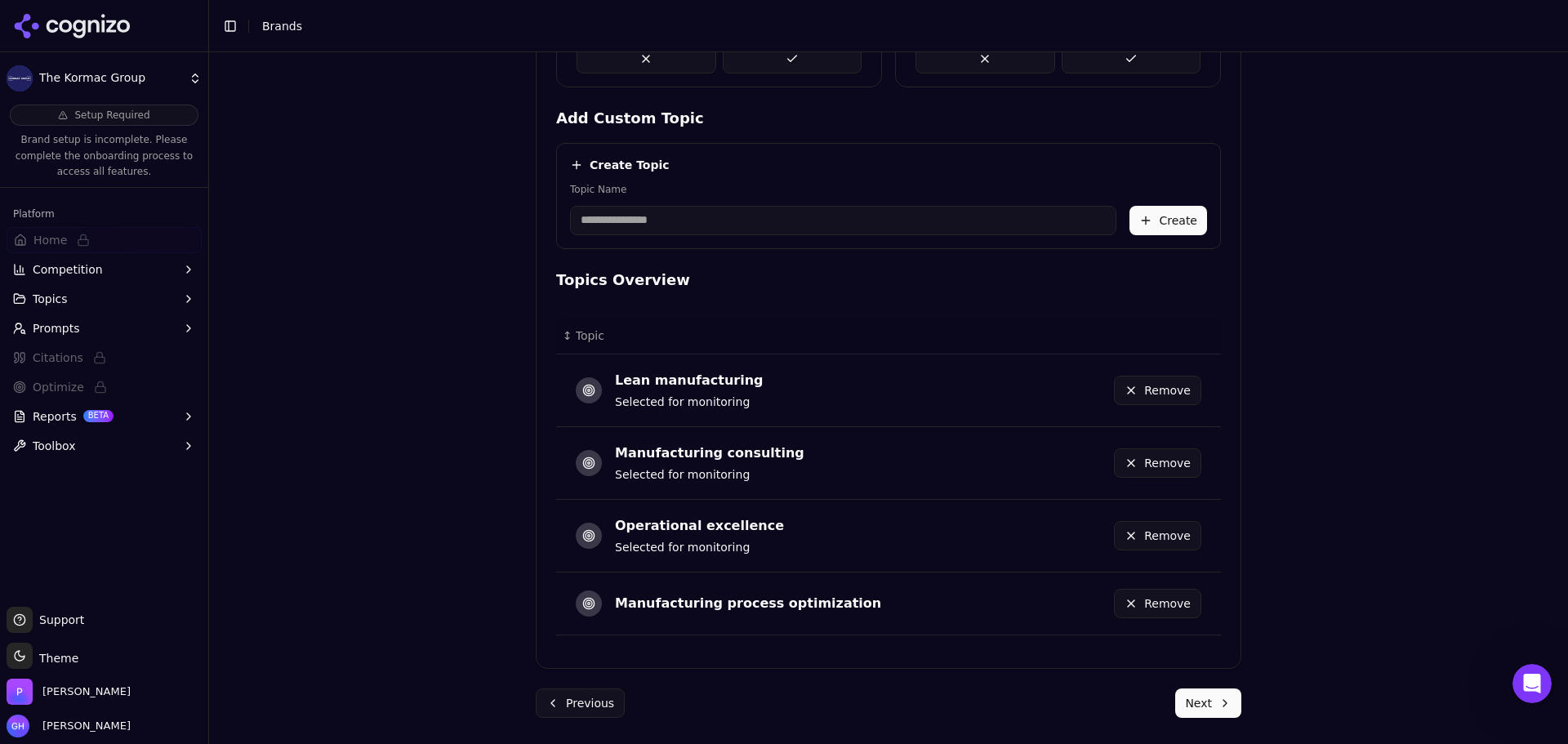
drag, startPoint x: 1199, startPoint y: 695, endPoint x: 1222, endPoint y: 686, distance: 24.7
click at [1199, 695] on button "Next" at bounding box center [1209, 703] width 66 height 30
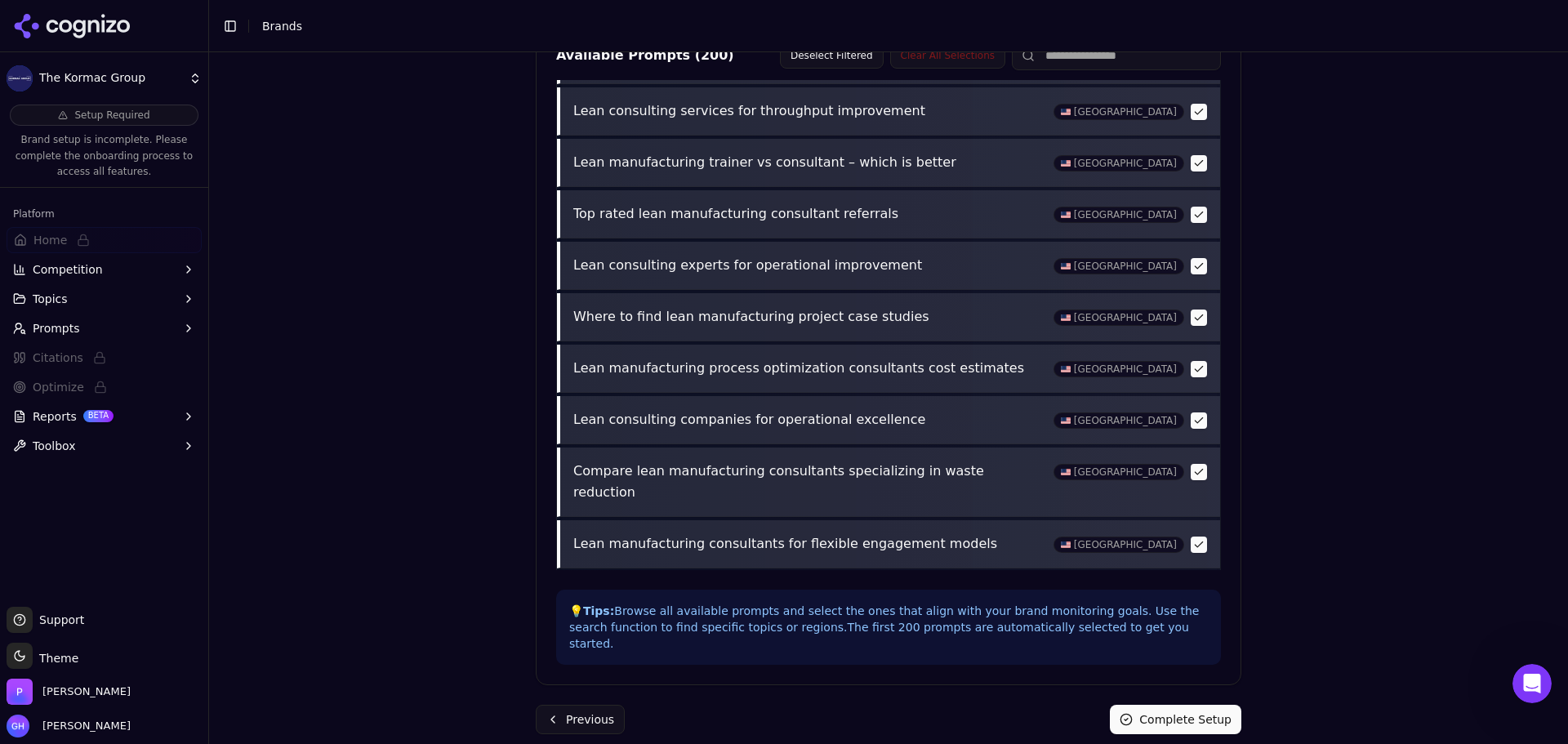
scroll to position [1715, 0]
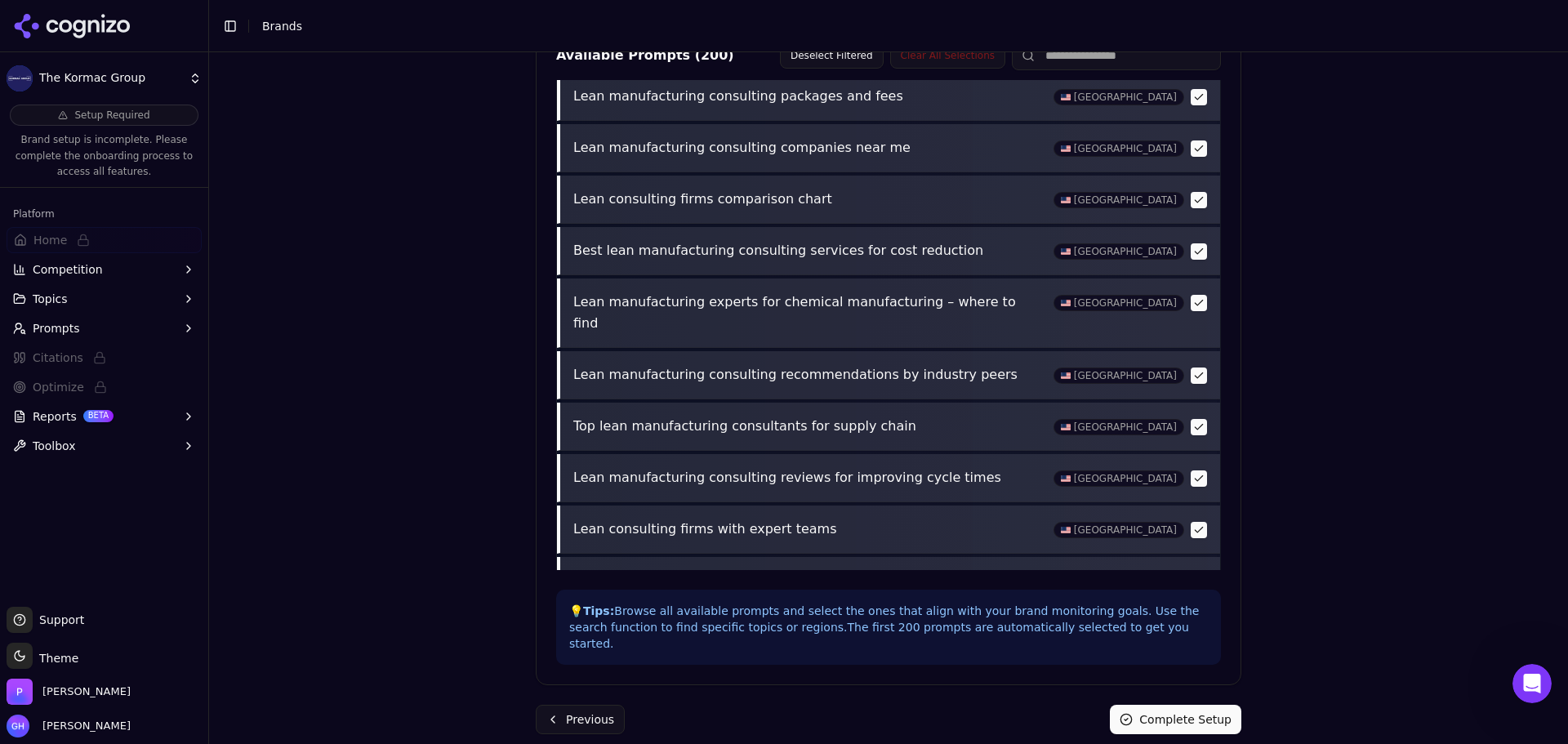
click at [1167, 709] on button "Complete Setup" at bounding box center [1176, 719] width 131 height 30
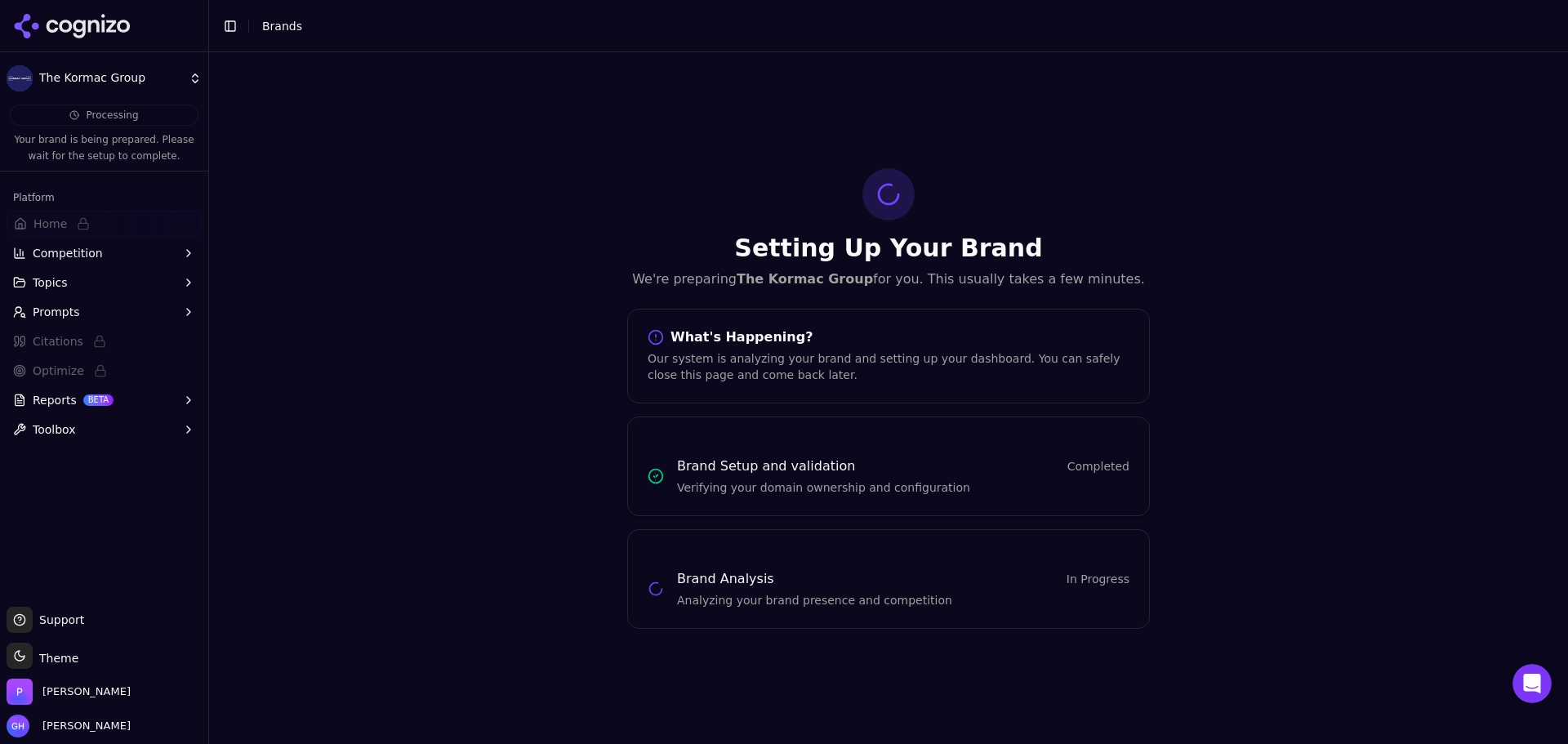
scroll to position [0, 0]
click at [81, 30] on icon at bounding box center [78, 29] width 12 height 19
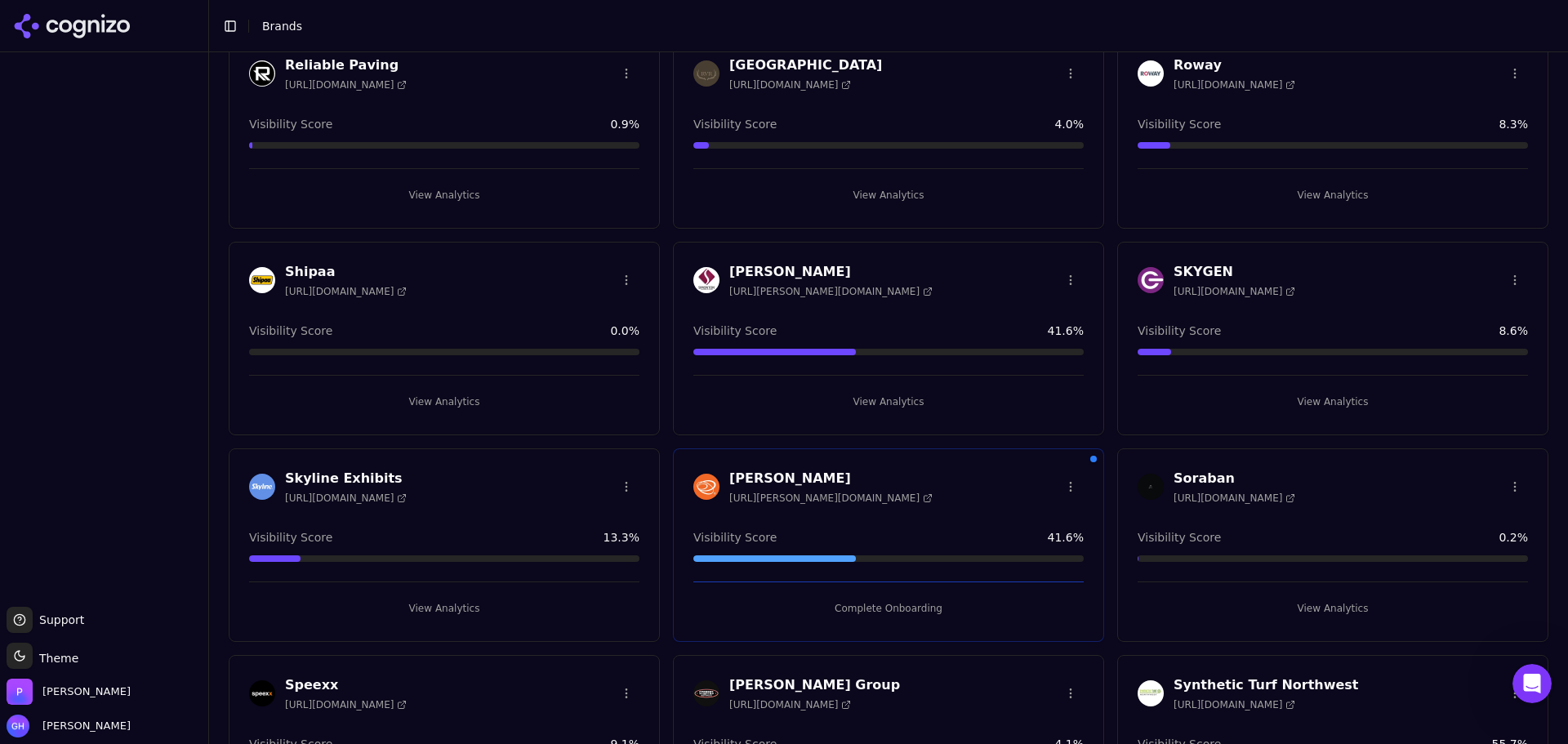
scroll to position [2613, 0]
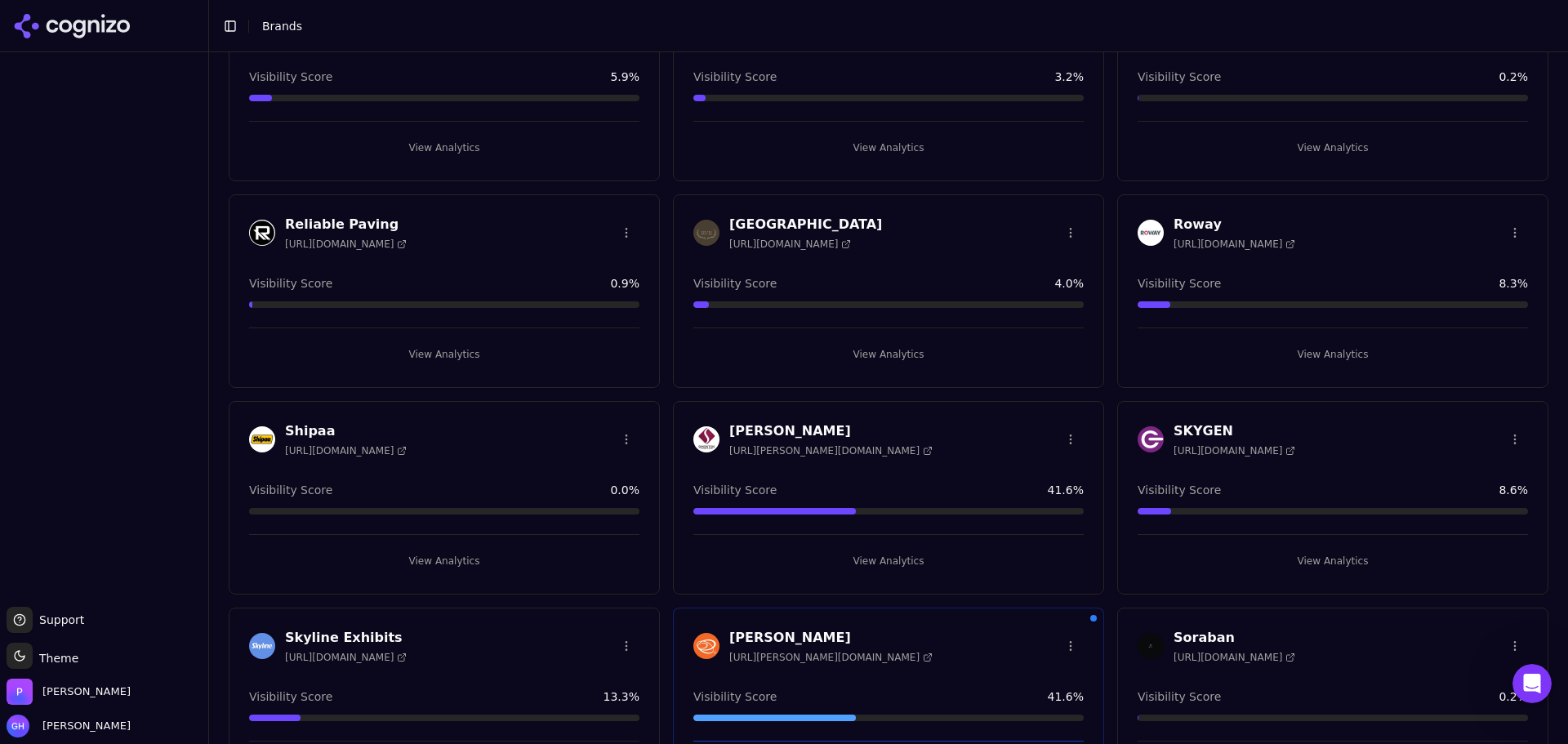
click at [433, 346] on button "View Analytics" at bounding box center [444, 354] width 391 height 26
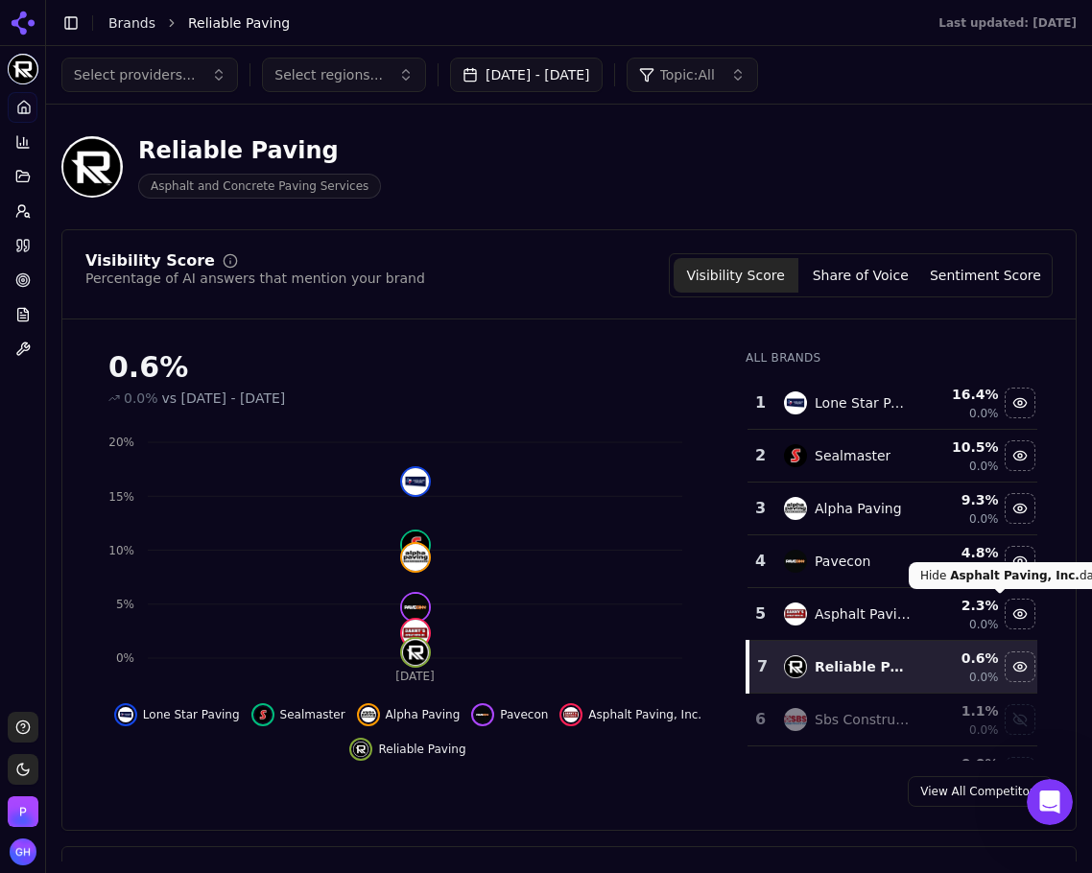
click at [527, 75] on button "[DATE] - [DATE]" at bounding box center [526, 75] width 153 height 35
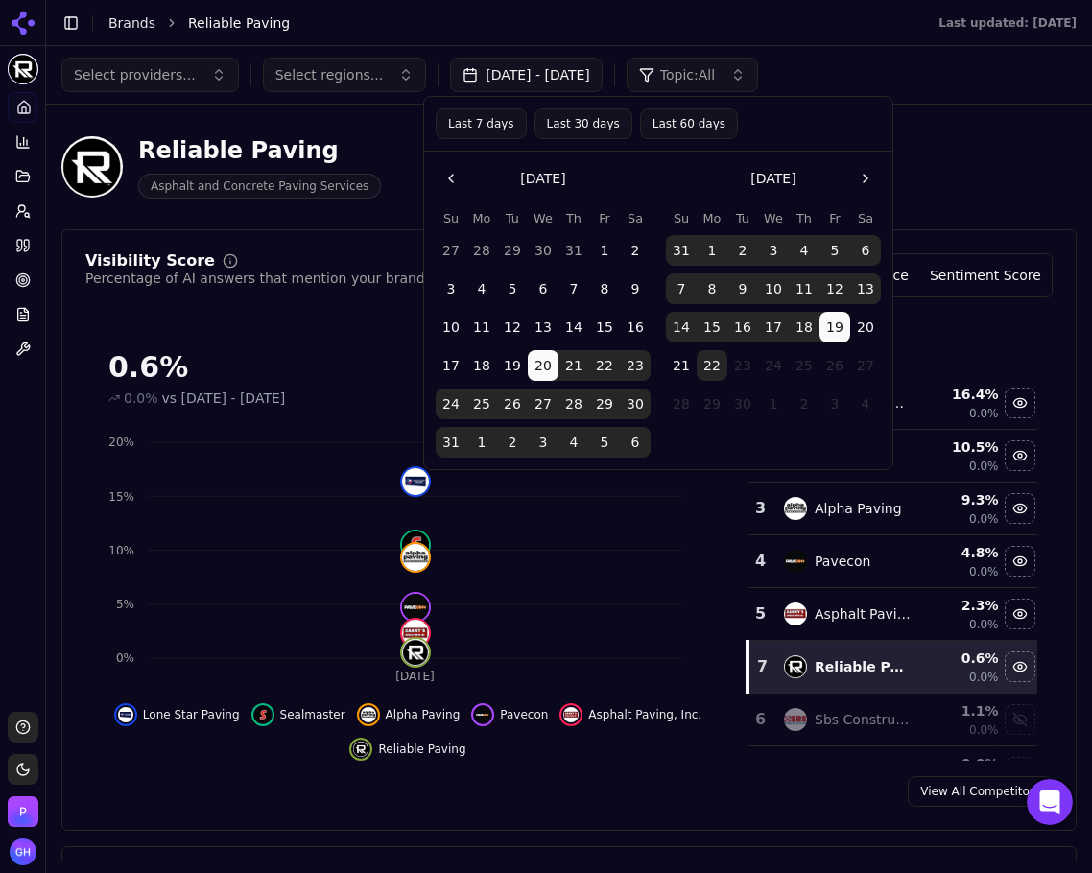
click at [714, 366] on button "22" at bounding box center [712, 365] width 31 height 31
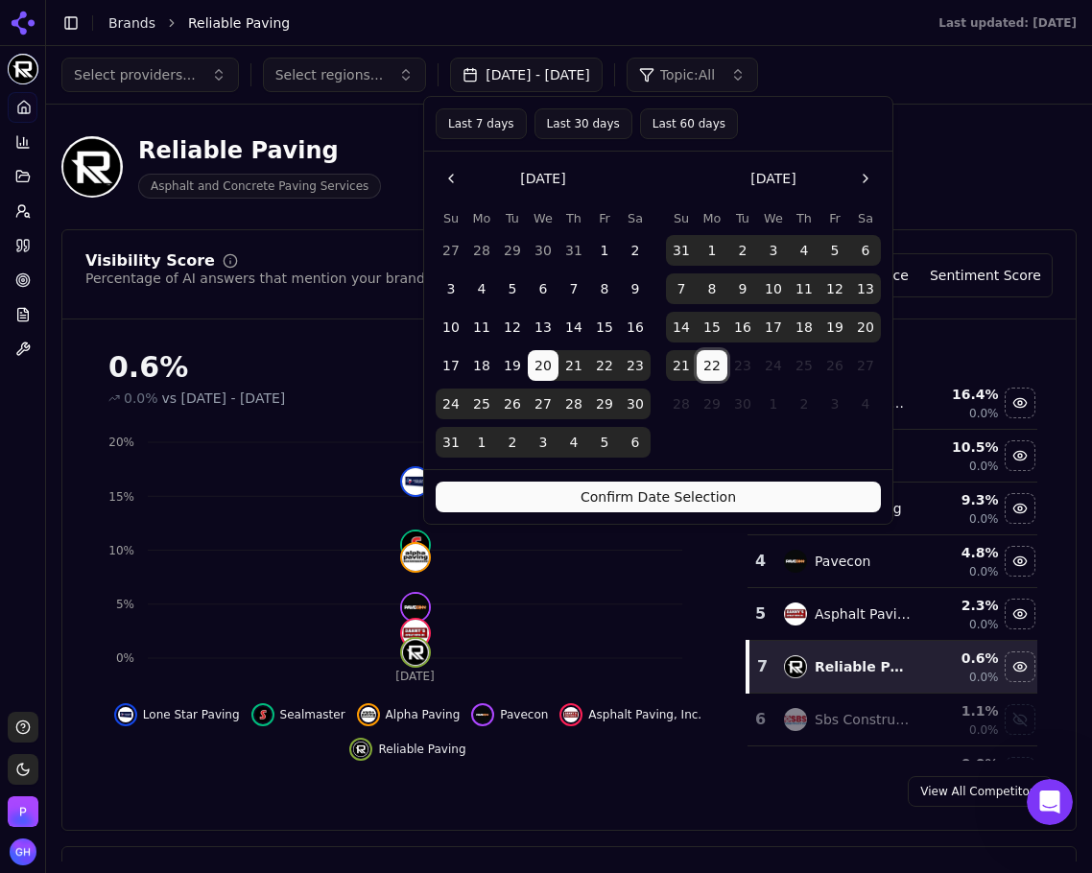
click at [683, 476] on div "Confirm Date Selection" at bounding box center [658, 496] width 468 height 55
click at [690, 505] on button "Confirm Date Selection" at bounding box center [658, 497] width 445 height 31
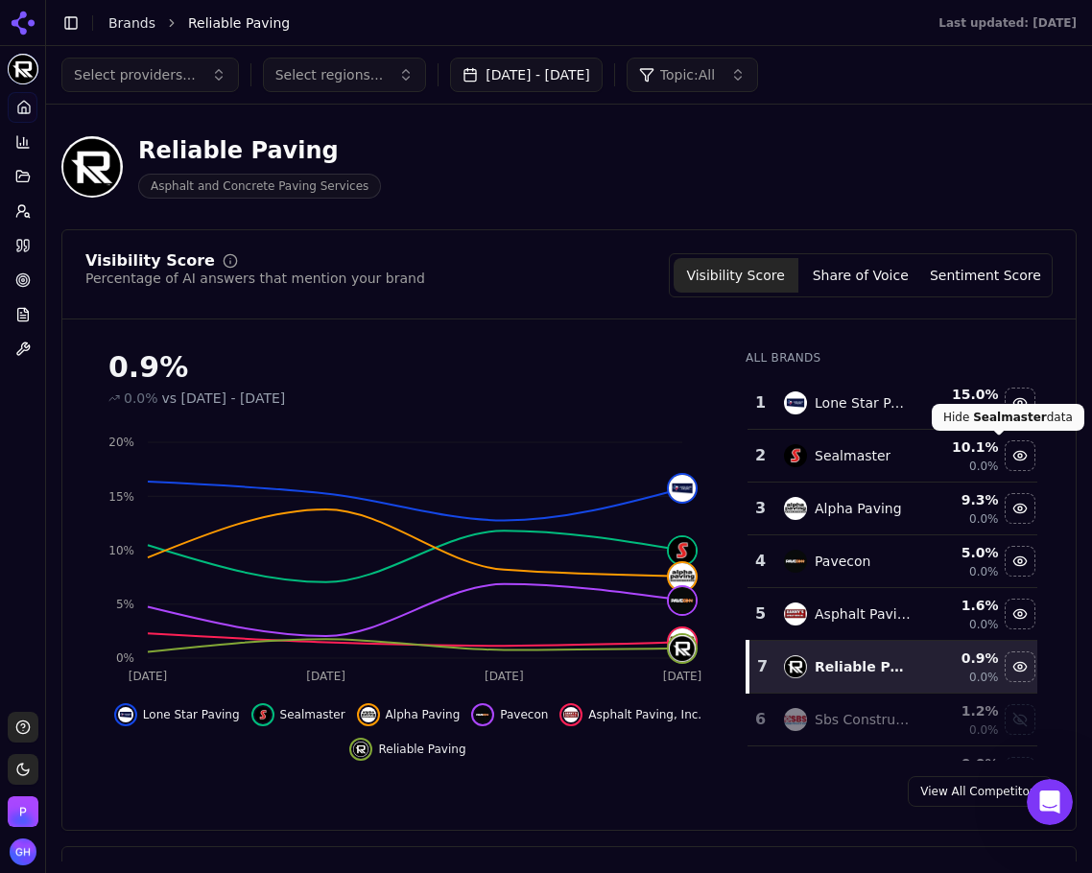
click at [1052, 485] on div "0.9% 0.0% vs [DATE] - [DATE] Sep 18 Sep [DATE] Sep 21 0% 5% 10% 15% 20% Lone St…" at bounding box center [568, 548] width 1013 height 426
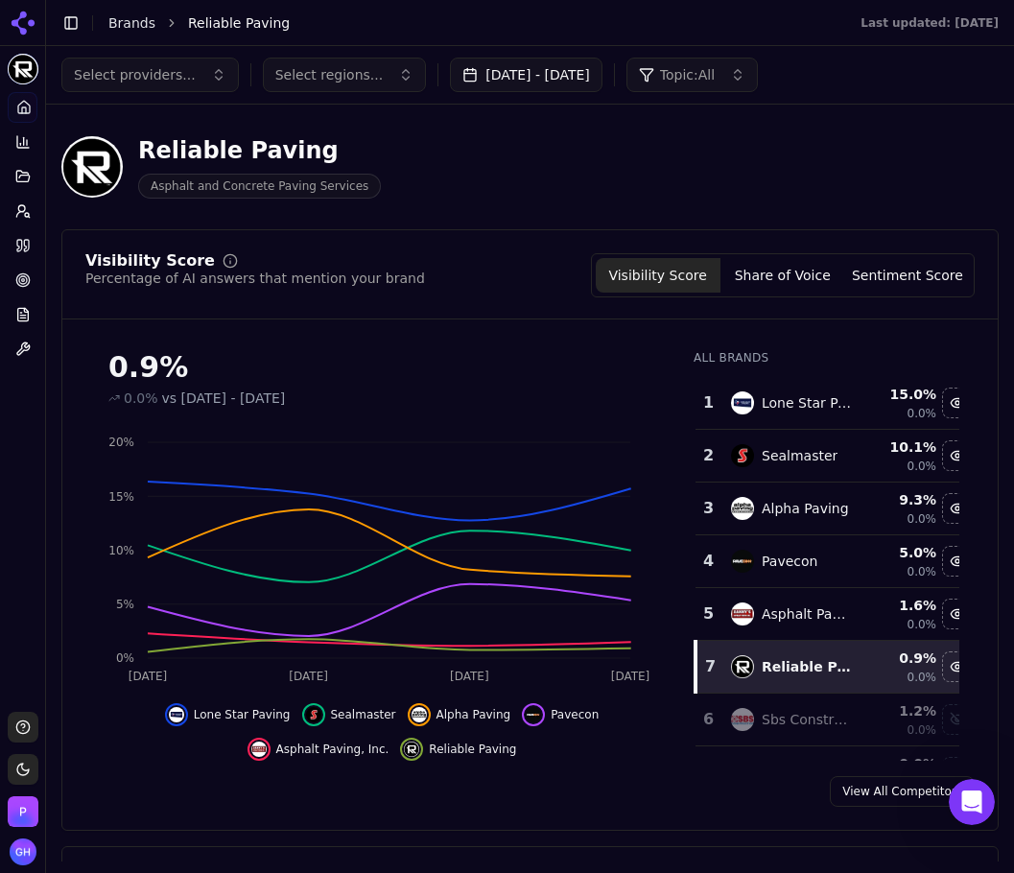
click at [889, 175] on div "Reliable Paving Asphalt and Concrete Paving Services" at bounding box center [491, 166] width 860 height 63
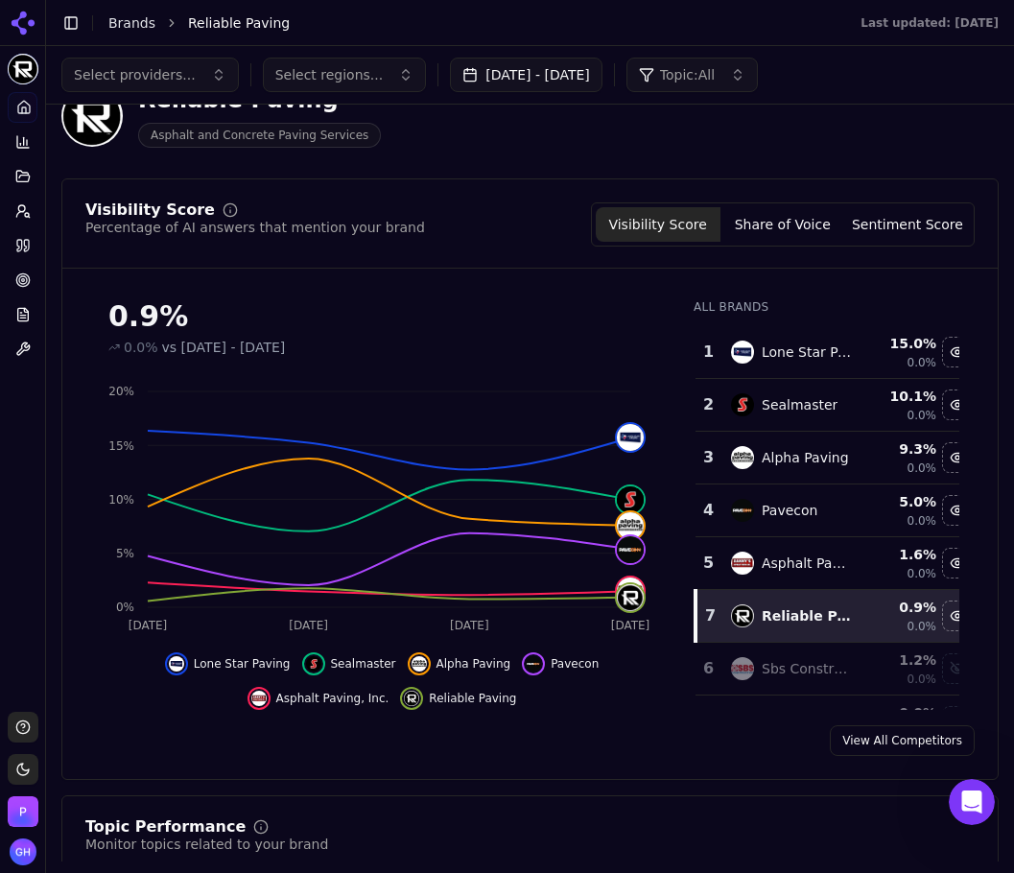
scroll to position [96, 0]
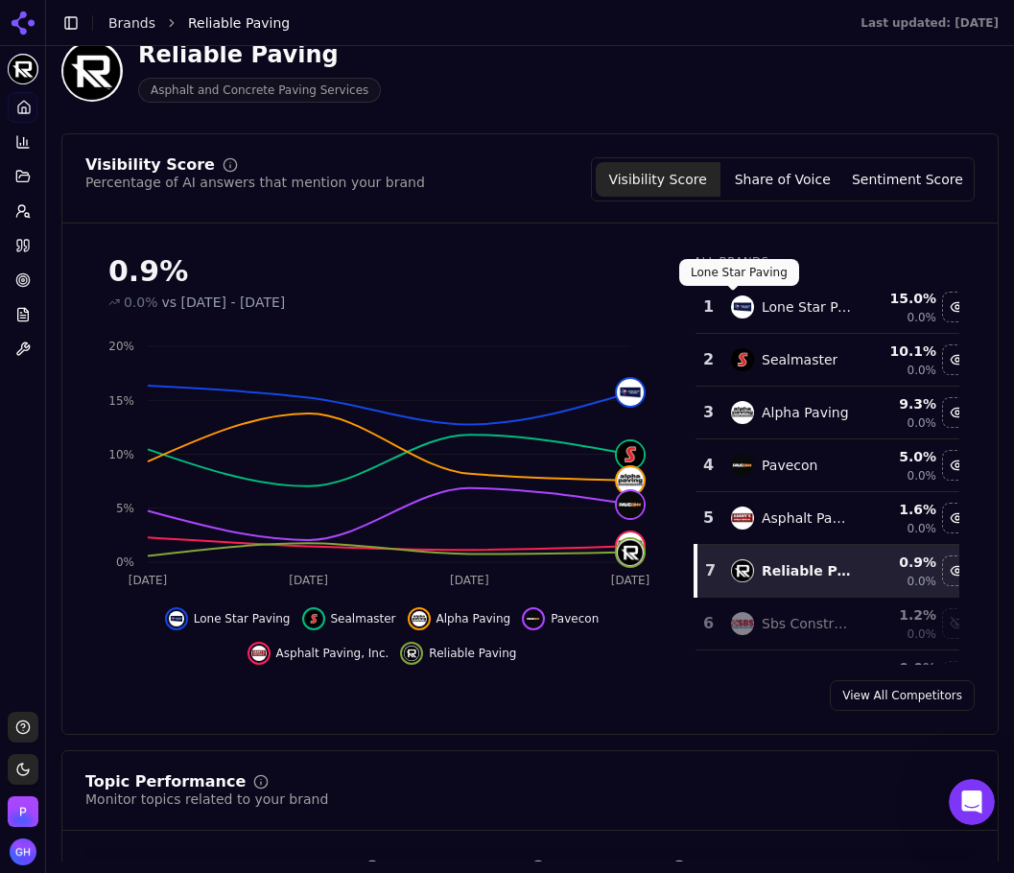
click at [782, 190] on button "Share of Voice" at bounding box center [783, 179] width 125 height 35
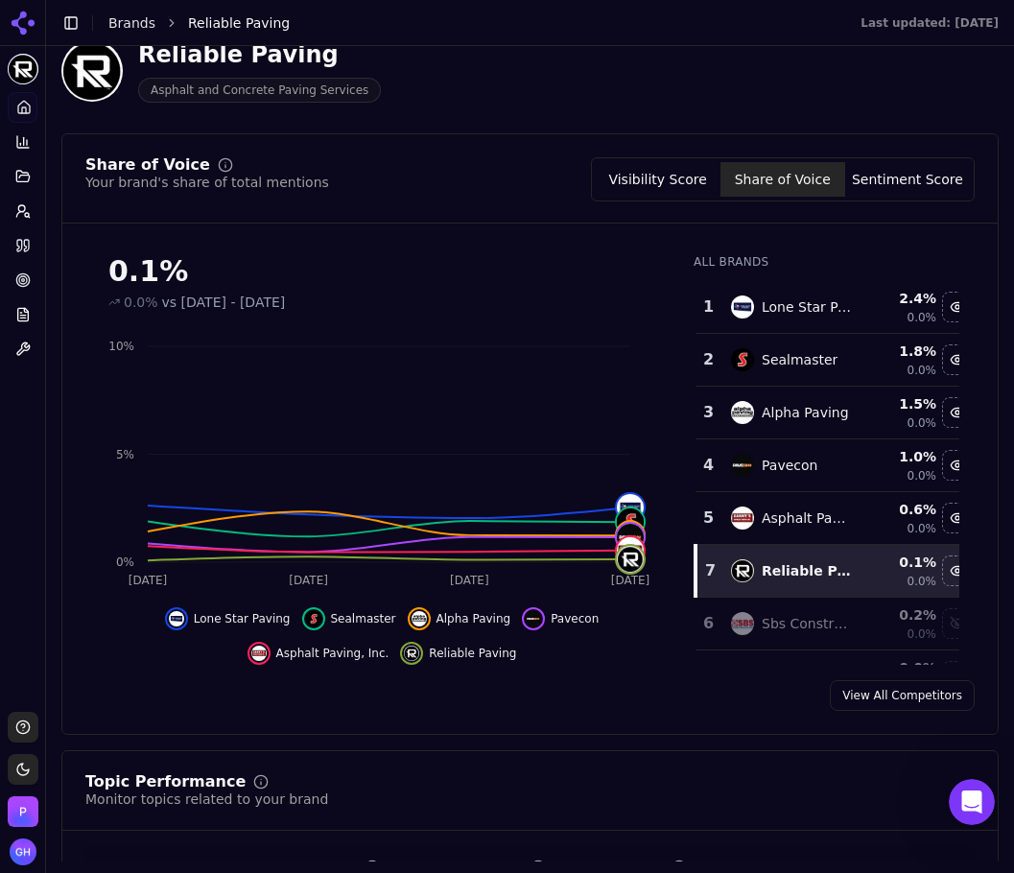
click at [916, 197] on div "Visibility Score Share of Voice Sentiment Score" at bounding box center [783, 179] width 384 height 44
click at [916, 189] on button "Sentiment Score" at bounding box center [907, 179] width 125 height 35
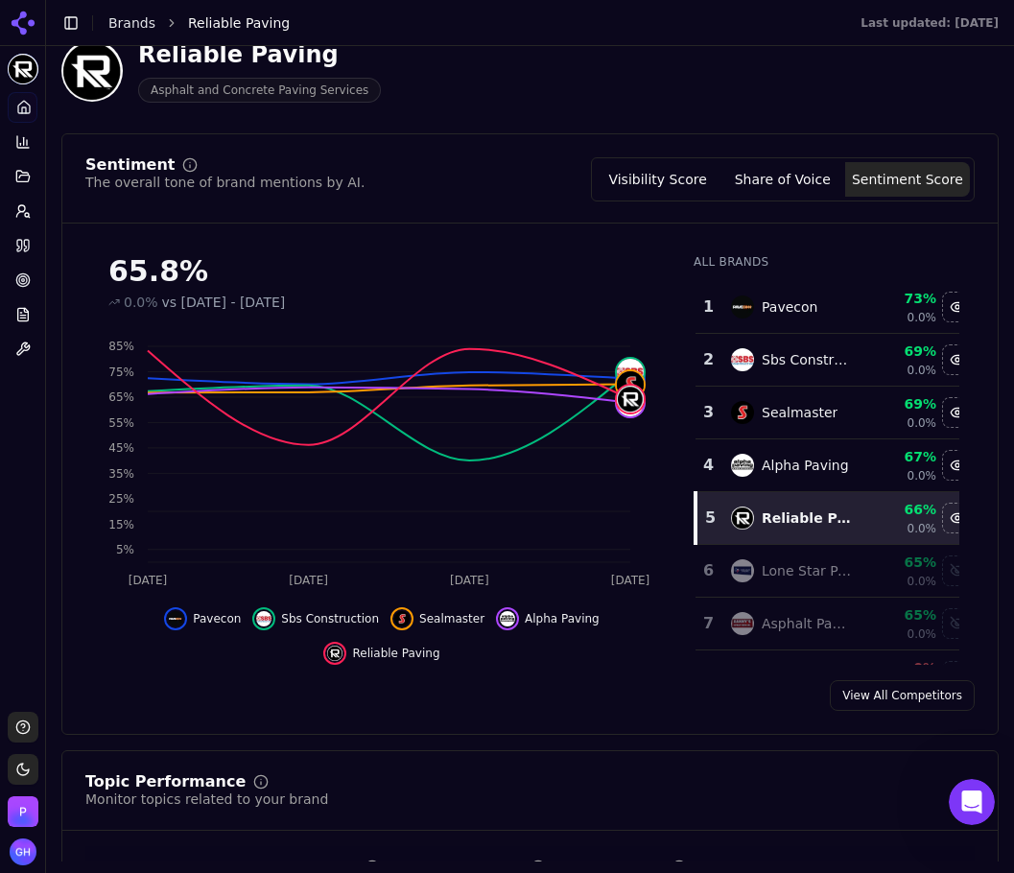
click at [27, 440] on div "Platform Home Competition Topics Prompts Citations Optimize Reports Toolbox" at bounding box center [22, 394] width 45 height 620
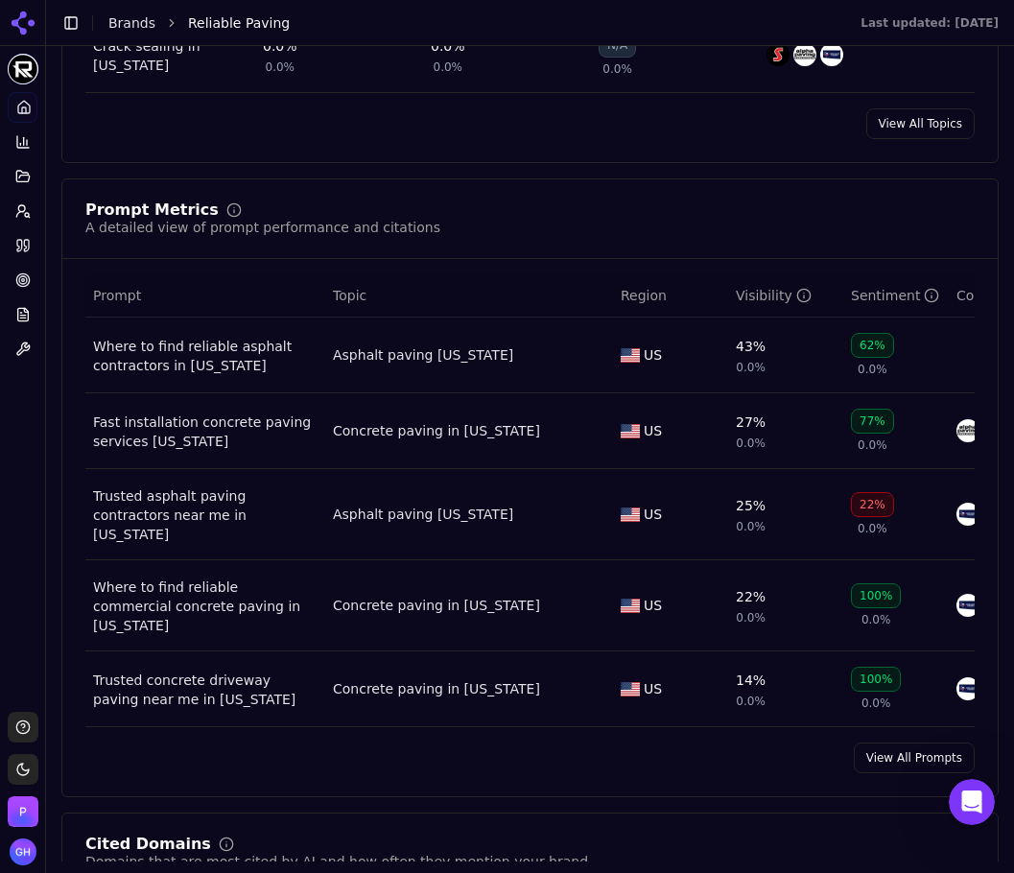
scroll to position [1439, 0]
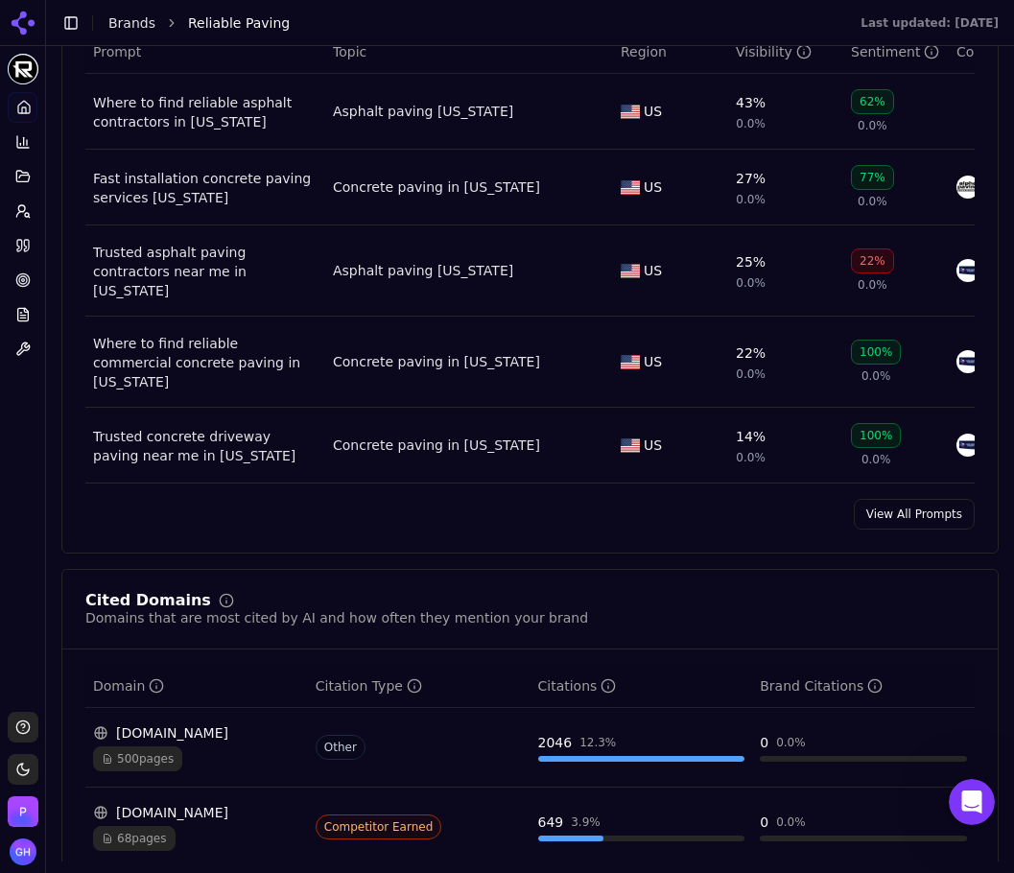
drag, startPoint x: 934, startPoint y: 510, endPoint x: 941, endPoint y: 494, distance: 18.0
click at [934, 510] on link "View All Prompts" at bounding box center [914, 514] width 121 height 31
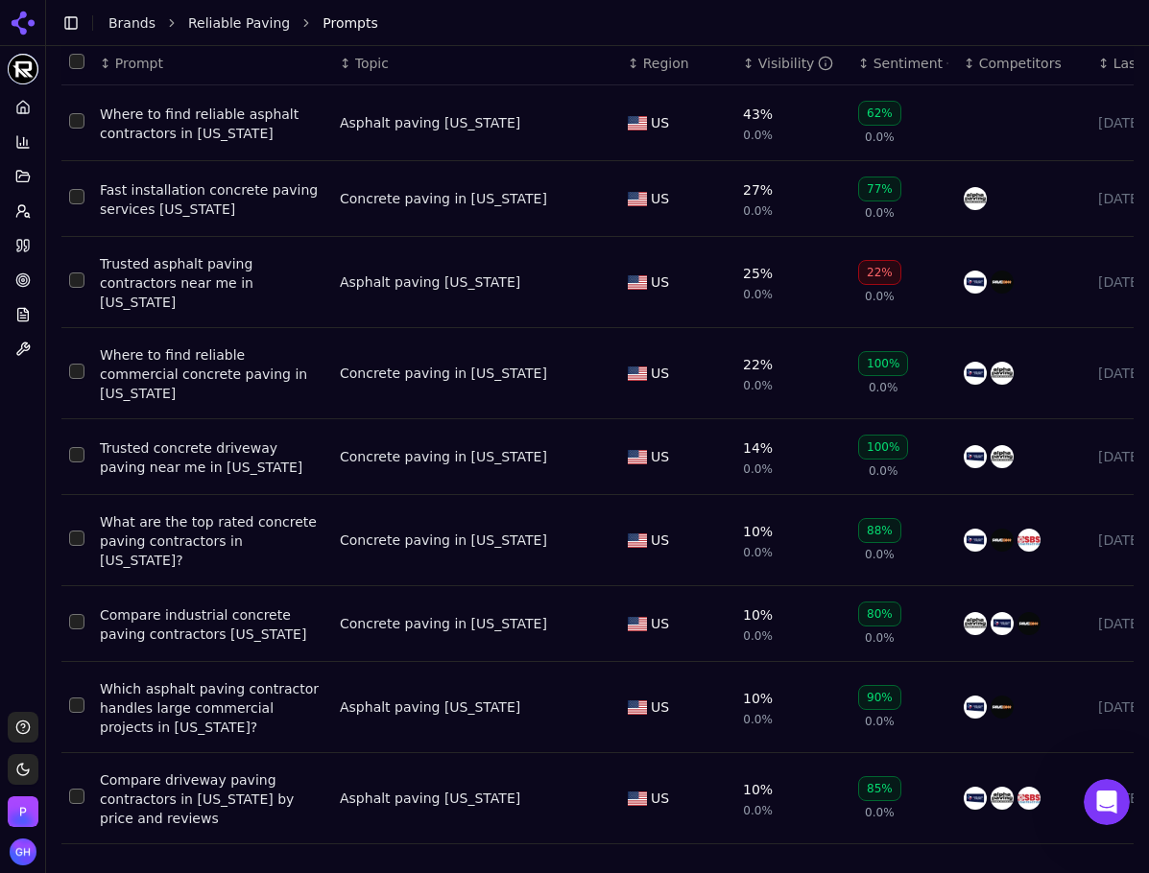
scroll to position [224, 0]
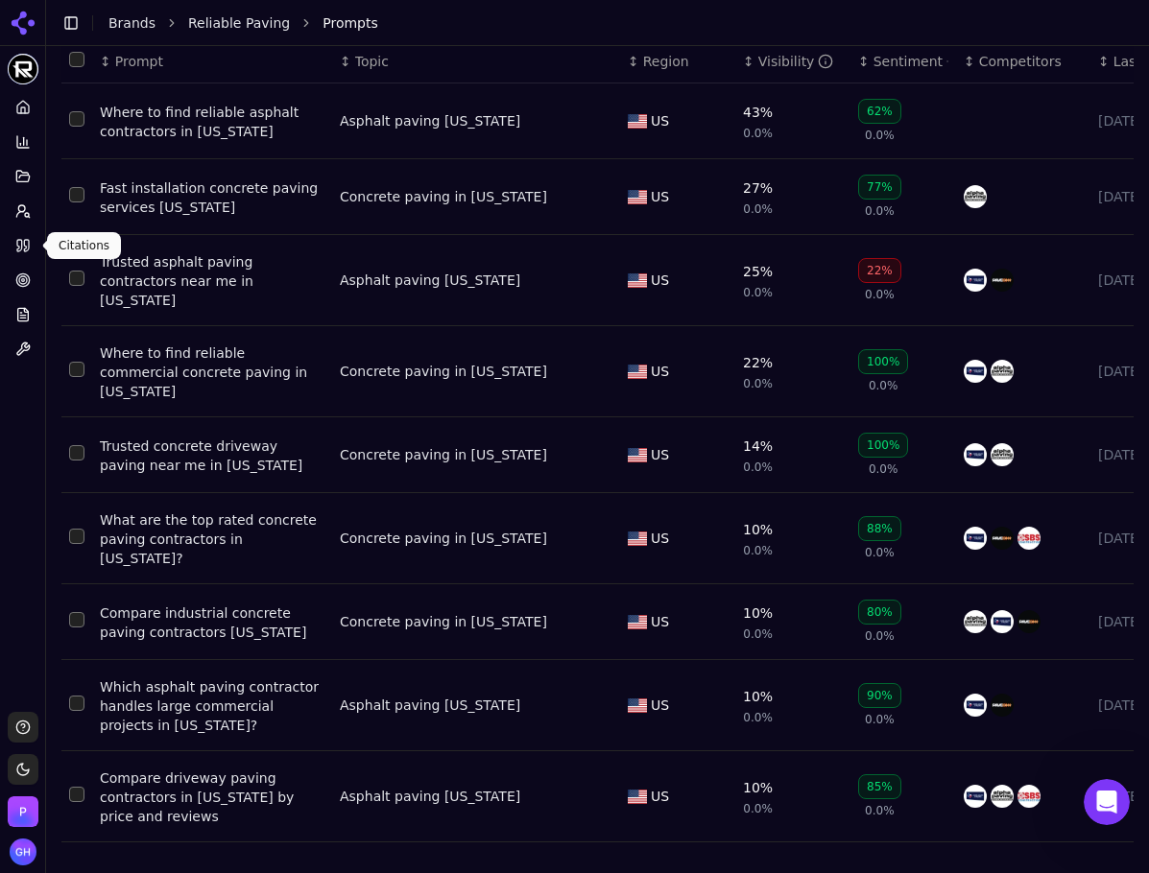
click at [31, 249] on link "Citations" at bounding box center [23, 245] width 30 height 31
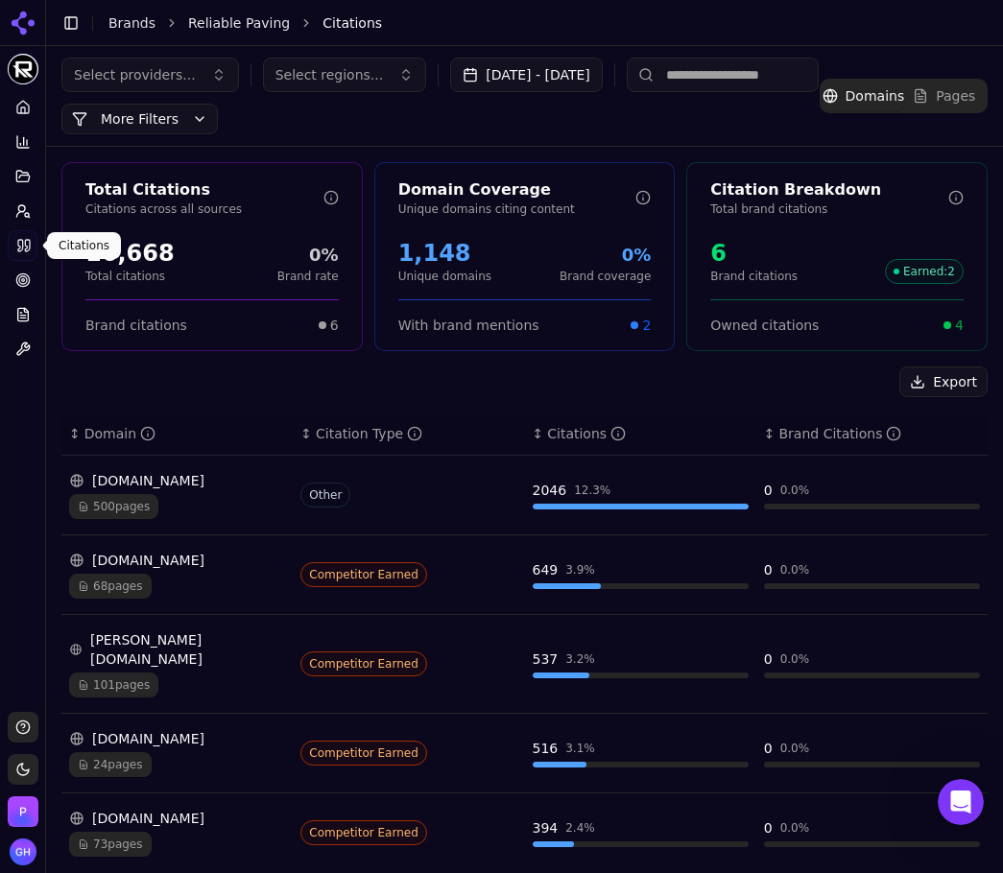
click at [350, 376] on div "Export" at bounding box center [524, 382] width 926 height 31
click at [915, 388] on button "Export" at bounding box center [943, 382] width 88 height 31
click at [26, 203] on icon at bounding box center [22, 210] width 15 height 15
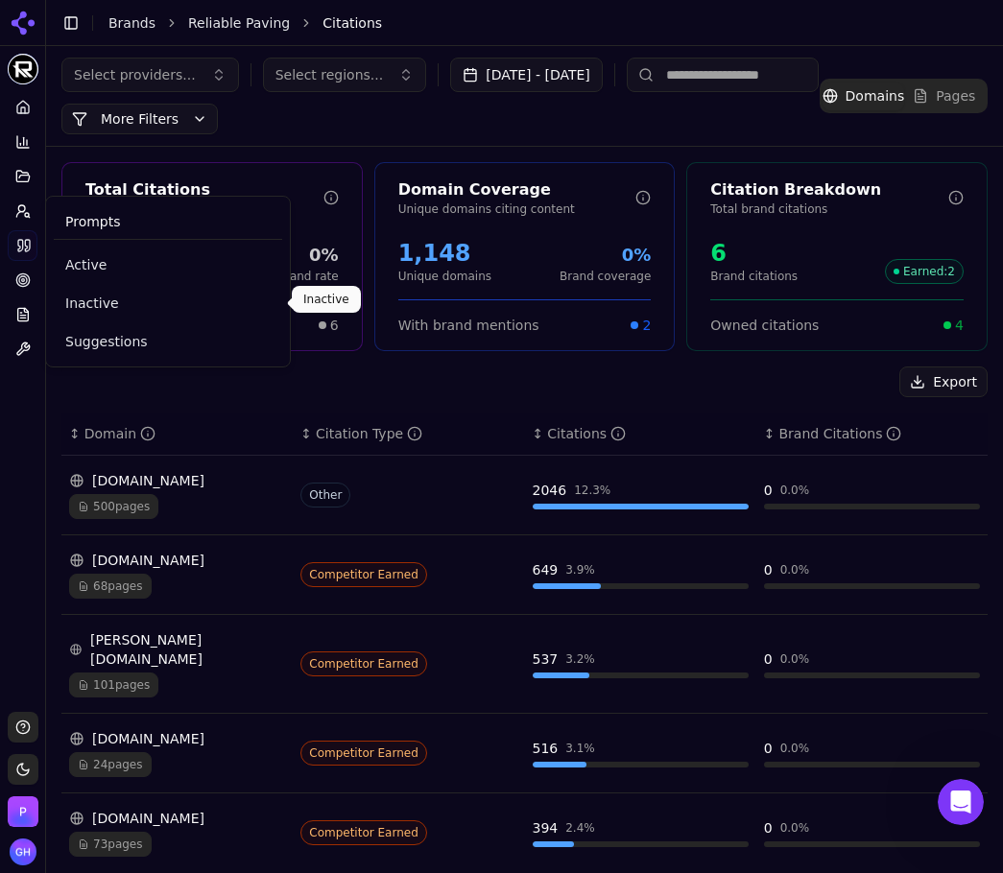
click at [94, 255] on span "Active" at bounding box center [167, 264] width 205 height 19
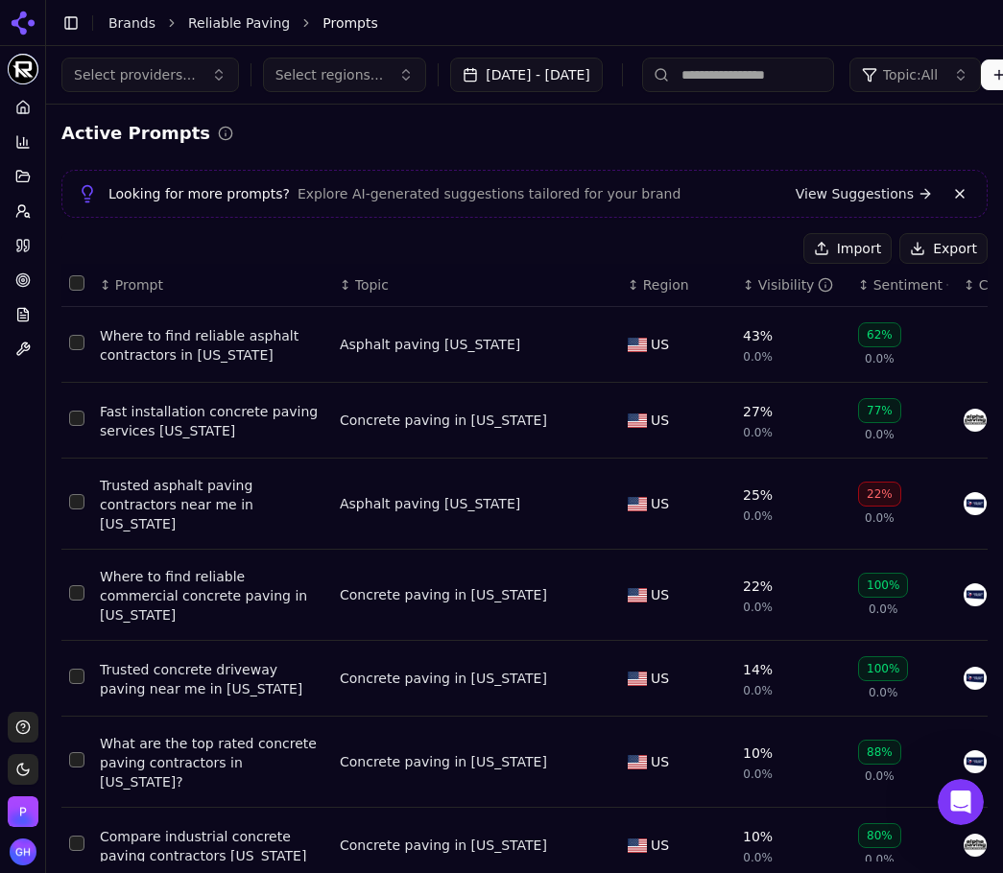
click at [912, 245] on button "Export" at bounding box center [943, 248] width 88 height 31
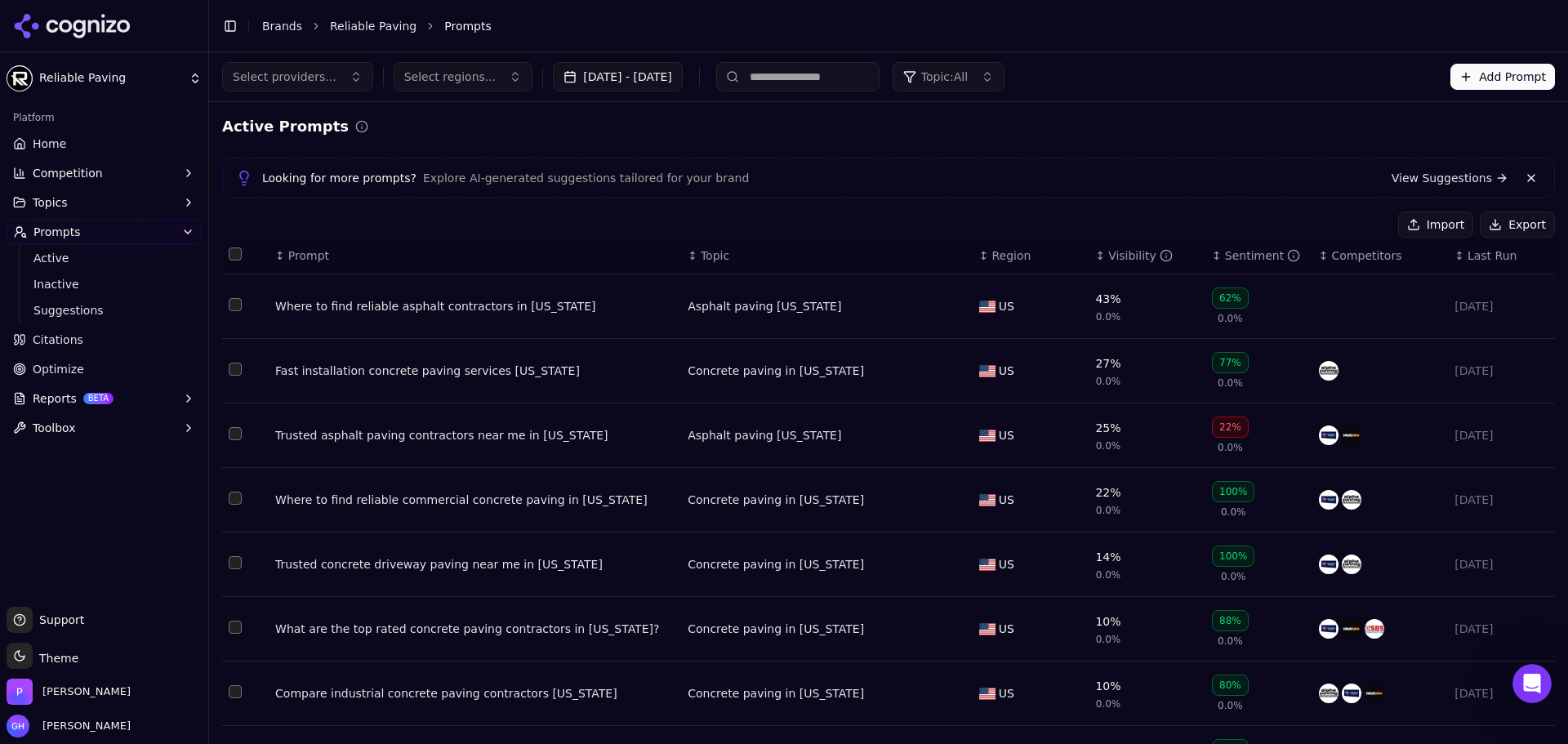
click at [773, 37] on div "Toggle Sidebar Brands Reliable Paving Prompts" at bounding box center [873, 26] width 1326 height 23
click at [90, 23] on icon at bounding box center [94, 26] width 11 height 12
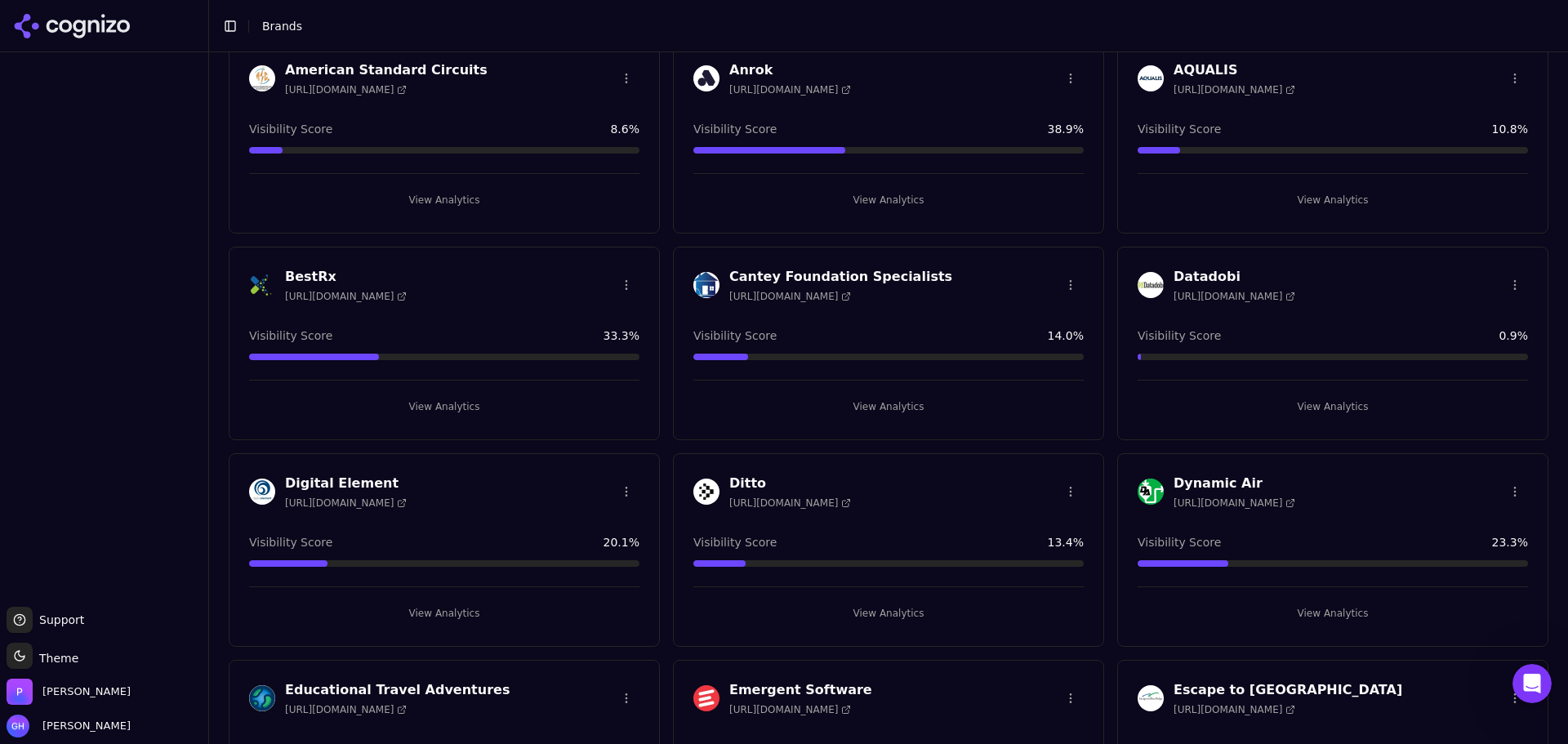
scroll to position [490, 0]
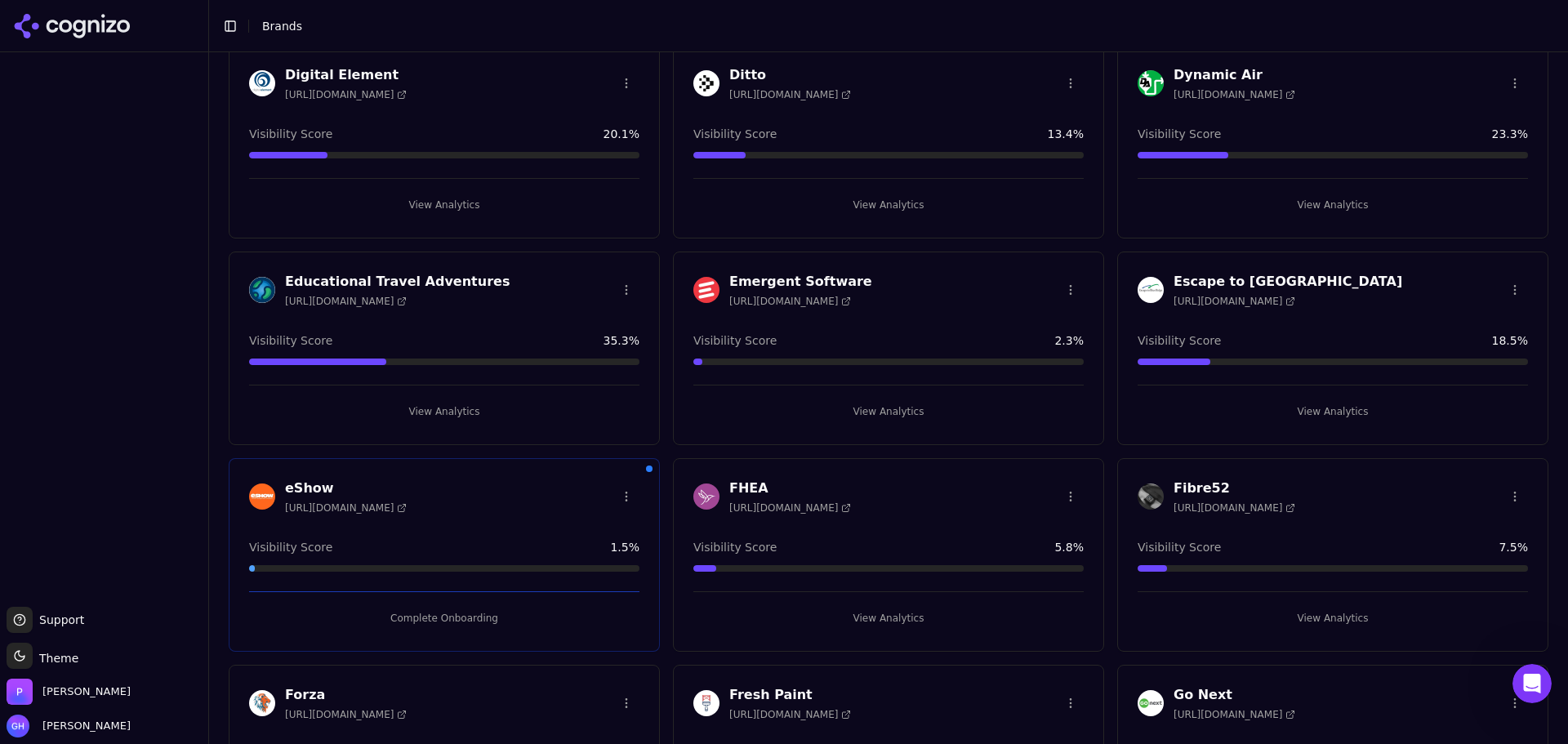
click at [1311, 410] on button "View Analytics" at bounding box center [1333, 411] width 391 height 26
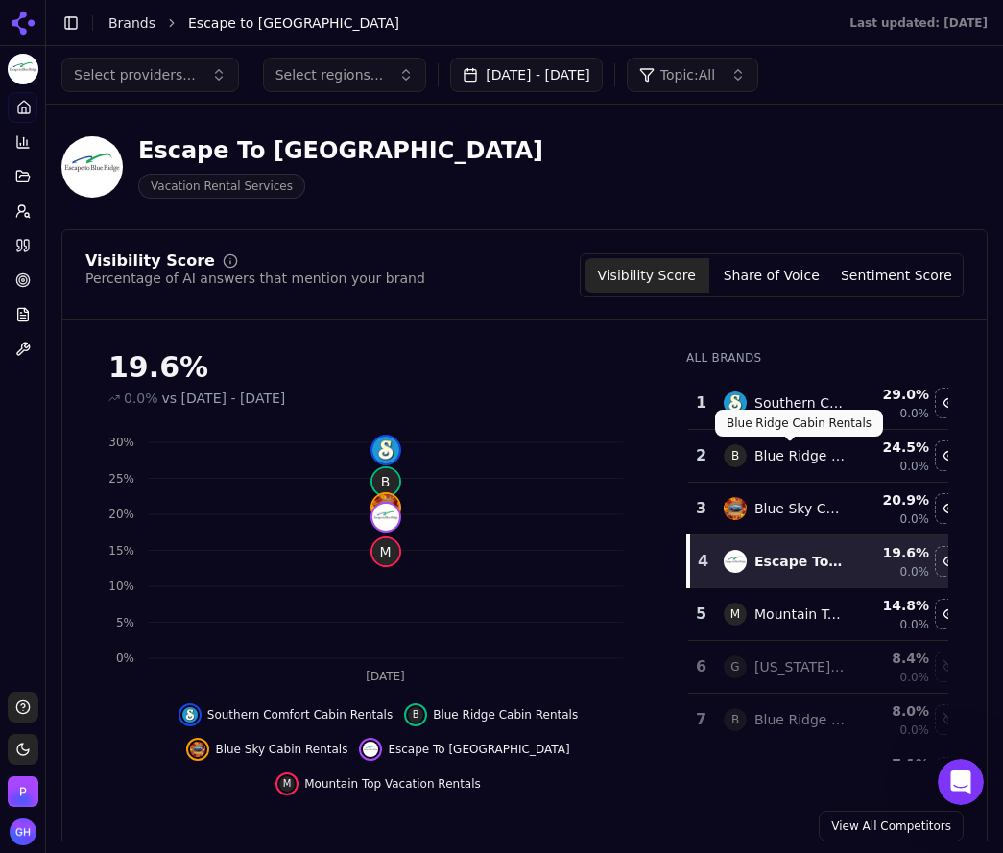
click at [613, 54] on div "Select providers... Select regions... [DATE] - [DATE] Topic: All" at bounding box center [524, 75] width 957 height 58
click at [603, 73] on button "[DATE] - [DATE]" at bounding box center [526, 75] width 153 height 35
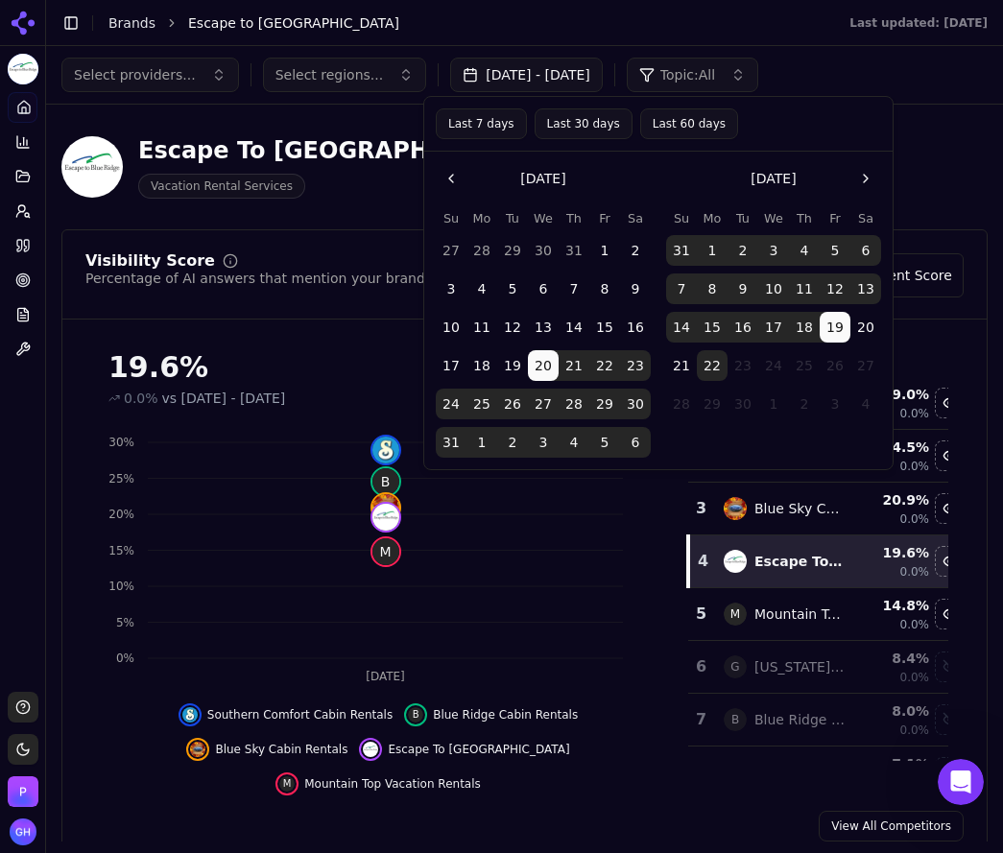
click at [710, 370] on button "22" at bounding box center [712, 365] width 31 height 31
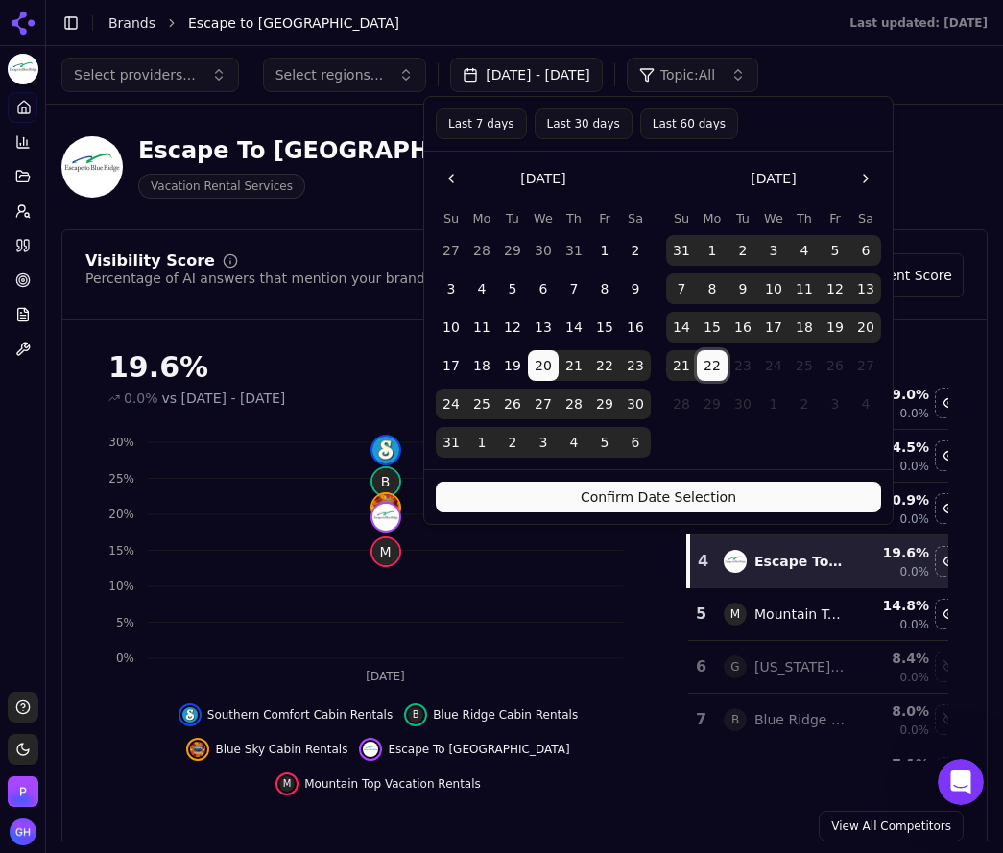
click at [774, 506] on button "Confirm Date Selection" at bounding box center [658, 497] width 445 height 31
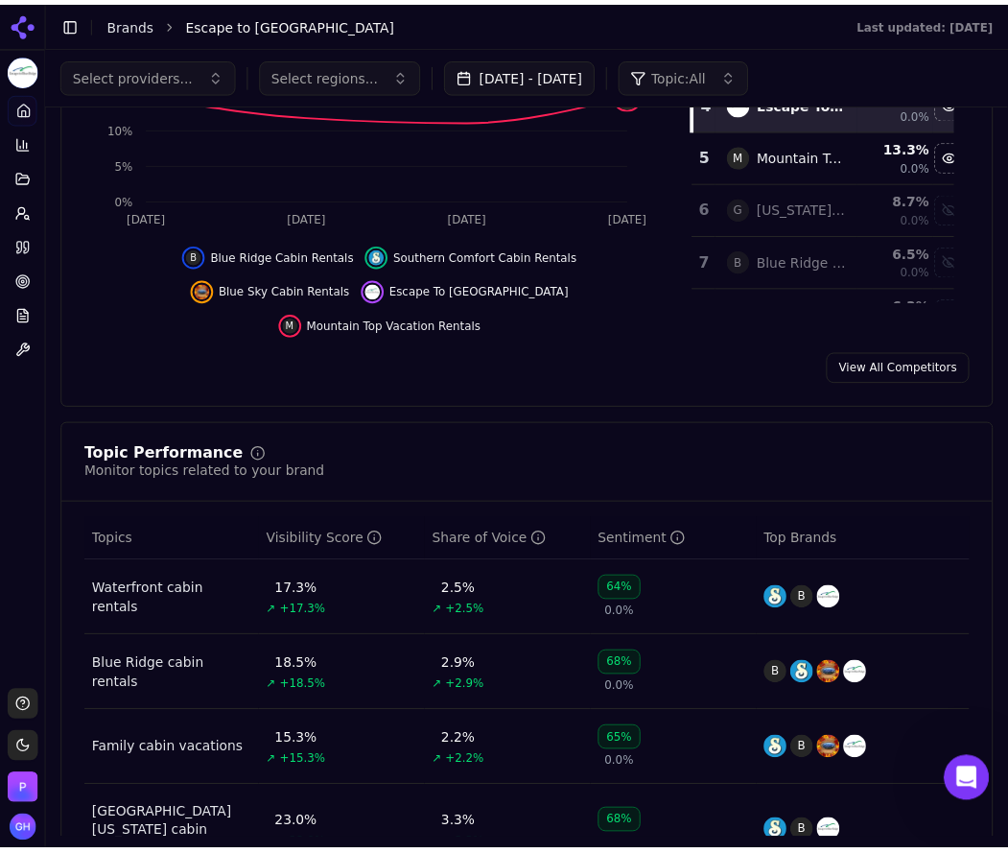
scroll to position [97, 0]
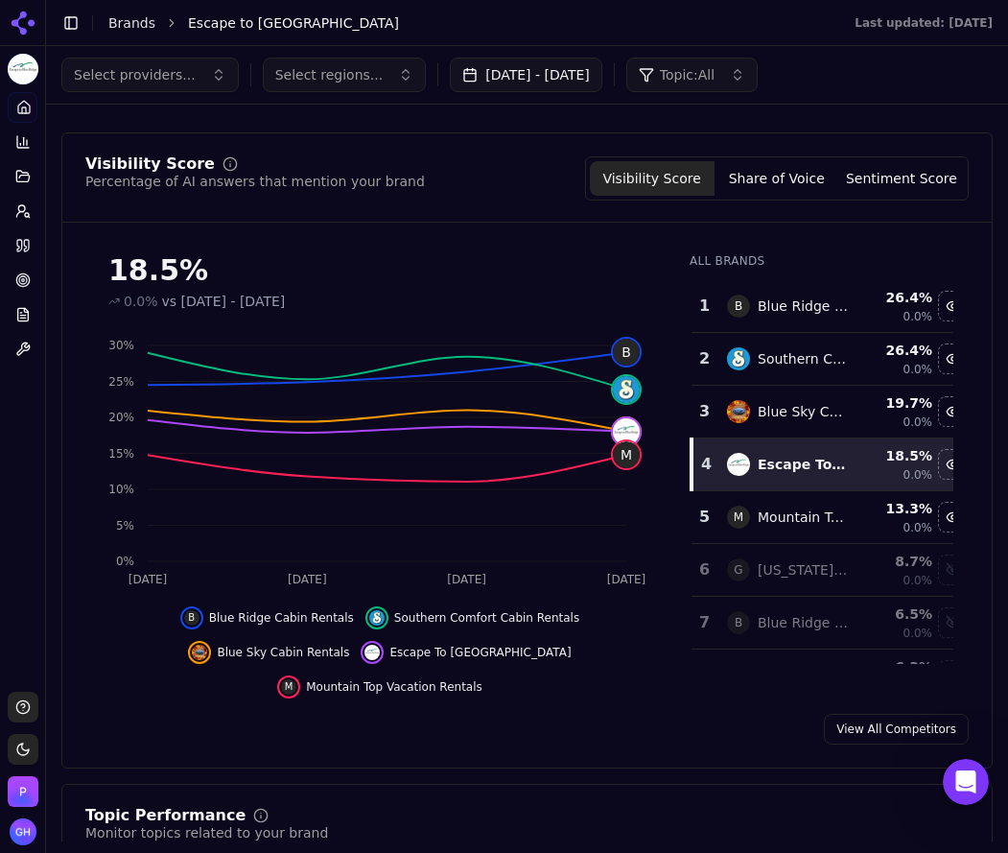
click at [778, 180] on button "Share of Voice" at bounding box center [777, 178] width 125 height 35
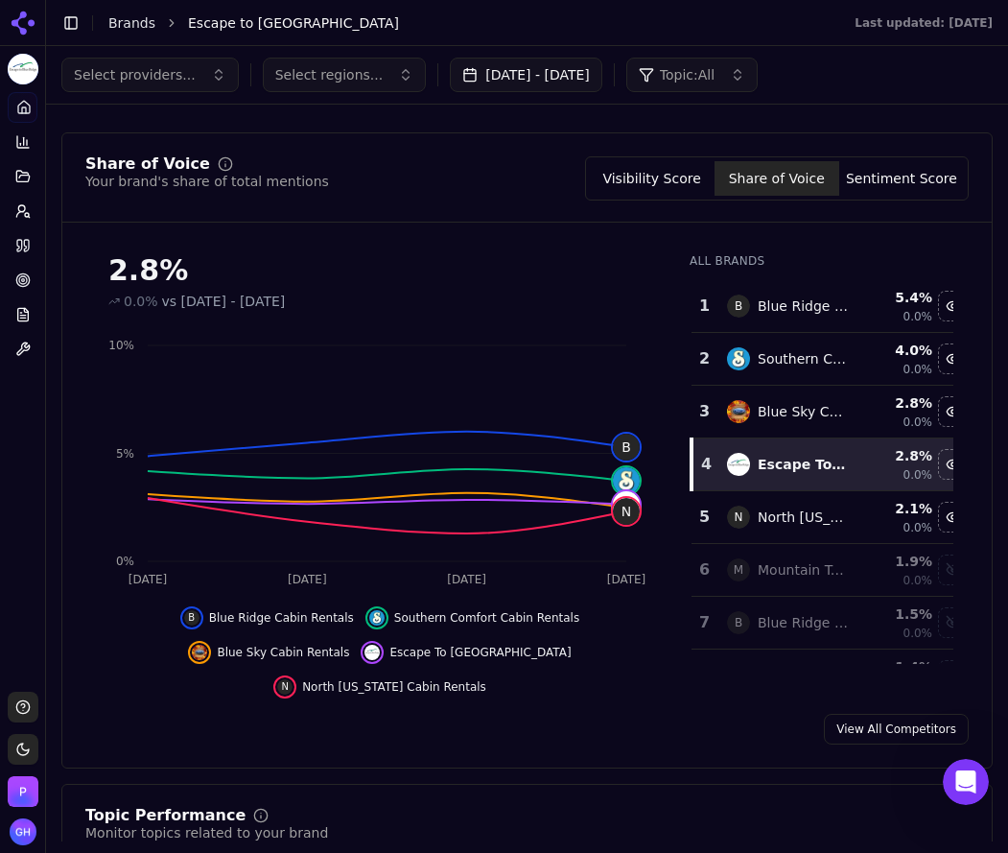
click at [908, 184] on button "Sentiment Score" at bounding box center [902, 178] width 125 height 35
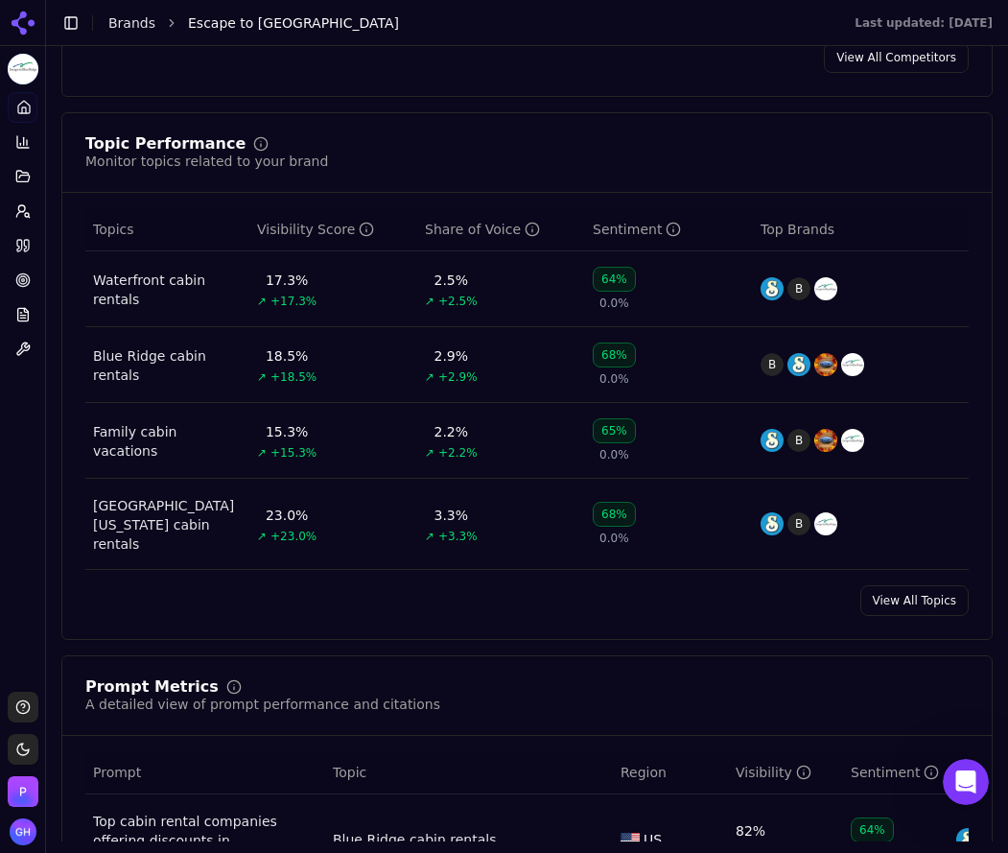
scroll to position [1248, 0]
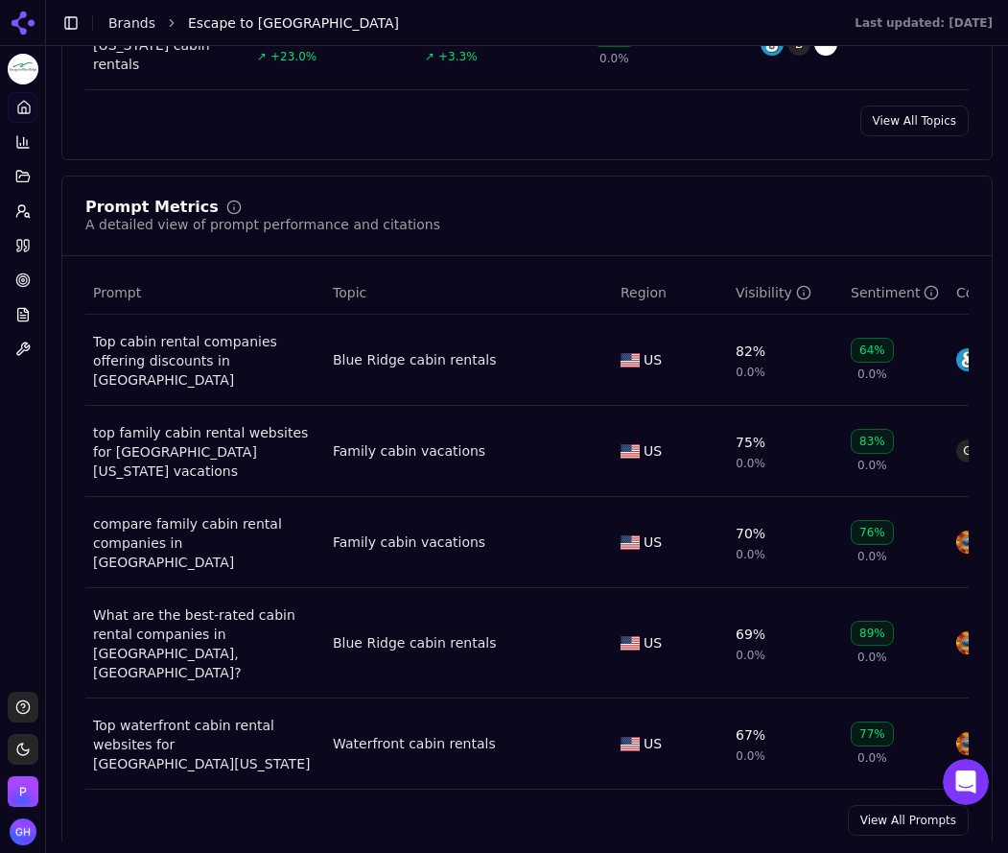
click at [933, 805] on link "View All Prompts" at bounding box center [908, 820] width 121 height 31
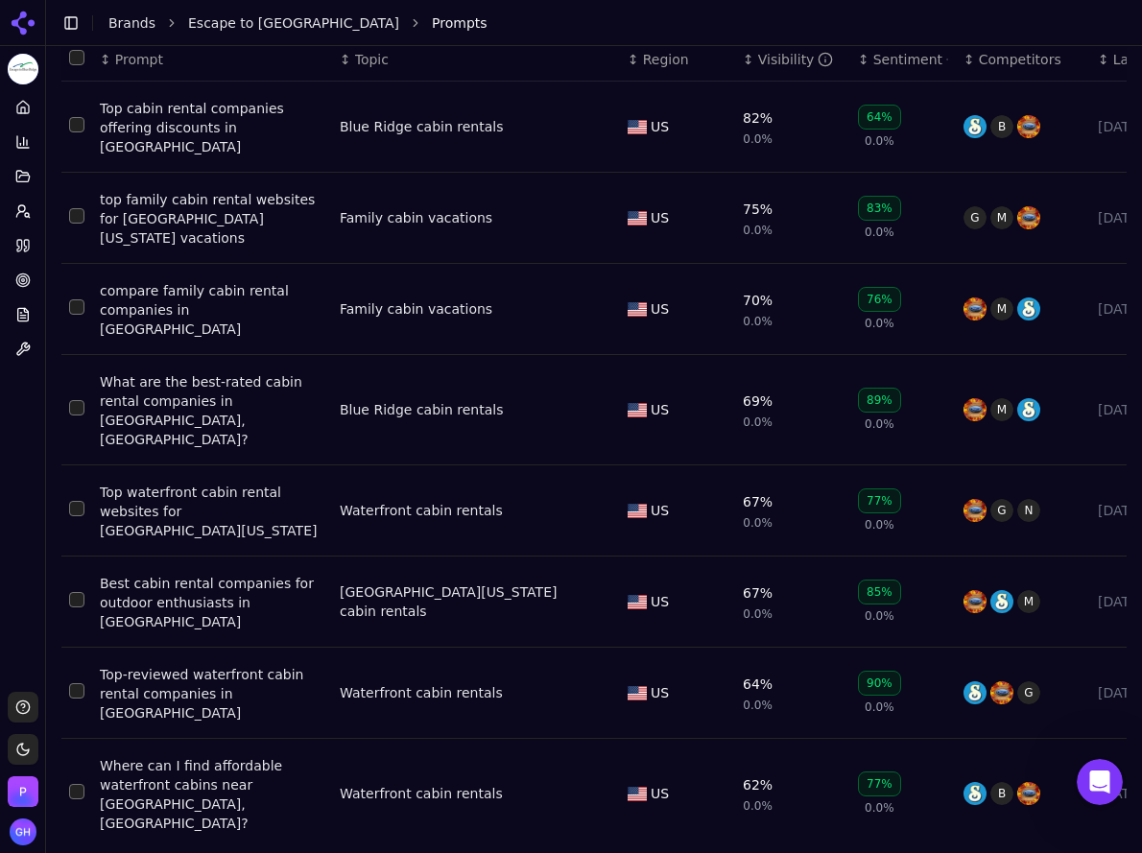
scroll to position [226, 0]
click at [22, 233] on link "Citations" at bounding box center [23, 245] width 30 height 31
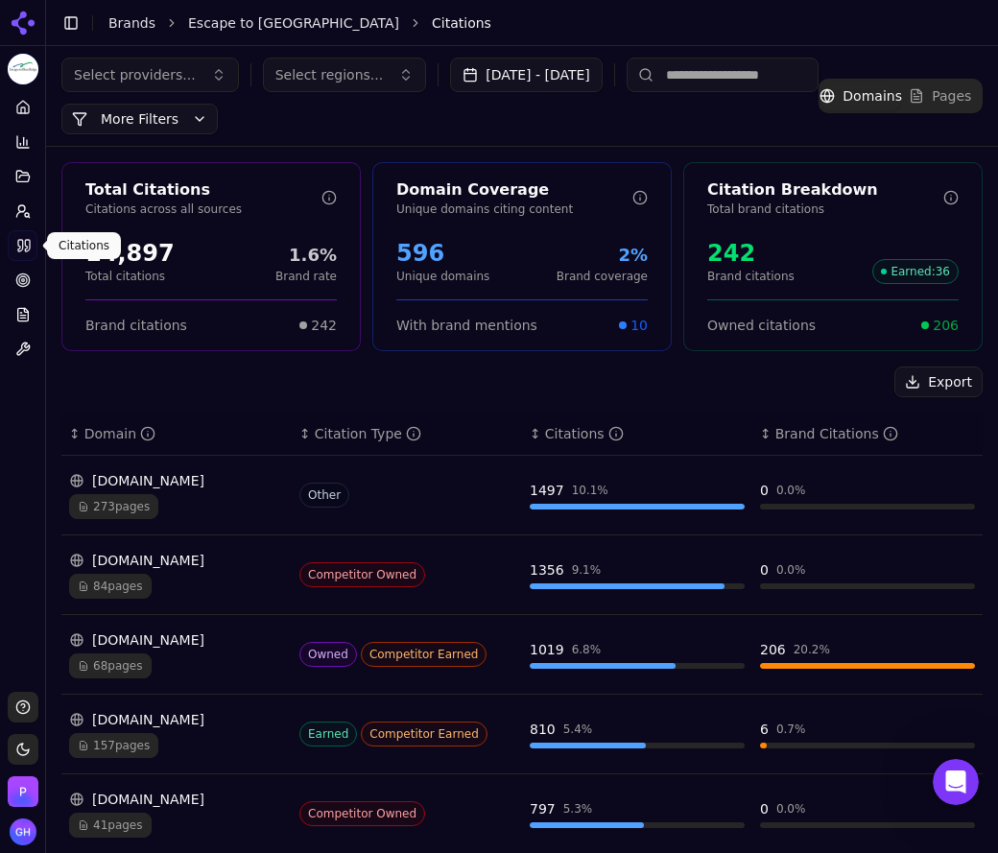
click at [32, 393] on div "Platform Home Competition Topics Prompts Citations Optimize Reports Toolbox" at bounding box center [22, 384] width 45 height 600
click at [947, 384] on button "Export" at bounding box center [938, 382] width 88 height 31
click at [16, 201] on button "Prompts" at bounding box center [23, 211] width 30 height 31
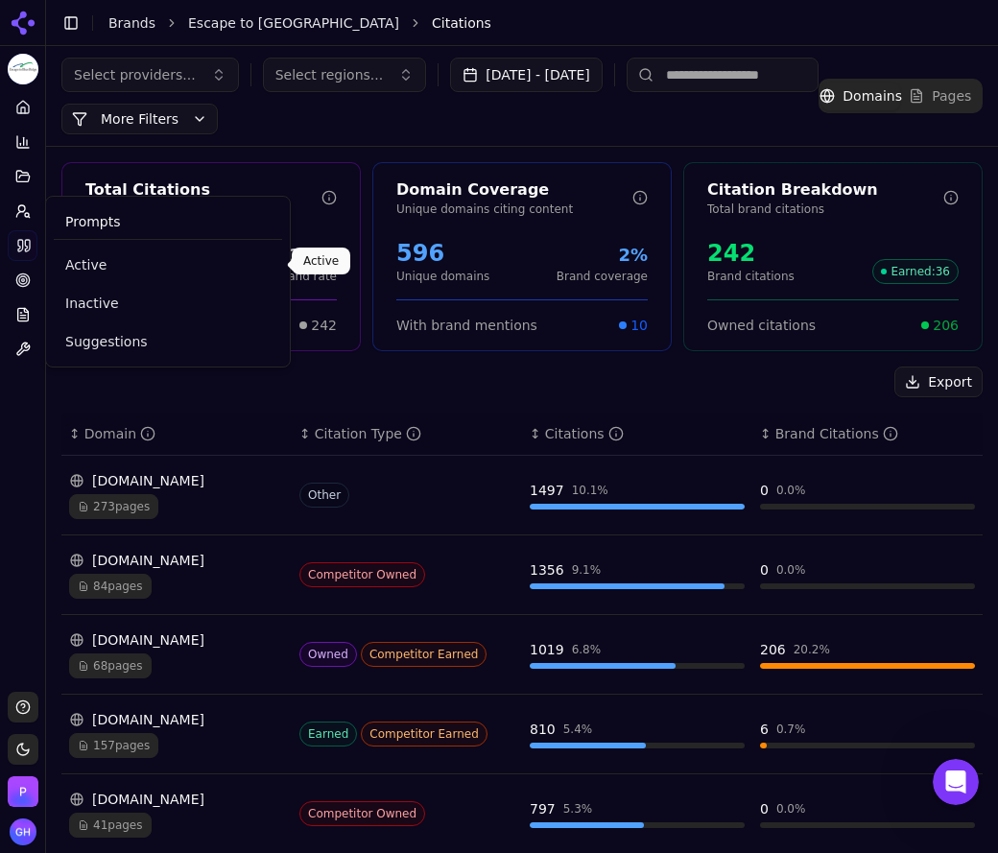
click at [100, 265] on span "Active" at bounding box center [167, 264] width 205 height 19
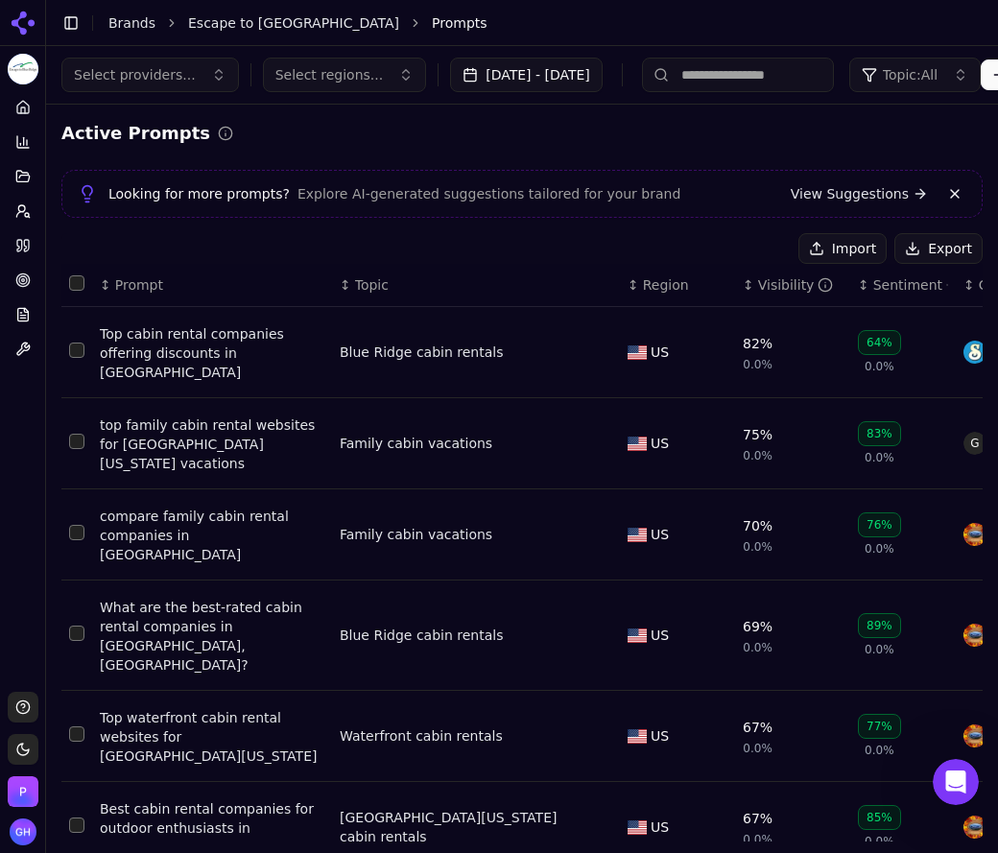
click at [914, 240] on button "Export" at bounding box center [938, 248] width 88 height 31
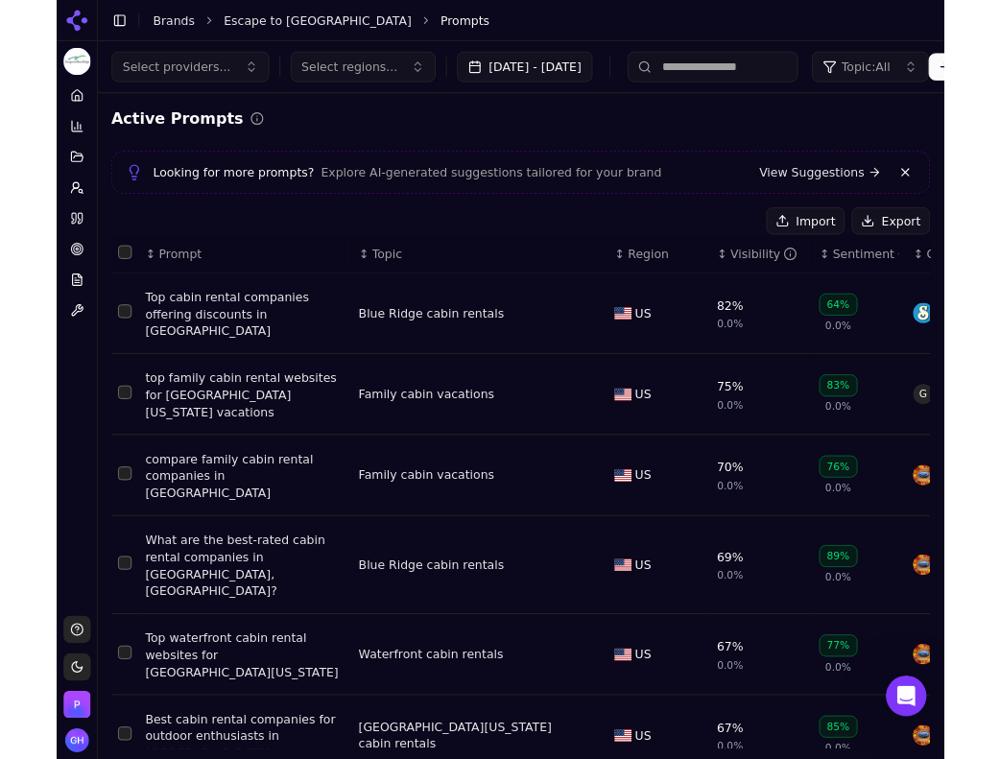
scroll to position [238, 0]
